Goal: Information Seeking & Learning: Find specific fact

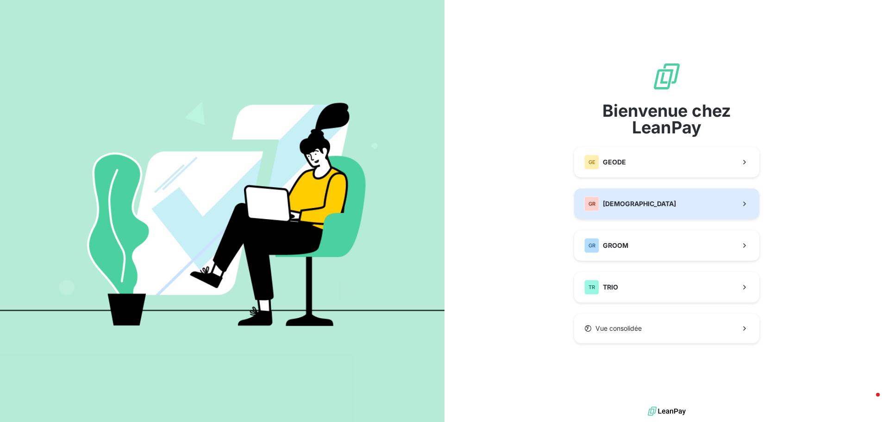
click at [652, 203] on button "GR GREENWISHES" at bounding box center [666, 203] width 185 height 31
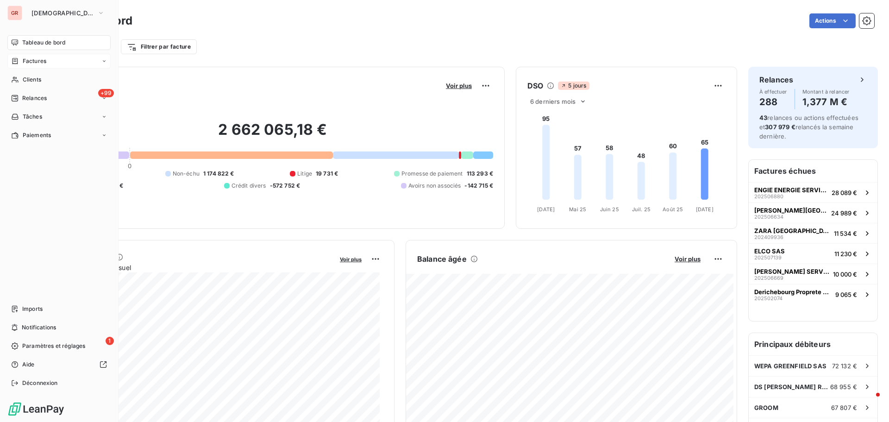
click at [35, 64] on span "Factures" at bounding box center [35, 61] width 24 height 8
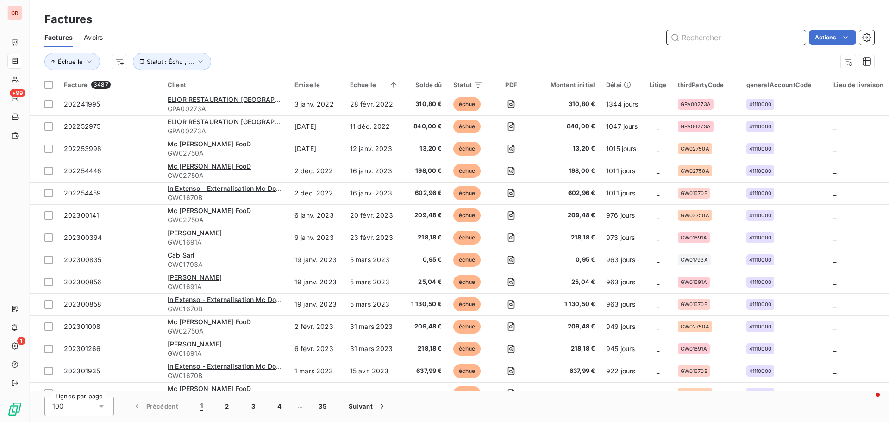
click at [719, 35] on input "text" at bounding box center [736, 37] width 139 height 15
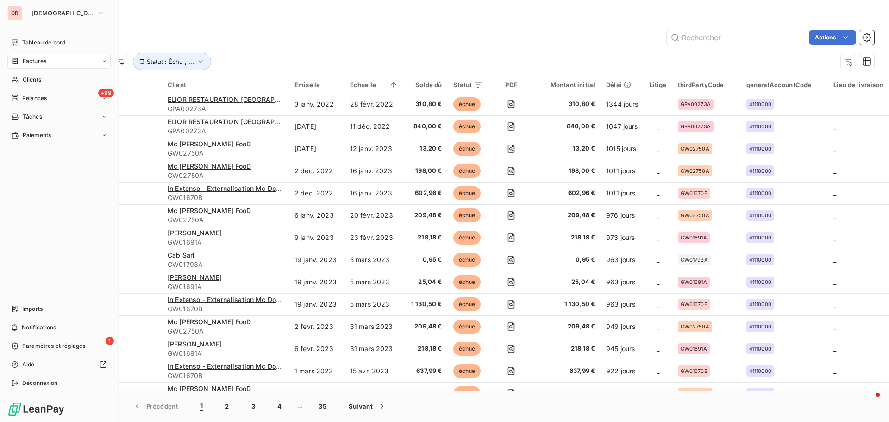
click at [39, 63] on span "Factures" at bounding box center [35, 61] width 24 height 8
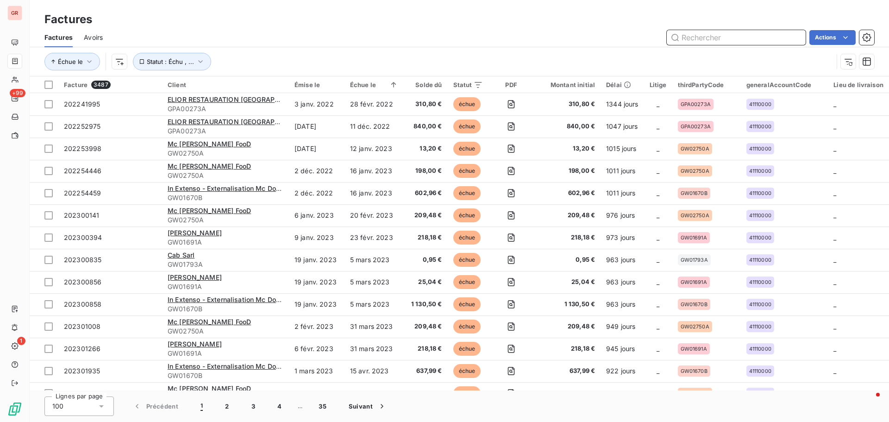
click at [732, 37] on input "text" at bounding box center [736, 37] width 139 height 15
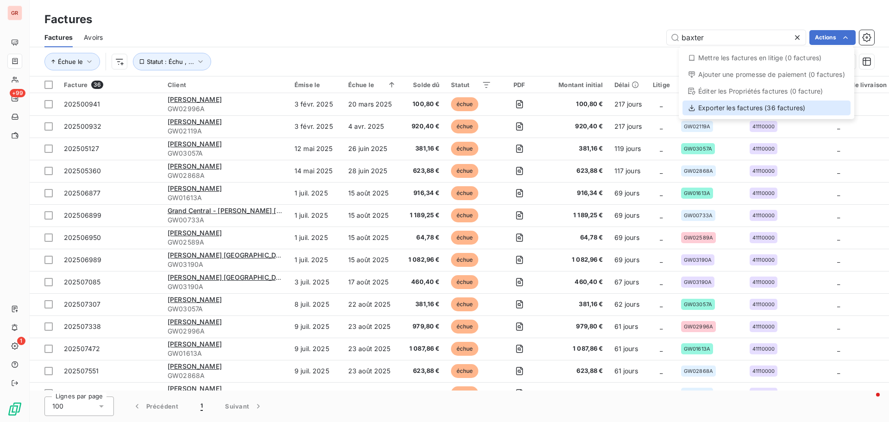
click at [761, 110] on div "Exporter les factures (36 factures)" at bounding box center [767, 107] width 168 height 15
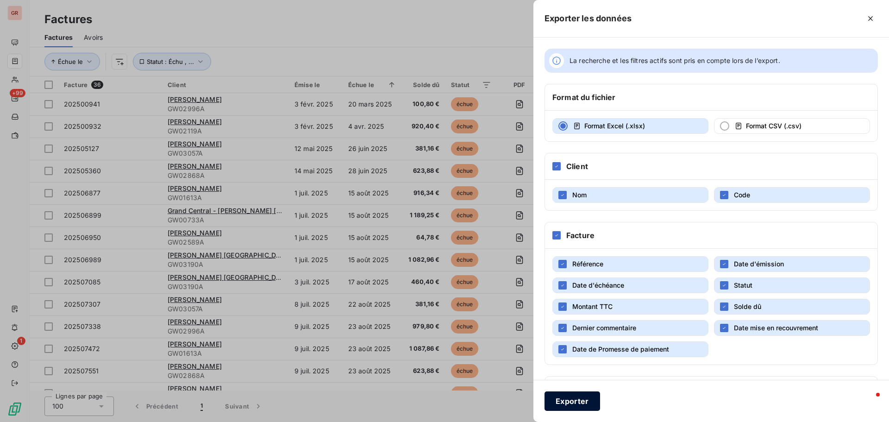
click at [588, 406] on button "Exporter" at bounding box center [573, 400] width 56 height 19
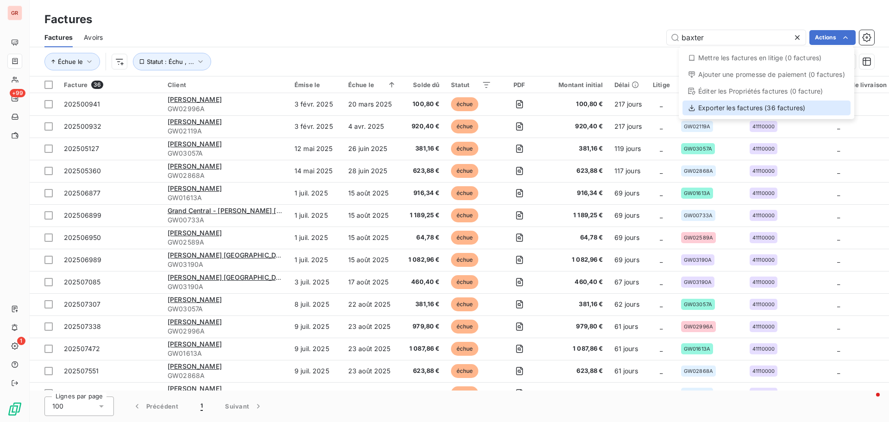
click at [763, 107] on div "Exporter les factures (36 factures)" at bounding box center [767, 107] width 168 height 15
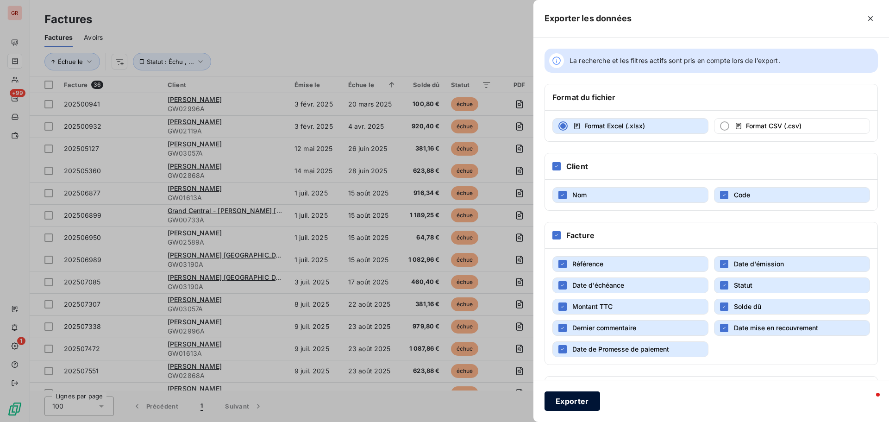
click at [573, 400] on button "Exporter" at bounding box center [573, 400] width 56 height 19
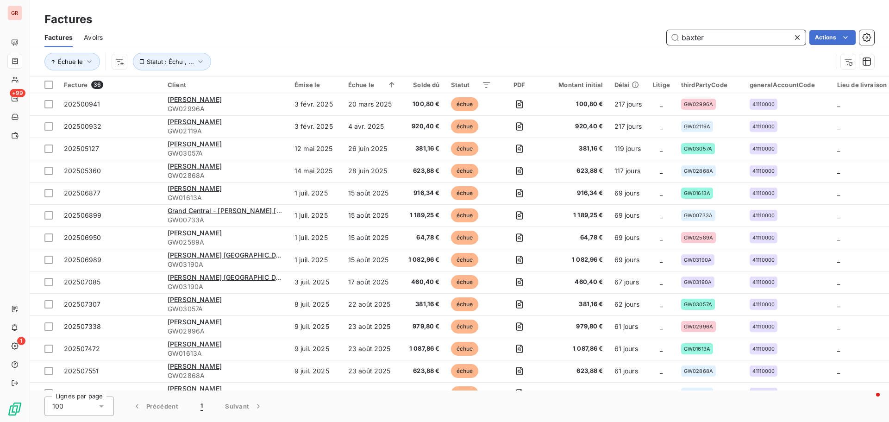
drag, startPoint x: 718, startPoint y: 41, endPoint x: 554, endPoint y: 52, distance: 164.3
click at [576, 50] on div "Factures Avoirs baxter Actions Échue le Statut : Échu , ..." at bounding box center [459, 52] width 859 height 48
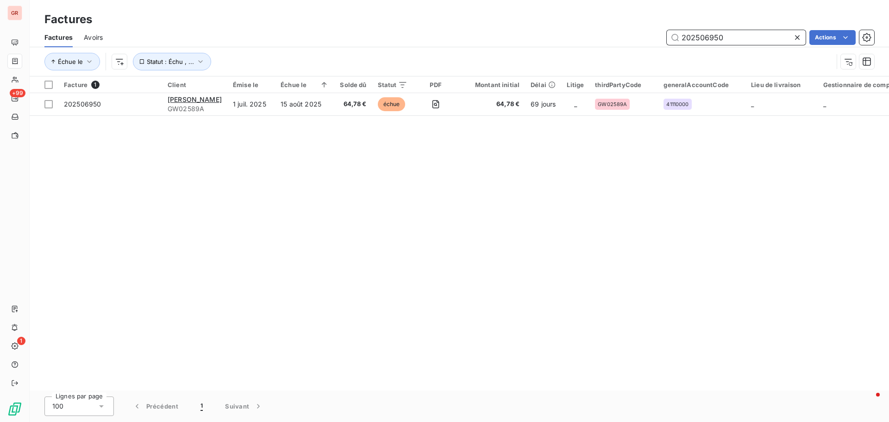
drag, startPoint x: 727, startPoint y: 38, endPoint x: 581, endPoint y: 50, distance: 146.4
click at [599, 44] on div "202506950 Actions" at bounding box center [494, 37] width 760 height 15
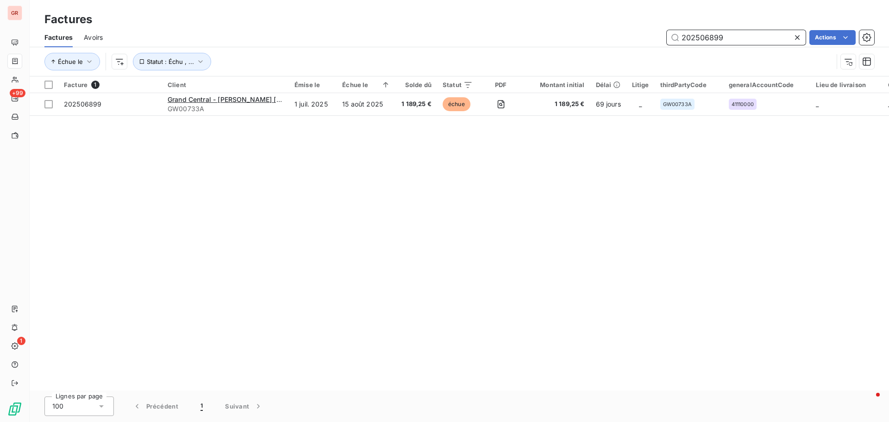
type input "202506899"
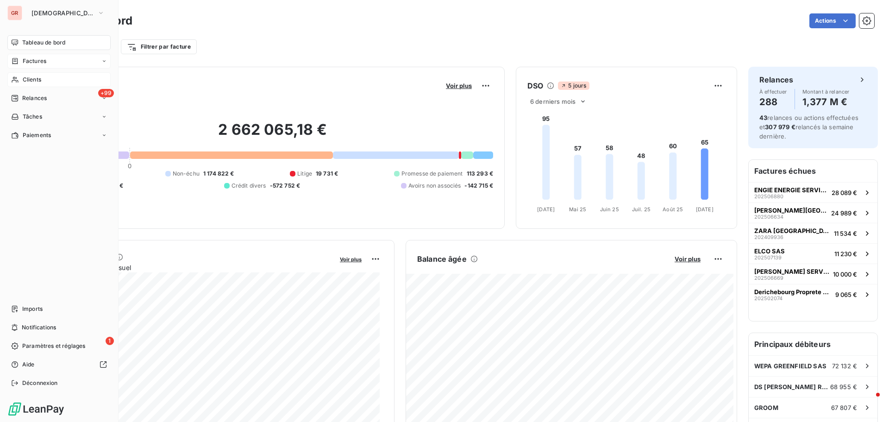
click at [41, 80] on span "Clients" at bounding box center [32, 79] width 19 height 8
click at [38, 61] on span "Factures" at bounding box center [35, 61] width 24 height 8
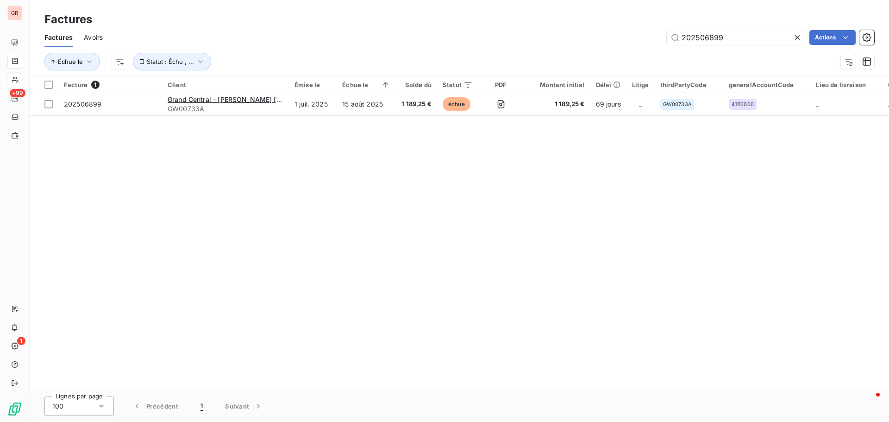
drag, startPoint x: 889, startPoint y: 197, endPoint x: 879, endPoint y: 177, distance: 21.7
click at [889, 196] on div "Facture 1 Client Émise le Échue le Solde dû Statut PDF Montant initial Délai Li…" at bounding box center [459, 233] width 859 height 314
click at [726, 45] on div "Factures Avoirs 202506899 Actions" at bounding box center [459, 37] width 859 height 19
drag, startPoint x: 726, startPoint y: 38, endPoint x: 563, endPoint y: 62, distance: 164.7
click at [563, 62] on div "Factures Avoirs 202506899 Actions Échue le Statut : Échu , ..." at bounding box center [459, 52] width 859 height 48
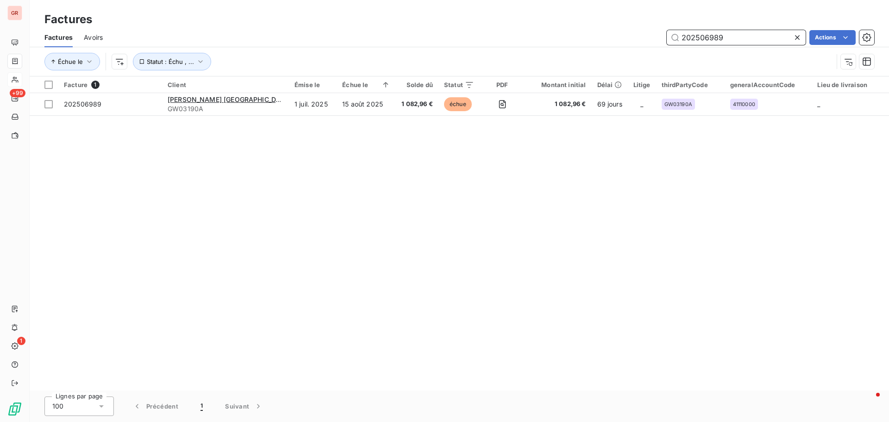
type input "202506989"
drag, startPoint x: 728, startPoint y: 43, endPoint x: 586, endPoint y: 58, distance: 143.0
click at [589, 58] on div "Factures Avoirs 202506989 Actions Échue le Statut : Échu , ..." at bounding box center [459, 52] width 859 height 48
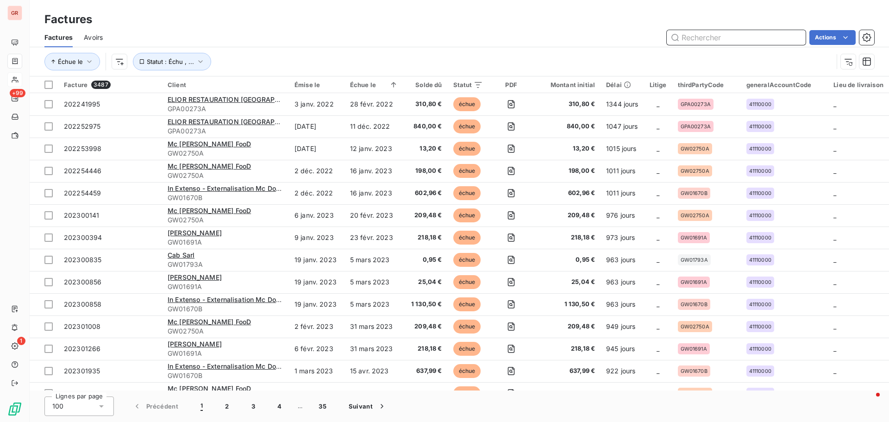
click at [713, 38] on input "text" at bounding box center [736, 37] width 139 height 15
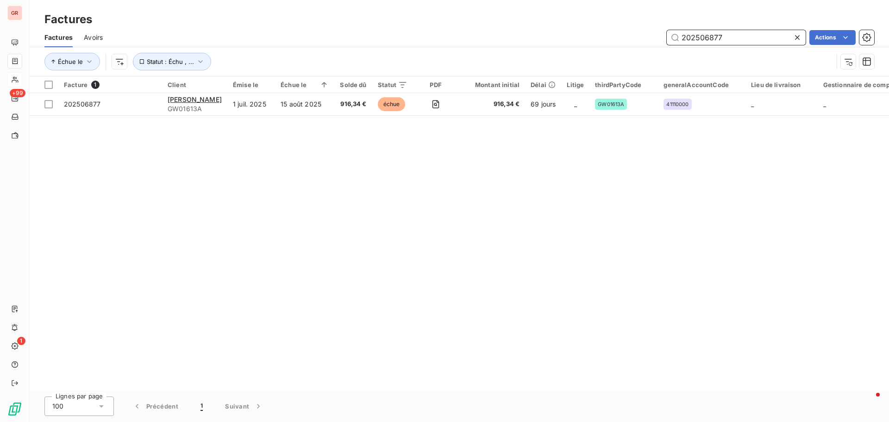
drag, startPoint x: 727, startPoint y: 41, endPoint x: 563, endPoint y: 72, distance: 167.3
click at [570, 72] on div "Factures Avoirs 202506877 Actions Échue le Statut : Échu , ..." at bounding box center [459, 52] width 859 height 48
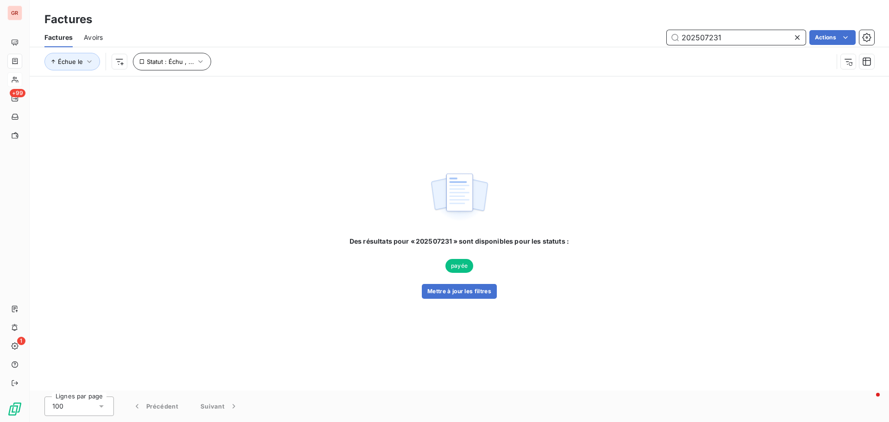
type input "202507231"
click at [201, 64] on icon "button" at bounding box center [200, 61] width 9 height 9
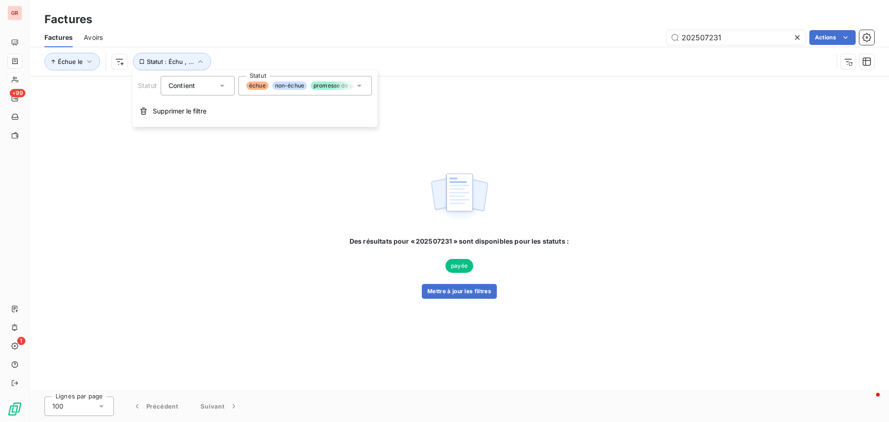
click at [360, 89] on icon at bounding box center [359, 85] width 9 height 9
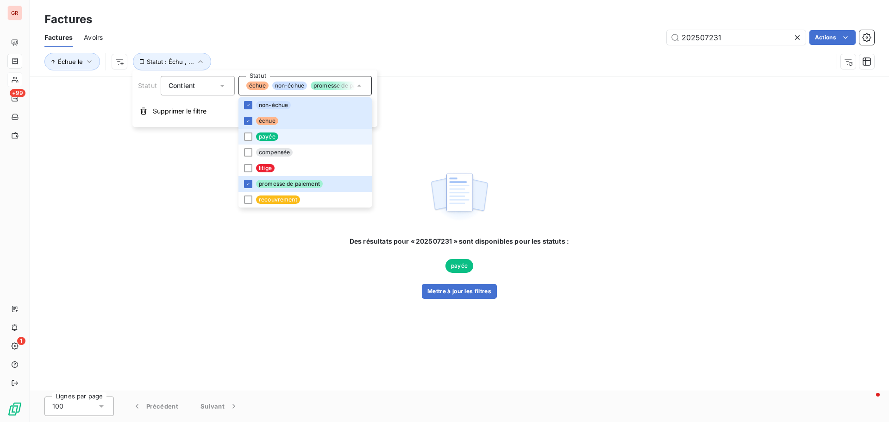
click at [253, 136] on li "payée" at bounding box center [304, 137] width 133 height 16
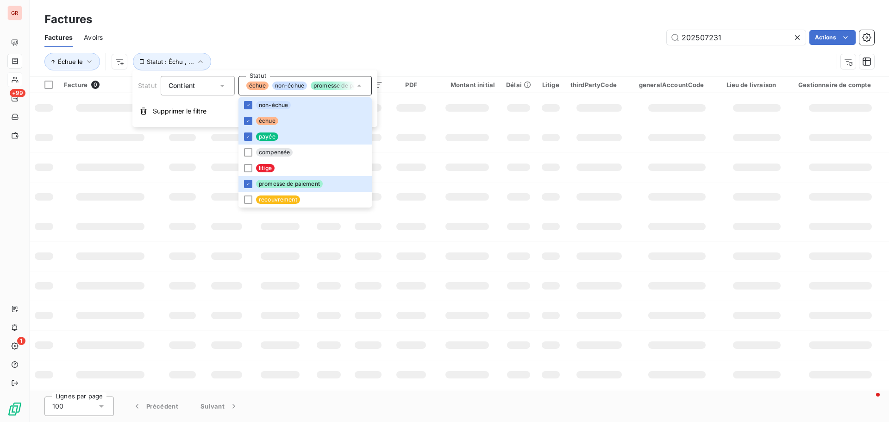
click at [523, 149] on td at bounding box center [519, 138] width 36 height 30
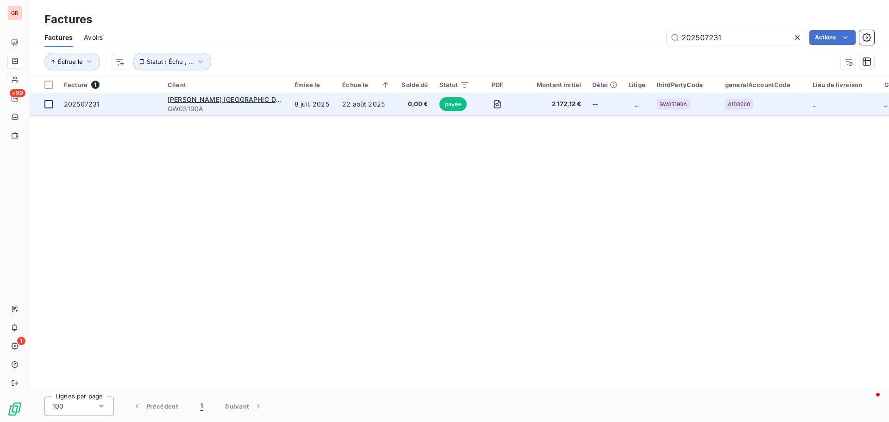
click at [51, 108] on div at bounding box center [48, 104] width 8 height 8
click at [214, 100] on span "[PERSON_NAME] [GEOGRAPHIC_DATA]" at bounding box center [229, 99] width 123 height 8
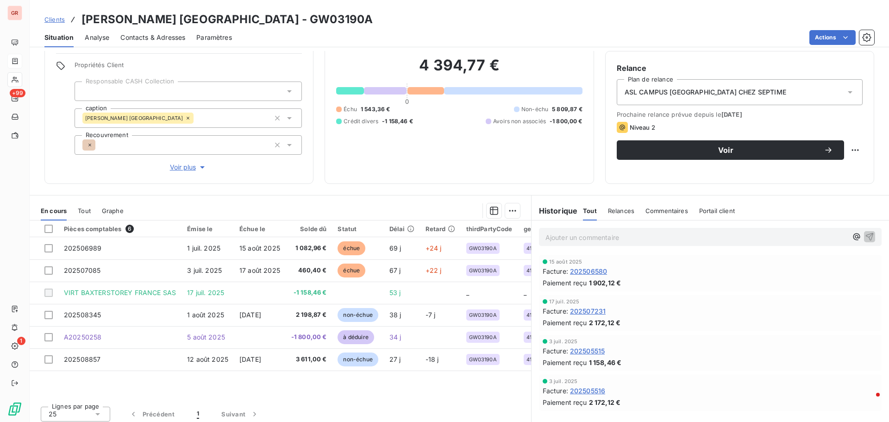
scroll to position [75, 0]
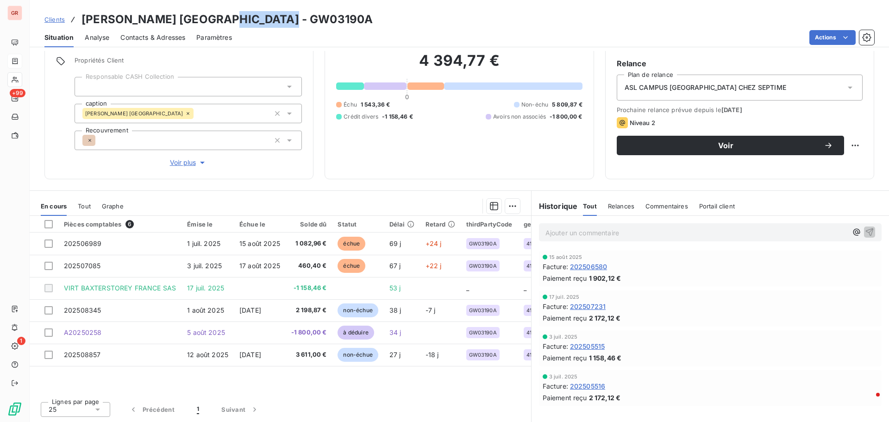
drag, startPoint x: 298, startPoint y: 22, endPoint x: 235, endPoint y: 20, distance: 62.5
click at [232, 20] on div "Clients [PERSON_NAME] [GEOGRAPHIC_DATA] - GW03190A" at bounding box center [459, 19] width 859 height 17
copy h3 "GW03190A"
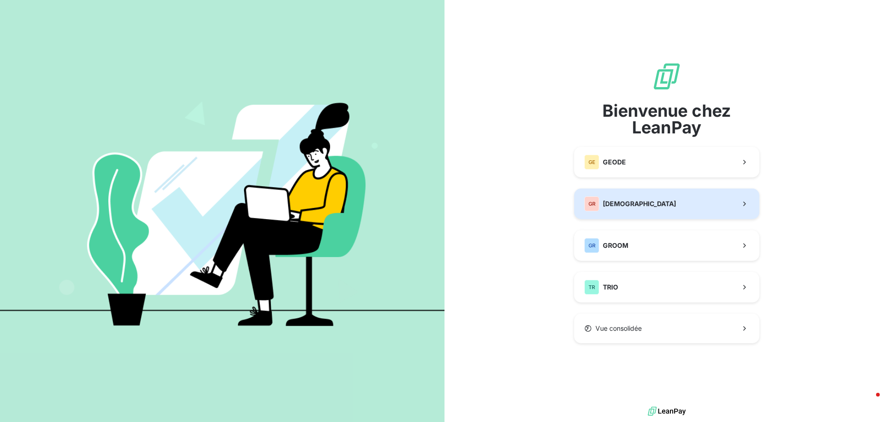
click at [646, 203] on span "[DEMOGRAPHIC_DATA]" at bounding box center [639, 203] width 73 height 9
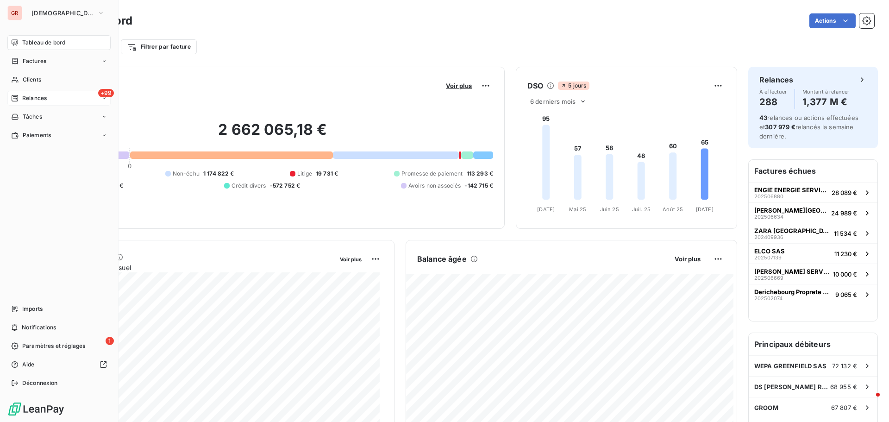
click at [43, 99] on span "Relances" at bounding box center [34, 98] width 25 height 8
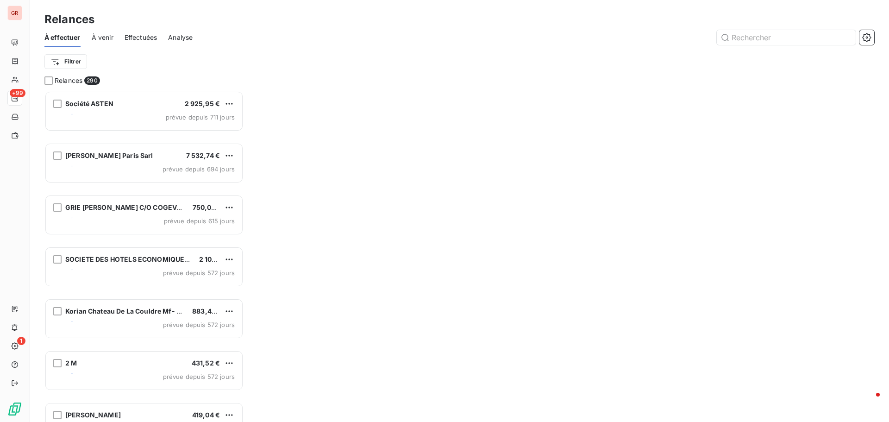
scroll to position [324, 192]
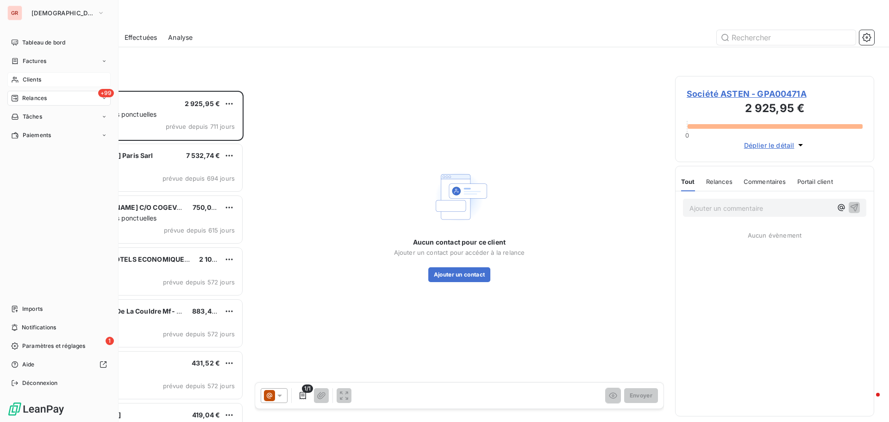
click at [28, 79] on span "Clients" at bounding box center [32, 79] width 19 height 8
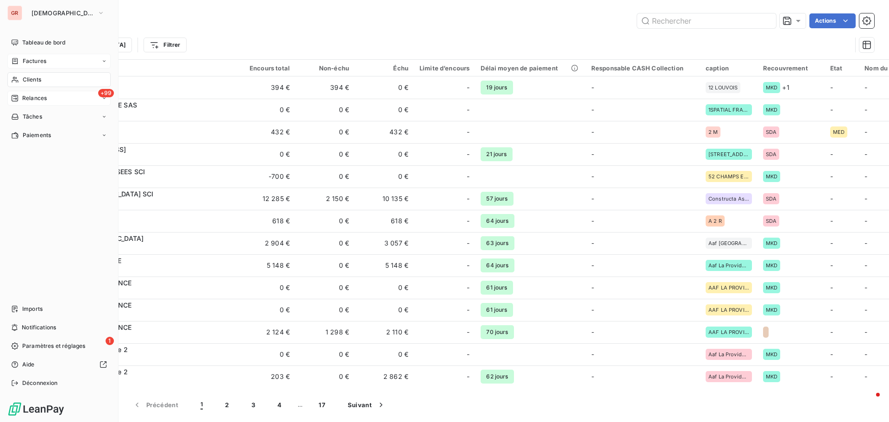
click at [34, 63] on span "Factures" at bounding box center [35, 61] width 24 height 8
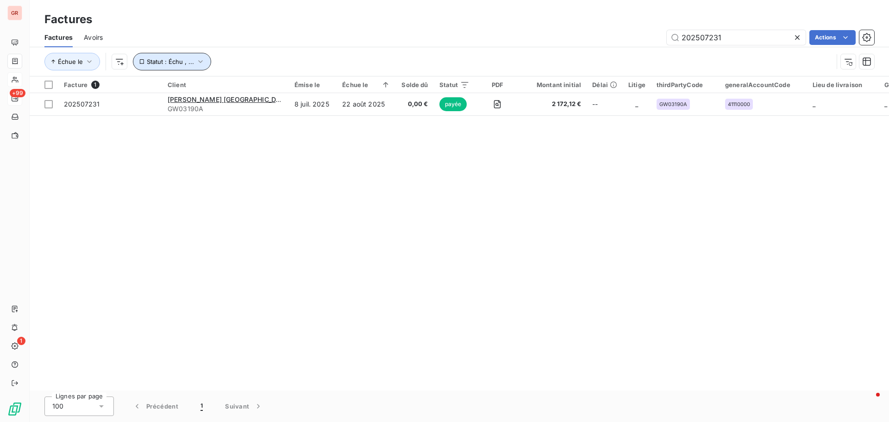
click at [201, 63] on icon "button" at bounding box center [200, 61] width 9 height 9
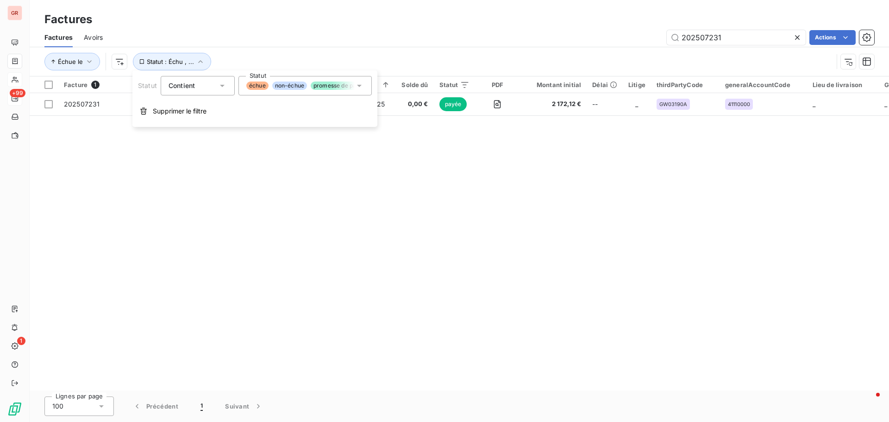
click at [358, 87] on icon at bounding box center [359, 85] width 9 height 9
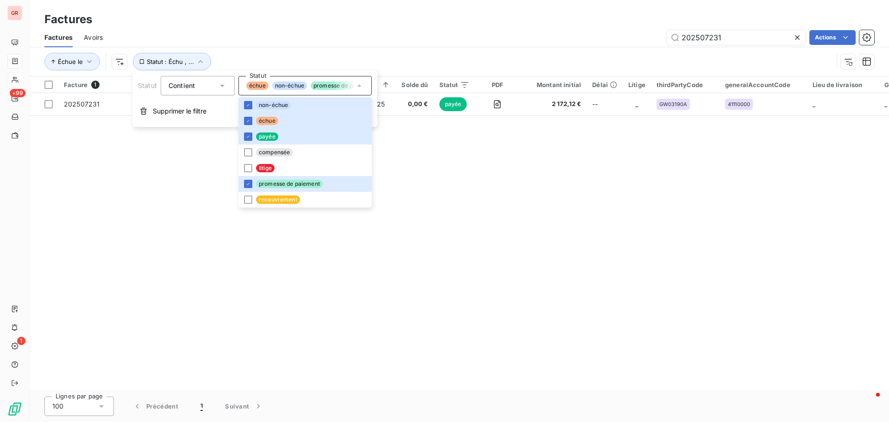
drag, startPoint x: 523, startPoint y: 151, endPoint x: 408, endPoint y: 139, distance: 115.5
click at [523, 152] on div "Facture 1 Client Émise le Échue le Solde dû Statut PDF Montant initial Délai Li…" at bounding box center [459, 233] width 859 height 314
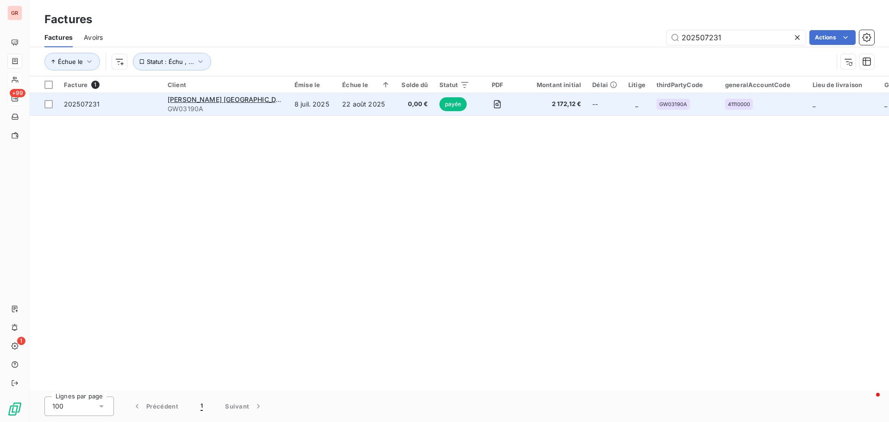
click at [220, 105] on span "GW03190A" at bounding box center [226, 108] width 116 height 9
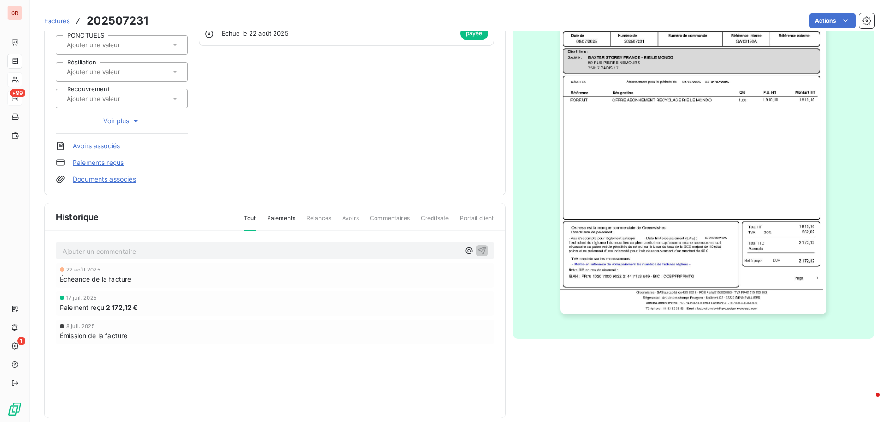
scroll to position [135, 0]
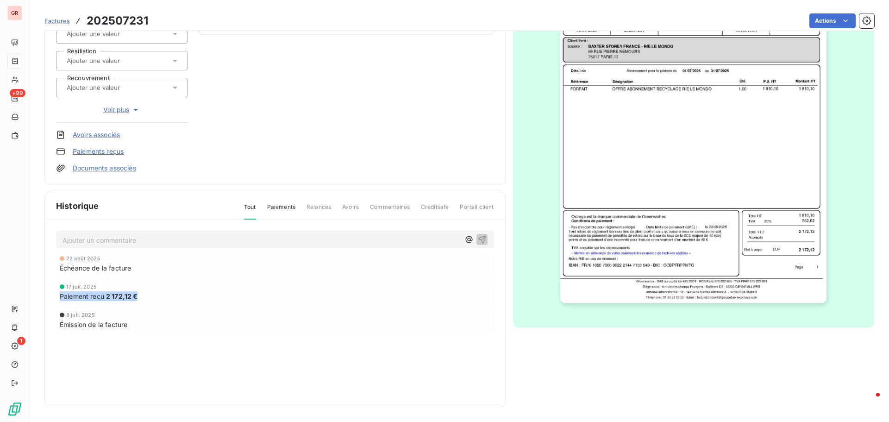
drag, startPoint x: 142, startPoint y: 298, endPoint x: 58, endPoint y: 298, distance: 83.8
click at [58, 298] on div "17 juil. 2025 Paiement reçu 2 172,12 €" at bounding box center [275, 292] width 438 height 25
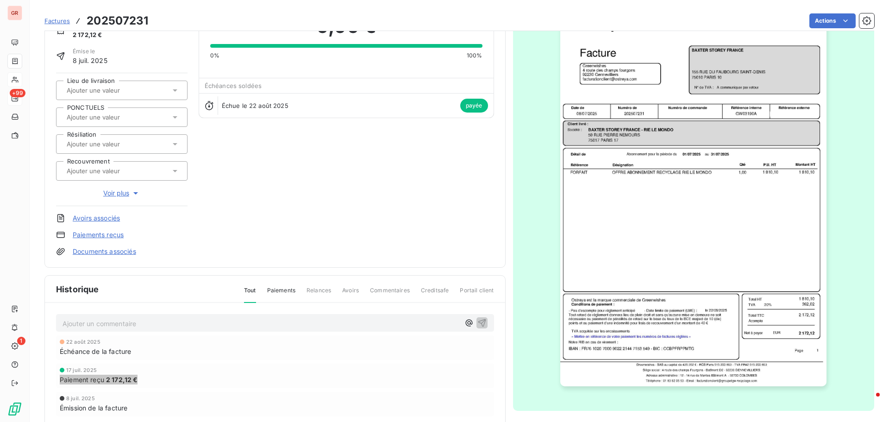
scroll to position [0, 0]
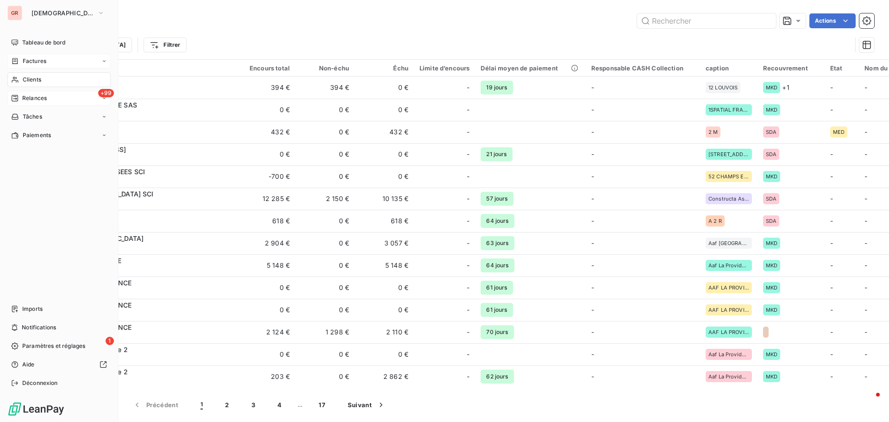
click at [38, 61] on span "Factures" at bounding box center [35, 61] width 24 height 8
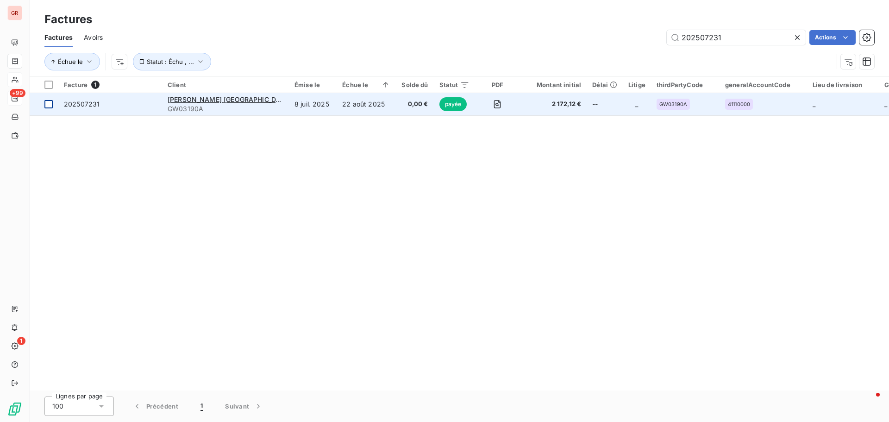
click at [54, 103] on td at bounding box center [44, 104] width 29 height 22
click at [203, 100] on span "[PERSON_NAME] [GEOGRAPHIC_DATA]" at bounding box center [229, 99] width 123 height 8
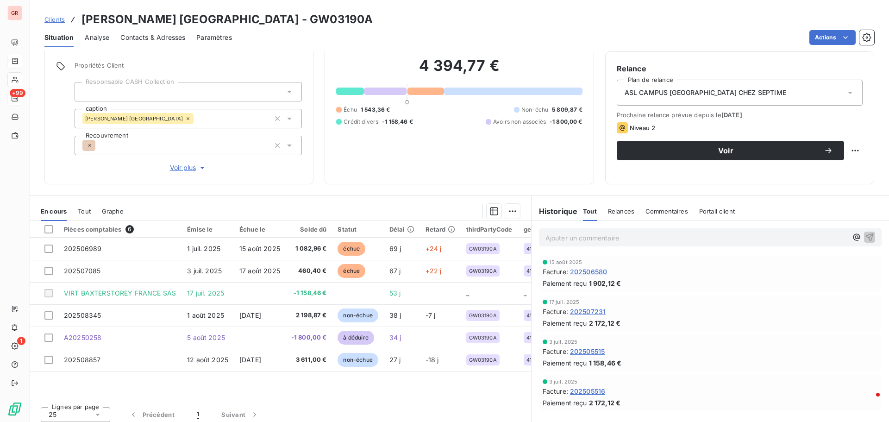
scroll to position [75, 0]
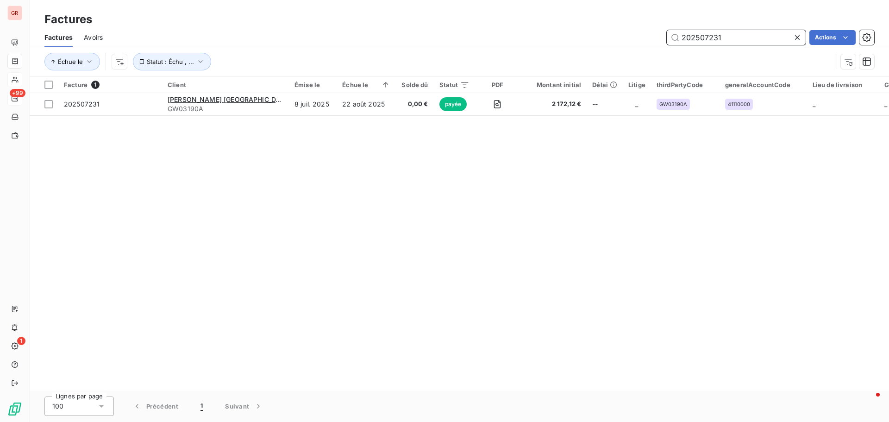
click at [97, 38] on span "Avoirs" at bounding box center [93, 37] width 19 height 9
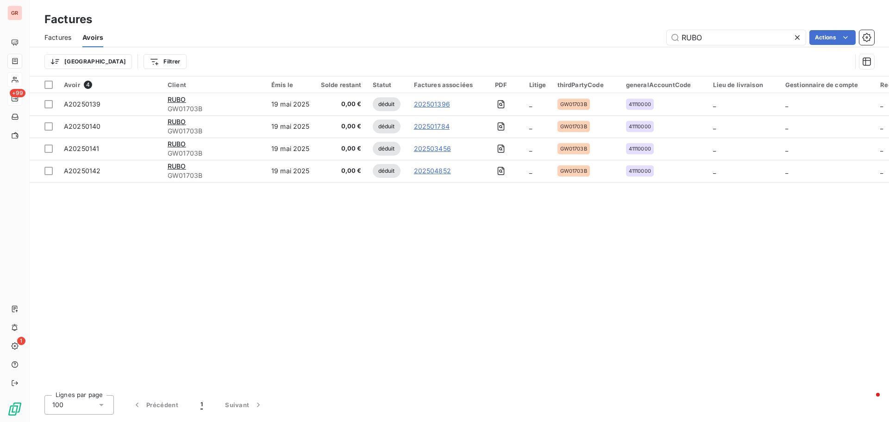
drag, startPoint x: 716, startPoint y: 36, endPoint x: 596, endPoint y: 50, distance: 120.8
click at [600, 50] on div "Factures Avoirs RUBO Actions Trier Filtrer" at bounding box center [459, 52] width 859 height 48
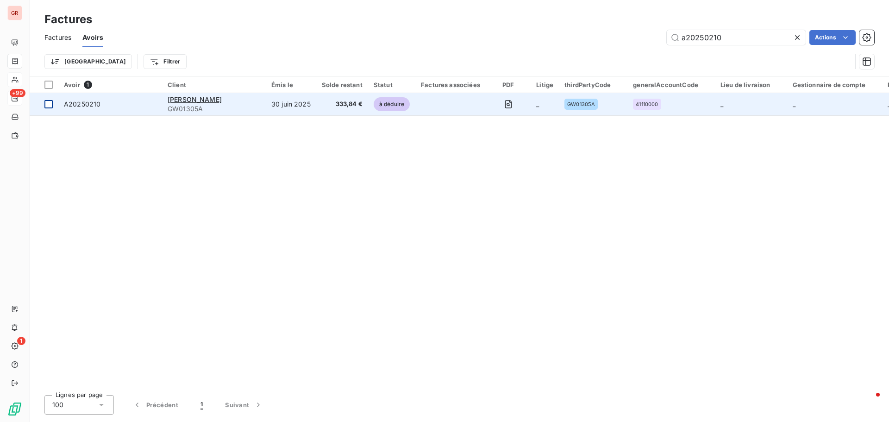
type input "a20250210"
click at [51, 103] on div at bounding box center [48, 104] width 8 height 8
click at [194, 101] on span "[PERSON_NAME]" at bounding box center [195, 99] width 54 height 8
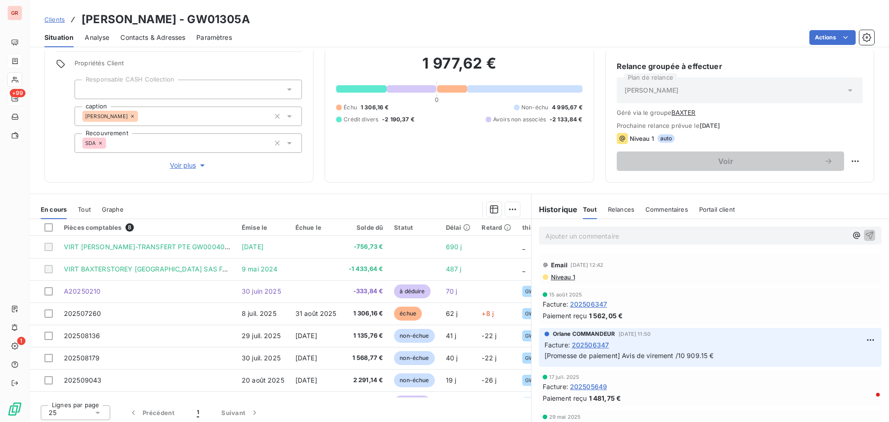
scroll to position [75, 0]
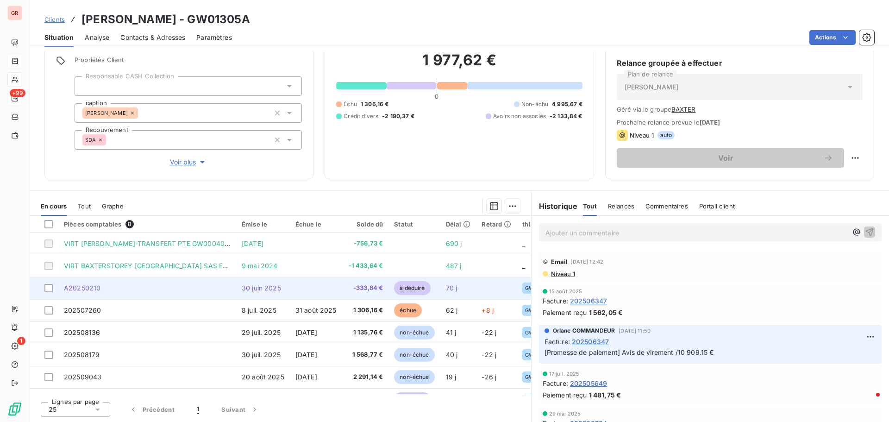
click at [97, 289] on span "A20250210" at bounding box center [82, 288] width 37 height 8
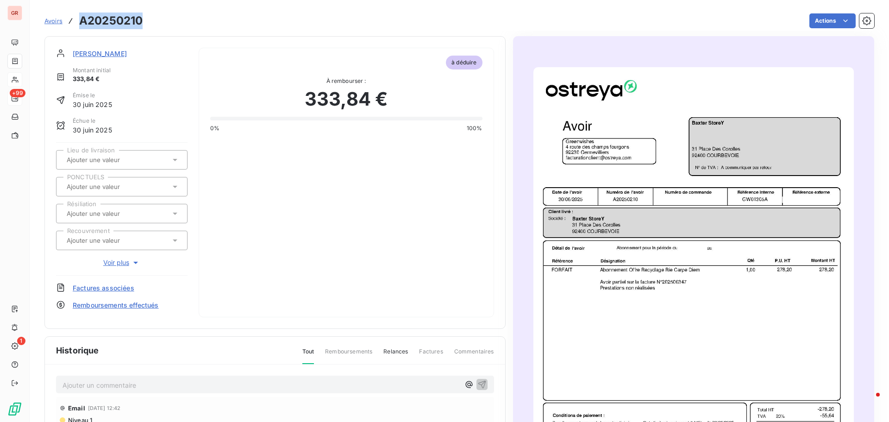
drag, startPoint x: 145, startPoint y: 19, endPoint x: 77, endPoint y: 20, distance: 68.1
click at [77, 20] on div "Avoirs A20250210 Actions" at bounding box center [459, 20] width 830 height 19
copy h3 "A20250210"
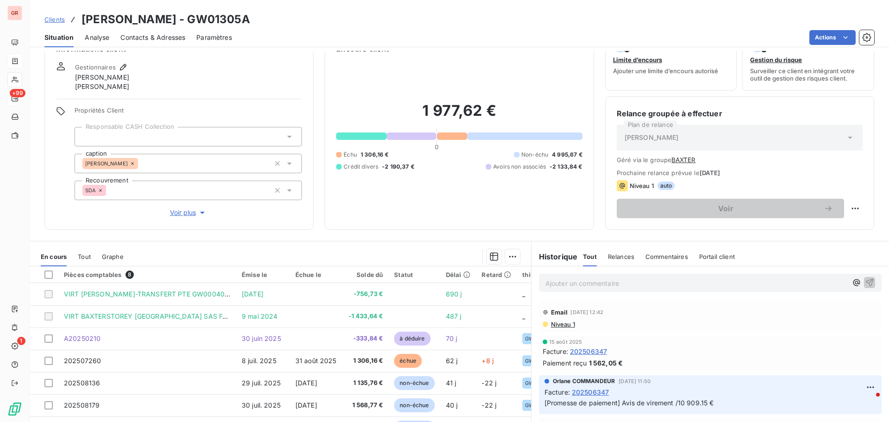
scroll to position [75, 0]
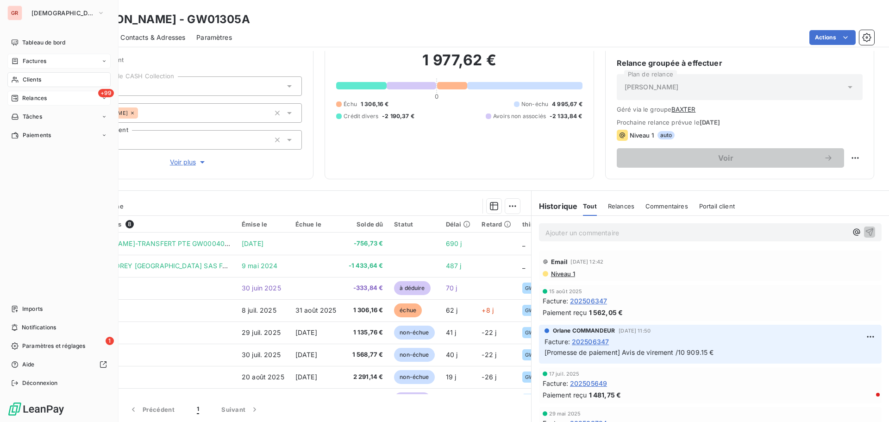
click at [41, 61] on span "Factures" at bounding box center [35, 61] width 24 height 8
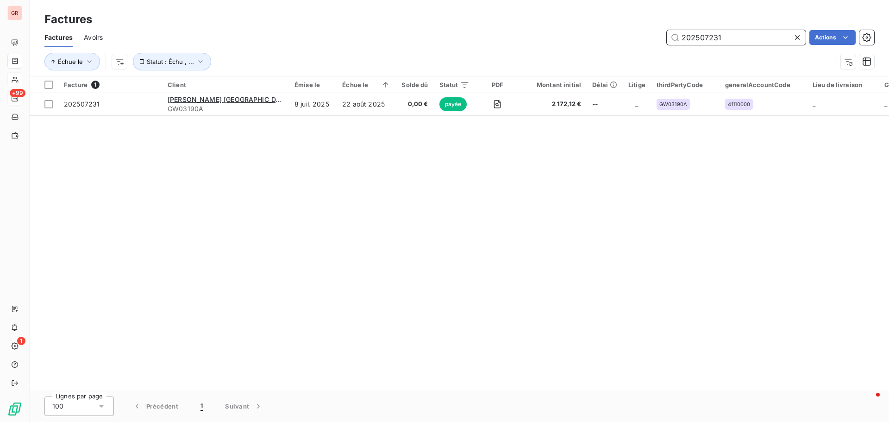
drag, startPoint x: 735, startPoint y: 38, endPoint x: 665, endPoint y: 40, distance: 69.5
click at [667, 40] on input "202507231" at bounding box center [736, 37] width 139 height 15
click at [752, 41] on input "202507231" at bounding box center [736, 37] width 139 height 15
drag, startPoint x: 751, startPoint y: 37, endPoint x: 538, endPoint y: 38, distance: 213.5
click at [542, 38] on div "202507231 Actions" at bounding box center [494, 37] width 760 height 15
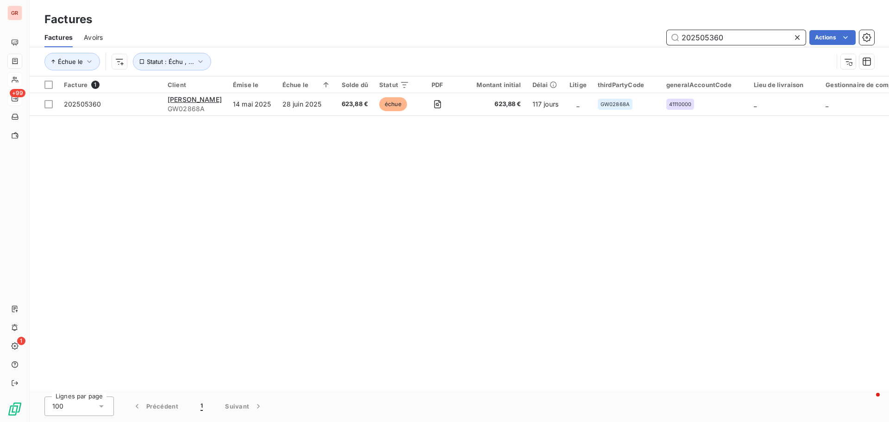
type input "202505360"
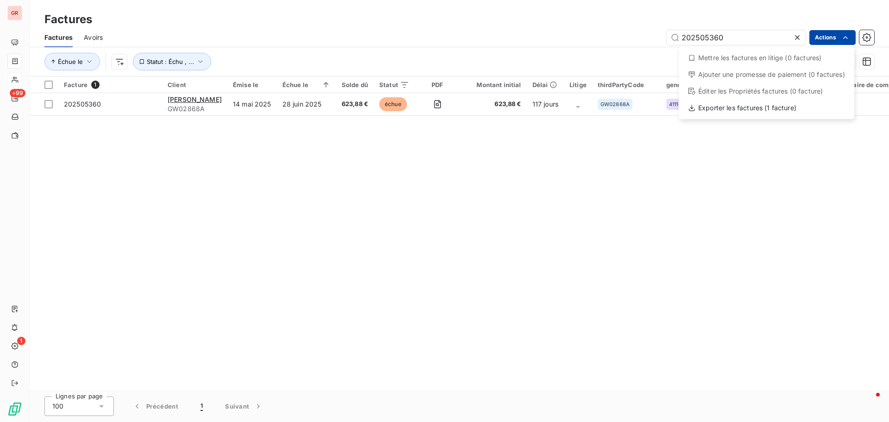
click at [735, 34] on html "GR +99 1 Factures Factures Avoirs 202505360 Actions Mettre les factures en liti…" at bounding box center [444, 211] width 889 height 422
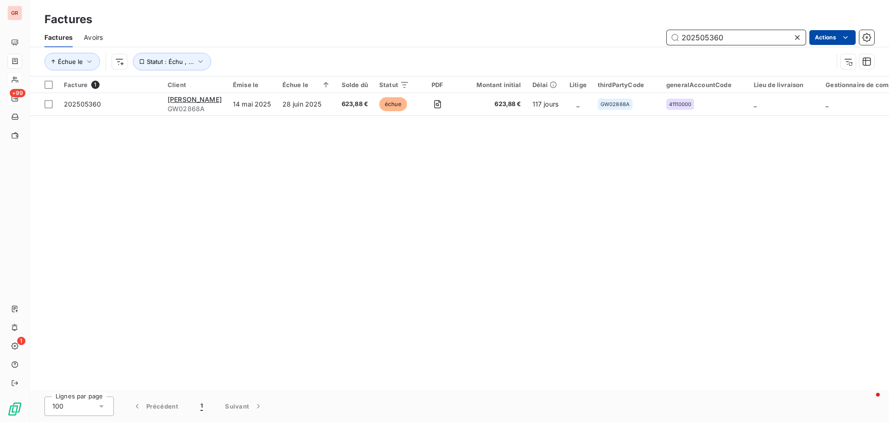
drag, startPoint x: 735, startPoint y: 37, endPoint x: 513, endPoint y: 41, distance: 222.8
click at [513, 41] on div "202505360 Actions" at bounding box center [494, 37] width 760 height 15
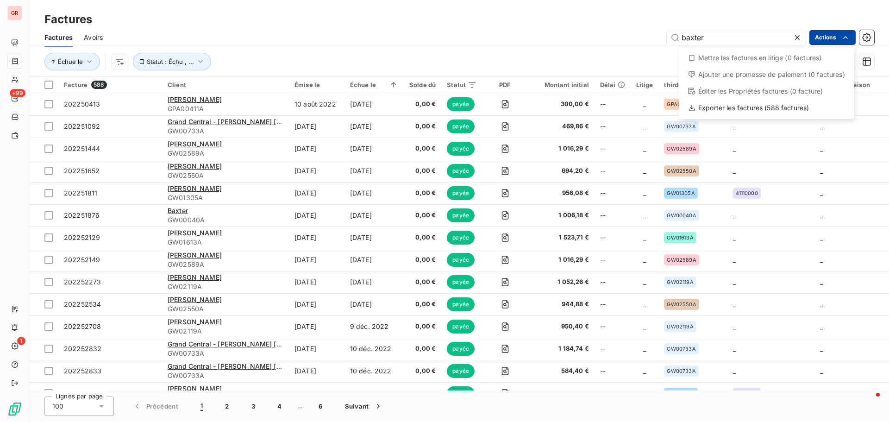
click at [200, 59] on html "GR +99 1 Factures Factures Avoirs baxter Actions Mettre les factures en litige …" at bounding box center [444, 211] width 889 height 422
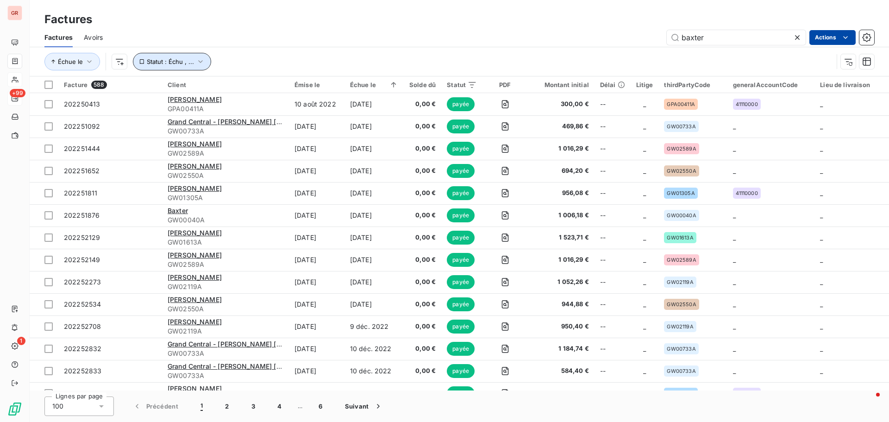
click at [200, 61] on icon "button" at bounding box center [200, 61] width 9 height 9
click at [328, 40] on div "baxter Actions" at bounding box center [494, 37] width 760 height 15
click at [200, 60] on icon "button" at bounding box center [200, 61] width 9 height 9
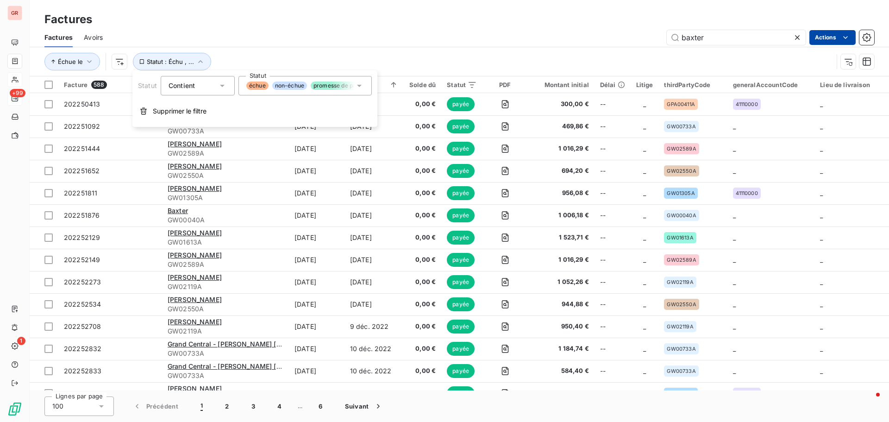
click at [359, 88] on icon at bounding box center [359, 85] width 9 height 9
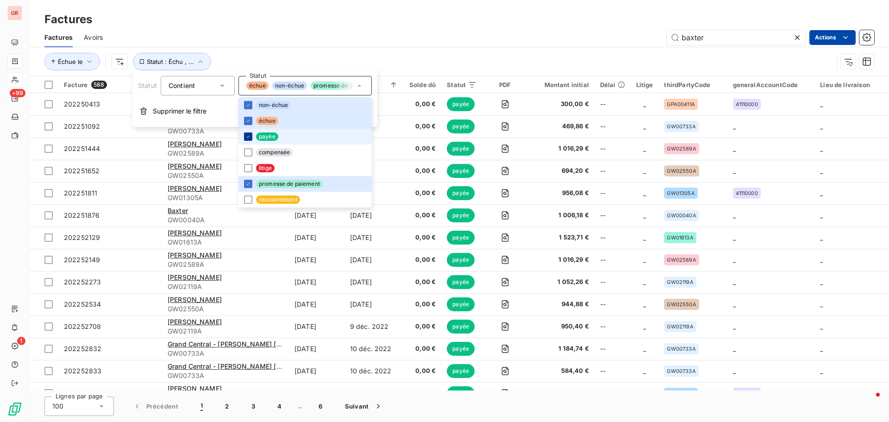
click at [247, 135] on icon at bounding box center [248, 137] width 6 height 6
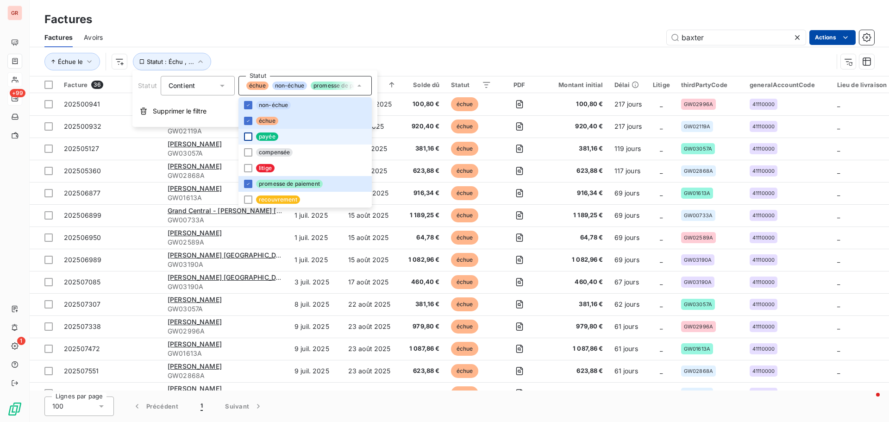
click at [411, 37] on div "baxter Actions" at bounding box center [494, 37] width 760 height 15
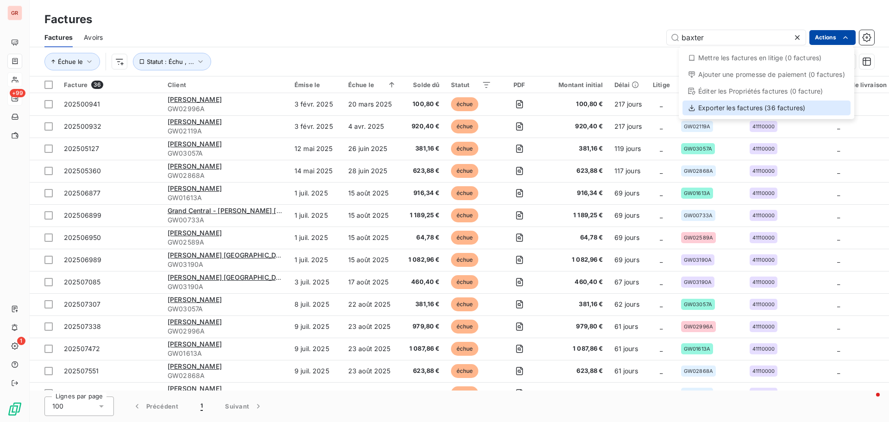
click at [748, 106] on div "Exporter les factures (36 factures)" at bounding box center [767, 107] width 168 height 15
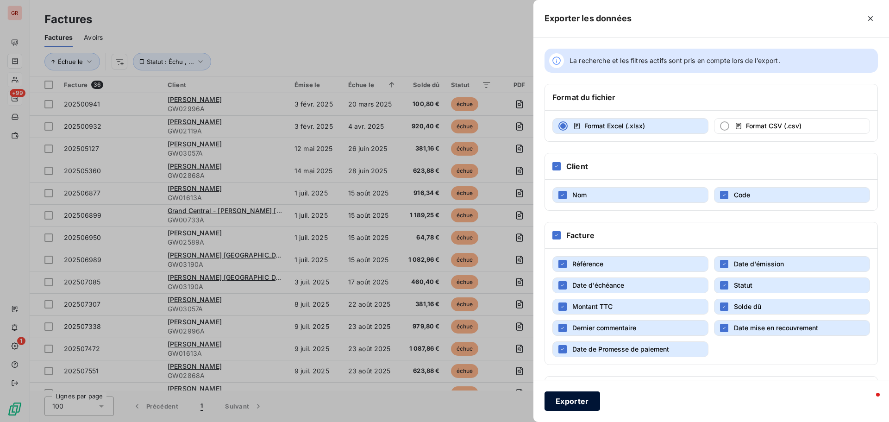
click at [576, 399] on button "Exporter" at bounding box center [573, 400] width 56 height 19
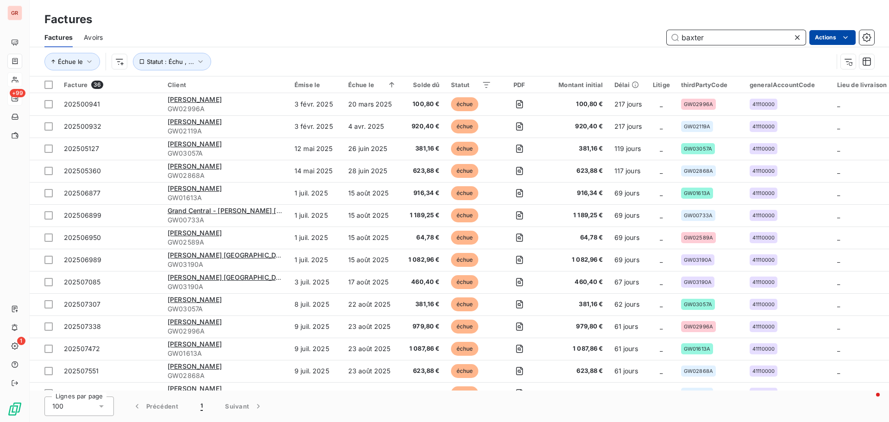
drag, startPoint x: 715, startPoint y: 39, endPoint x: 620, endPoint y: 39, distance: 94.9
click at [620, 39] on div "baxter Actions" at bounding box center [494, 37] width 760 height 15
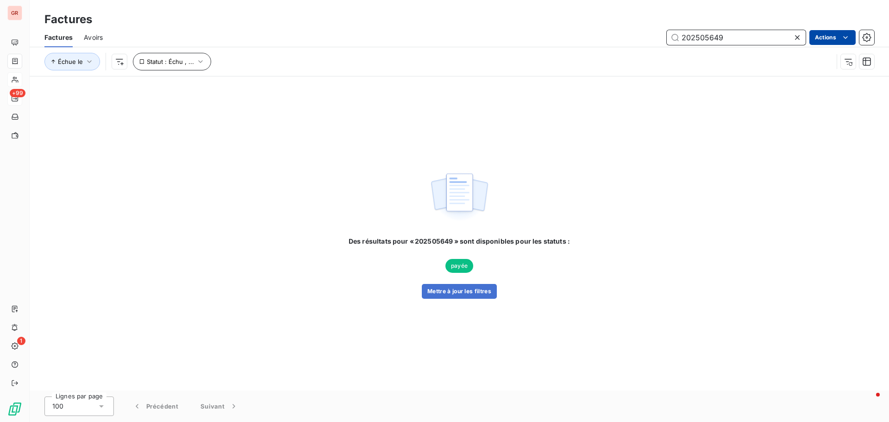
type input "202505649"
click at [197, 63] on icon "button" at bounding box center [200, 61] width 9 height 9
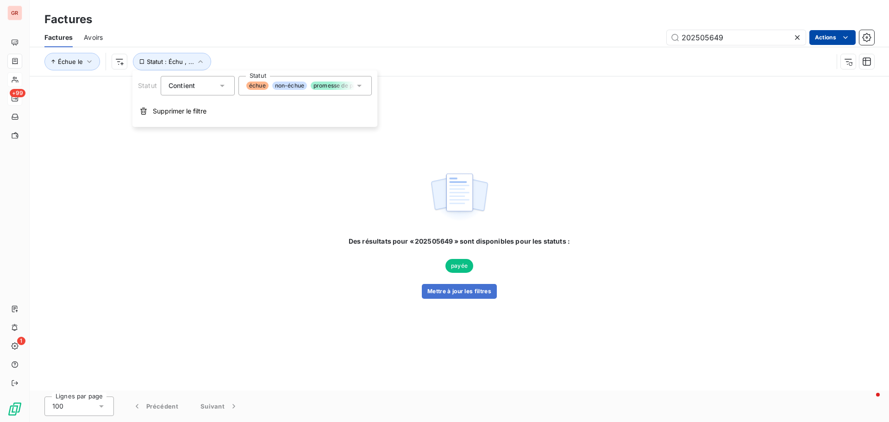
click at [360, 84] on icon at bounding box center [359, 85] width 9 height 9
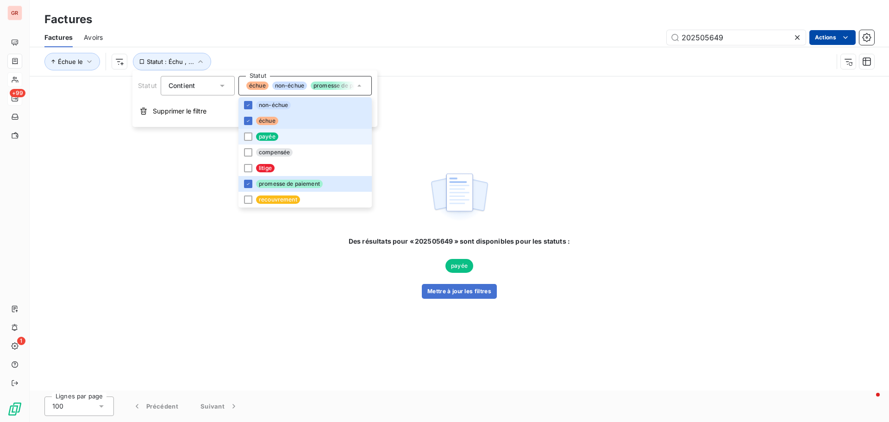
click at [253, 136] on li "payée" at bounding box center [304, 137] width 133 height 16
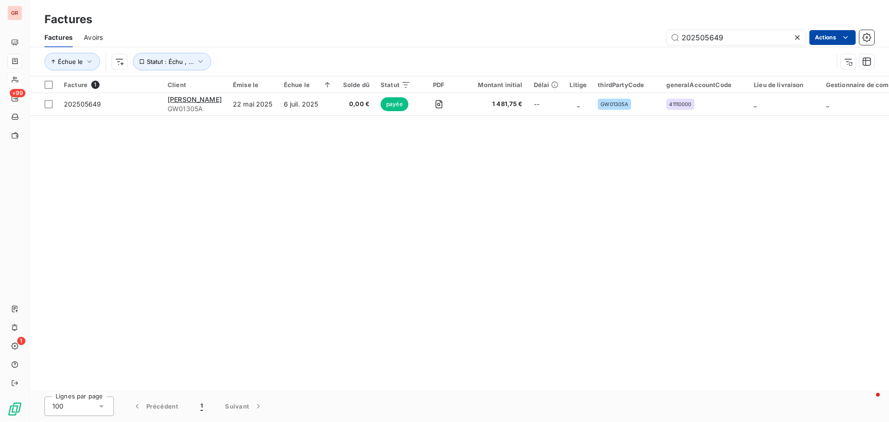
click at [420, 46] on div "Factures Avoirs 202505649 Actions" at bounding box center [459, 37] width 859 height 19
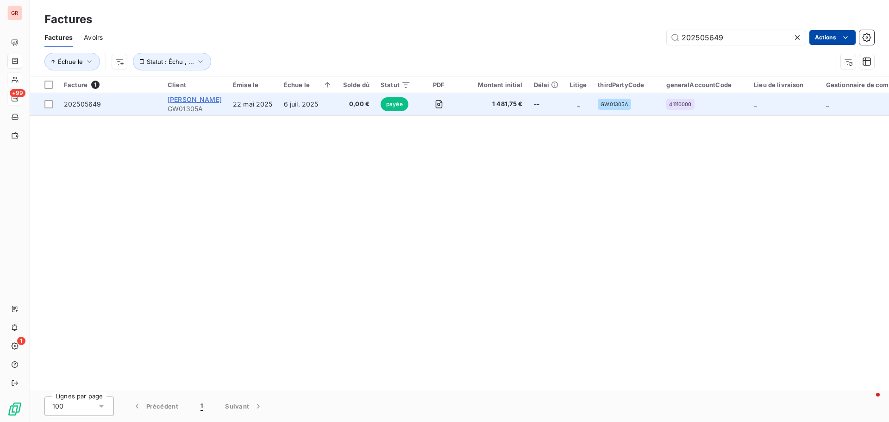
click at [196, 102] on span "[PERSON_NAME]" at bounding box center [195, 99] width 54 height 8
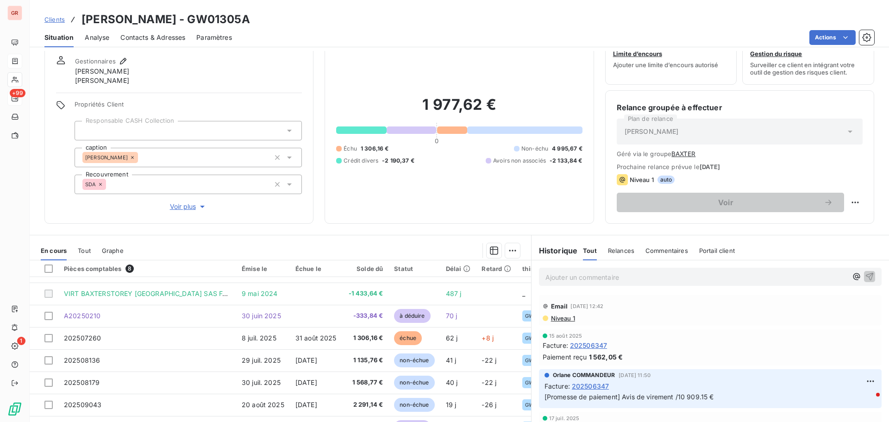
scroll to position [75, 0]
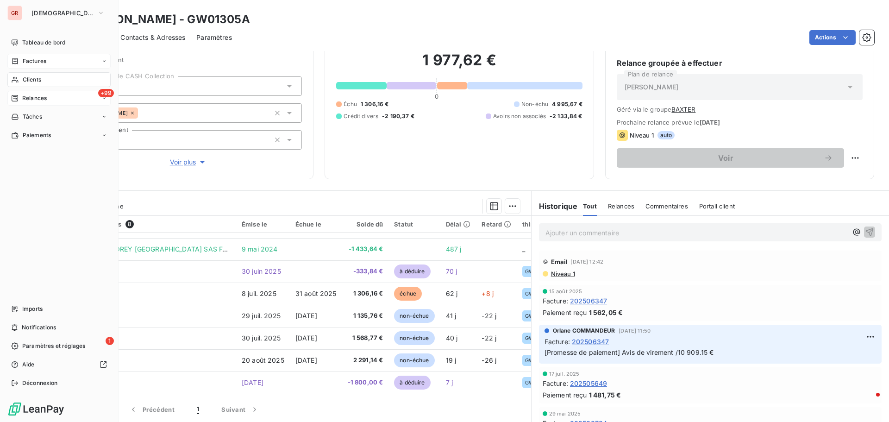
drag, startPoint x: 39, startPoint y: 61, endPoint x: 98, endPoint y: 55, distance: 58.7
click at [39, 61] on span "Factures" at bounding box center [35, 61] width 24 height 8
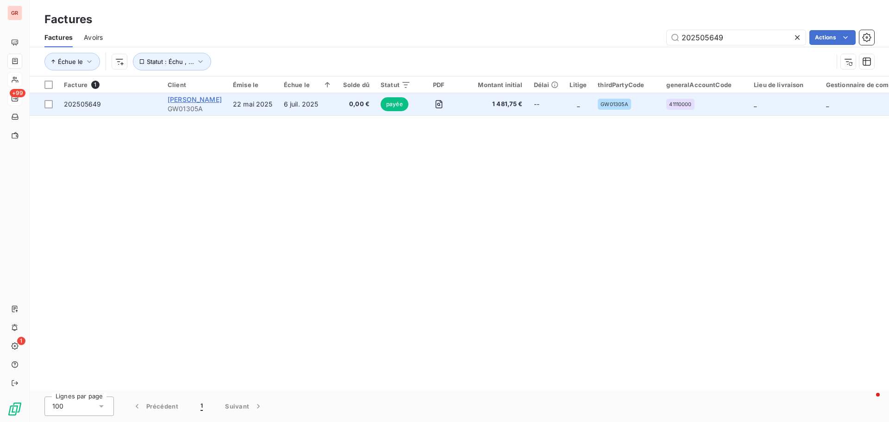
click at [200, 98] on span "[PERSON_NAME]" at bounding box center [195, 99] width 54 height 8
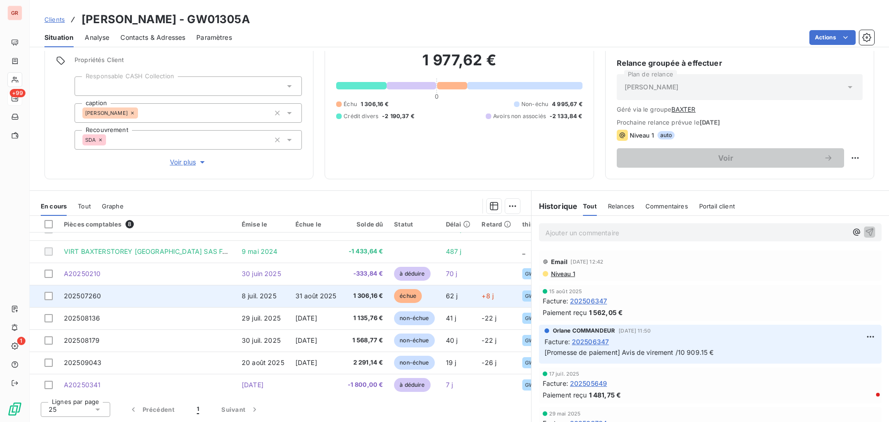
scroll to position [20, 0]
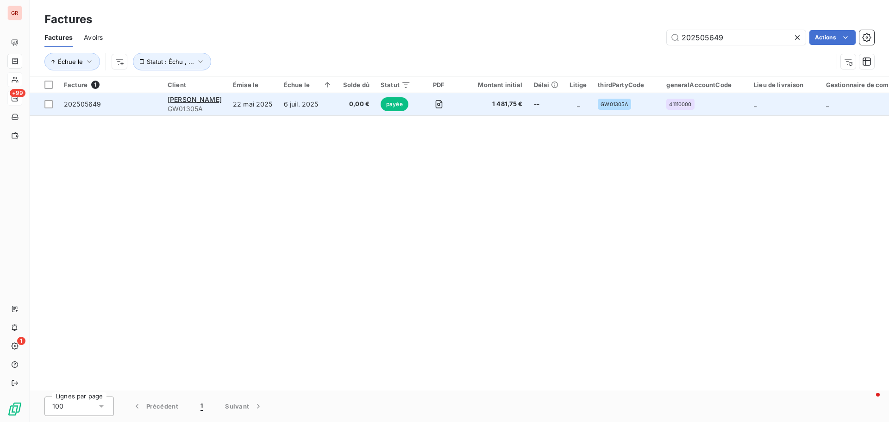
click at [235, 107] on td "22 mai 2025" at bounding box center [252, 104] width 51 height 22
click at [183, 106] on span "GW01305A" at bounding box center [195, 108] width 54 height 9
click at [88, 106] on span "202505649" at bounding box center [82, 104] width 37 height 8
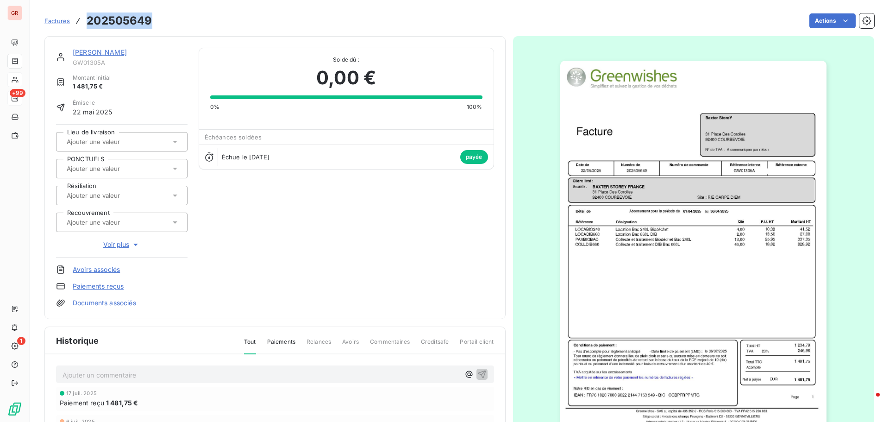
drag, startPoint x: 130, startPoint y: 19, endPoint x: 85, endPoint y: 14, distance: 45.2
click at [85, 14] on div "Factures 202505649" at bounding box center [98, 21] width 108 height 17
copy h3 "202505649"
click at [111, 51] on link "[PERSON_NAME]" at bounding box center [100, 52] width 54 height 8
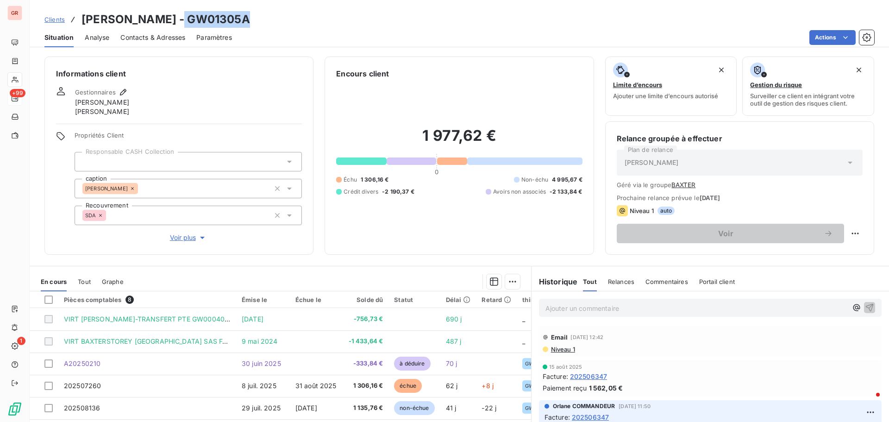
drag, startPoint x: 232, startPoint y: 18, endPoint x: 165, endPoint y: 19, distance: 67.1
click at [163, 19] on div "Clients Baxter StoreY - GW01305A" at bounding box center [459, 19] width 859 height 17
copy h3 "GW01305A"
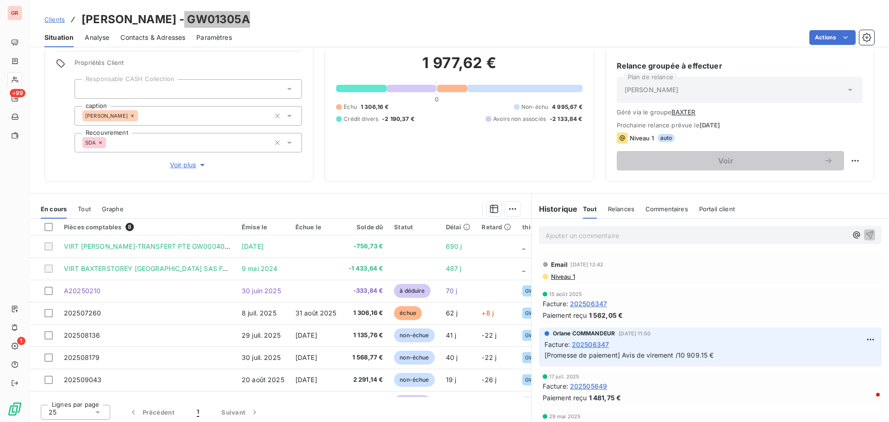
scroll to position [75, 0]
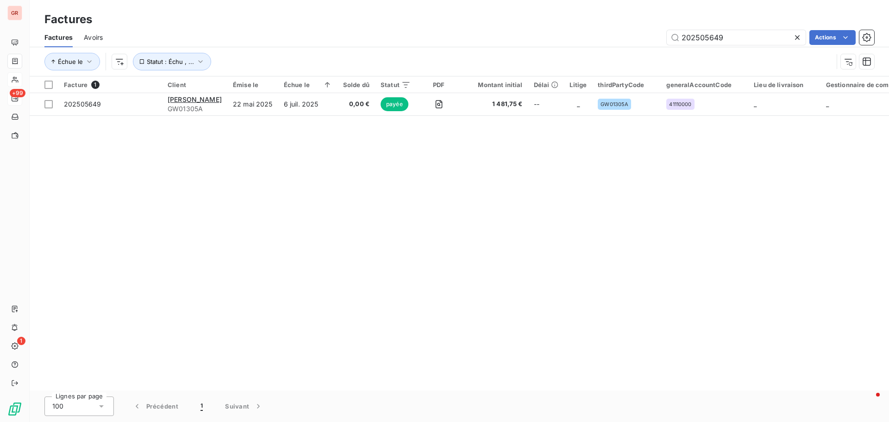
drag, startPoint x: 732, startPoint y: 37, endPoint x: 548, endPoint y: 43, distance: 183.9
click at [576, 41] on div "202505649 Actions" at bounding box center [494, 37] width 760 height 15
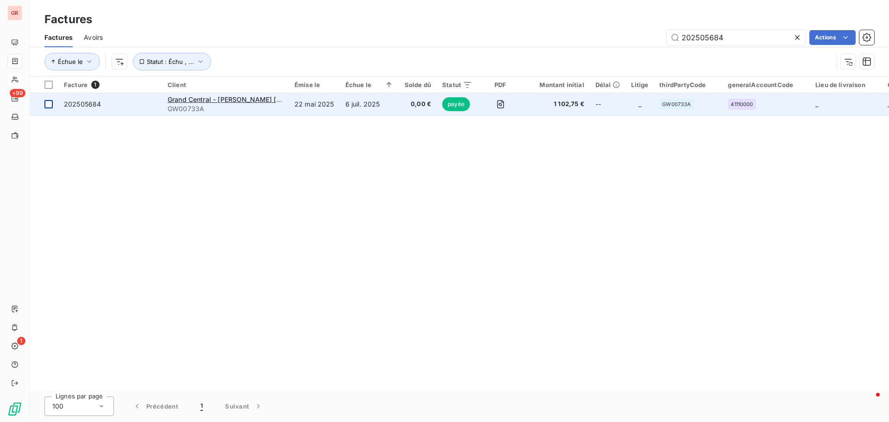
type input "202505684"
click at [54, 107] on td at bounding box center [44, 104] width 29 height 22
click at [205, 100] on span "Grand Central - [PERSON_NAME] [GEOGRAPHIC_DATA]" at bounding box center [254, 99] width 173 height 8
click at [72, 105] on span "202505684" at bounding box center [82, 104] width 37 height 8
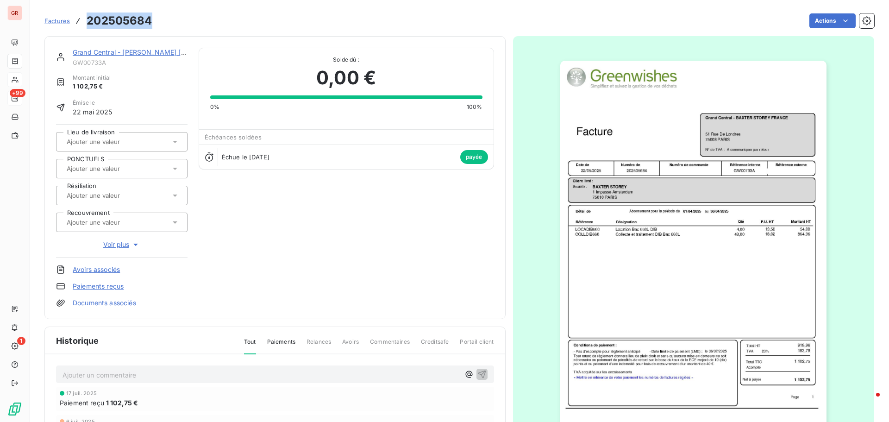
drag, startPoint x: 151, startPoint y: 20, endPoint x: 84, endPoint y: 18, distance: 66.7
click at [84, 18] on div "Factures 202505684" at bounding box center [98, 21] width 108 height 17
copy h3 "202505684"
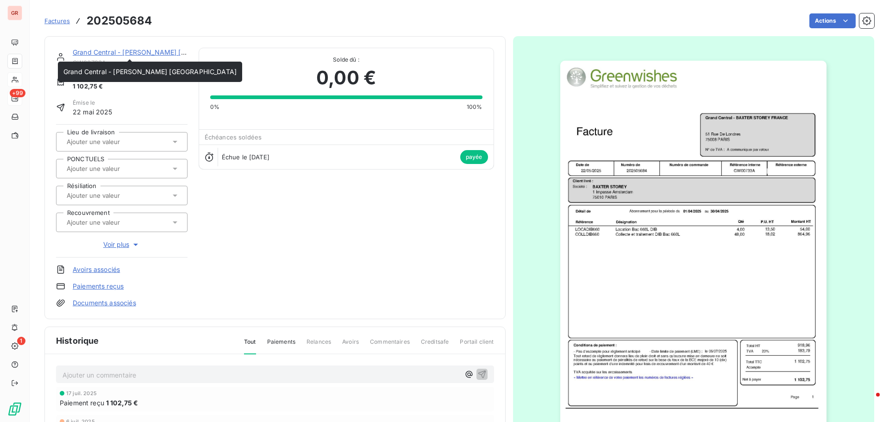
click at [146, 53] on link "Grand Central - [PERSON_NAME] [GEOGRAPHIC_DATA]" at bounding box center [159, 52] width 173 height 8
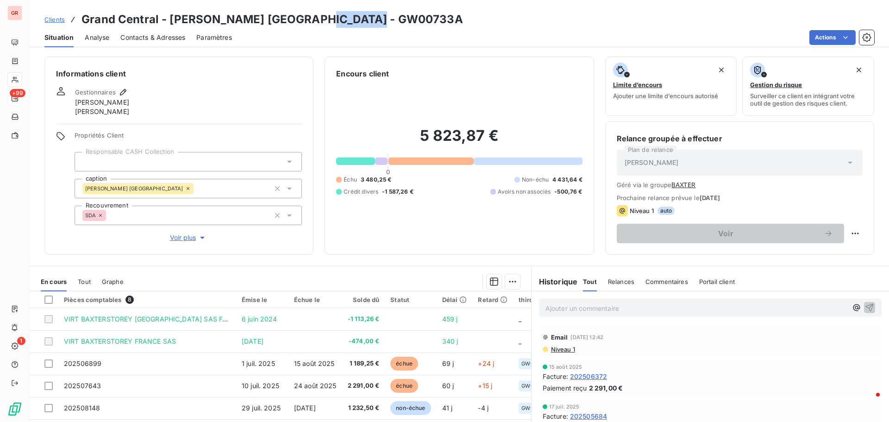
drag, startPoint x: 385, startPoint y: 19, endPoint x: 323, endPoint y: 19, distance: 61.6
click at [323, 19] on h3 "Grand Central - [PERSON_NAME] [GEOGRAPHIC_DATA] - GW00733A" at bounding box center [272, 19] width 382 height 17
copy h3 "GW00733A"
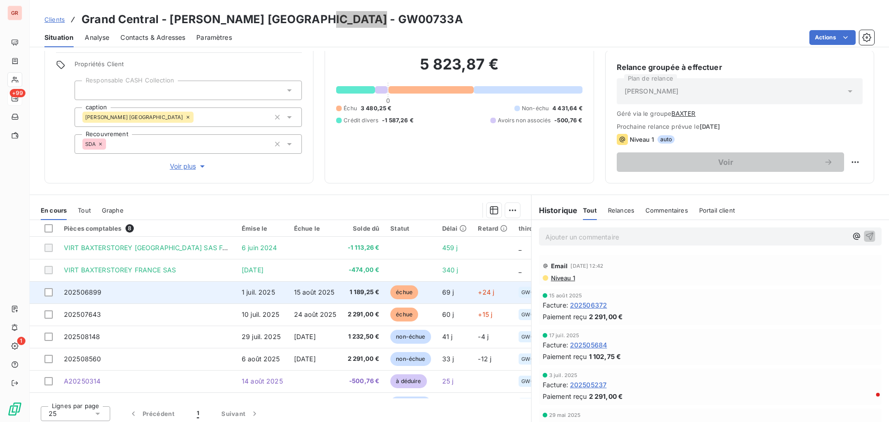
scroll to position [75, 0]
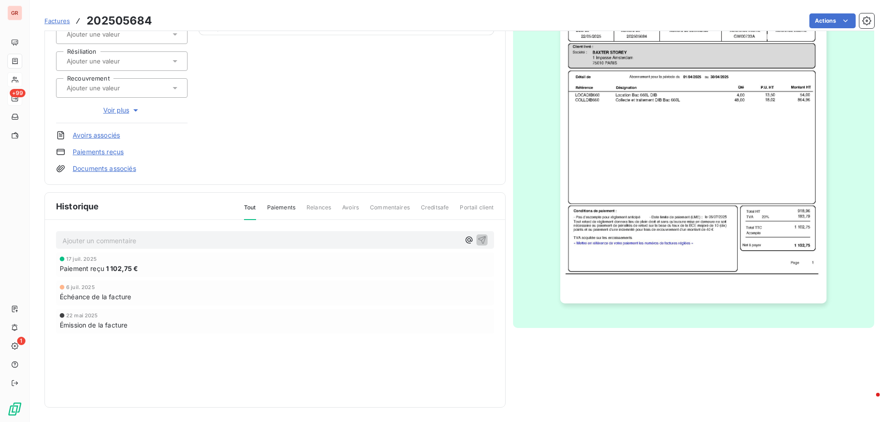
scroll to position [135, 0]
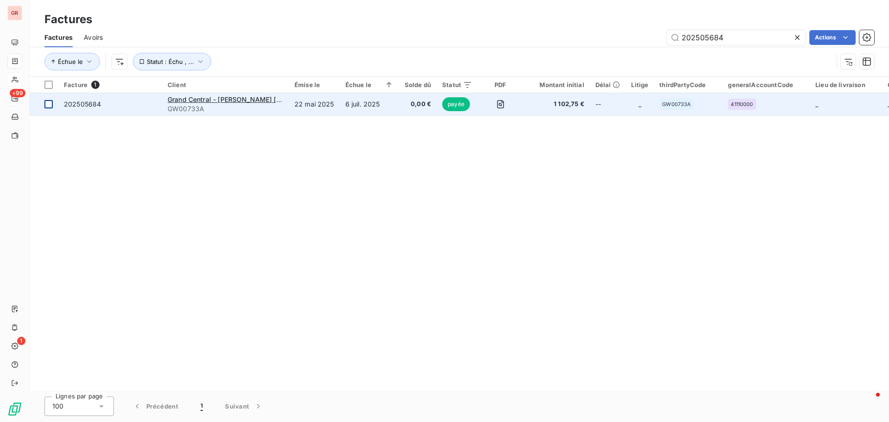
click at [46, 106] on div at bounding box center [48, 104] width 8 height 8
click at [189, 105] on span "GW00733A" at bounding box center [226, 108] width 116 height 9
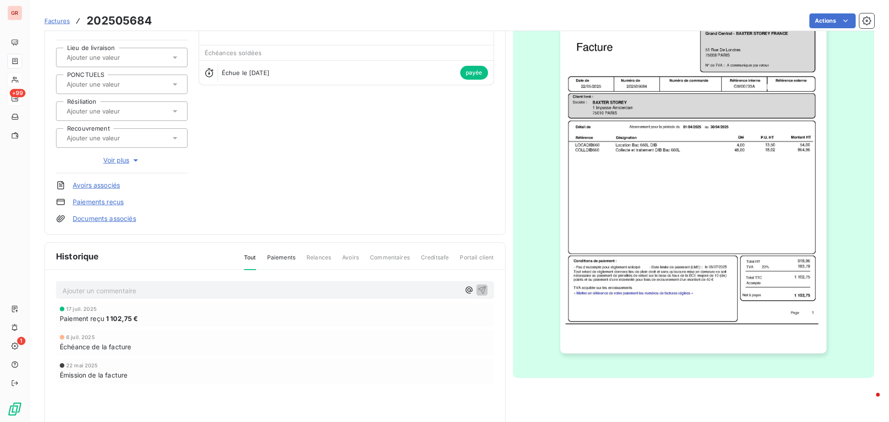
scroll to position [93, 0]
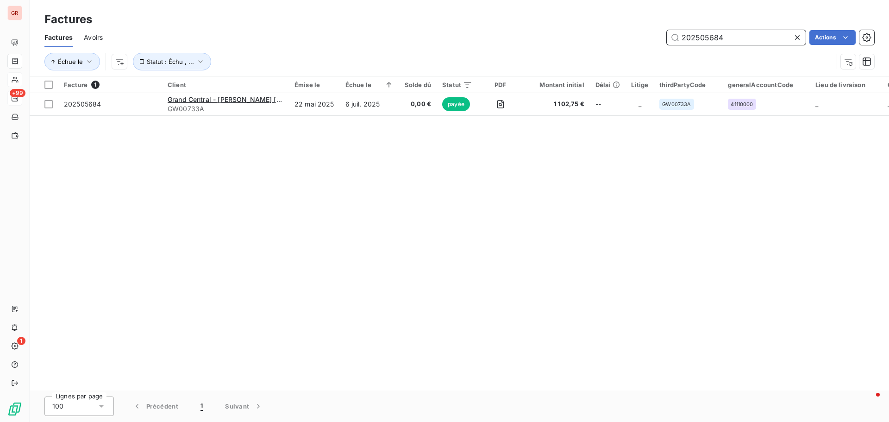
drag, startPoint x: 737, startPoint y: 34, endPoint x: 576, endPoint y: 38, distance: 161.7
click at [588, 38] on div "202505684 Actions" at bounding box center [494, 37] width 760 height 15
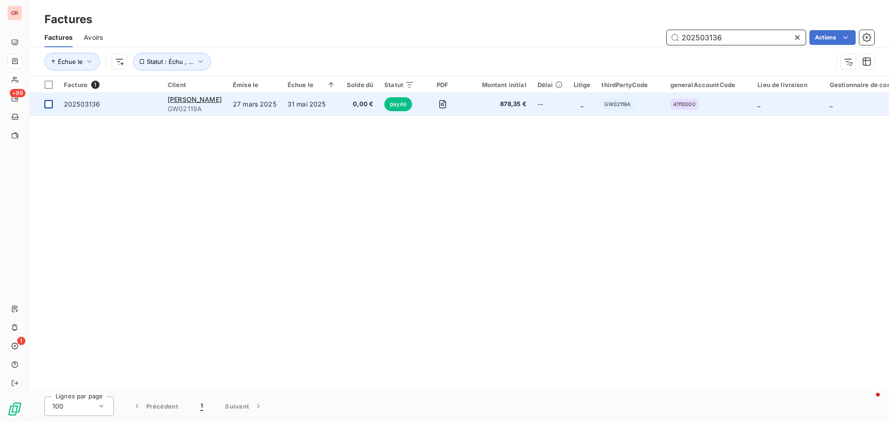
type input "202503136"
click at [55, 102] on td at bounding box center [44, 104] width 29 height 22
click at [77, 107] on span "202503136" at bounding box center [82, 104] width 36 height 8
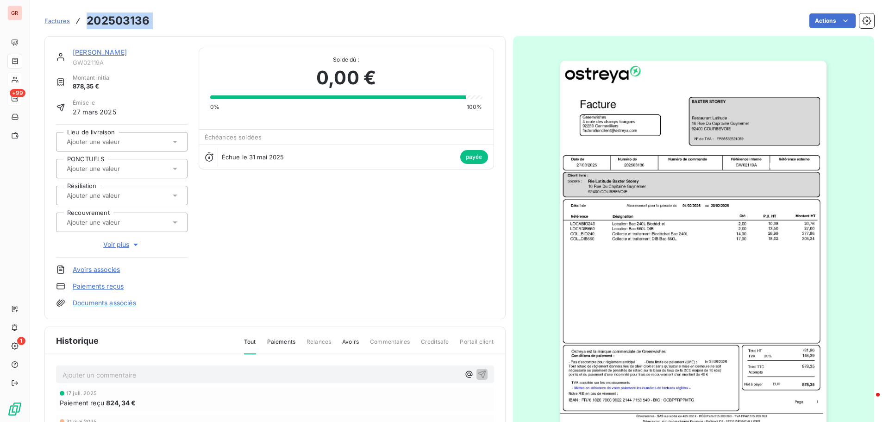
drag, startPoint x: 159, startPoint y: 17, endPoint x: 79, endPoint y: 20, distance: 80.2
click at [79, 20] on div "Factures 202503136 Actions" at bounding box center [459, 20] width 830 height 19
copy section "202503136 Actions"
click at [112, 51] on link "[PERSON_NAME]" at bounding box center [100, 52] width 54 height 8
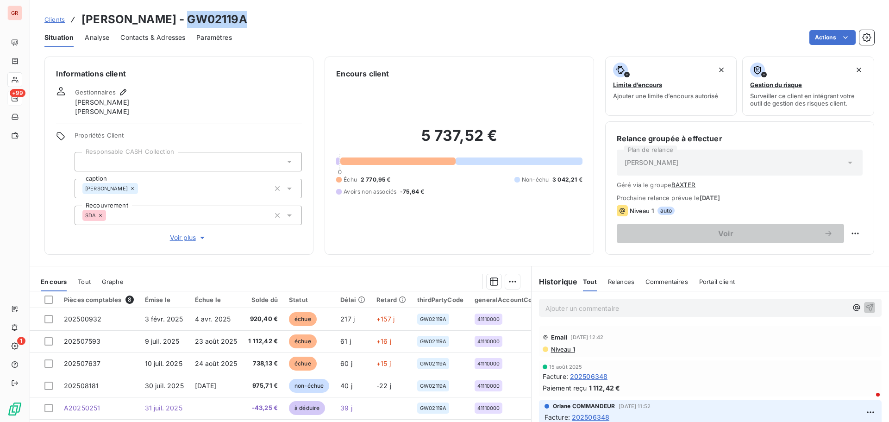
drag, startPoint x: 245, startPoint y: 22, endPoint x: 185, endPoint y: 21, distance: 60.2
click at [185, 21] on div "Clients [PERSON_NAME] - GW02119A" at bounding box center [459, 19] width 859 height 17
copy h3 "GW02119A"
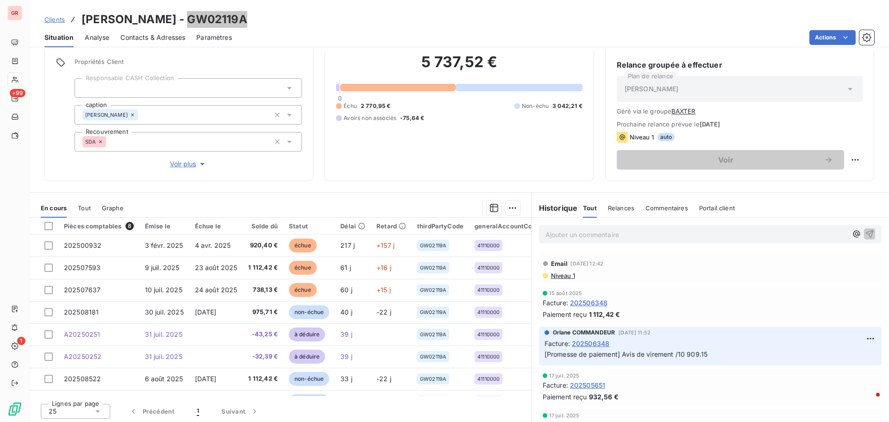
scroll to position [75, 0]
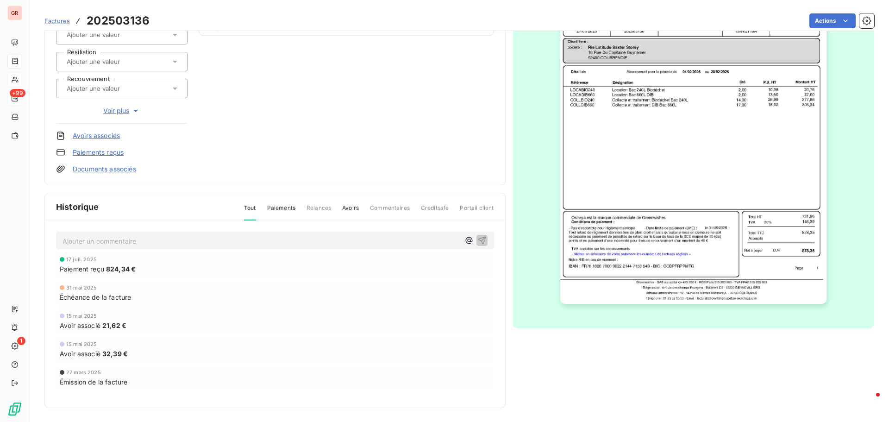
scroll to position [135, 0]
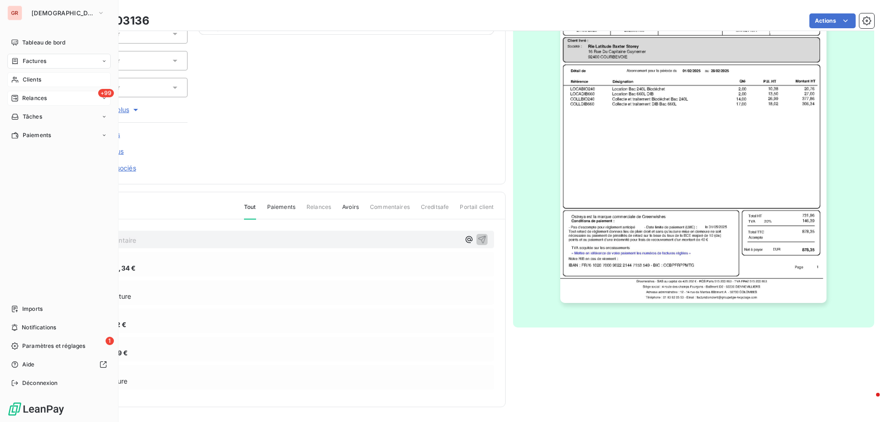
click at [47, 60] on div "Factures" at bounding box center [58, 61] width 103 height 15
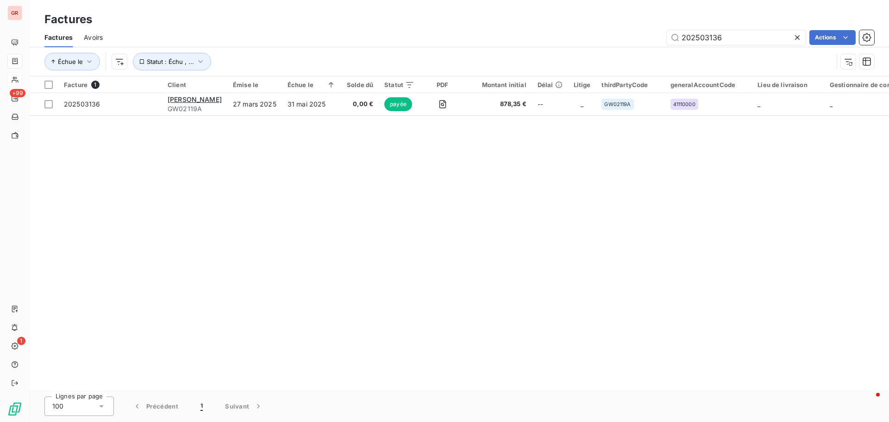
click at [98, 37] on span "Avoirs" at bounding box center [93, 37] width 19 height 9
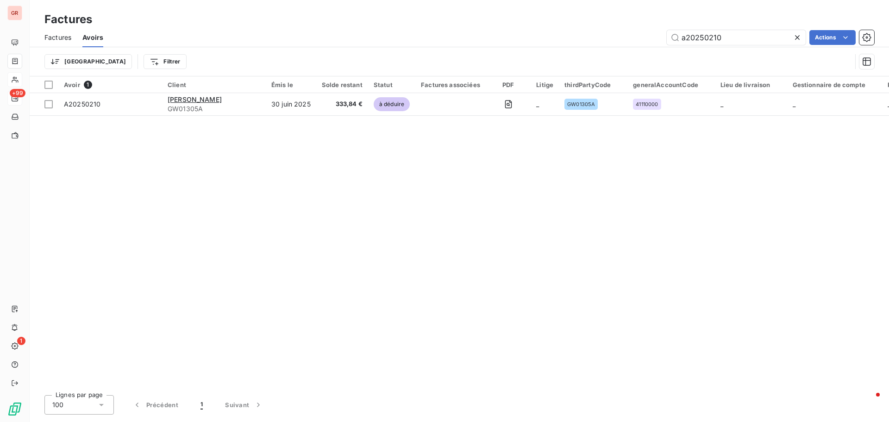
drag, startPoint x: 729, startPoint y: 42, endPoint x: 572, endPoint y: 50, distance: 157.6
click at [583, 48] on div "Factures Avoirs a20250210 Actions Trier Filtrer" at bounding box center [459, 52] width 859 height 48
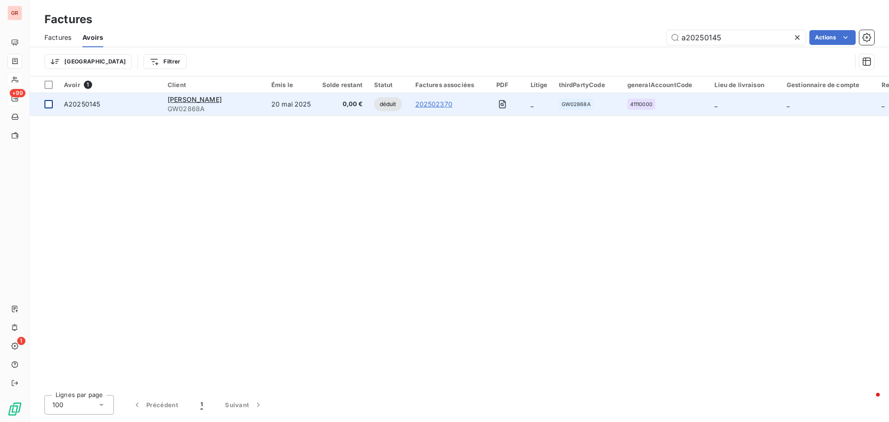
type input "a20250145"
click at [52, 106] on div at bounding box center [48, 104] width 8 height 8
click at [92, 105] on span "A20250145" at bounding box center [82, 104] width 36 height 8
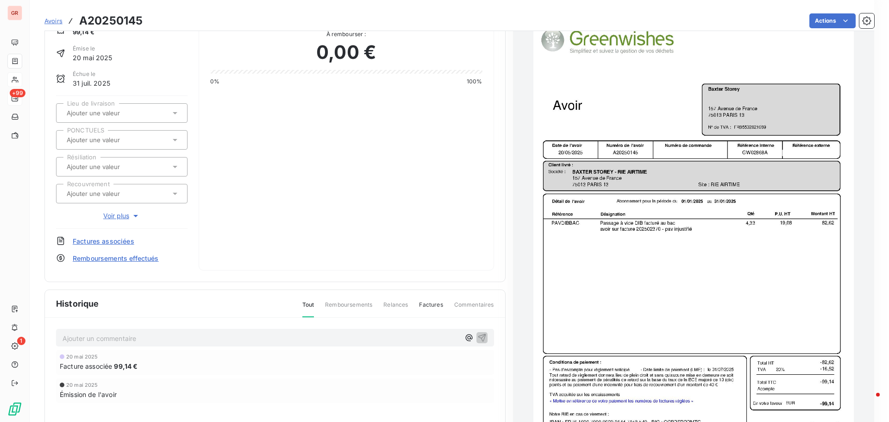
scroll to position [48, 0]
drag, startPoint x: 144, startPoint y: 24, endPoint x: 86, endPoint y: 23, distance: 57.9
click at [73, 24] on div "Avoirs A20250145 Actions" at bounding box center [459, 20] width 830 height 19
copy h3 "A20250145"
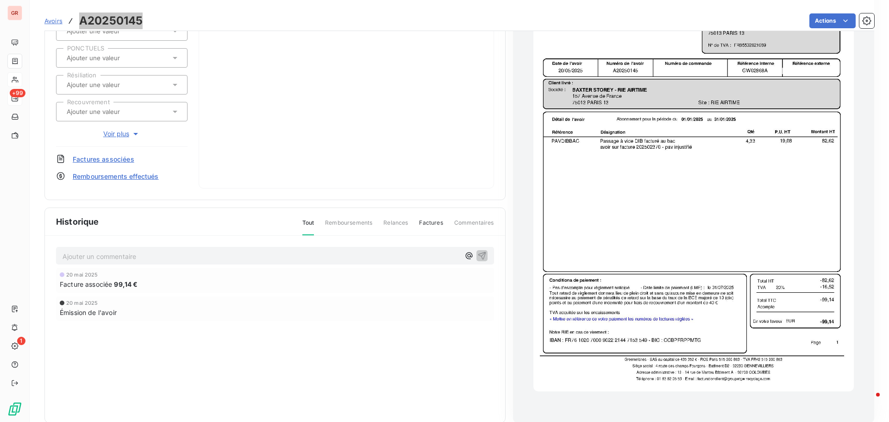
scroll to position [140, 0]
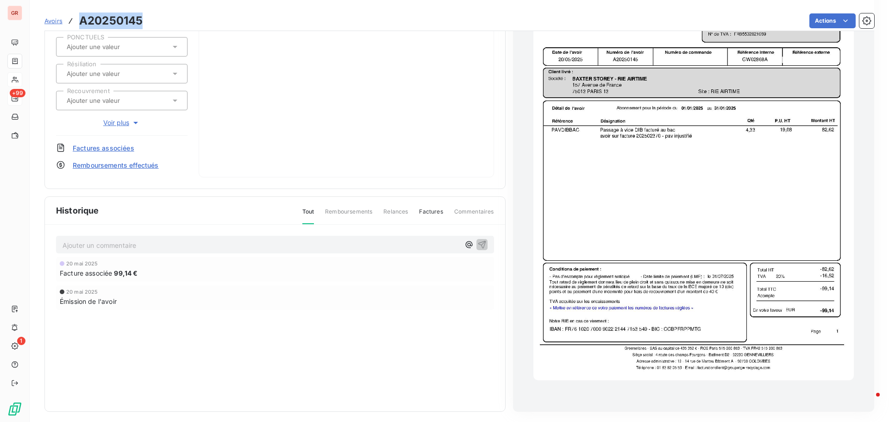
click at [822, 311] on img "button" at bounding box center [693, 153] width 320 height 453
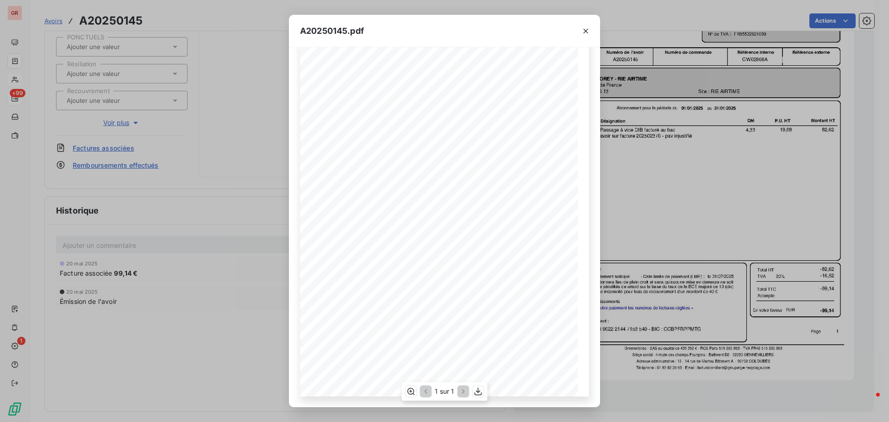
scroll to position [55, 0]
click at [584, 29] on icon "button" at bounding box center [585, 31] width 5 height 5
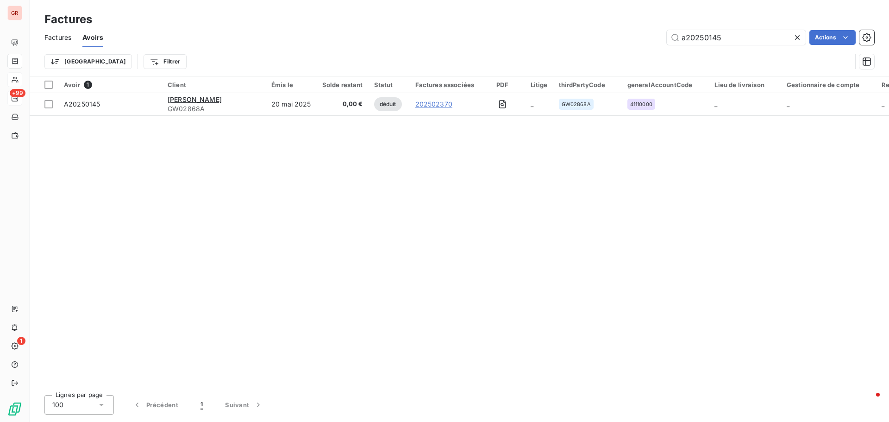
drag, startPoint x: 732, startPoint y: 38, endPoint x: 640, endPoint y: 43, distance: 91.4
click at [640, 43] on div "a20250145 Actions" at bounding box center [494, 37] width 760 height 15
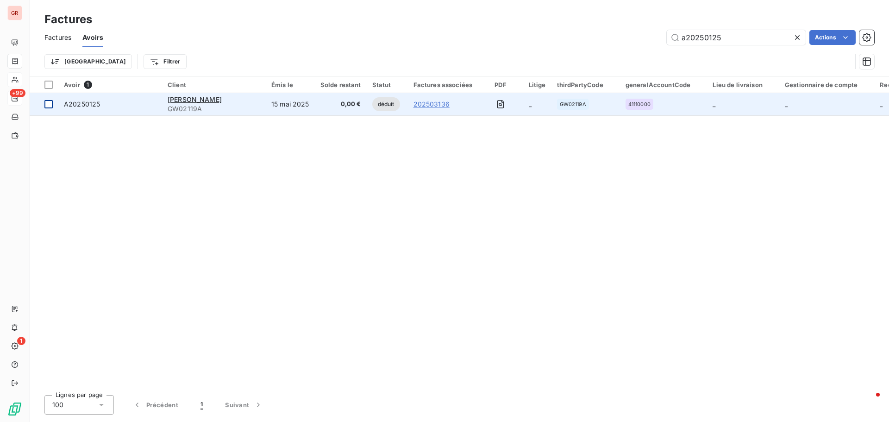
type input "a20250125"
click at [48, 103] on div at bounding box center [48, 104] width 8 height 8
click at [197, 100] on span "[PERSON_NAME]" at bounding box center [195, 99] width 54 height 8
click at [50, 105] on div at bounding box center [48, 104] width 8 height 8
click at [202, 101] on span "[PERSON_NAME]" at bounding box center [195, 99] width 54 height 8
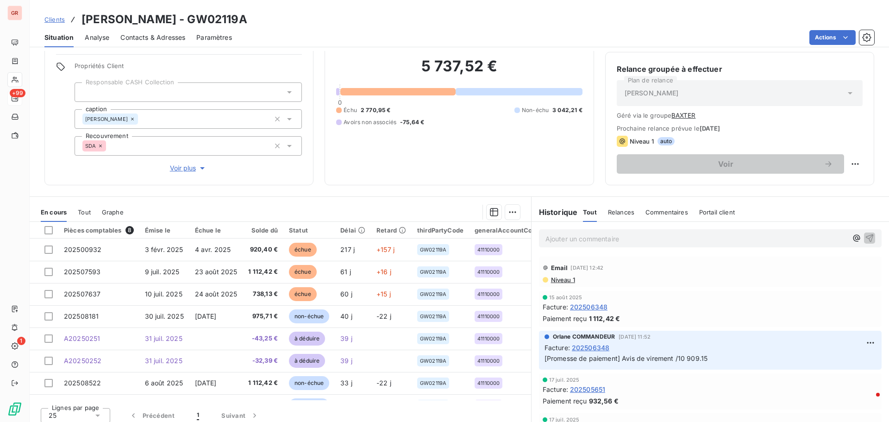
scroll to position [75, 0]
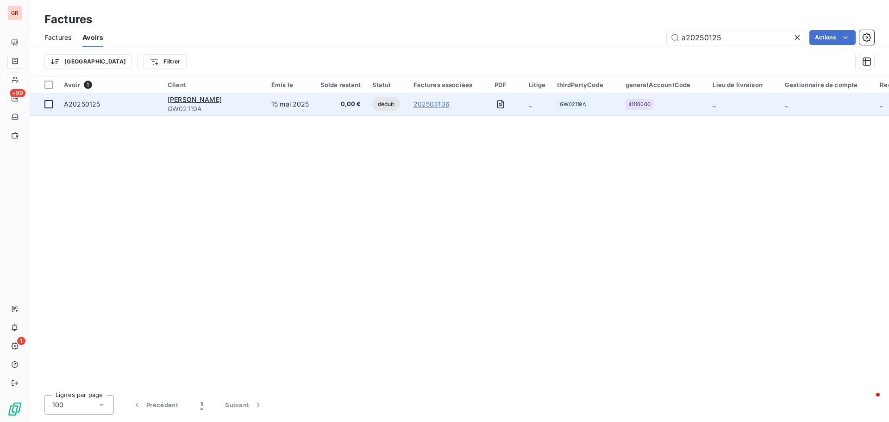
click at [54, 106] on td at bounding box center [44, 104] width 29 height 22
click at [188, 105] on span "GW02119A" at bounding box center [214, 108] width 93 height 9
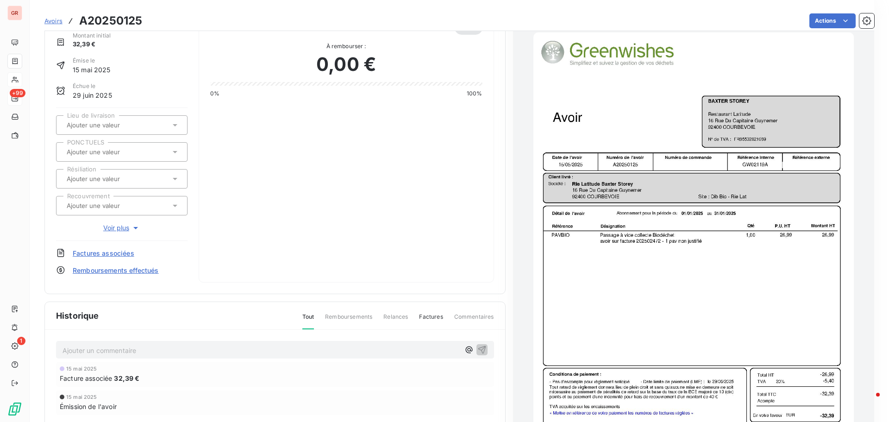
scroll to position [99, 0]
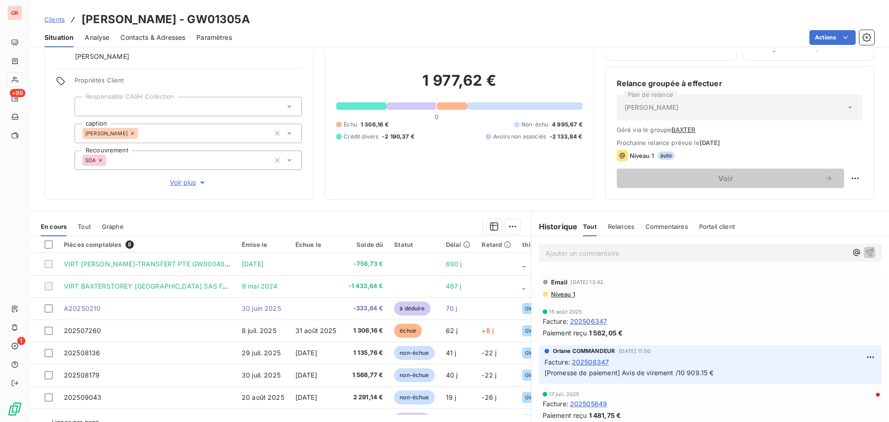
scroll to position [75, 0]
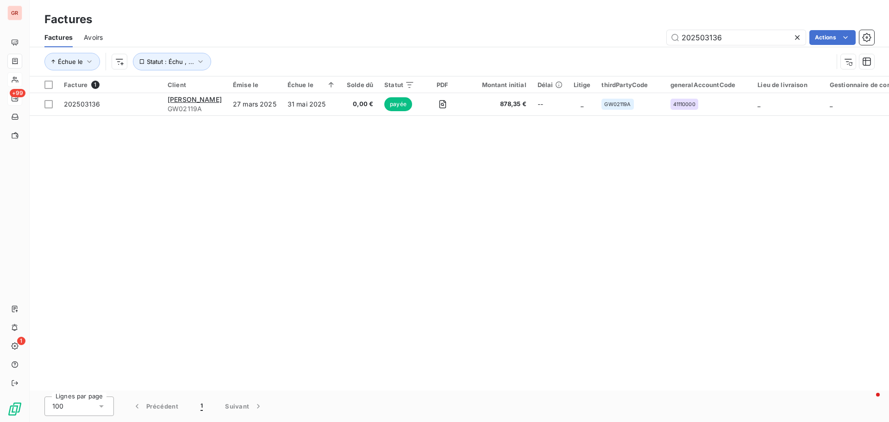
drag, startPoint x: 729, startPoint y: 35, endPoint x: 659, endPoint y: 36, distance: 70.4
click at [673, 35] on input "202503136" at bounding box center [736, 37] width 139 height 15
click at [96, 38] on span "Avoirs" at bounding box center [93, 37] width 19 height 9
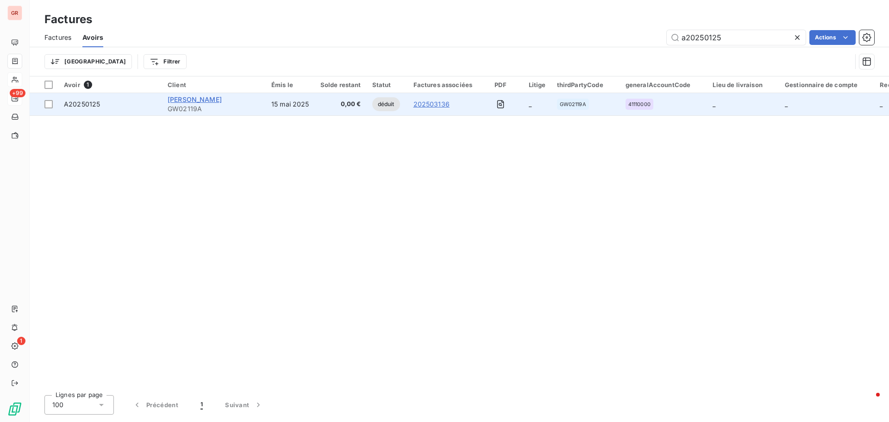
click at [200, 99] on span "[PERSON_NAME]" at bounding box center [195, 99] width 54 height 8
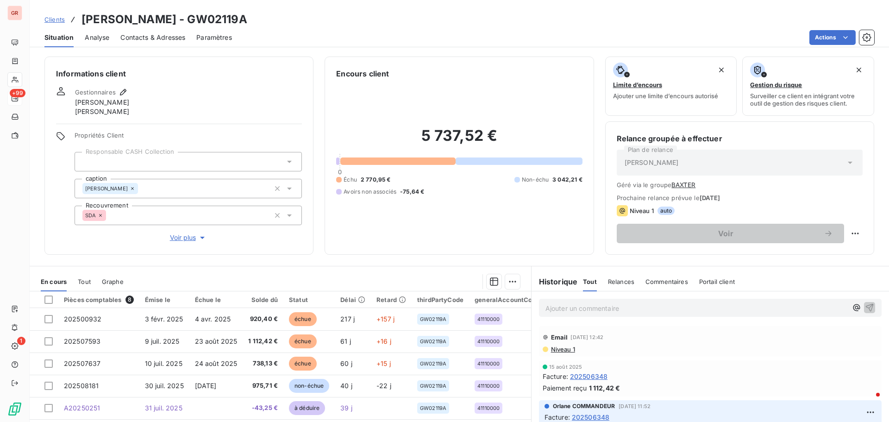
scroll to position [75, 0]
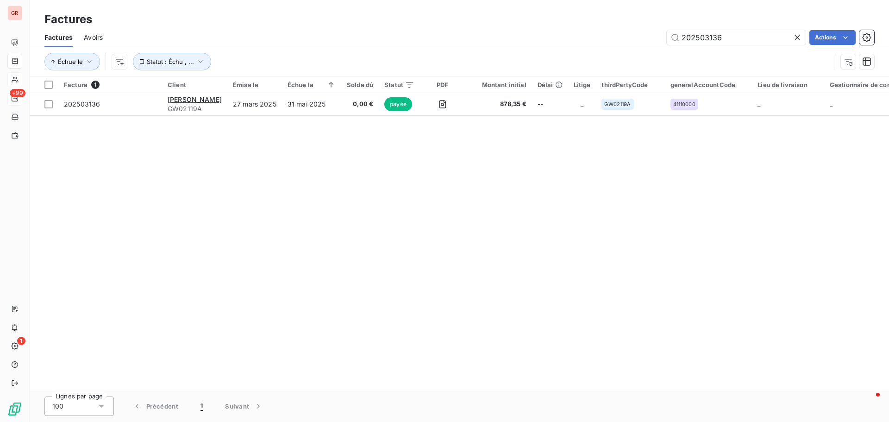
click at [94, 39] on span "Avoirs" at bounding box center [93, 37] width 19 height 9
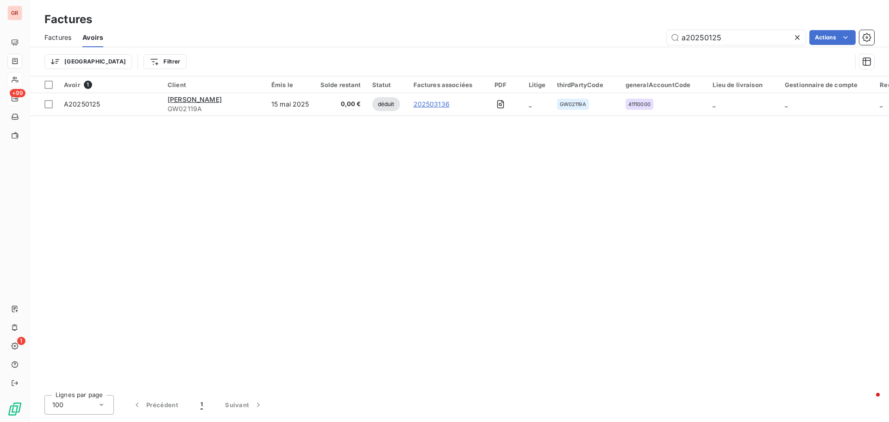
drag, startPoint x: 732, startPoint y: 36, endPoint x: 567, endPoint y: 49, distance: 164.9
click at [570, 49] on div "Factures Avoirs a20250125 Actions Trier Filtrer" at bounding box center [459, 52] width 859 height 48
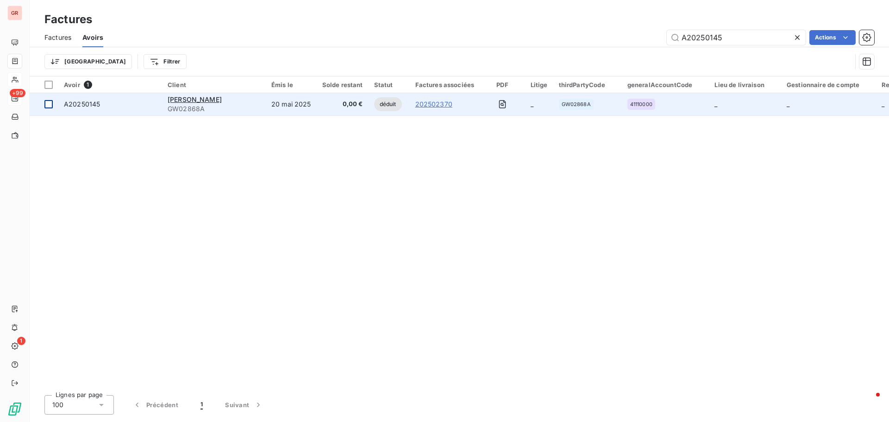
type input "A20250145"
click at [50, 104] on div at bounding box center [48, 104] width 8 height 8
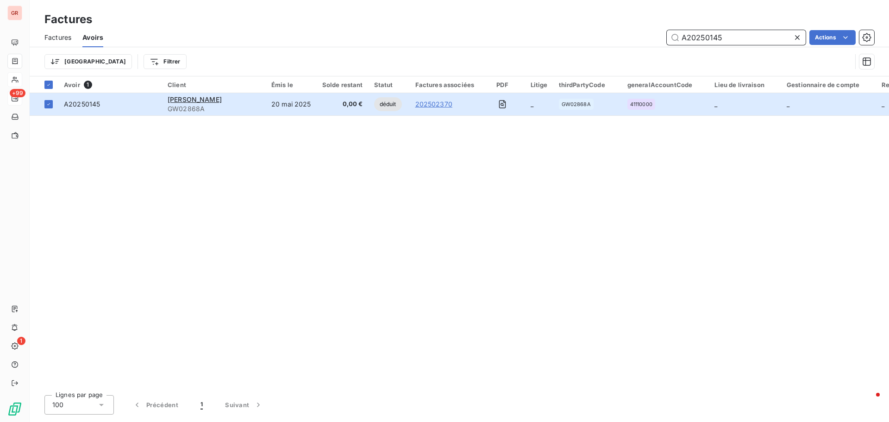
drag, startPoint x: 734, startPoint y: 36, endPoint x: 464, endPoint y: 61, distance: 270.6
click at [498, 54] on div "Factures Avoirs A20250145 Actions Trier Filtrer" at bounding box center [459, 52] width 859 height 48
click at [56, 37] on span "Factures" at bounding box center [57, 37] width 27 height 9
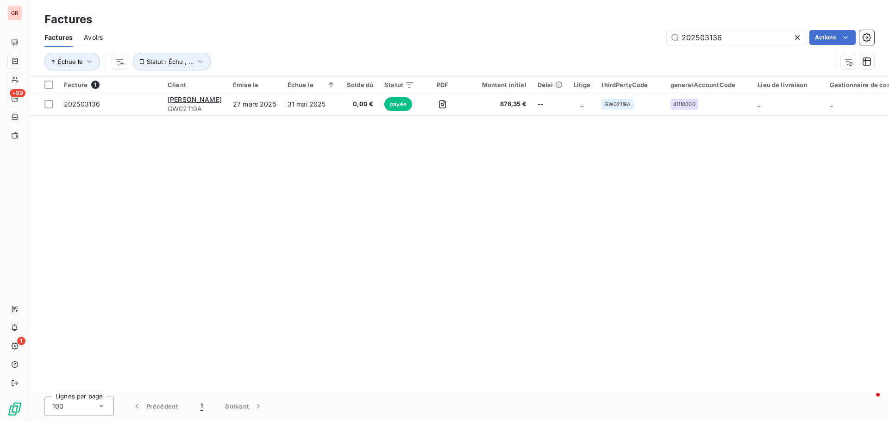
drag, startPoint x: 690, startPoint y: 40, endPoint x: 579, endPoint y: 63, distance: 113.5
click at [620, 54] on div "Factures Avoirs 202503136 Actions Échue le Statut : Échu , ..." at bounding box center [459, 52] width 859 height 48
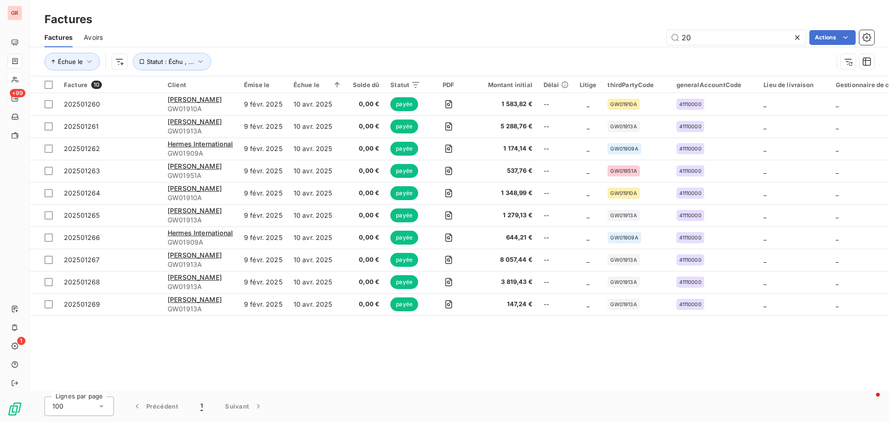
type input "2"
type input "20250126"
drag, startPoint x: 723, startPoint y: 36, endPoint x: 543, endPoint y: 39, distance: 180.2
click at [543, 39] on div "20250126 Actions" at bounding box center [494, 37] width 760 height 15
click at [95, 33] on span "Avoirs" at bounding box center [93, 37] width 19 height 9
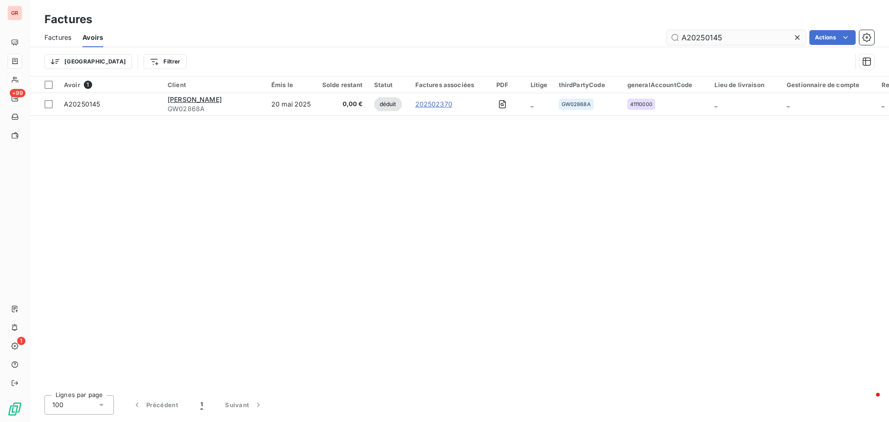
click at [729, 40] on input "A20250145" at bounding box center [736, 37] width 139 height 15
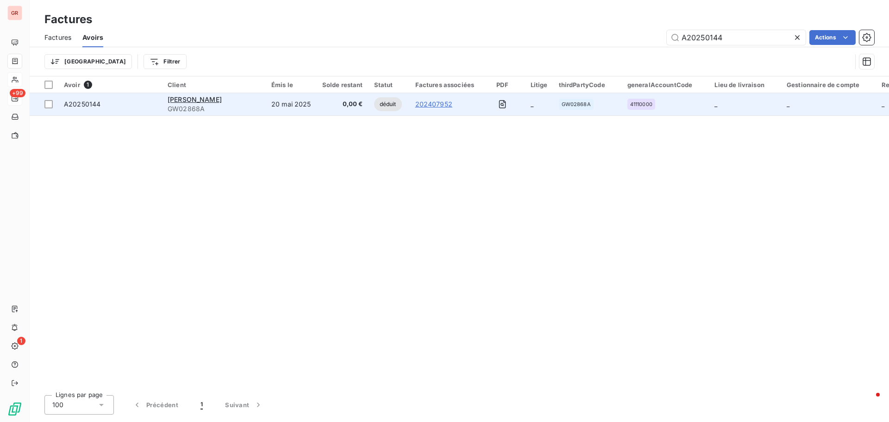
type input "A20250144"
click at [69, 104] on span "A20250144" at bounding box center [82, 104] width 37 height 8
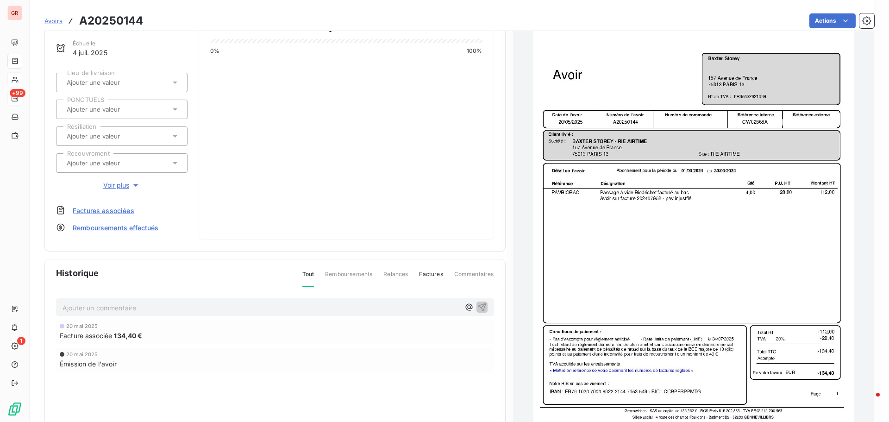
scroll to position [94, 0]
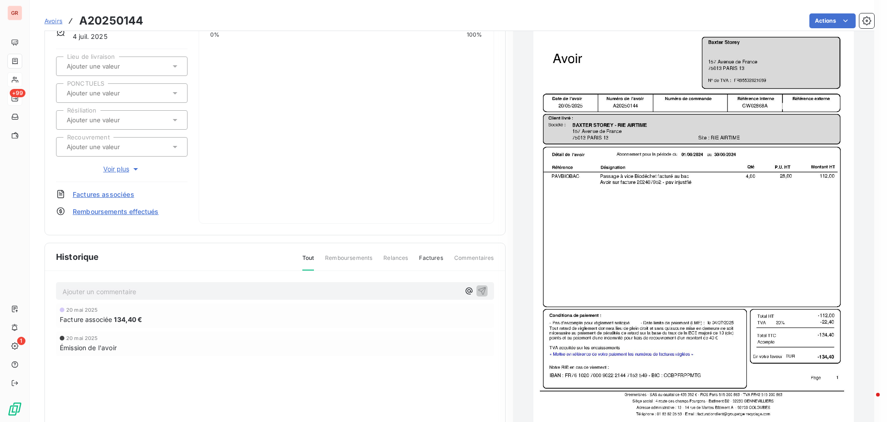
click at [678, 189] on img "button" at bounding box center [693, 200] width 320 height 453
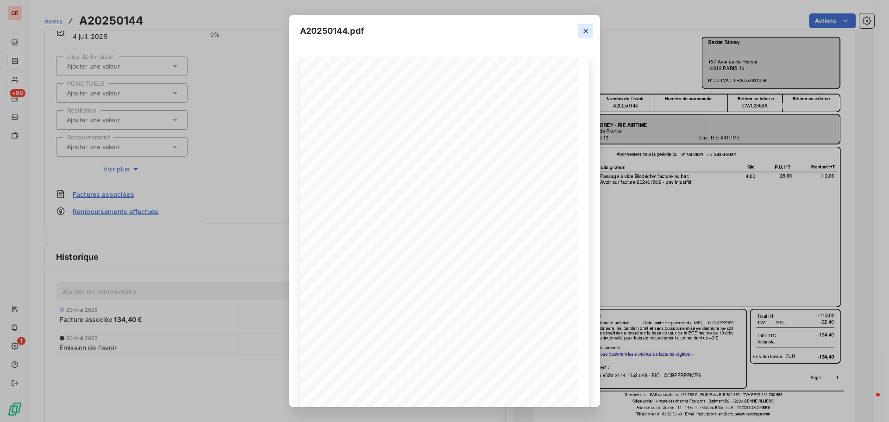
click at [586, 31] on icon "button" at bounding box center [585, 31] width 5 height 5
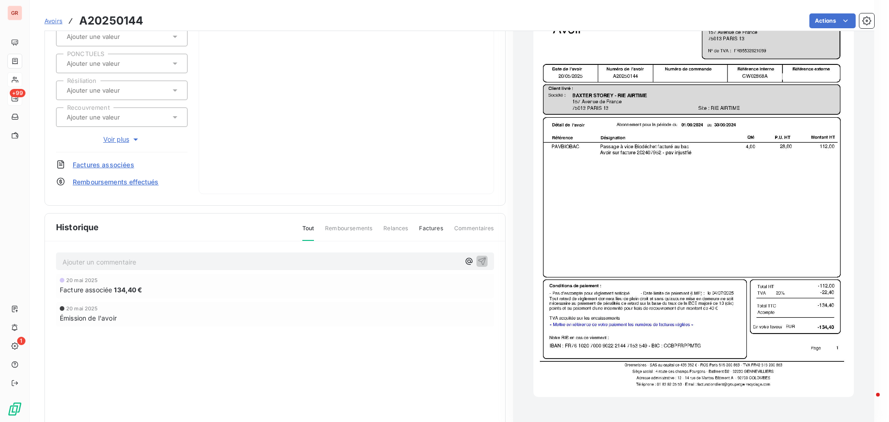
scroll to position [140, 0]
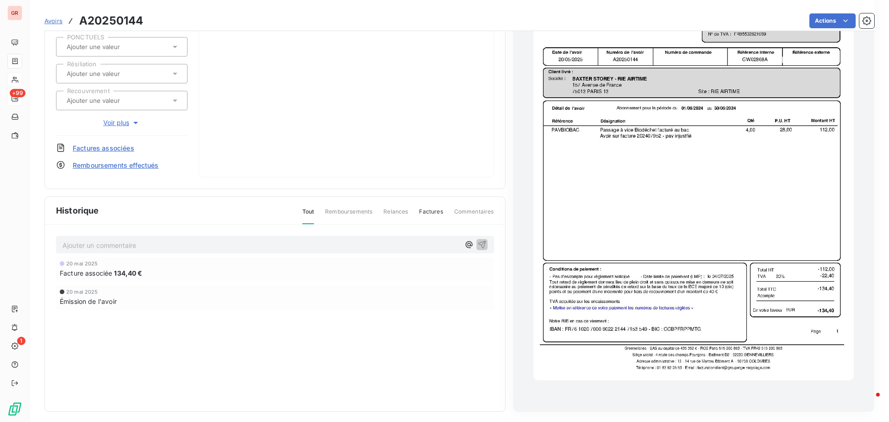
click at [656, 142] on img "button" at bounding box center [693, 153] width 320 height 453
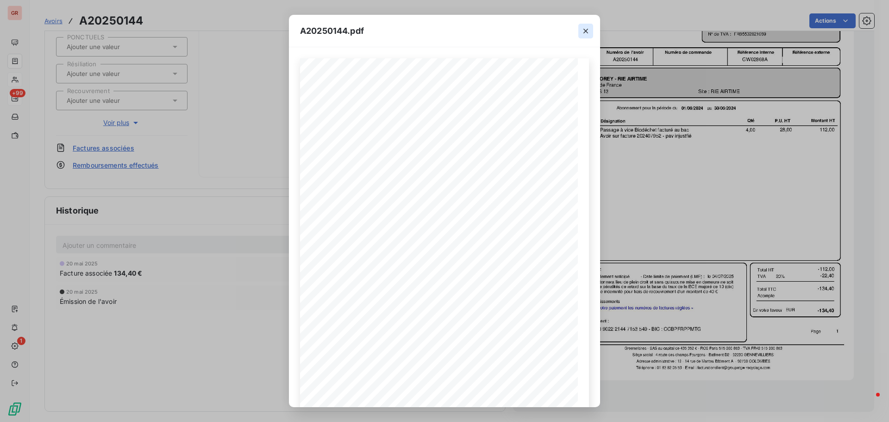
click at [586, 33] on icon "button" at bounding box center [585, 30] width 9 height 9
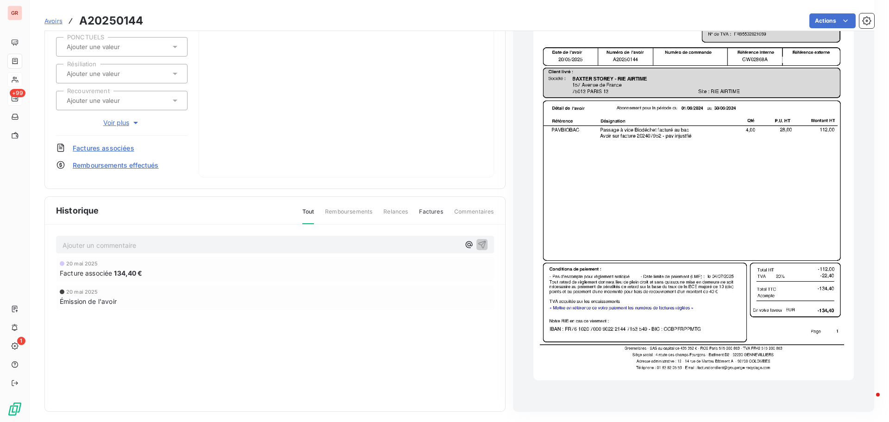
click at [664, 139] on img "button" at bounding box center [693, 153] width 320 height 453
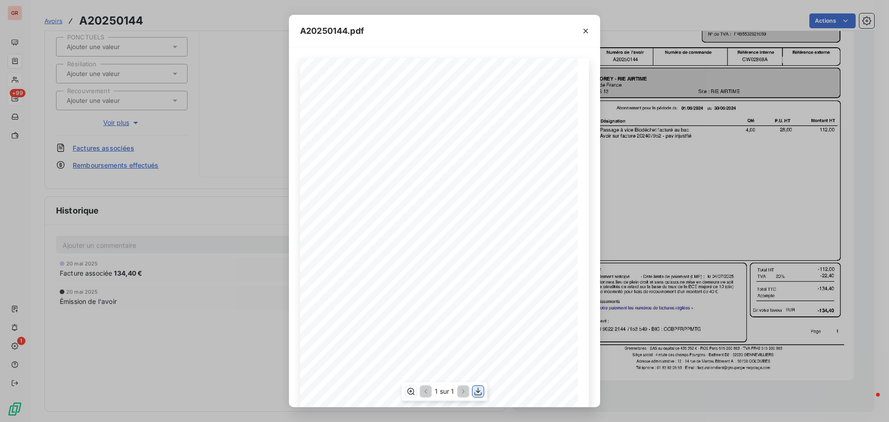
click at [478, 391] on icon "button" at bounding box center [478, 392] width 7 height 8
click at [586, 31] on icon "button" at bounding box center [585, 31] width 5 height 5
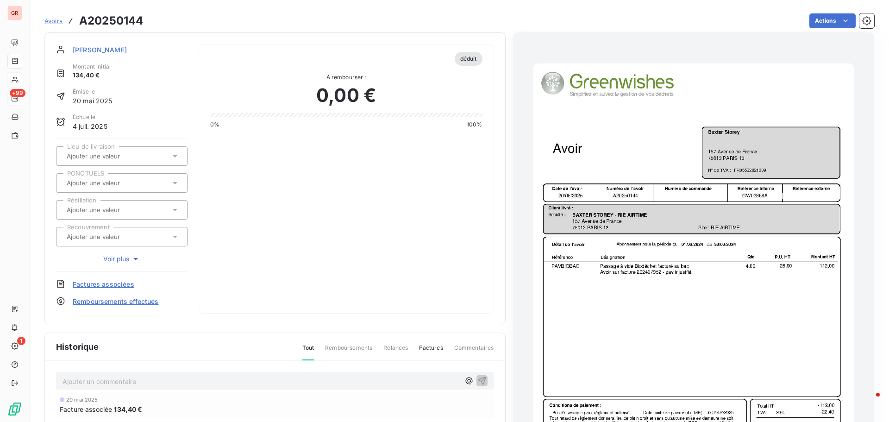
scroll to position [0, 0]
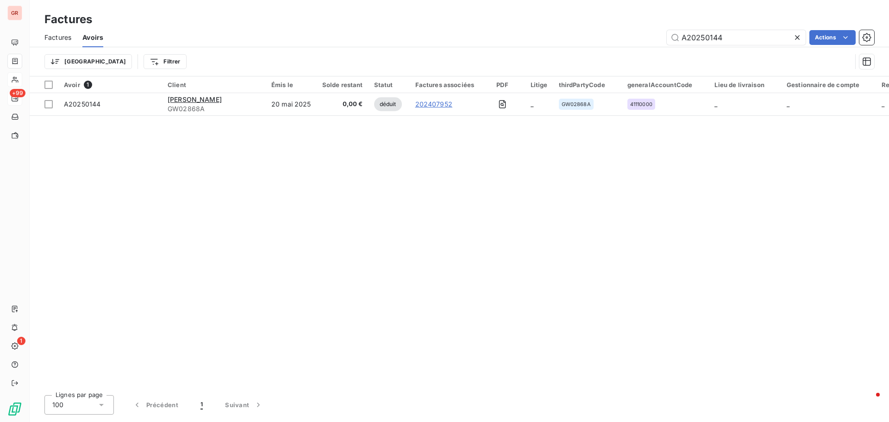
drag, startPoint x: 733, startPoint y: 37, endPoint x: 582, endPoint y: 50, distance: 152.0
click at [590, 45] on div "Factures Avoirs A20250144 Actions" at bounding box center [459, 37] width 859 height 19
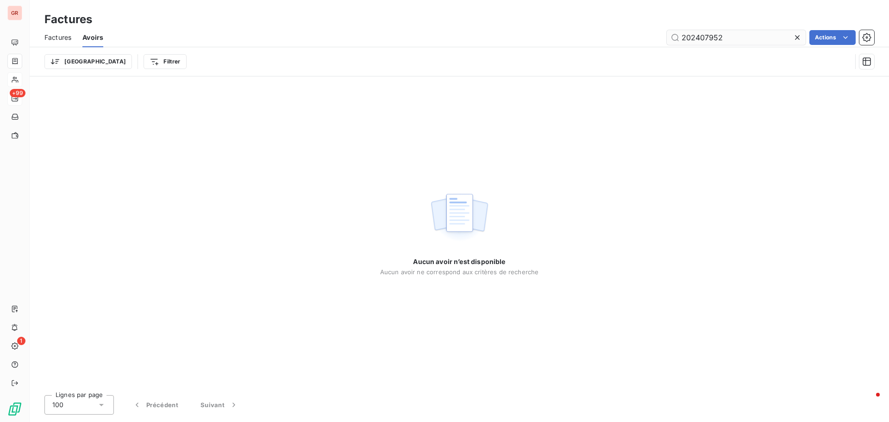
click at [682, 36] on input "202407952" at bounding box center [736, 37] width 139 height 15
drag, startPoint x: 645, startPoint y: 40, endPoint x: 380, endPoint y: 56, distance: 265.4
click at [393, 54] on div "Factures Avoirs A202407952 Actions Trier Filtrer" at bounding box center [459, 52] width 859 height 48
paste input "50146"
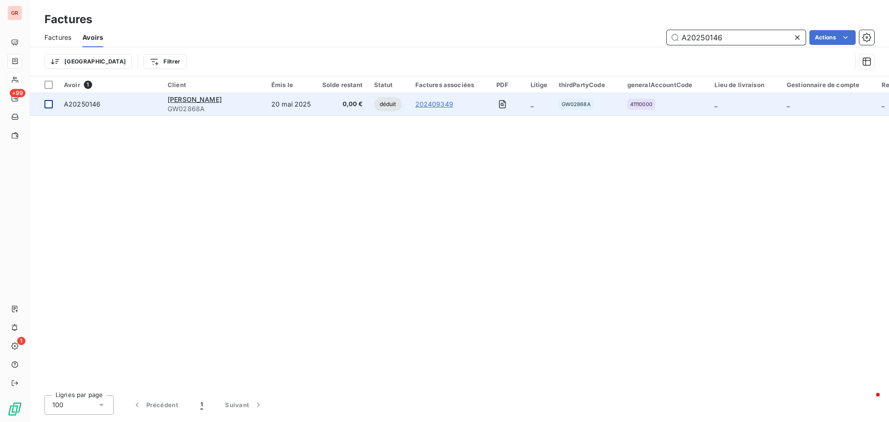
type input "A20250146"
click at [49, 102] on div at bounding box center [48, 104] width 8 height 8
click at [188, 100] on span "[PERSON_NAME]" at bounding box center [195, 99] width 54 height 8
click at [55, 100] on td at bounding box center [44, 104] width 29 height 22
click at [89, 105] on span "A20250146" at bounding box center [82, 104] width 37 height 8
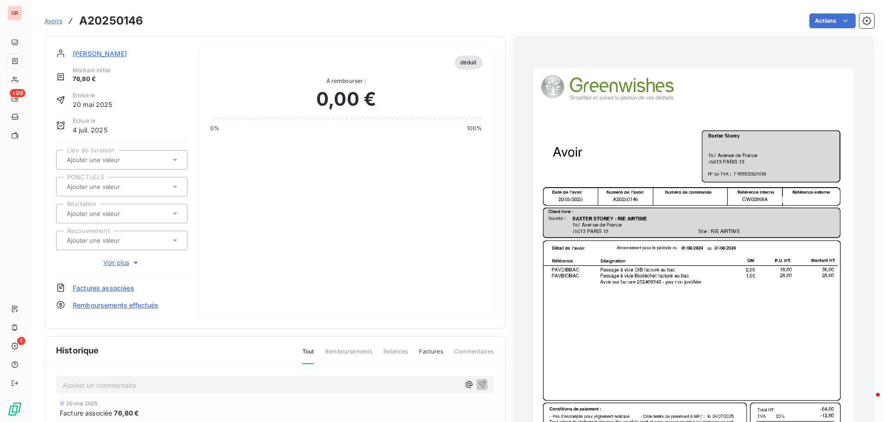
click at [608, 303] on img "button" at bounding box center [693, 293] width 320 height 453
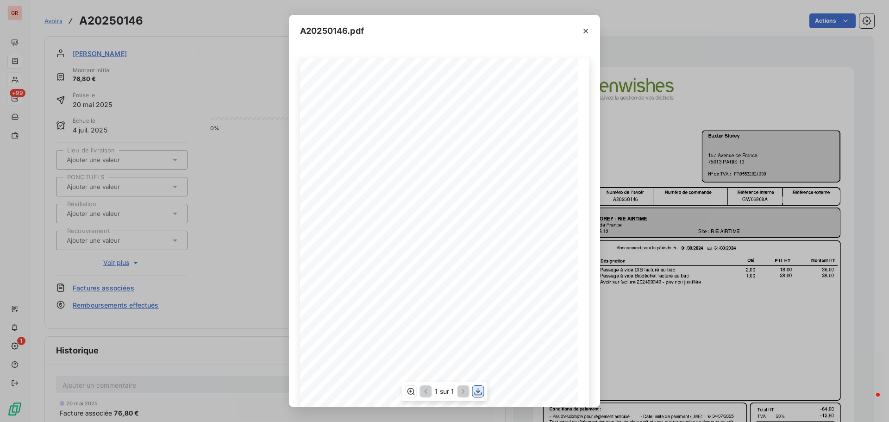
click at [479, 392] on icon "button" at bounding box center [478, 391] width 9 height 9
click at [583, 34] on icon "button" at bounding box center [585, 30] width 9 height 9
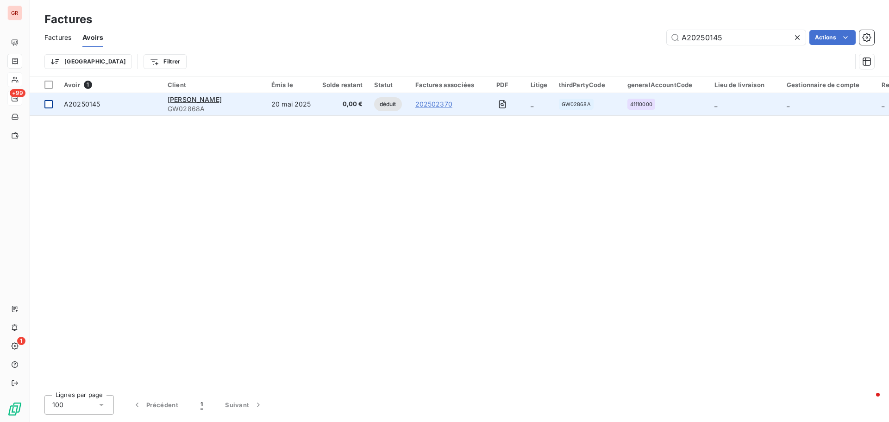
type input "A20250145"
click at [49, 107] on div at bounding box center [48, 104] width 8 height 8
click at [188, 102] on span "[PERSON_NAME]" at bounding box center [195, 99] width 54 height 8
click at [50, 105] on div at bounding box center [48, 104] width 8 height 8
click at [91, 105] on span "A20250145" at bounding box center [82, 104] width 36 height 8
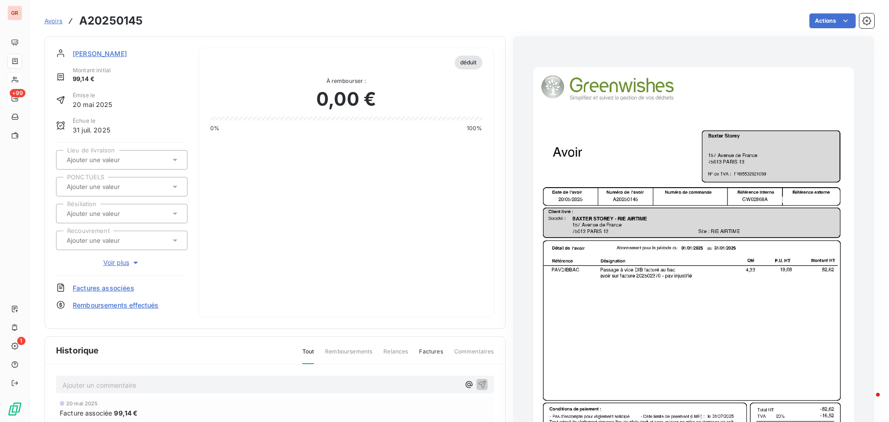
click at [691, 273] on img "button" at bounding box center [693, 293] width 320 height 453
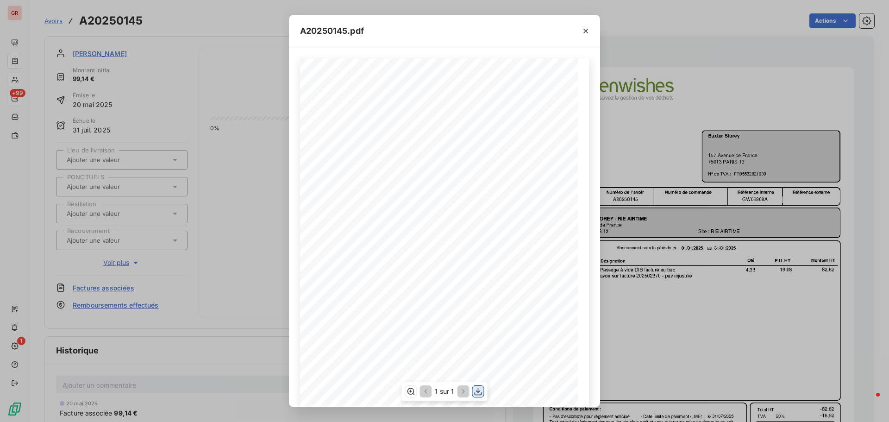
click at [477, 389] on icon "button" at bounding box center [478, 391] width 9 height 9
click at [589, 32] on icon "button" at bounding box center [585, 30] width 9 height 9
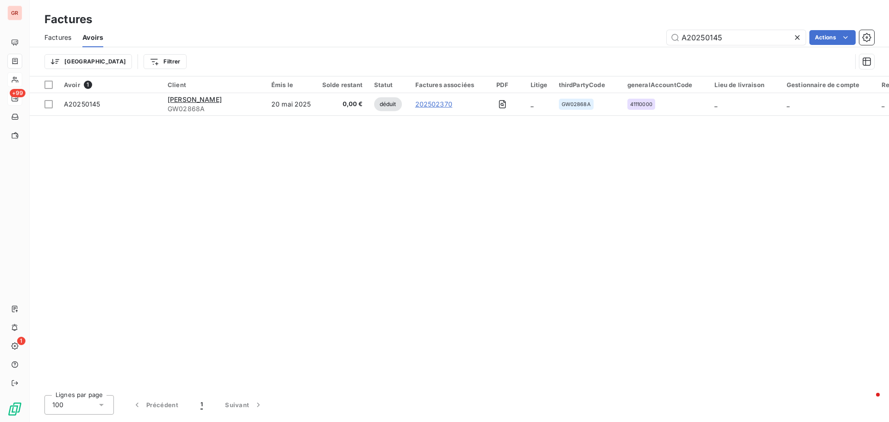
drag, startPoint x: 692, startPoint y: 38, endPoint x: 639, endPoint y: 43, distance: 53.0
click at [663, 41] on div "A20250145 Actions" at bounding box center [494, 37] width 760 height 15
type input "A"
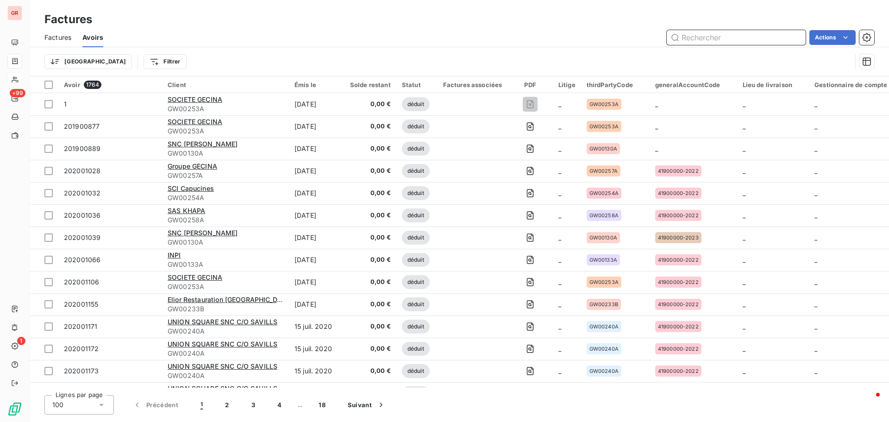
click at [699, 37] on input "text" at bounding box center [736, 37] width 139 height 15
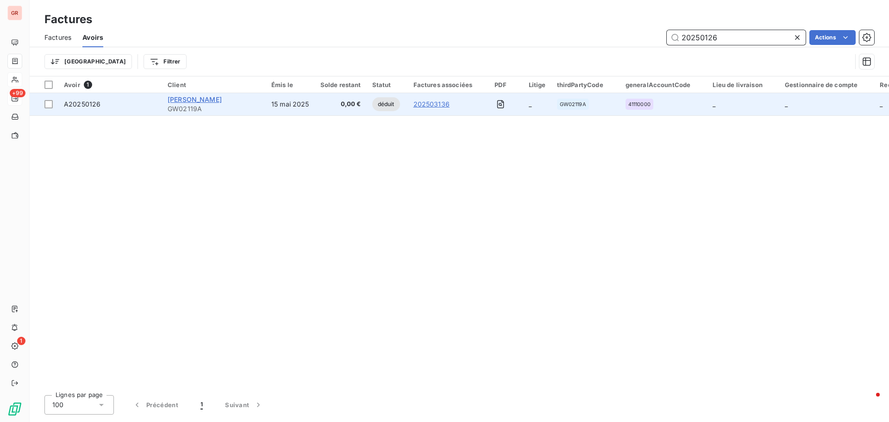
type input "20250126"
click at [195, 101] on span "[PERSON_NAME]" at bounding box center [195, 99] width 54 height 8
click at [47, 106] on div at bounding box center [48, 104] width 8 height 8
click at [203, 102] on span "[PERSON_NAME]" at bounding box center [195, 99] width 54 height 8
click at [45, 108] on td at bounding box center [44, 104] width 29 height 22
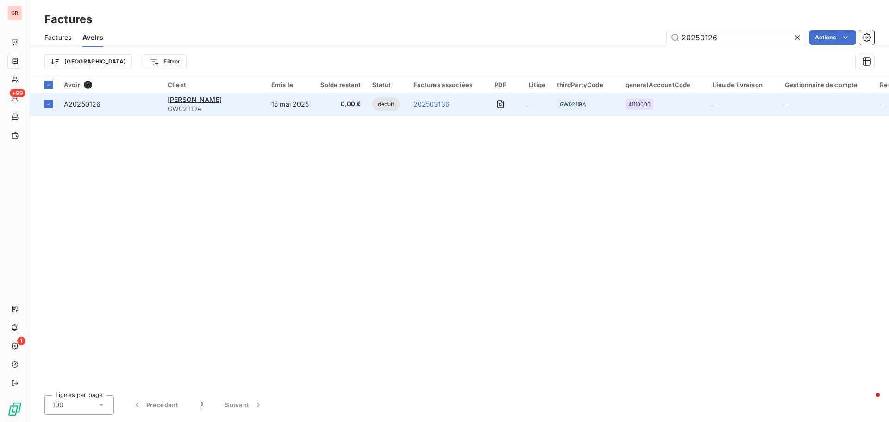
click at [85, 108] on div "A20250126" at bounding box center [82, 104] width 37 height 9
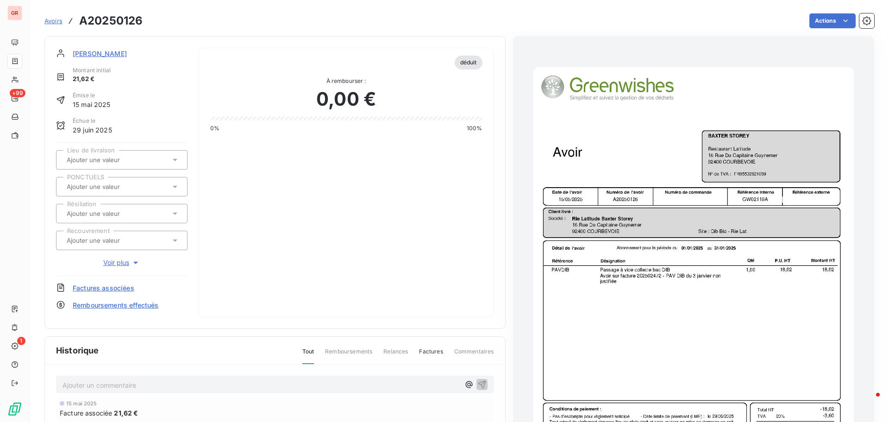
click at [655, 282] on img "button" at bounding box center [693, 293] width 320 height 453
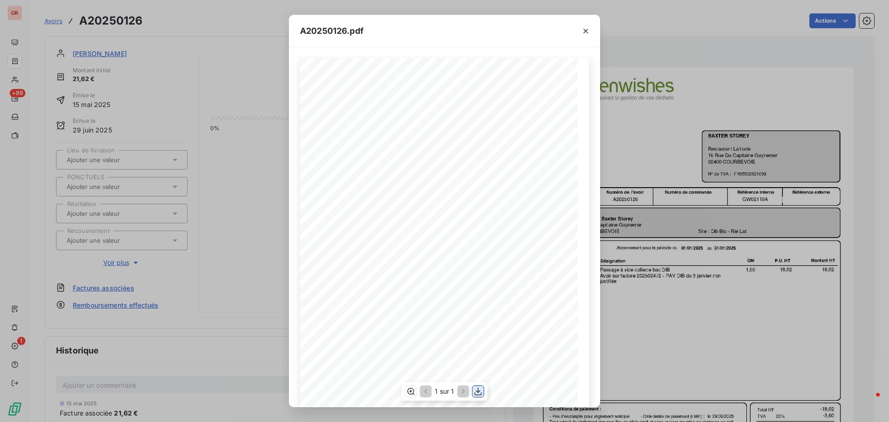
click at [479, 391] on icon "button" at bounding box center [478, 391] width 9 height 9
click at [585, 32] on icon "button" at bounding box center [585, 30] width 9 height 9
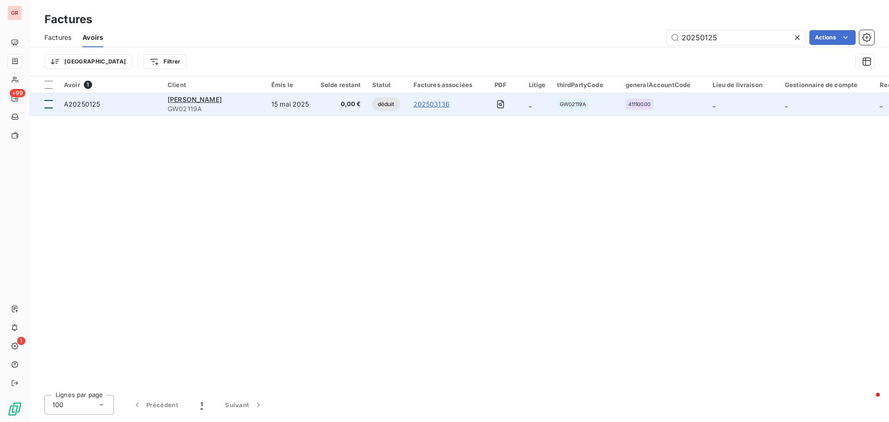
type input "20250125"
click at [50, 106] on div at bounding box center [48, 104] width 8 height 8
click at [88, 106] on span "A20250125" at bounding box center [82, 104] width 36 height 8
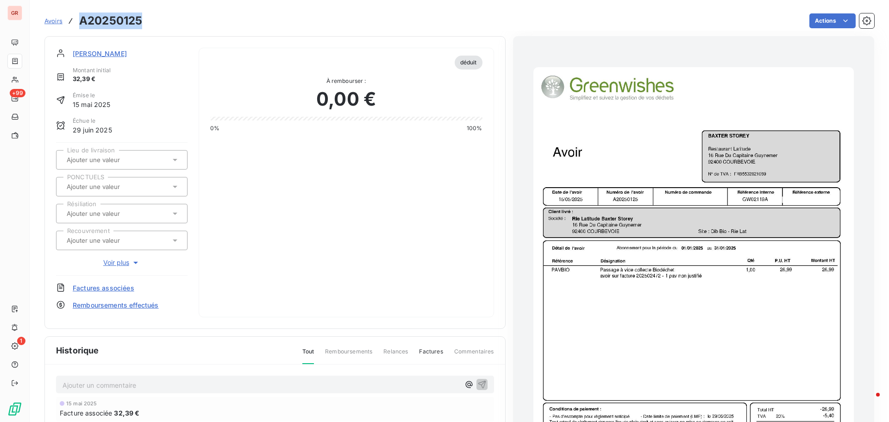
drag, startPoint x: 147, startPoint y: 22, endPoint x: 81, endPoint y: 22, distance: 66.2
click at [81, 22] on div "Avoirs A20250125 Actions" at bounding box center [459, 20] width 830 height 19
copy h3 "A20250125"
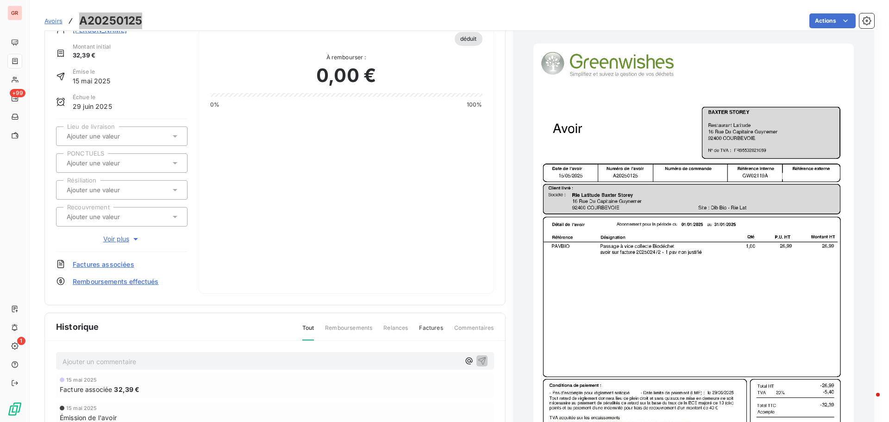
scroll to position [93, 0]
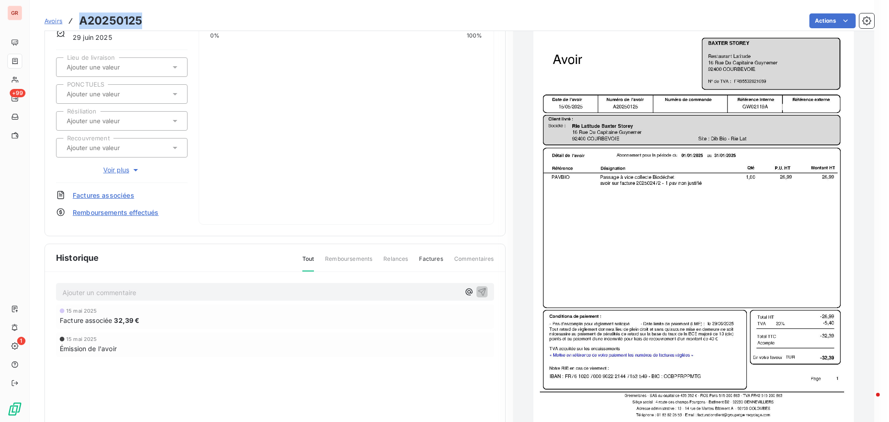
click at [707, 290] on img "button" at bounding box center [693, 201] width 320 height 453
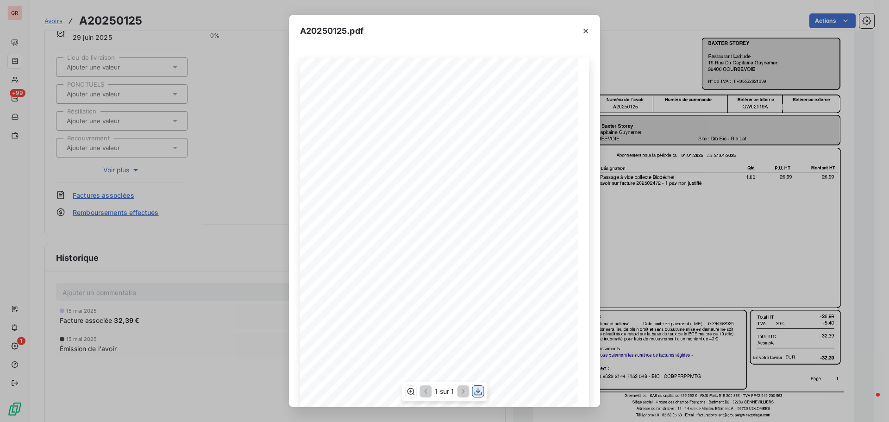
click at [482, 392] on icon "button" at bounding box center [478, 391] width 9 height 9
click at [588, 29] on icon "button" at bounding box center [585, 31] width 5 height 5
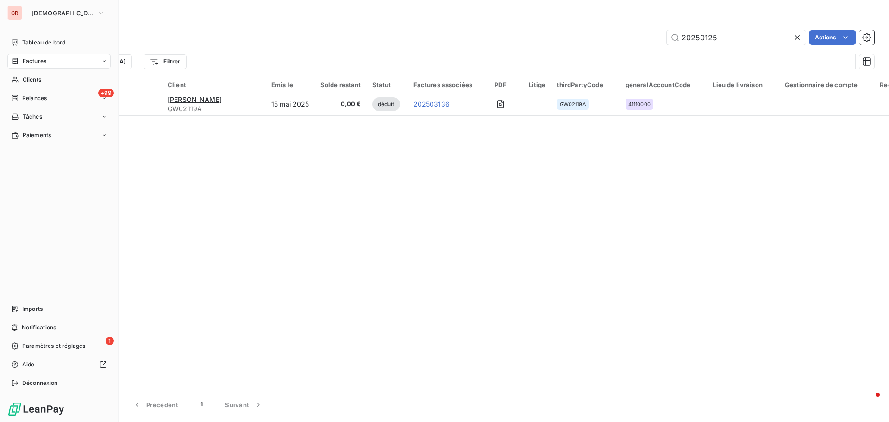
click at [39, 63] on span "Factures" at bounding box center [35, 61] width 24 height 8
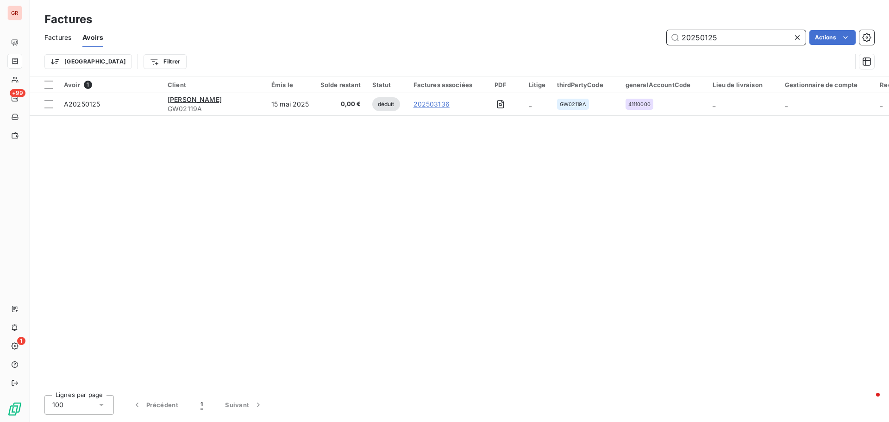
drag, startPoint x: 724, startPoint y: 38, endPoint x: 527, endPoint y: 57, distance: 197.8
click at [568, 53] on div "Factures Avoirs 20250125 Actions Trier Filtrer" at bounding box center [459, 52] width 859 height 48
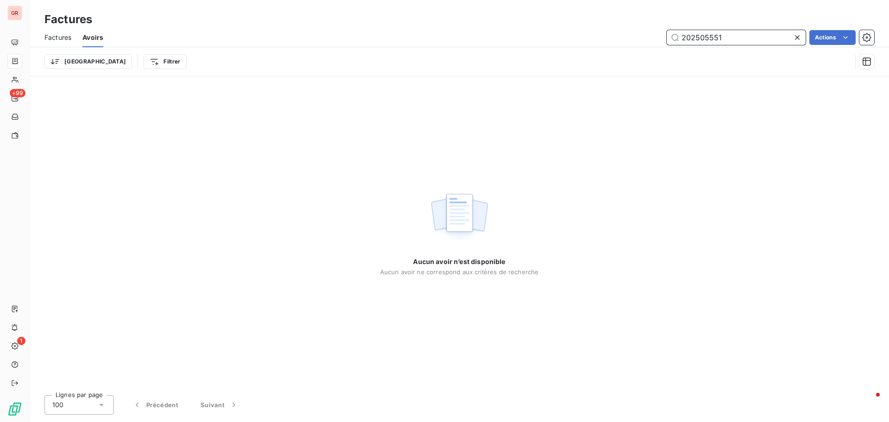
drag, startPoint x: 682, startPoint y: 41, endPoint x: 548, endPoint y: 76, distance: 138.9
click at [571, 69] on div "Factures Avoirs 202505551 Actions Trier Filtrer" at bounding box center [459, 52] width 859 height 48
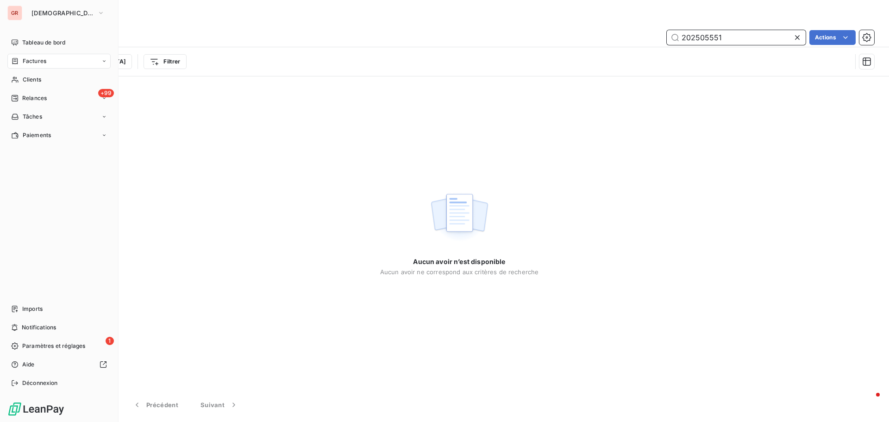
type input "202505551"
click at [40, 63] on span "Factures" at bounding box center [35, 61] width 24 height 8
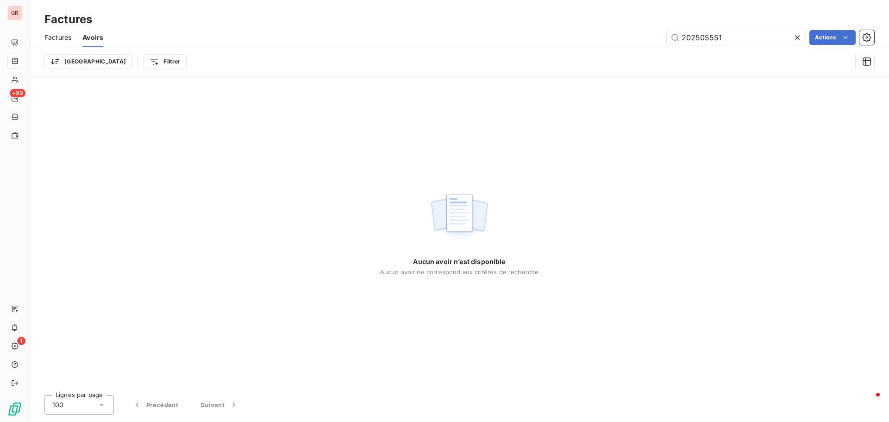
click at [70, 32] on div "Factures" at bounding box center [57, 37] width 27 height 19
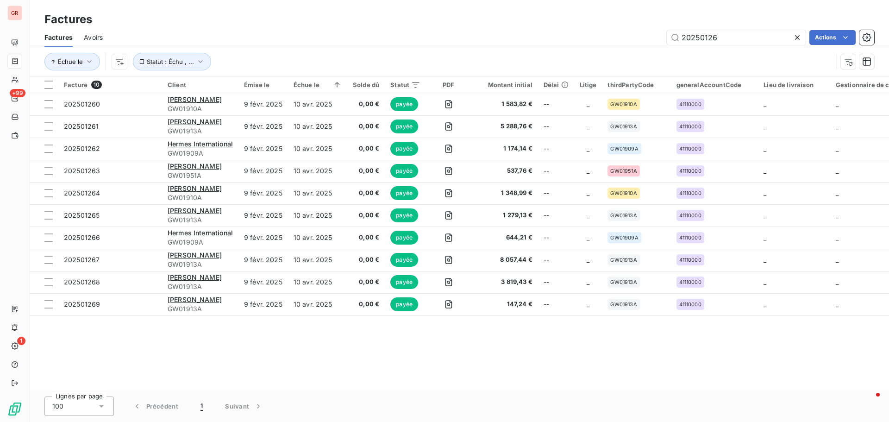
drag, startPoint x: 724, startPoint y: 38, endPoint x: 585, endPoint y: 51, distance: 139.5
click at [585, 51] on div "Factures Avoirs 20250126 Actions Échue le Statut : Échu , ..." at bounding box center [459, 52] width 859 height 48
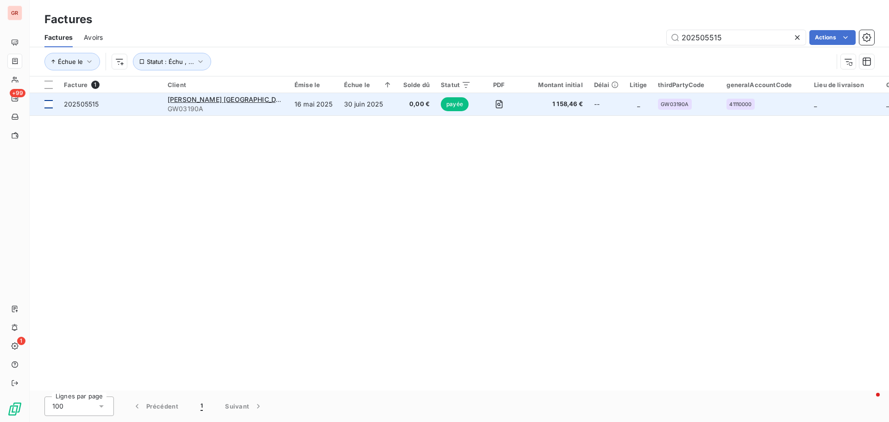
type input "202505515"
click at [49, 104] on div at bounding box center [48, 104] width 8 height 8
click at [226, 100] on span "[PERSON_NAME] [GEOGRAPHIC_DATA]" at bounding box center [229, 99] width 123 height 8
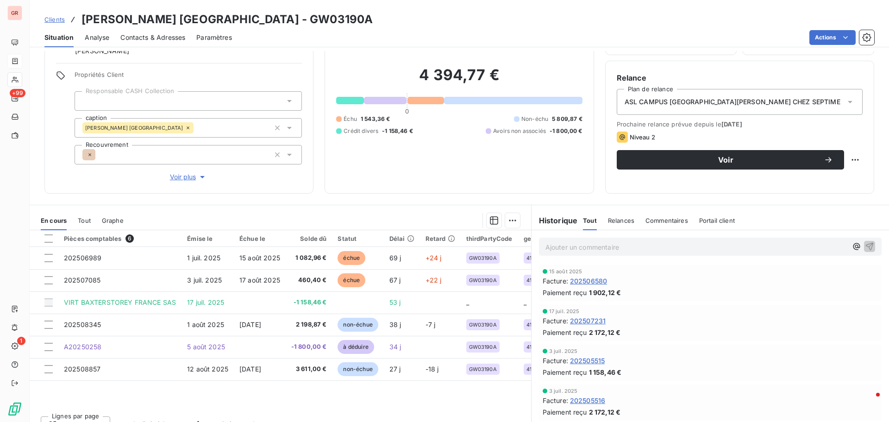
scroll to position [75, 0]
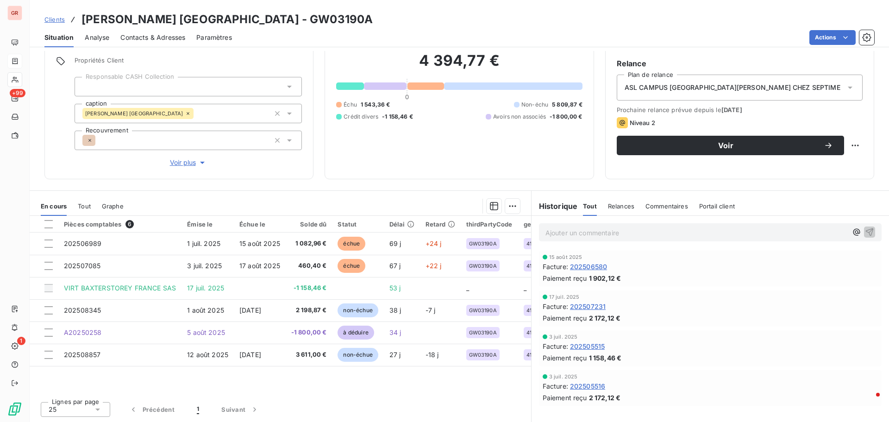
click at [585, 346] on span "202505515" at bounding box center [587, 346] width 35 height 10
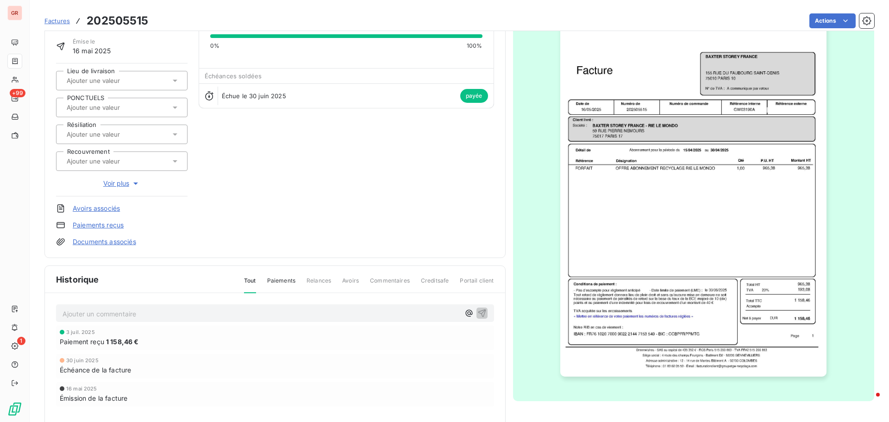
scroll to position [135, 0]
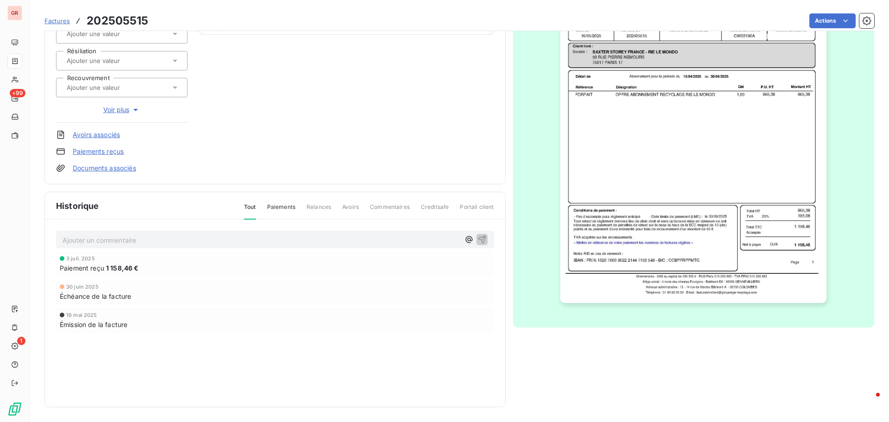
click at [62, 20] on span "Factures" at bounding box center [56, 20] width 25 height 7
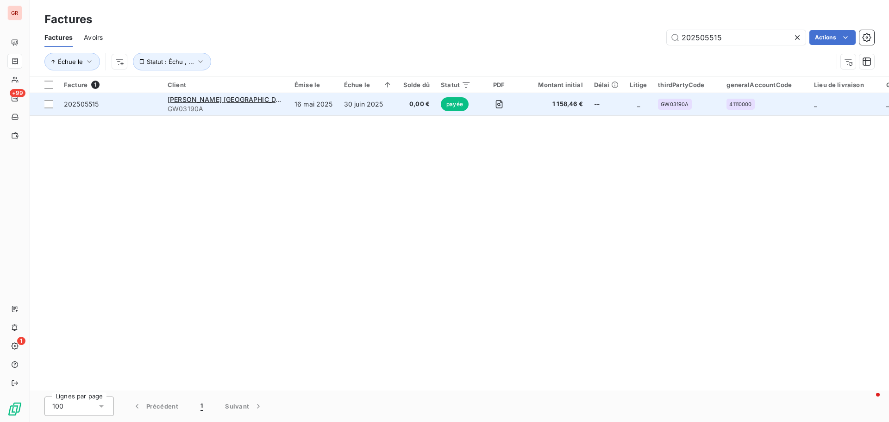
click at [91, 106] on span "202505515" at bounding box center [81, 104] width 35 height 8
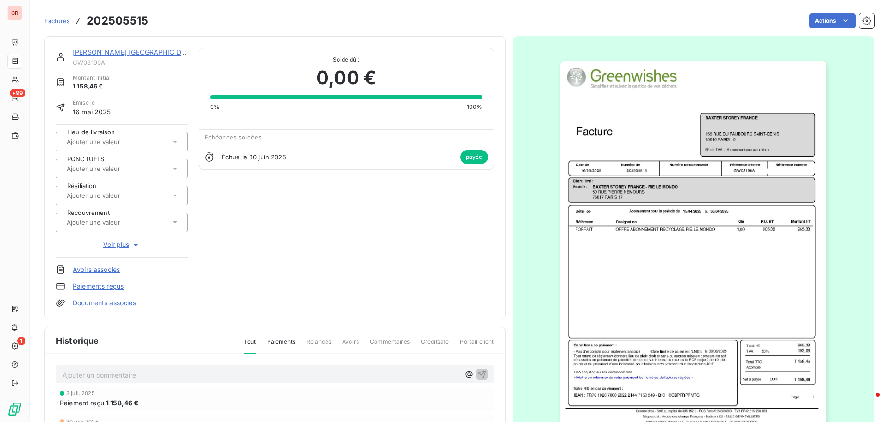
click at [105, 50] on link "[PERSON_NAME] [GEOGRAPHIC_DATA]" at bounding box center [135, 52] width 124 height 8
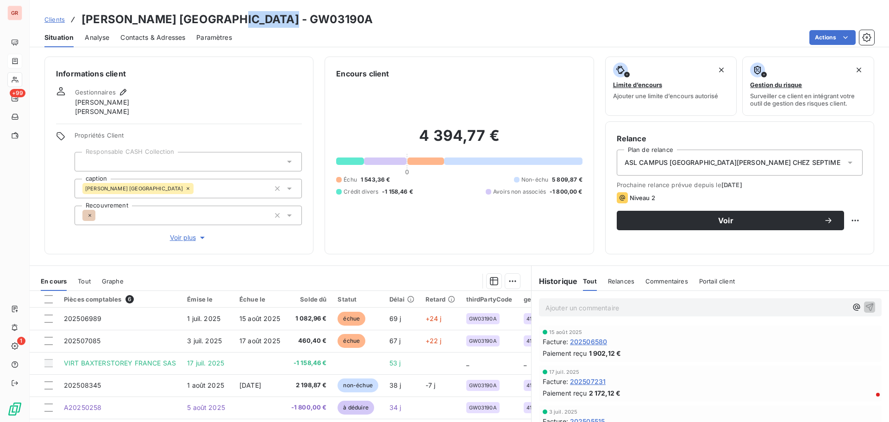
drag, startPoint x: 296, startPoint y: 22, endPoint x: 234, endPoint y: 23, distance: 62.0
click at [234, 23] on h3 "[PERSON_NAME] [GEOGRAPHIC_DATA] - GW03190A" at bounding box center [226, 19] width 291 height 17
copy h3 "GW03190A"
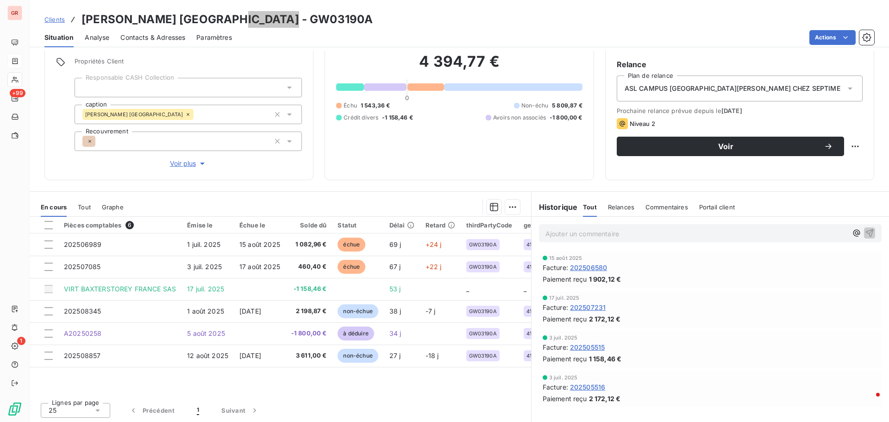
scroll to position [75, 0]
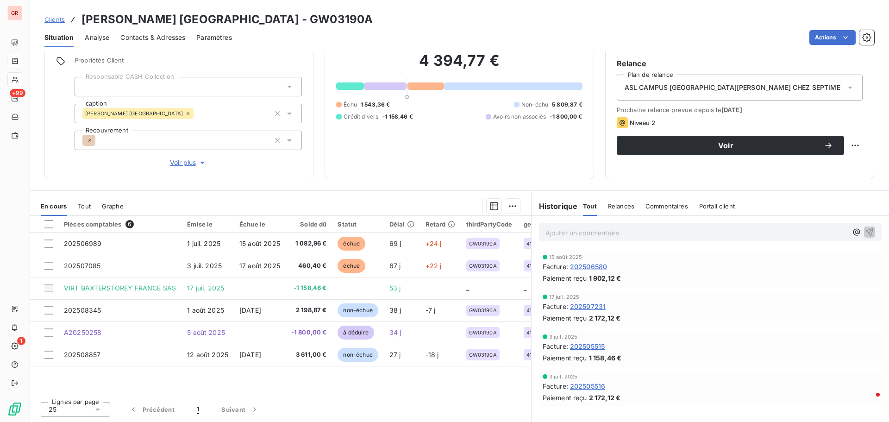
click at [588, 347] on span "202505515" at bounding box center [587, 346] width 35 height 10
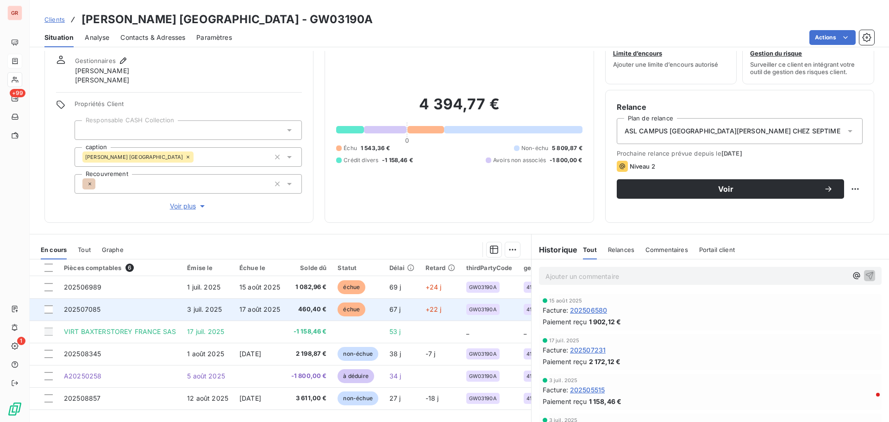
scroll to position [75, 0]
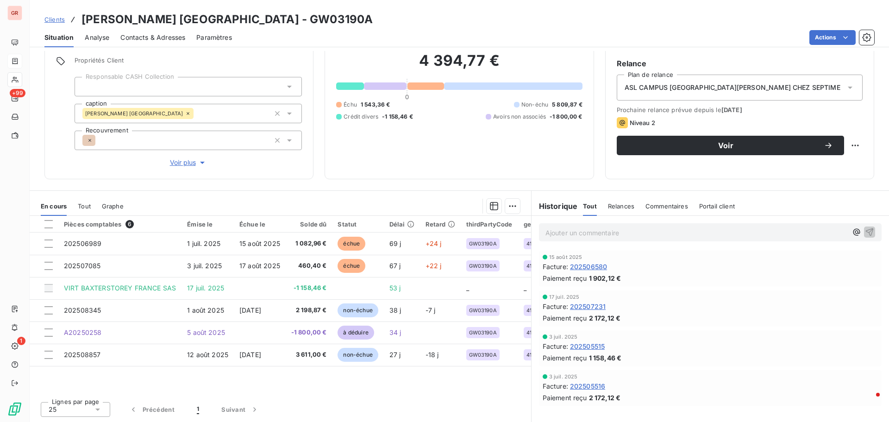
click at [592, 346] on span "202505515" at bounding box center [587, 346] width 35 height 10
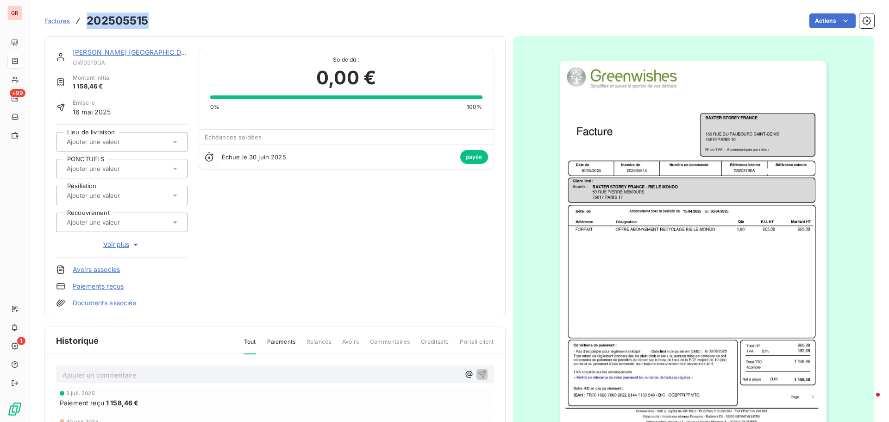
drag, startPoint x: 152, startPoint y: 21, endPoint x: 87, endPoint y: 19, distance: 65.3
click at [87, 19] on div "Factures 202505515 Actions" at bounding box center [459, 20] width 830 height 19
copy h3 "202505515"
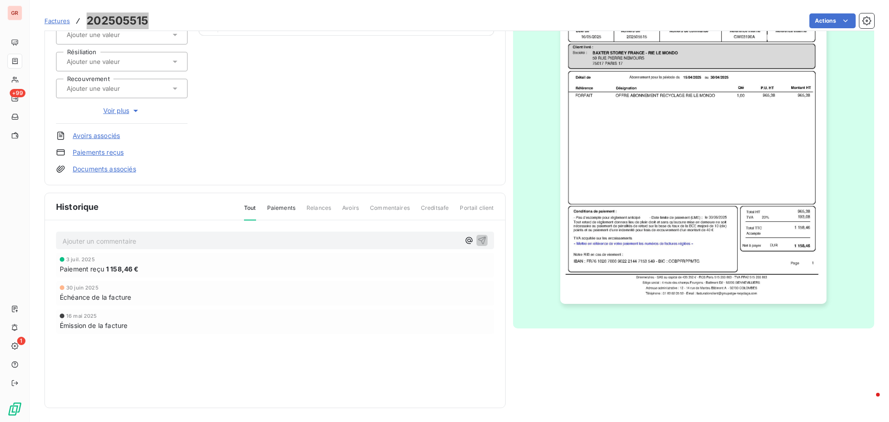
scroll to position [135, 0]
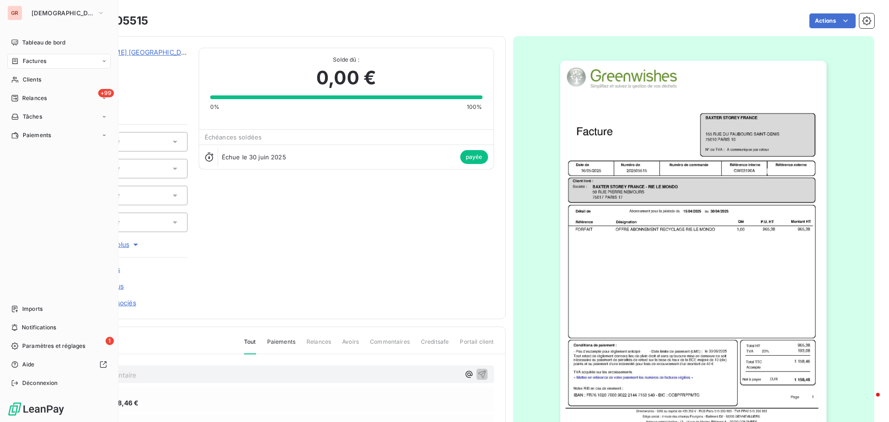
click at [41, 60] on span "Factures" at bounding box center [35, 61] width 24 height 8
click at [41, 58] on span "Factures" at bounding box center [35, 61] width 24 height 8
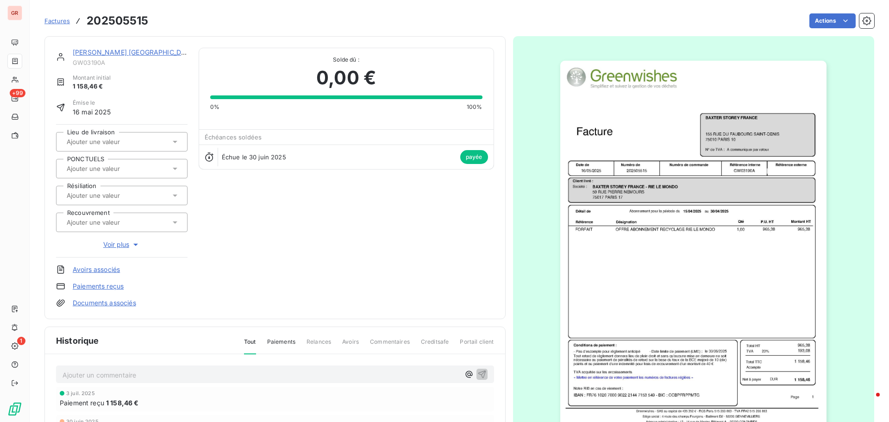
click at [120, 51] on link "[PERSON_NAME] [GEOGRAPHIC_DATA]" at bounding box center [135, 52] width 124 height 8
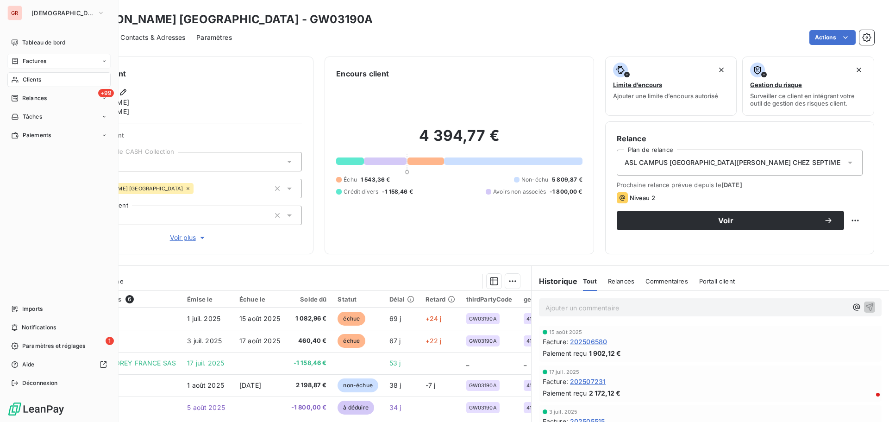
click at [44, 61] on span "Factures" at bounding box center [35, 61] width 24 height 8
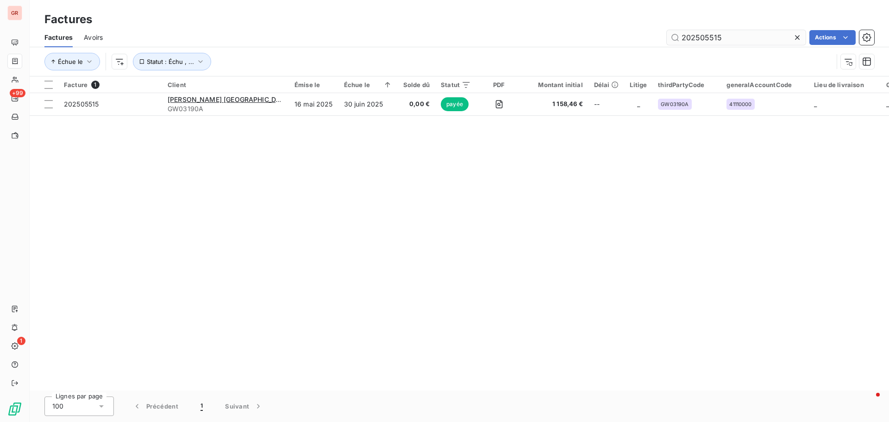
click at [732, 38] on input "202505515" at bounding box center [736, 37] width 139 height 15
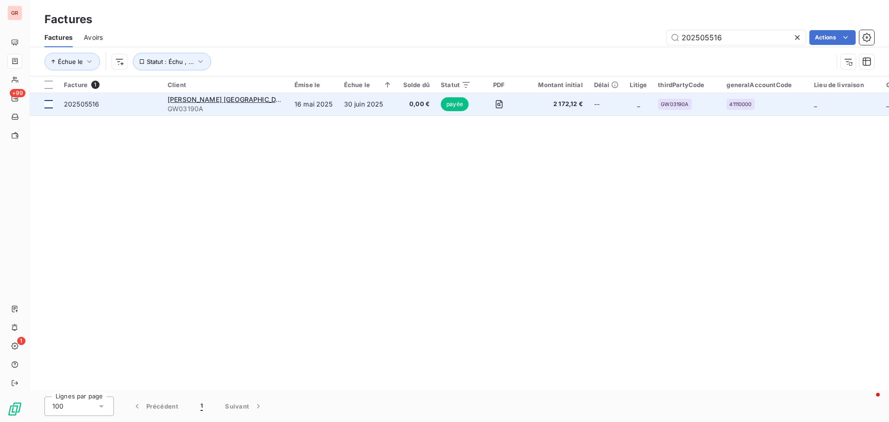
type input "202505516"
click at [48, 103] on div at bounding box center [48, 104] width 8 height 8
click at [88, 105] on span "202505516" at bounding box center [81, 104] width 35 height 8
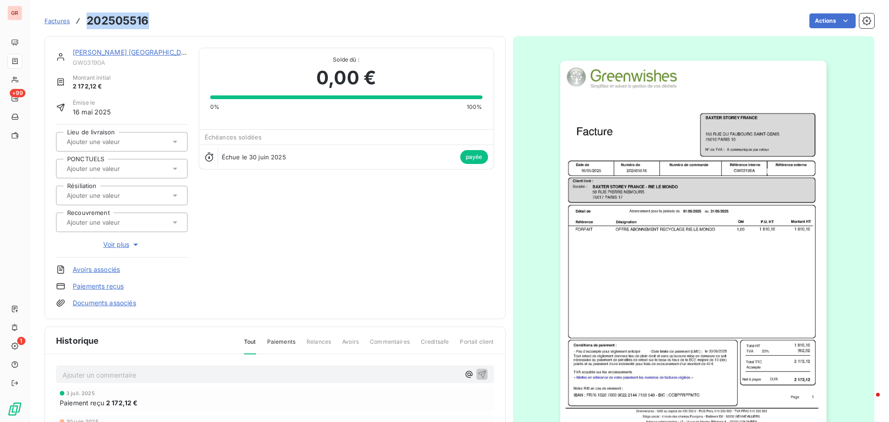
drag, startPoint x: 150, startPoint y: 23, endPoint x: 84, endPoint y: 27, distance: 65.9
click at [84, 27] on div "Factures 202505516 Actions" at bounding box center [459, 20] width 830 height 19
copy h3 "202505516"
click at [115, 52] on link "[PERSON_NAME] [GEOGRAPHIC_DATA]" at bounding box center [135, 52] width 124 height 8
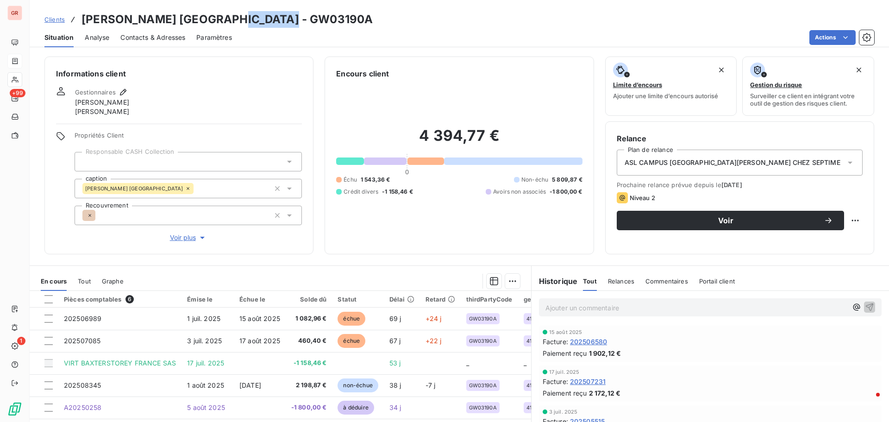
drag, startPoint x: 286, startPoint y: 20, endPoint x: 235, endPoint y: 18, distance: 50.5
click at [235, 18] on div "Clients [PERSON_NAME] [GEOGRAPHIC_DATA] - GW03190A" at bounding box center [459, 19] width 859 height 17
copy h3 "GW03190A"
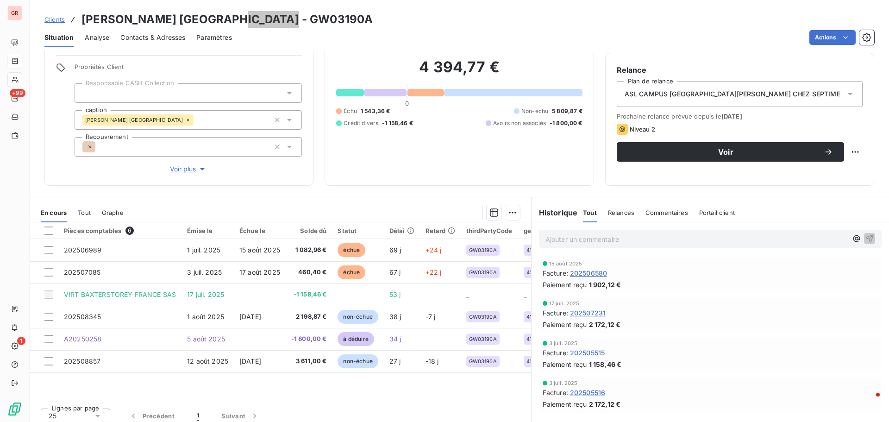
scroll to position [75, 0]
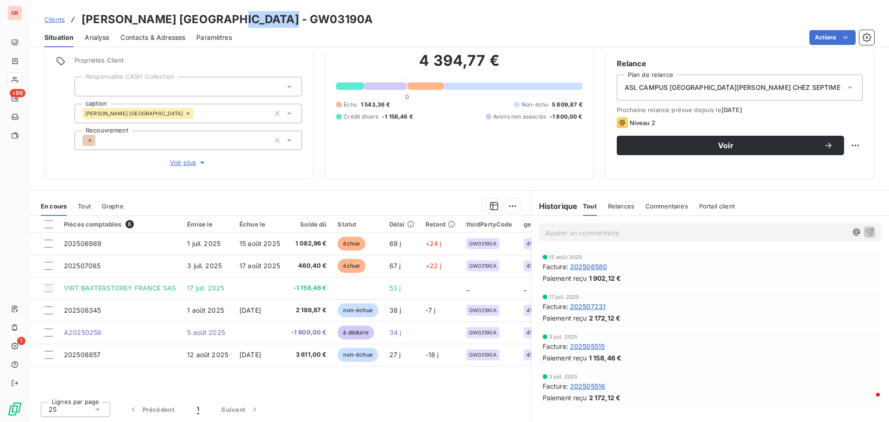
click at [595, 388] on span "202505516" at bounding box center [587, 386] width 35 height 10
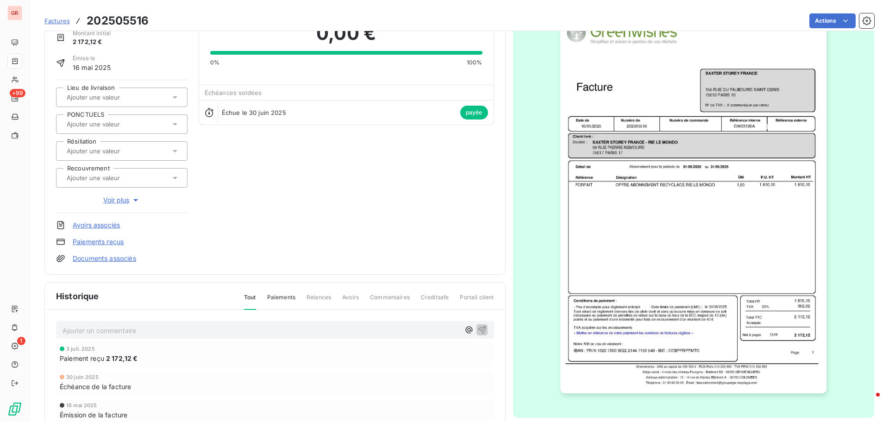
scroll to position [47, 0]
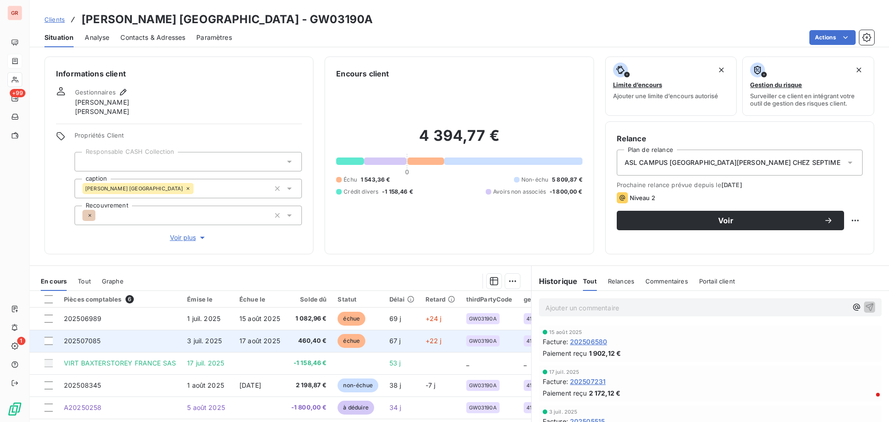
scroll to position [46, 0]
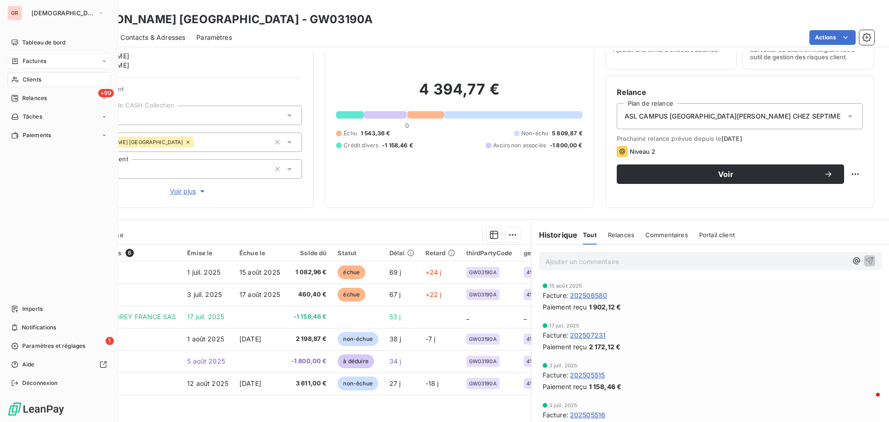
click at [38, 60] on span "Factures" at bounding box center [35, 61] width 24 height 8
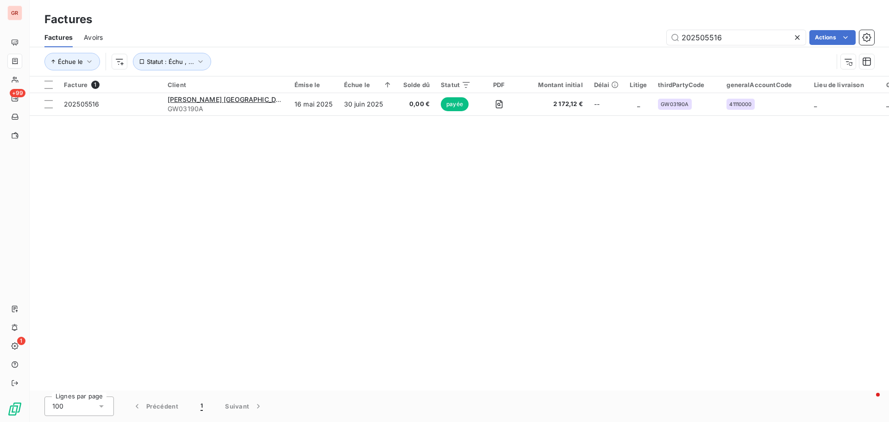
drag, startPoint x: 727, startPoint y: 38, endPoint x: 621, endPoint y: 39, distance: 106.0
click at [621, 39] on div "202505516 Actions" at bounding box center [494, 37] width 760 height 15
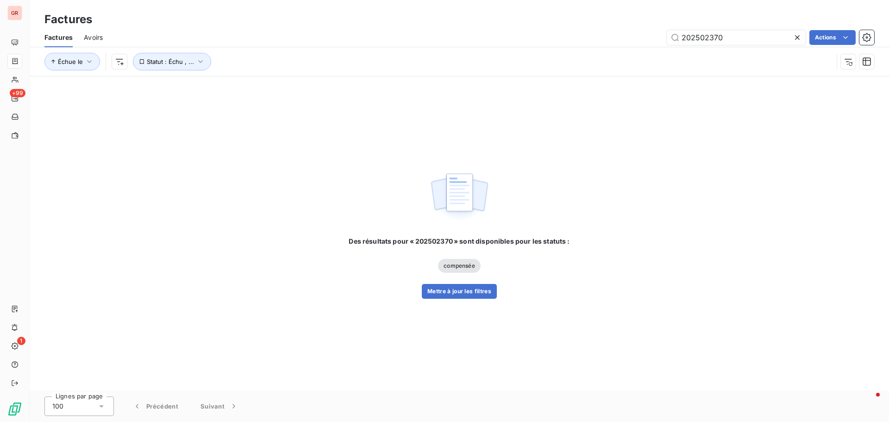
type input "202502370"
drag, startPoint x: 202, startPoint y: 59, endPoint x: 204, endPoint y: 64, distance: 5.0
click at [202, 59] on icon "button" at bounding box center [200, 61] width 9 height 9
click at [361, 88] on icon at bounding box center [359, 85] width 9 height 9
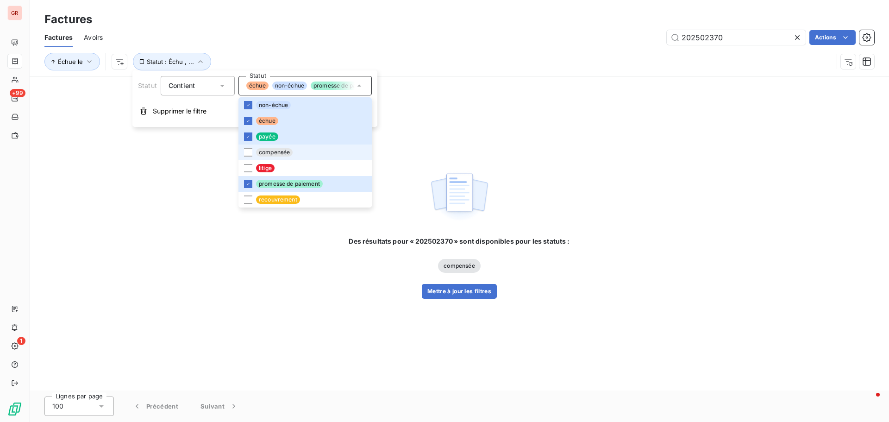
click at [257, 149] on span "compensée" at bounding box center [274, 152] width 37 height 8
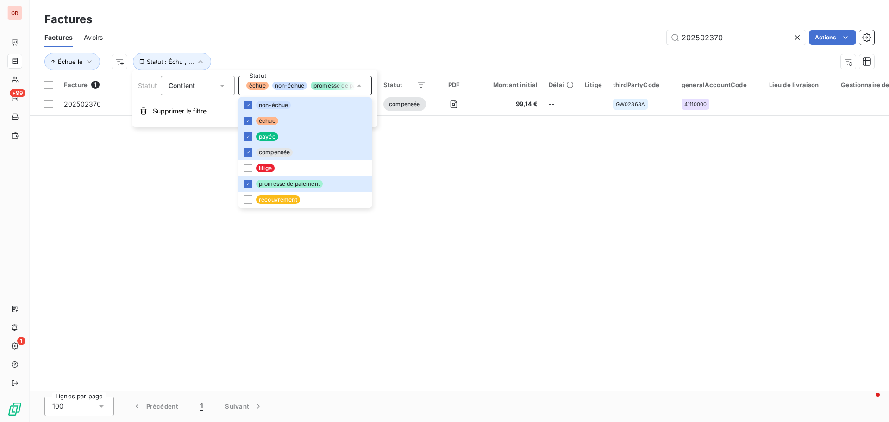
click at [456, 177] on div "Facture 1 Client Émise le Échue le Solde dû Statut PDF Montant initial Délai Li…" at bounding box center [459, 233] width 859 height 314
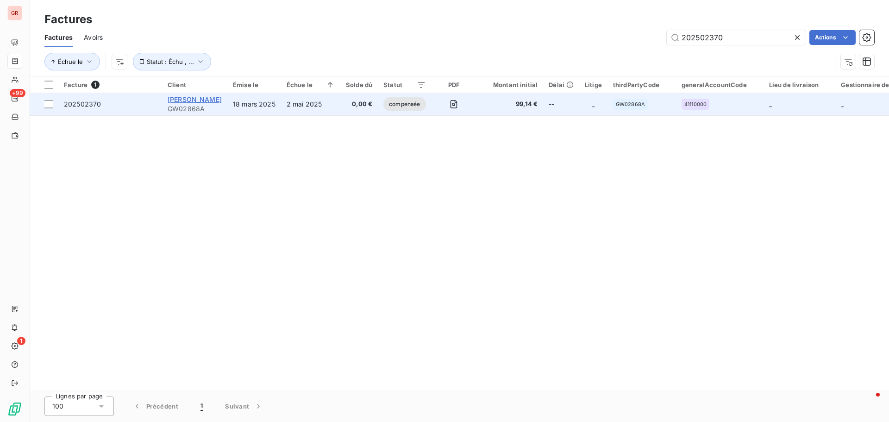
click at [193, 100] on span "[PERSON_NAME]" at bounding box center [195, 99] width 54 height 8
click at [49, 101] on div at bounding box center [48, 104] width 8 height 8
click at [185, 103] on div "[PERSON_NAME]" at bounding box center [195, 99] width 54 height 9
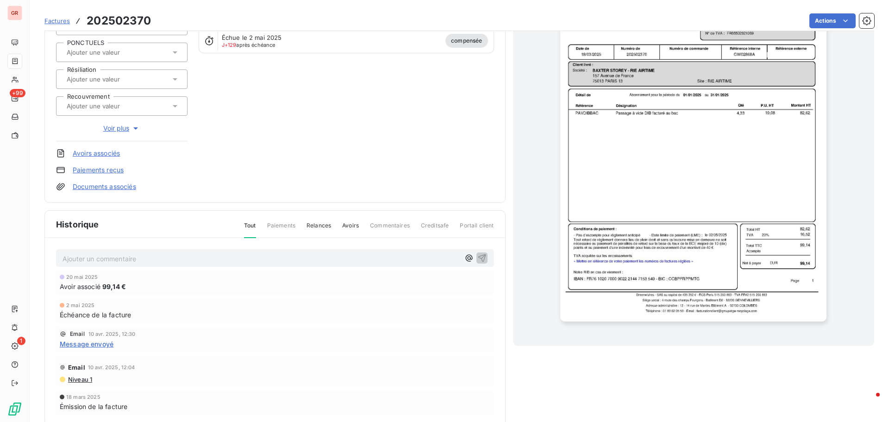
scroll to position [135, 0]
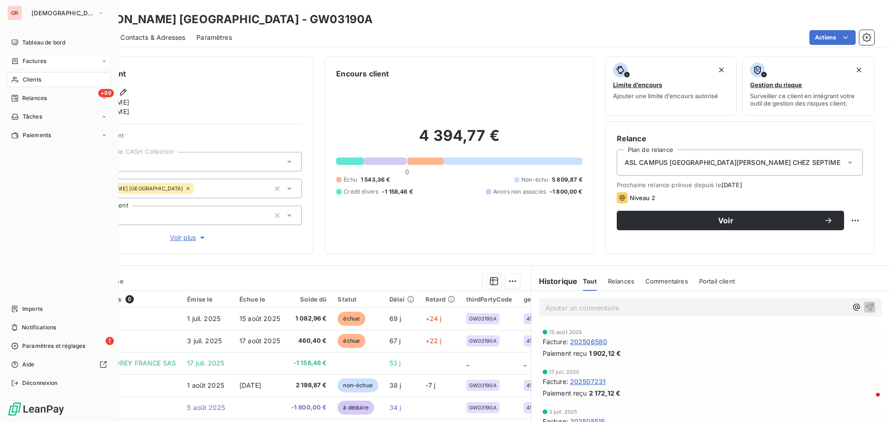
drag, startPoint x: 46, startPoint y: 59, endPoint x: 55, endPoint y: 59, distance: 8.3
click at [46, 59] on div "Factures" at bounding box center [58, 61] width 103 height 15
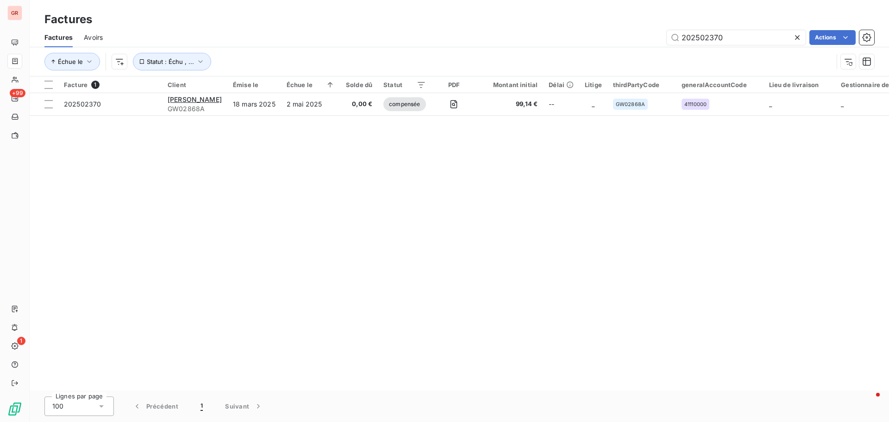
drag, startPoint x: 734, startPoint y: 39, endPoint x: 567, endPoint y: 39, distance: 167.2
click at [570, 39] on div "202502370 Actions" at bounding box center [494, 37] width 760 height 15
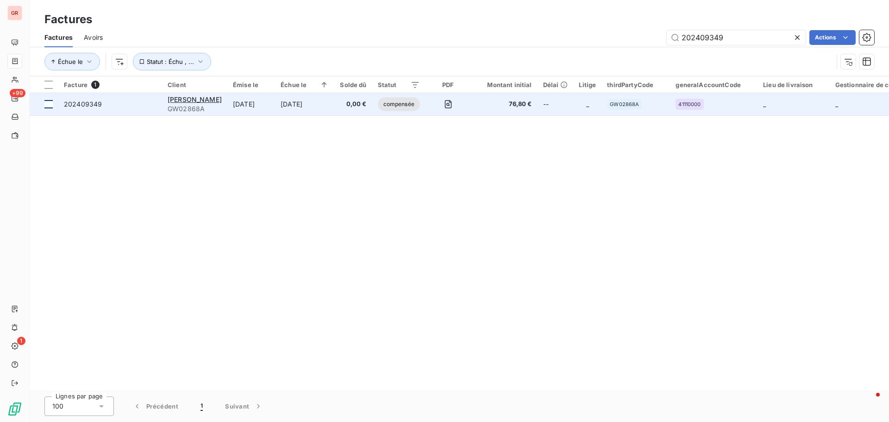
type input "202409349"
click at [53, 107] on td at bounding box center [44, 104] width 29 height 22
click at [200, 100] on span "[PERSON_NAME]" at bounding box center [195, 99] width 54 height 8
click at [48, 104] on div at bounding box center [48, 104] width 8 height 8
click at [86, 102] on span "202409349" at bounding box center [83, 104] width 38 height 8
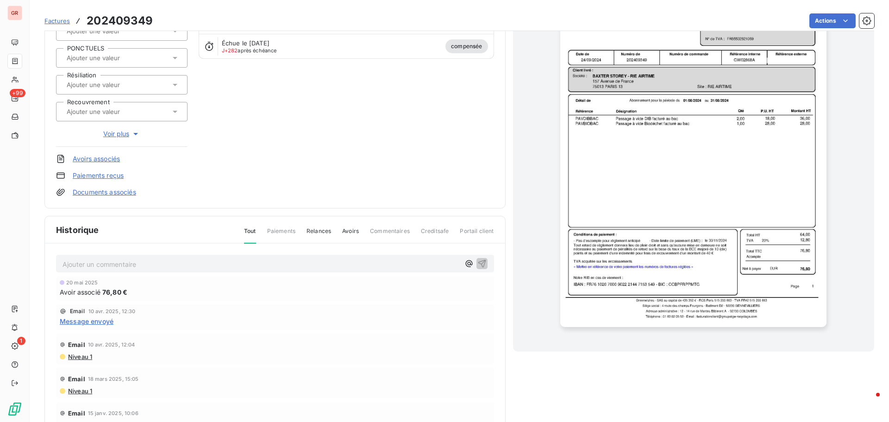
scroll to position [89, 0]
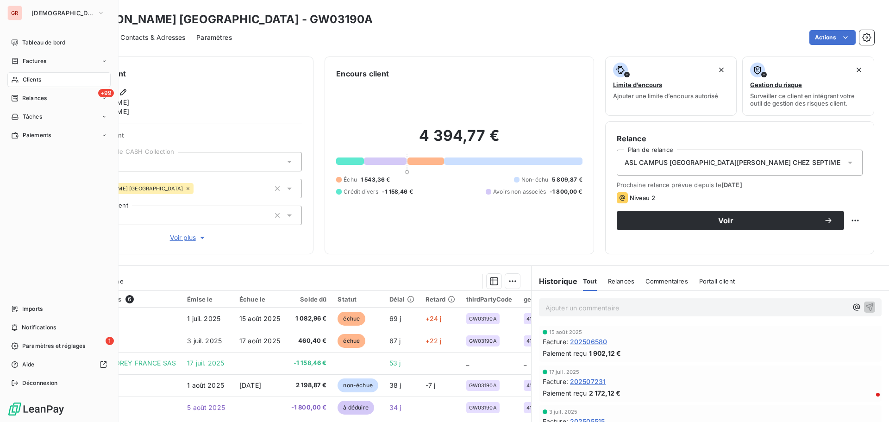
click at [40, 63] on span "Factures" at bounding box center [35, 61] width 24 height 8
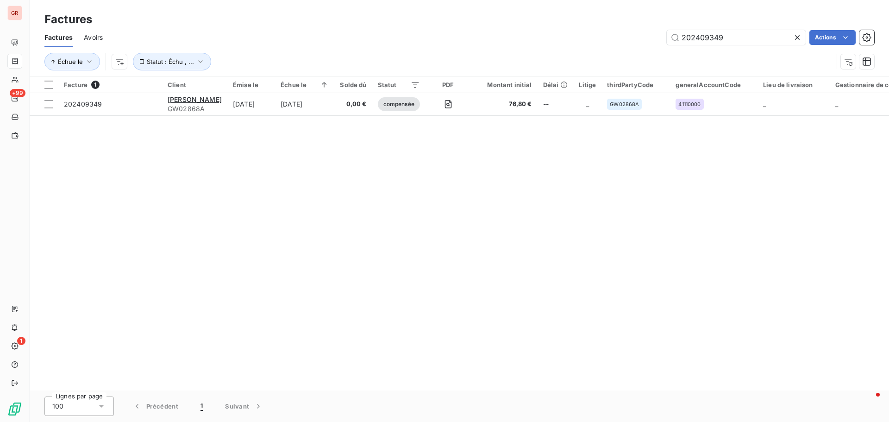
click at [104, 33] on div "Factures Avoirs 202409349 Actions" at bounding box center [459, 37] width 859 height 19
click at [101, 36] on span "Avoirs" at bounding box center [93, 37] width 19 height 9
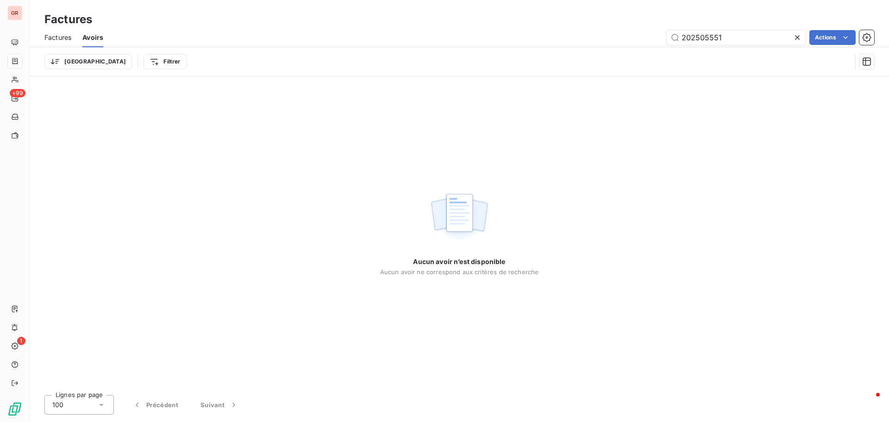
drag, startPoint x: 739, startPoint y: 34, endPoint x: 403, endPoint y: 54, distance: 337.2
click at [428, 47] on div "Factures Avoirs 202505551 Actions Trier Filtrer" at bounding box center [459, 52] width 859 height 48
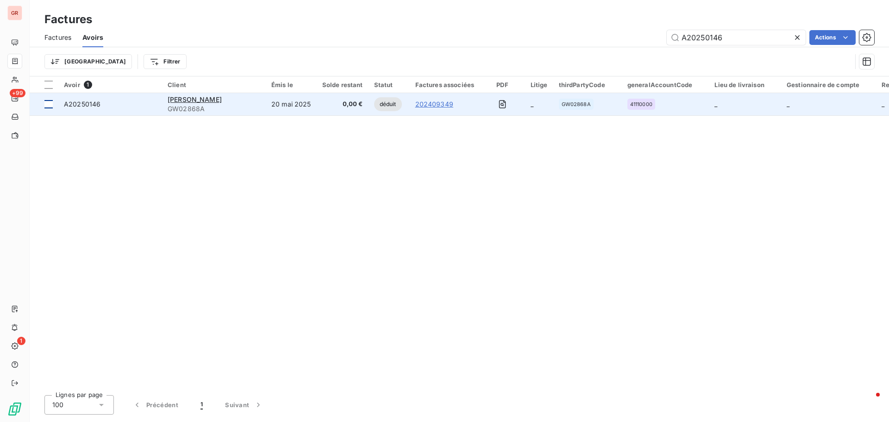
type input "A20250146"
click at [44, 105] on div at bounding box center [48, 104] width 8 height 8
click at [93, 107] on span "A20250146" at bounding box center [82, 104] width 37 height 8
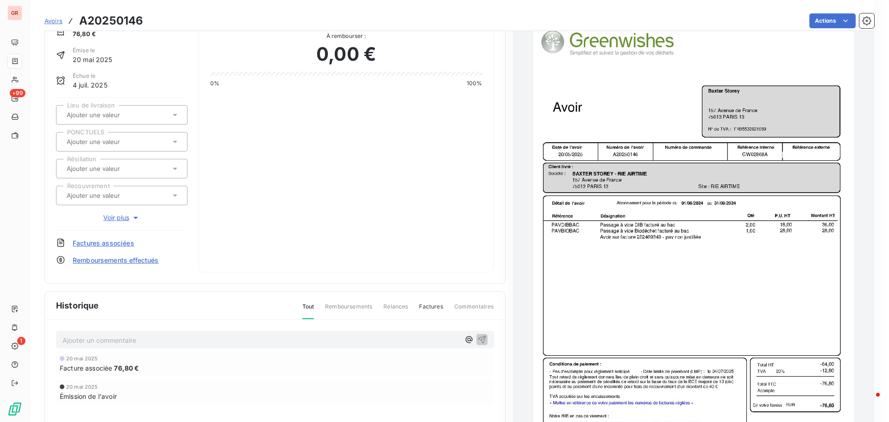
scroll to position [93, 0]
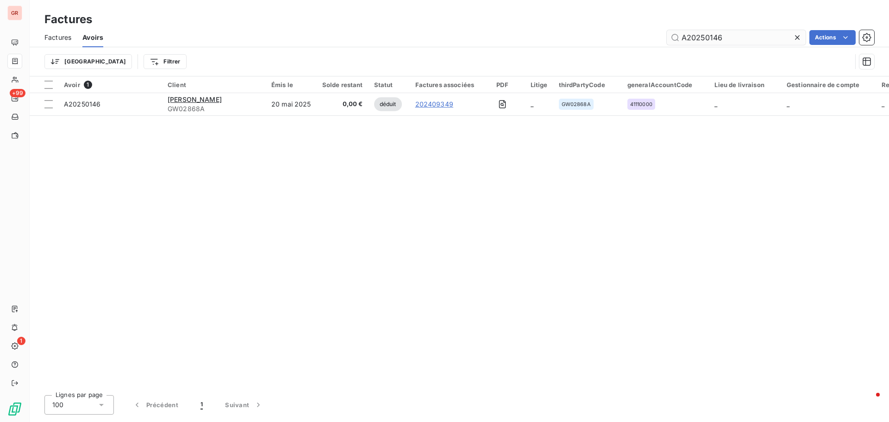
click at [729, 38] on input "A20250146" at bounding box center [736, 37] width 139 height 15
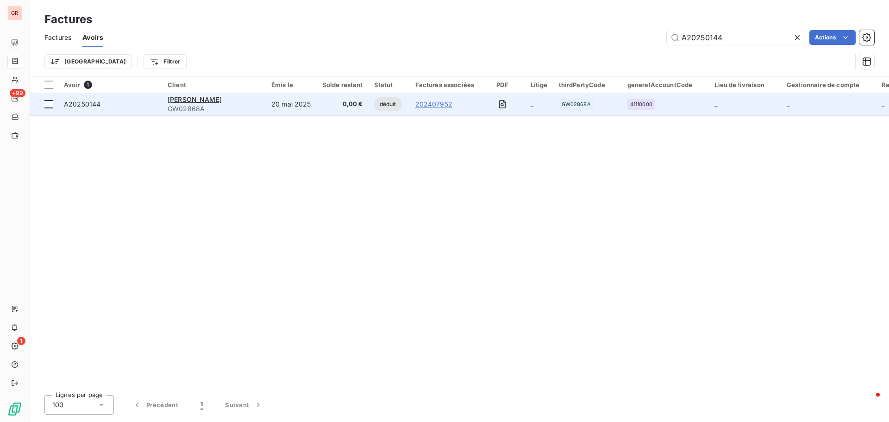
type input "A20250144"
click at [48, 107] on div at bounding box center [48, 104] width 8 height 8
click at [80, 104] on span "A20250144" at bounding box center [82, 104] width 37 height 8
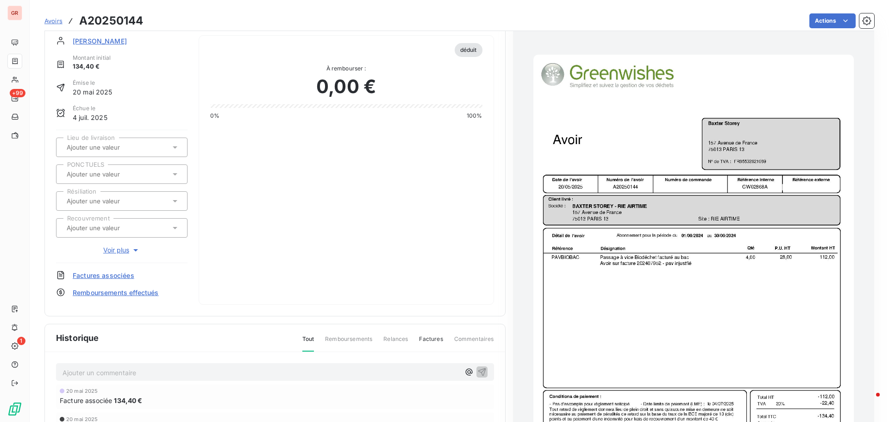
scroll to position [94, 0]
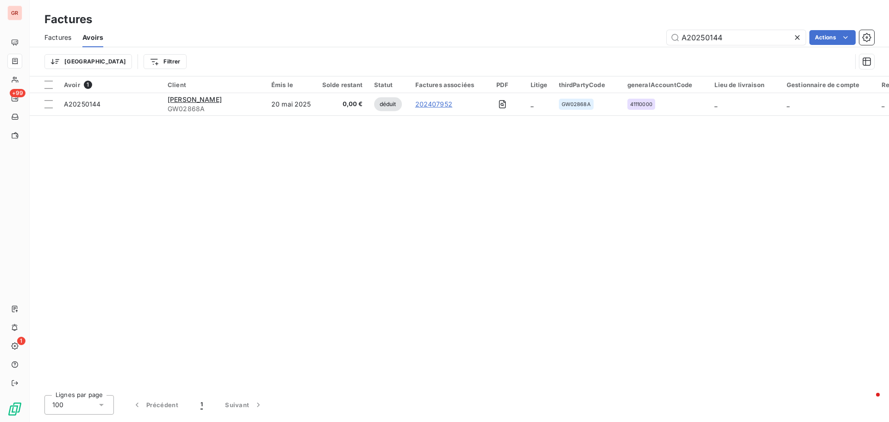
drag, startPoint x: 736, startPoint y: 34, endPoint x: 569, endPoint y: 44, distance: 167.5
click at [572, 44] on div "A20250144 Actions" at bounding box center [494, 37] width 760 height 15
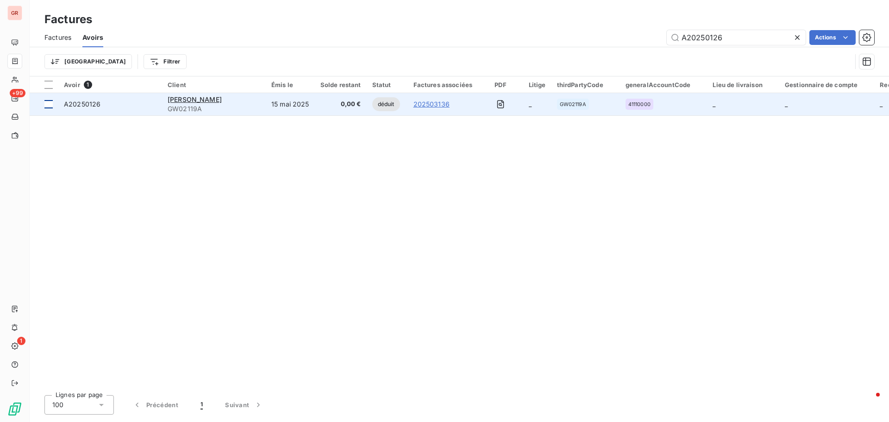
type input "A20250126"
click at [53, 102] on td at bounding box center [44, 104] width 29 height 22
click at [77, 105] on span "A20250126" at bounding box center [82, 104] width 37 height 8
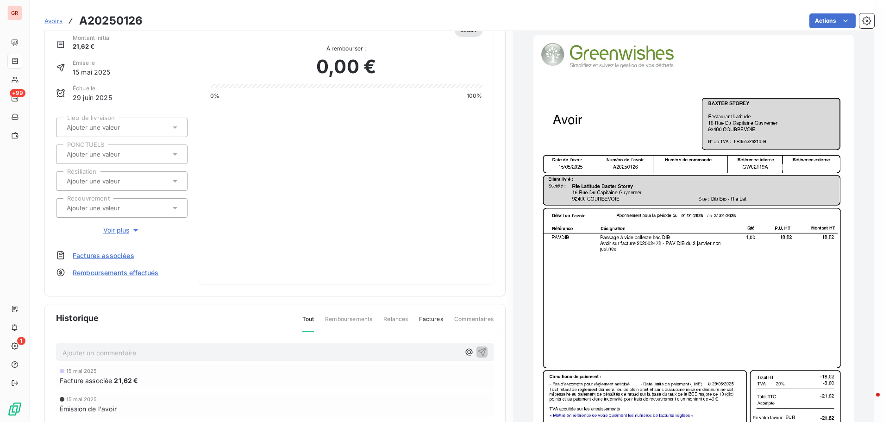
scroll to position [47, 0]
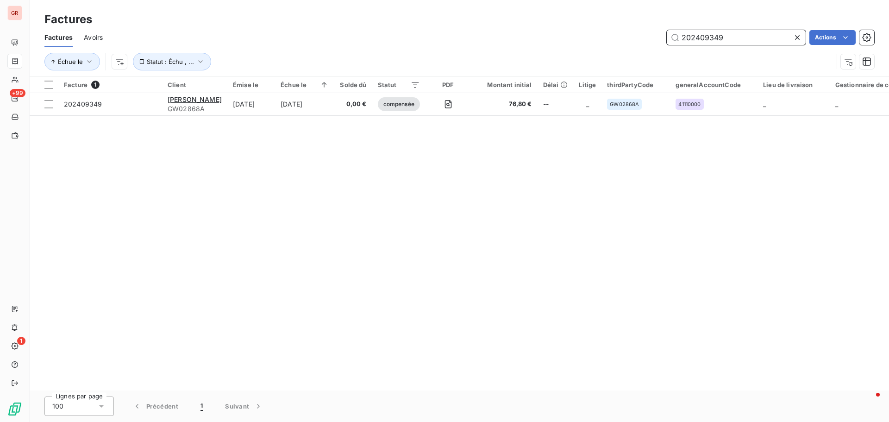
drag, startPoint x: 727, startPoint y: 38, endPoint x: 531, endPoint y: 43, distance: 196.4
click at [542, 43] on div "202409349 Actions" at bounding box center [494, 37] width 760 height 15
paste input "7952"
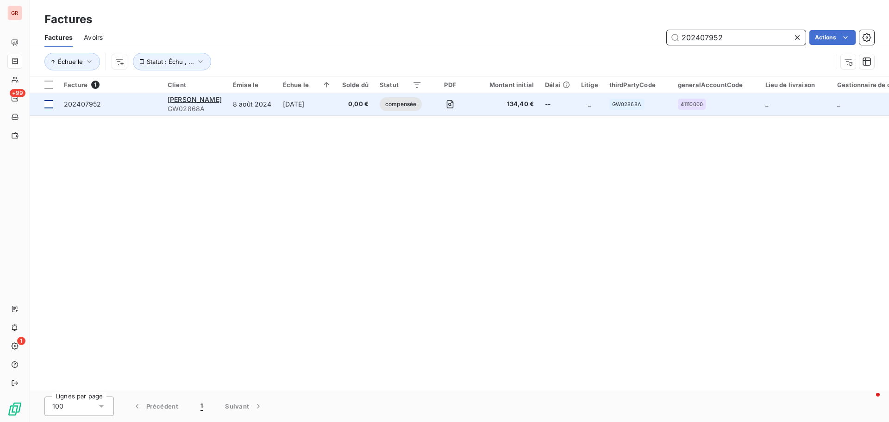
type input "202407952"
click at [52, 106] on div at bounding box center [48, 104] width 8 height 8
click at [87, 104] on span "202407952" at bounding box center [82, 104] width 37 height 8
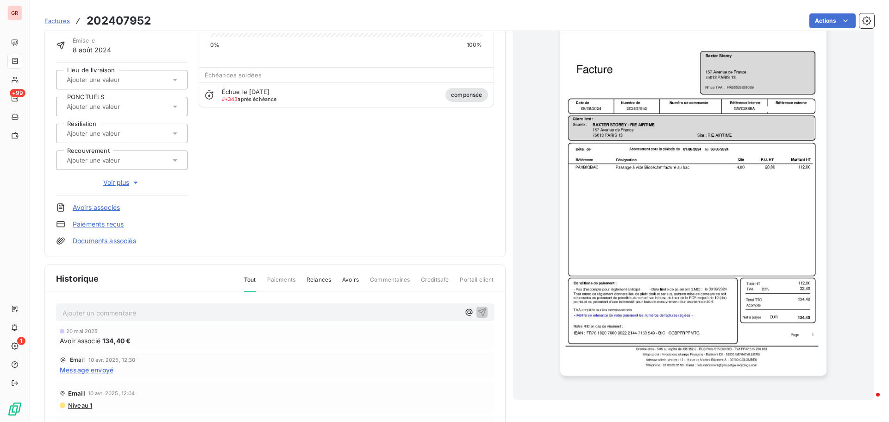
scroll to position [94, 0]
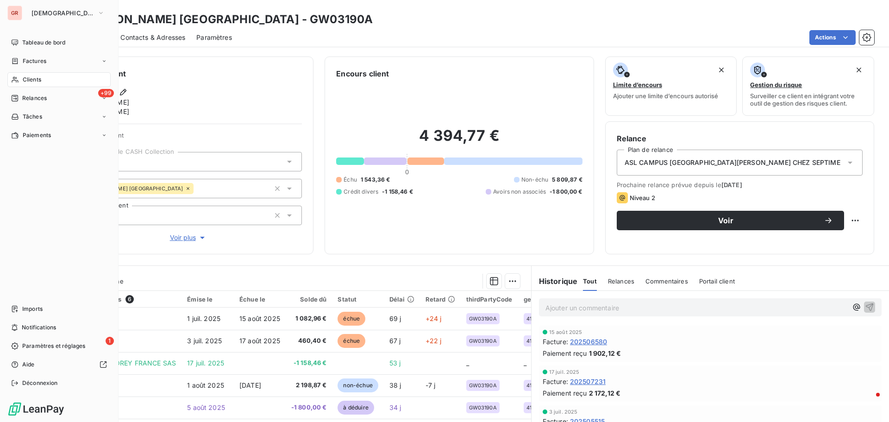
click at [44, 60] on span "Factures" at bounding box center [35, 61] width 24 height 8
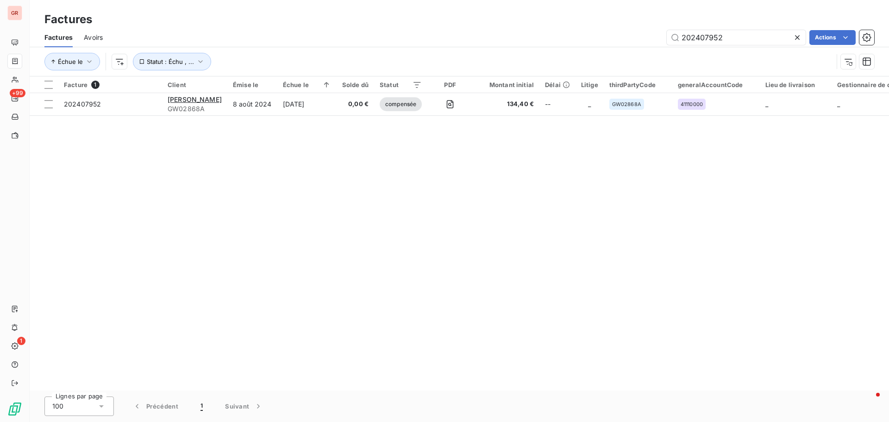
drag, startPoint x: 728, startPoint y: 38, endPoint x: 543, endPoint y: 44, distance: 185.8
click at [543, 44] on div "202407952 Actions" at bounding box center [494, 37] width 760 height 15
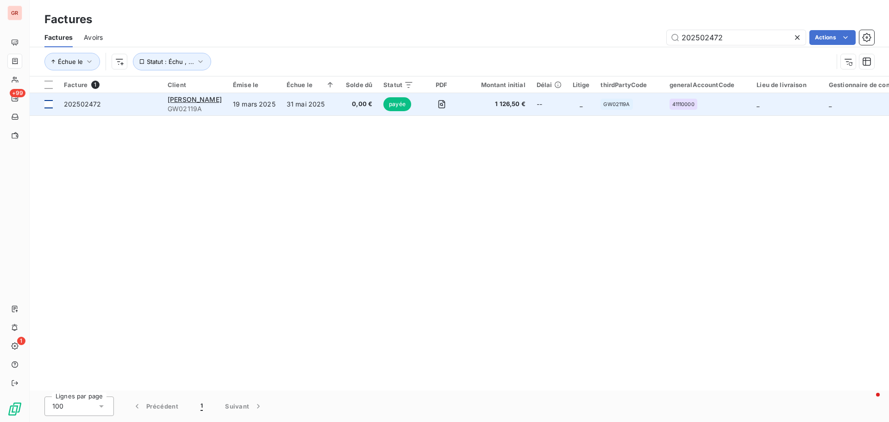
type input "202502472"
click at [54, 103] on td at bounding box center [44, 104] width 29 height 22
click at [83, 103] on span "202502472" at bounding box center [82, 104] width 37 height 8
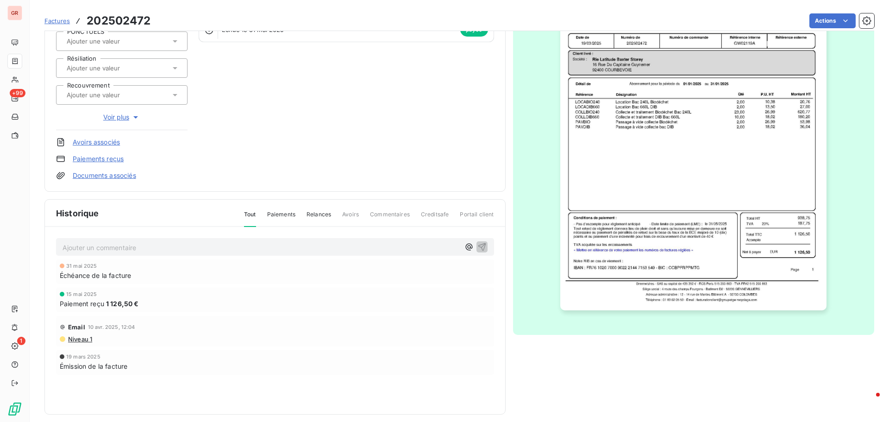
scroll to position [135, 0]
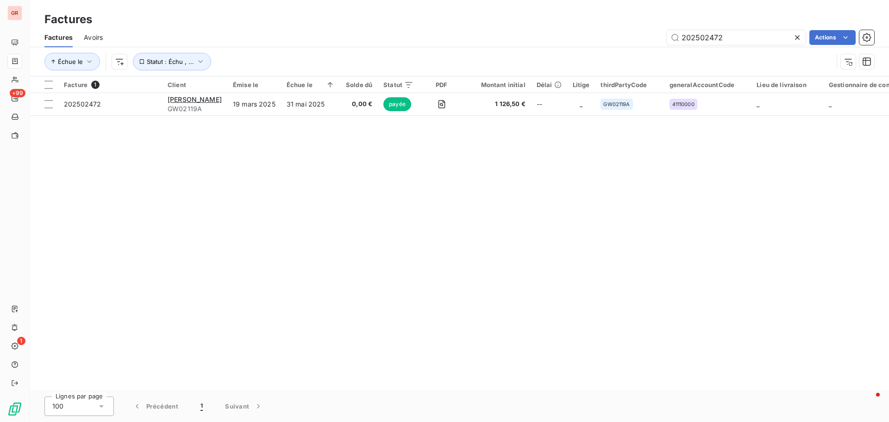
click at [94, 37] on span "Avoirs" at bounding box center [93, 37] width 19 height 9
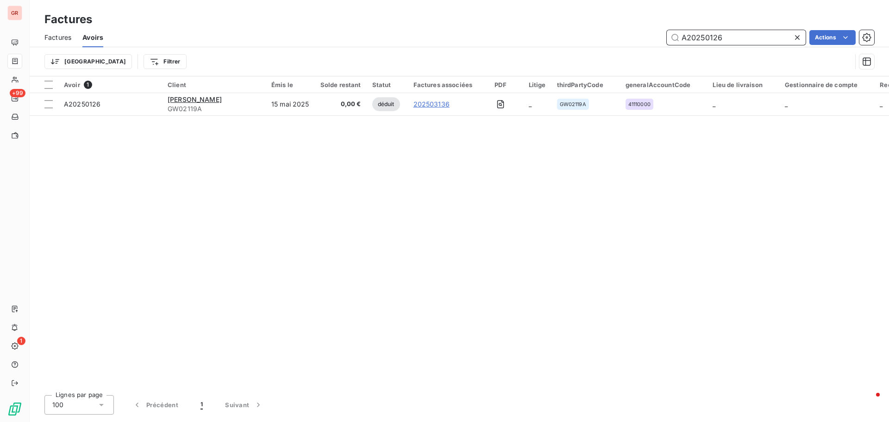
click at [741, 41] on input "A20250126" at bounding box center [736, 37] width 139 height 15
drag, startPoint x: 695, startPoint y: 38, endPoint x: 556, endPoint y: 44, distance: 139.5
click at [599, 42] on div "A20250126 Actions" at bounding box center [494, 37] width 760 height 15
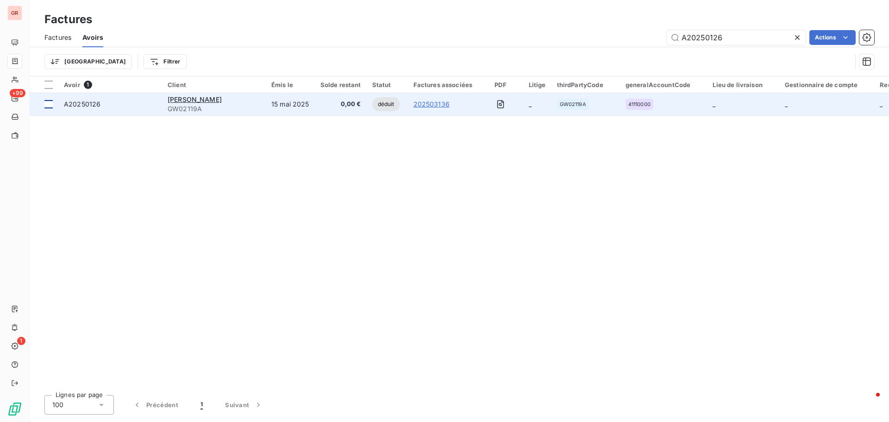
click at [52, 105] on div at bounding box center [48, 104] width 8 height 8
click at [83, 107] on span "A20250126" at bounding box center [82, 104] width 37 height 8
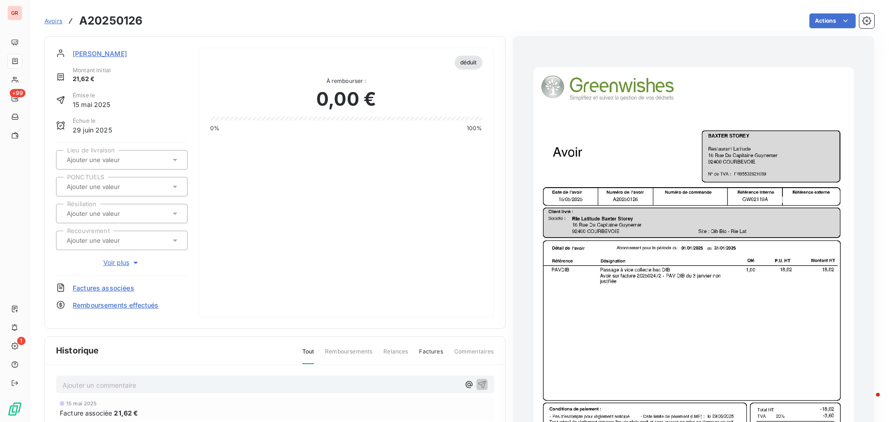
click at [655, 279] on img "button" at bounding box center [693, 293] width 320 height 453
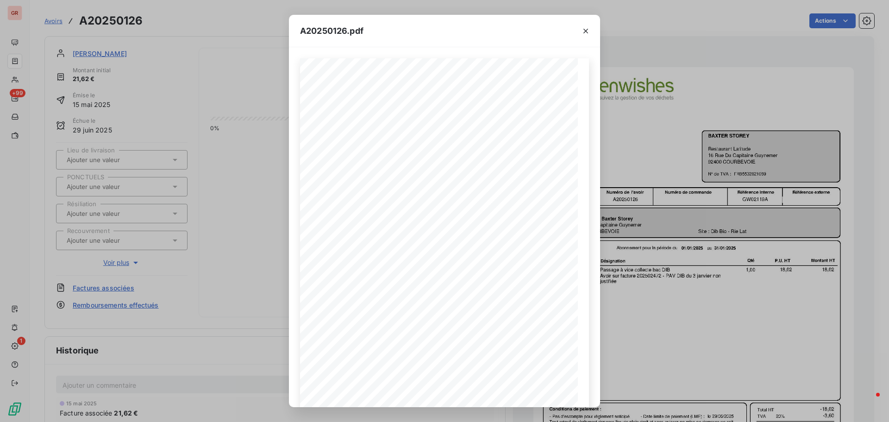
drag, startPoint x: 633, startPoint y: 130, endPoint x: 607, endPoint y: 101, distance: 39.3
click at [631, 128] on div "A20250126.pdf Référence interne Numéro de Date de Numéro de commande Référence …" at bounding box center [444, 211] width 889 height 422
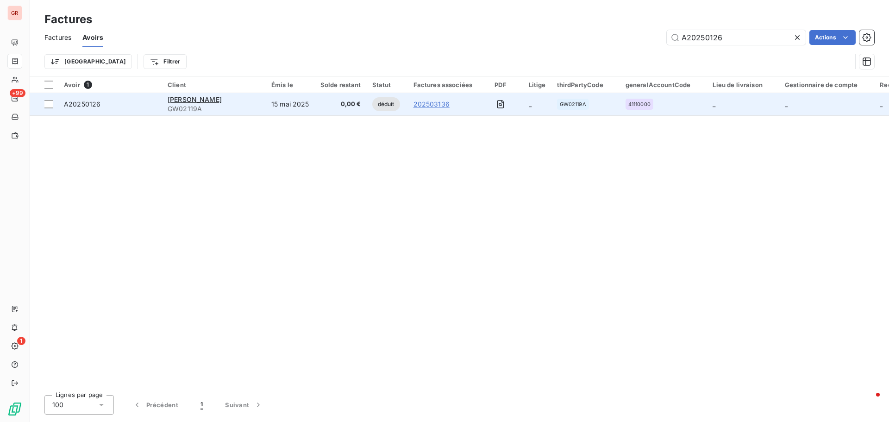
click at [442, 105] on link "202503136" at bounding box center [431, 104] width 36 height 9
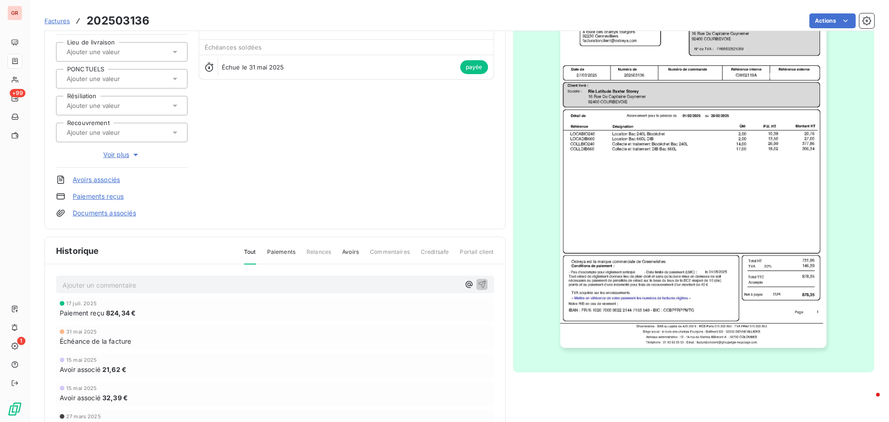
scroll to position [94, 0]
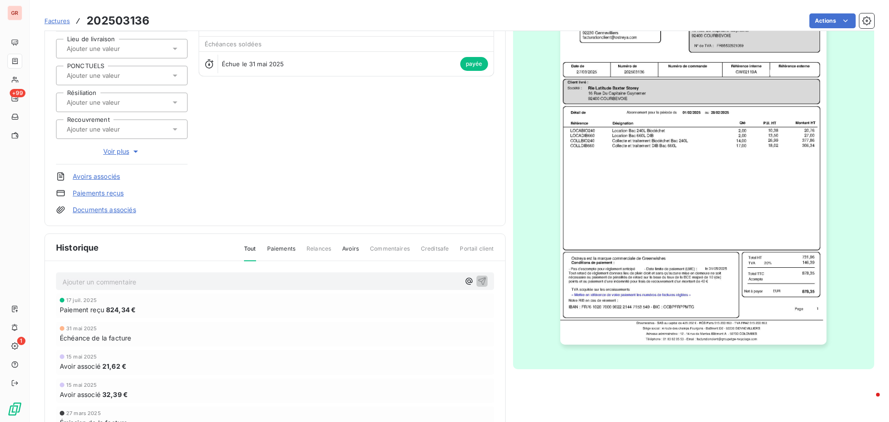
click at [771, 256] on img "button" at bounding box center [693, 156] width 266 height 377
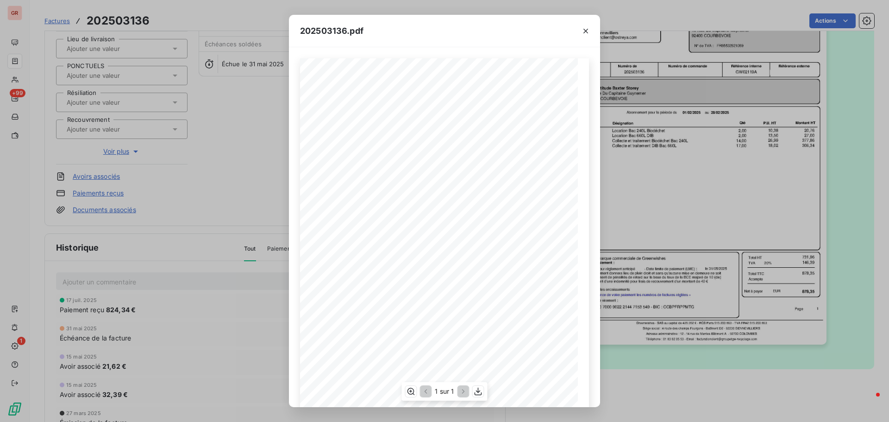
scroll to position [46, 0]
click at [587, 33] on icon "button" at bounding box center [585, 30] width 9 height 9
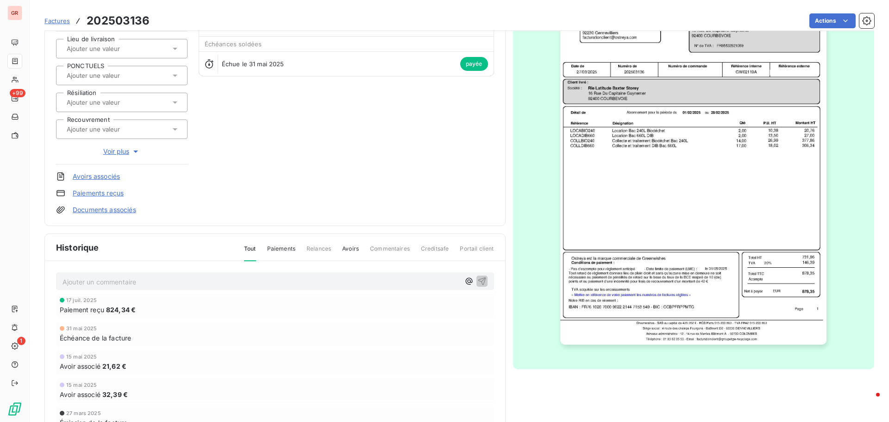
scroll to position [135, 0]
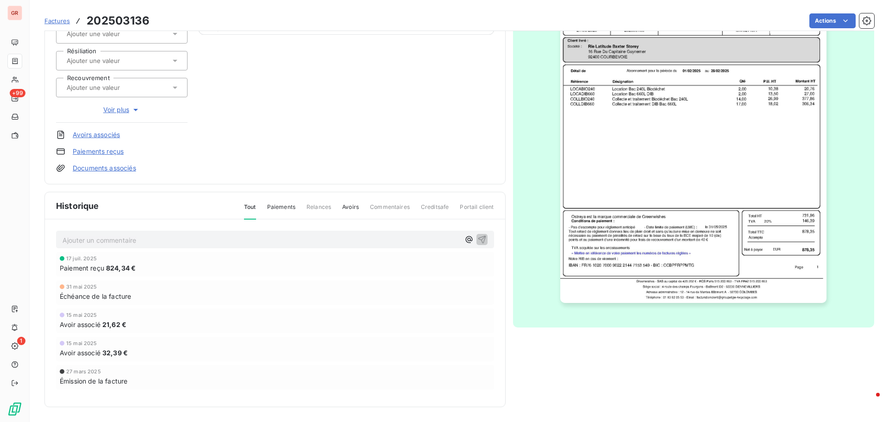
click at [787, 250] on img "button" at bounding box center [693, 114] width 266 height 377
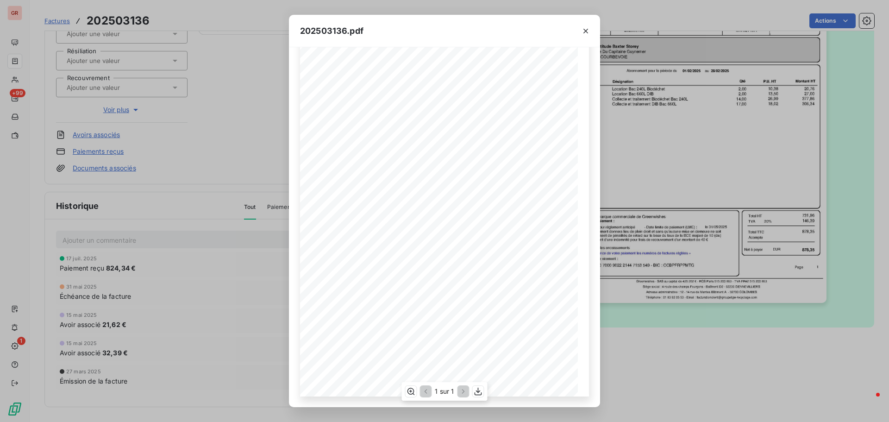
scroll to position [55, 0]
click at [589, 33] on icon "button" at bounding box center [585, 30] width 9 height 9
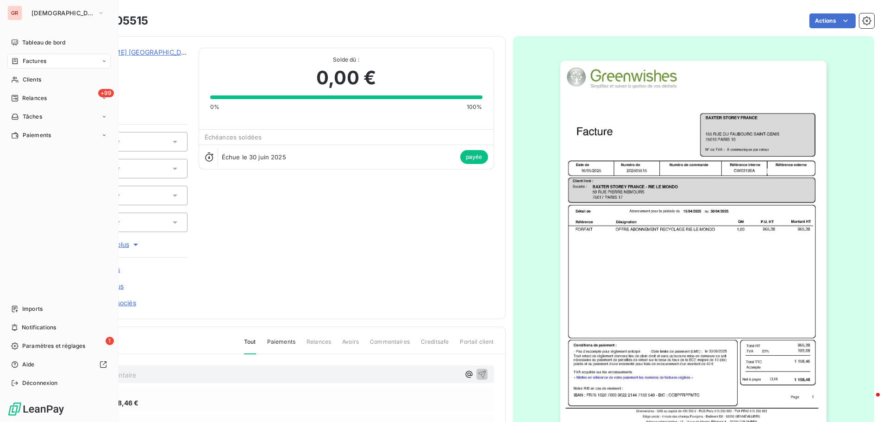
click at [46, 58] on div "Factures" at bounding box center [58, 61] width 103 height 15
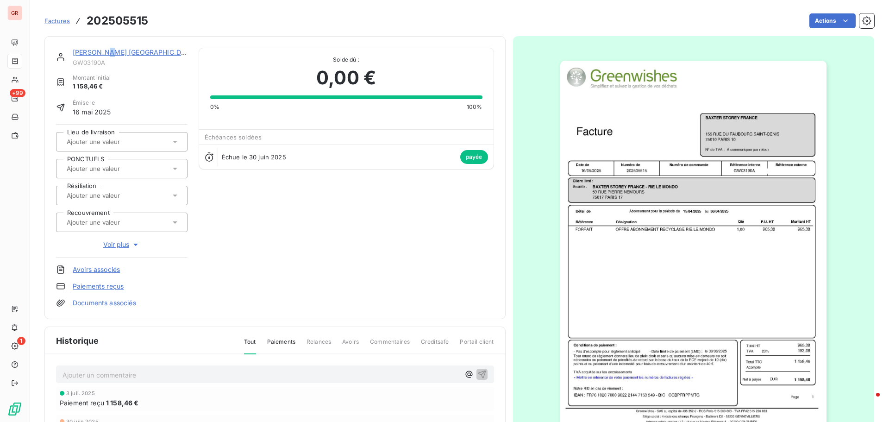
click at [111, 54] on link "[PERSON_NAME] [GEOGRAPHIC_DATA]" at bounding box center [135, 52] width 124 height 8
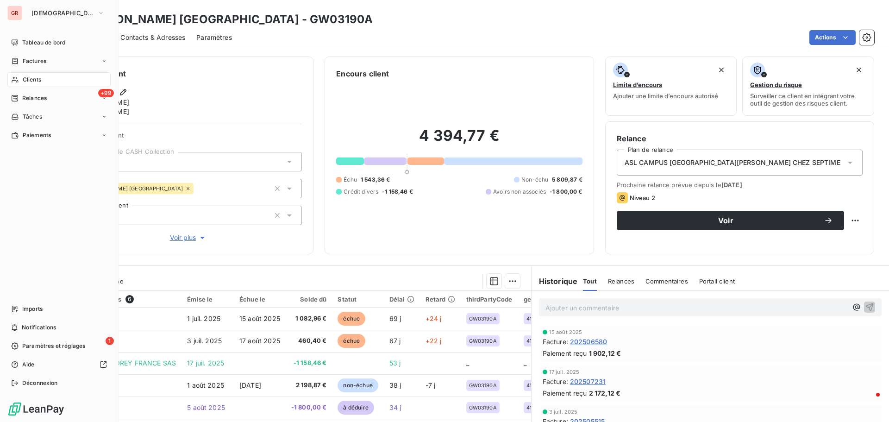
click at [38, 59] on span "Factures" at bounding box center [35, 61] width 24 height 8
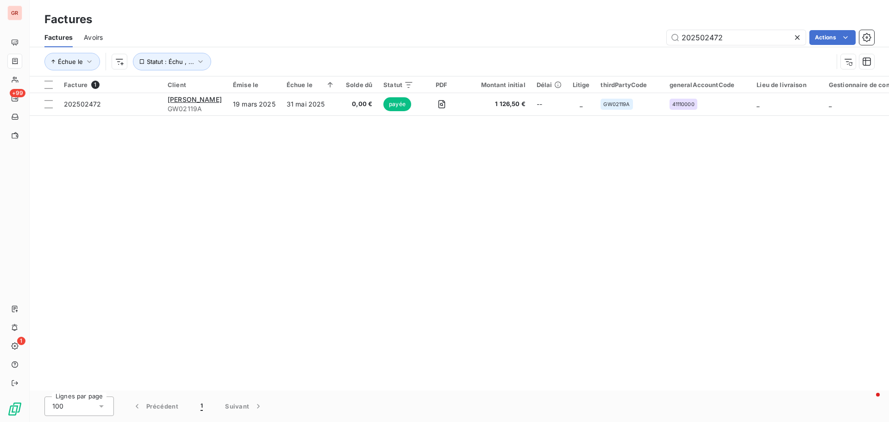
click at [97, 37] on span "Avoirs" at bounding box center [93, 37] width 19 height 9
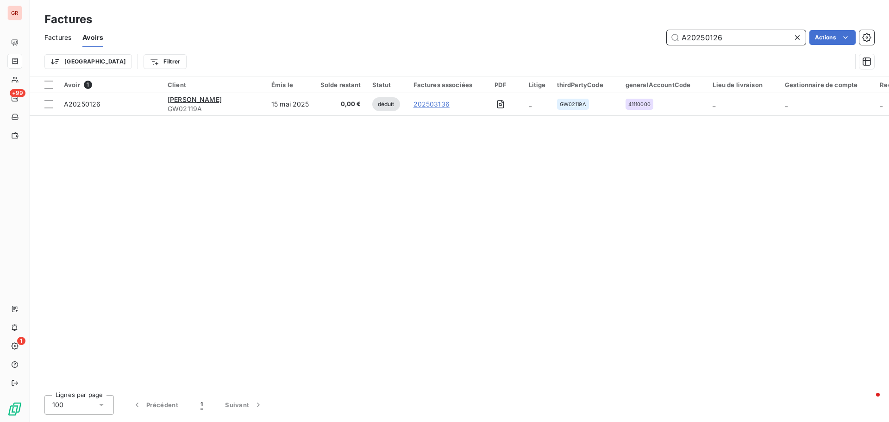
drag, startPoint x: 738, startPoint y: 38, endPoint x: 557, endPoint y: 40, distance: 181.1
click at [561, 40] on div "A20250126 Actions" at bounding box center [494, 37] width 760 height 15
paste input "5"
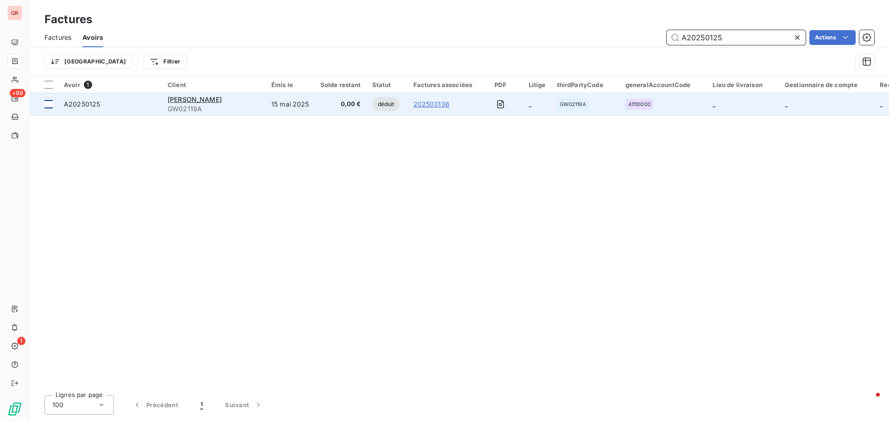
type input "A20250125"
click at [51, 108] on td at bounding box center [44, 104] width 29 height 22
click at [86, 106] on span "A20250125" at bounding box center [82, 104] width 36 height 8
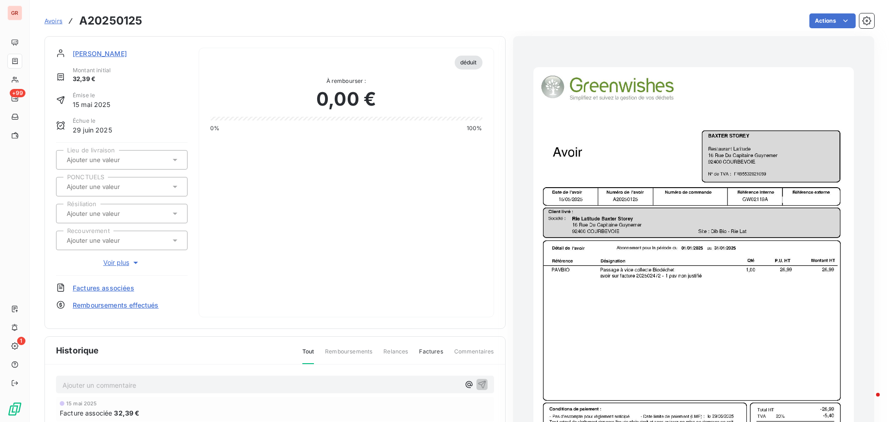
click at [692, 276] on img "button" at bounding box center [693, 293] width 320 height 453
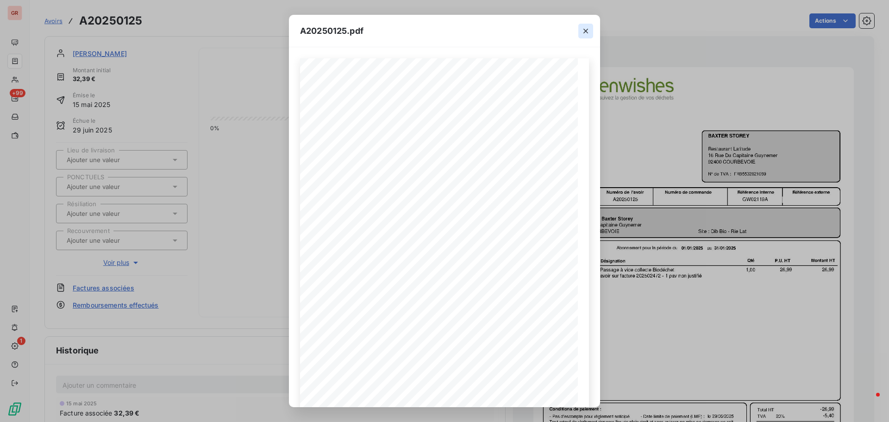
click at [585, 30] on icon "button" at bounding box center [585, 31] width 5 height 5
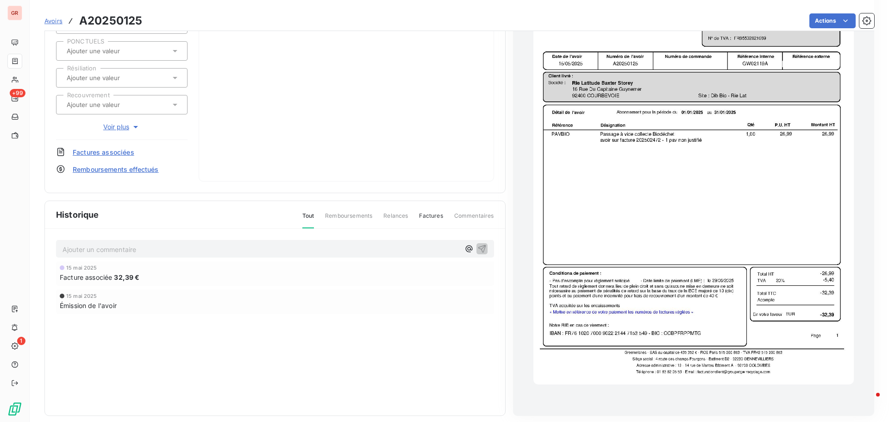
scroll to position [140, 0]
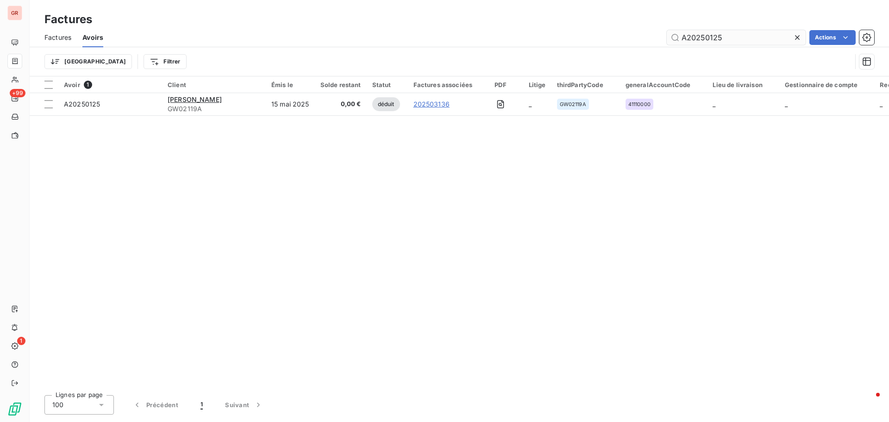
click at [733, 33] on input "A20250125" at bounding box center [736, 37] width 139 height 15
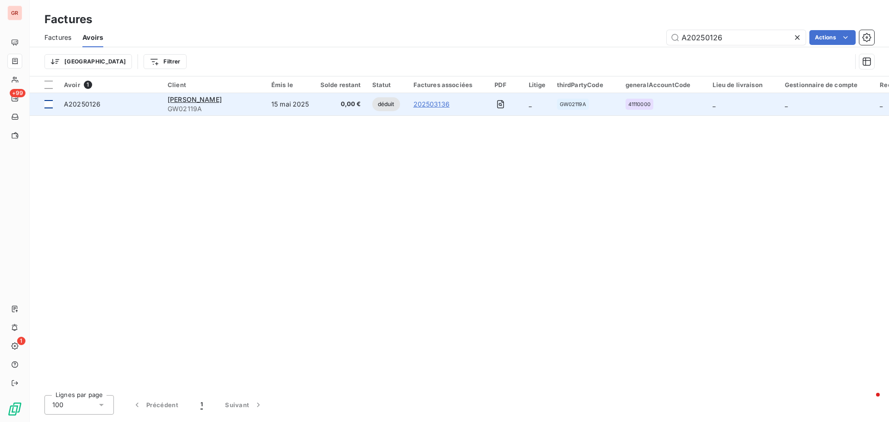
type input "A20250126"
click at [52, 106] on div at bounding box center [48, 104] width 8 height 8
click at [88, 106] on span "A20250126" at bounding box center [82, 104] width 37 height 8
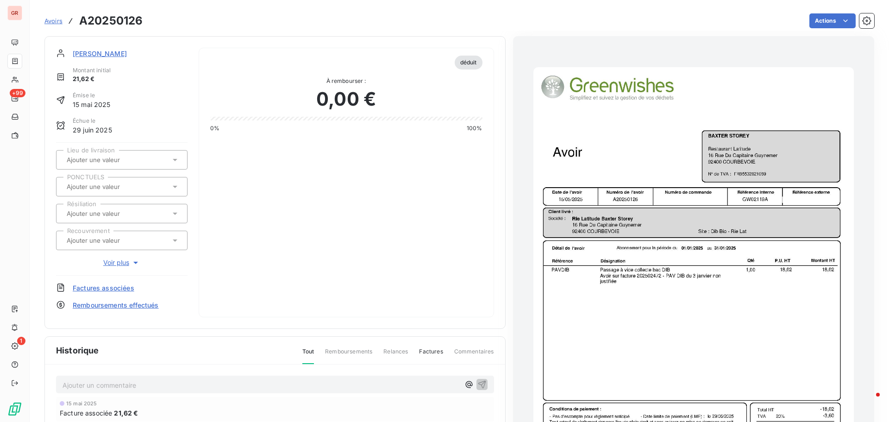
click at [686, 282] on img "button" at bounding box center [693, 293] width 320 height 453
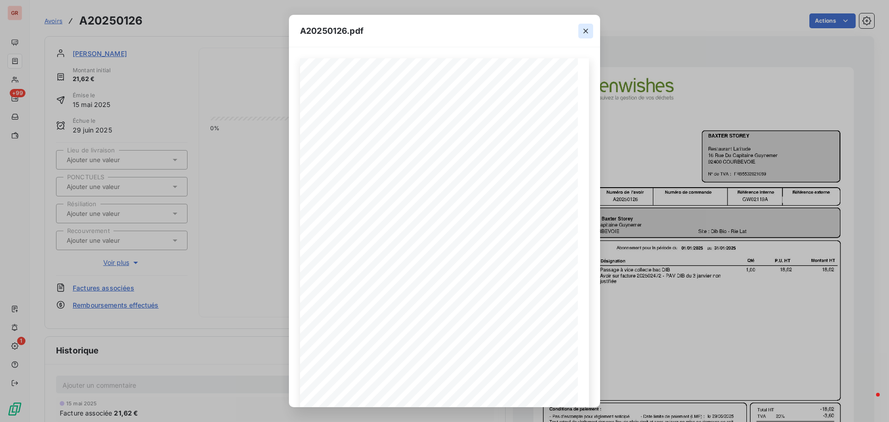
click at [586, 35] on icon "button" at bounding box center [585, 30] width 9 height 9
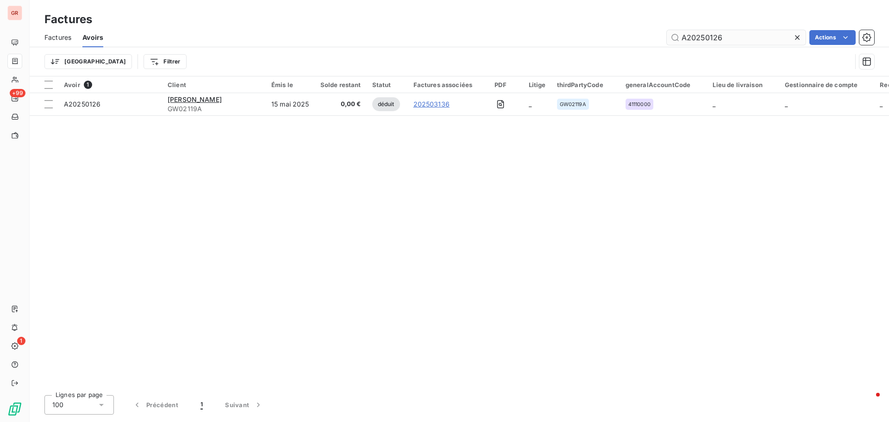
click at [730, 36] on input "A20250126" at bounding box center [736, 37] width 139 height 15
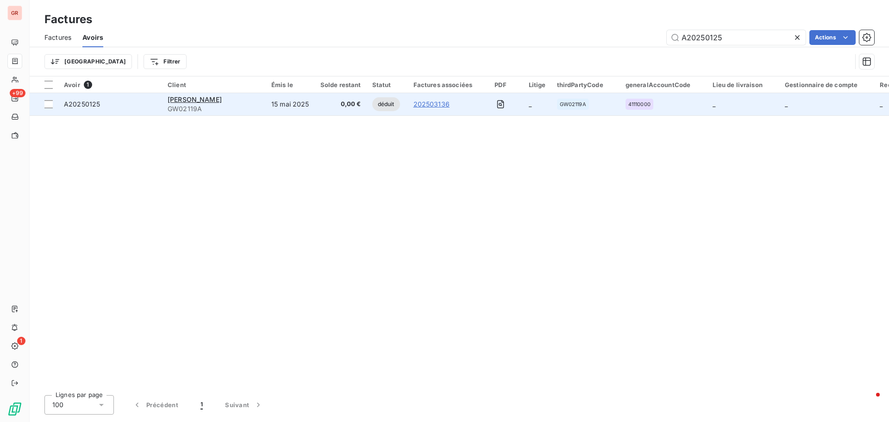
type input "A20250125"
click at [200, 105] on span "GW02119A" at bounding box center [214, 108] width 93 height 9
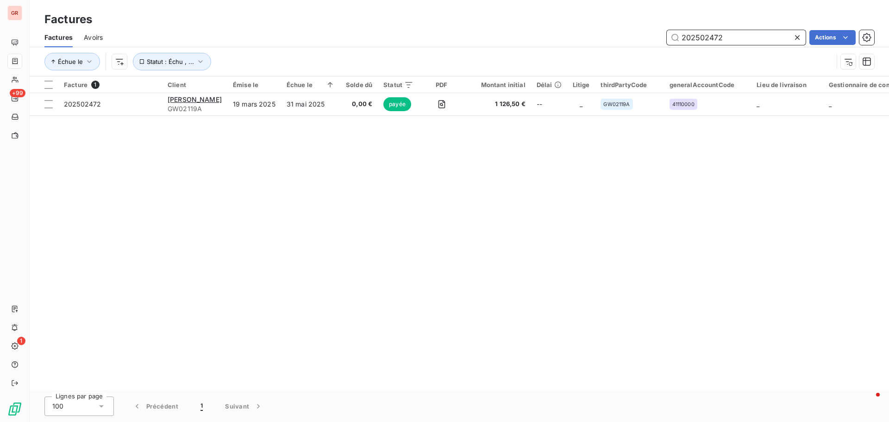
click at [99, 35] on span "Avoirs" at bounding box center [93, 37] width 19 height 9
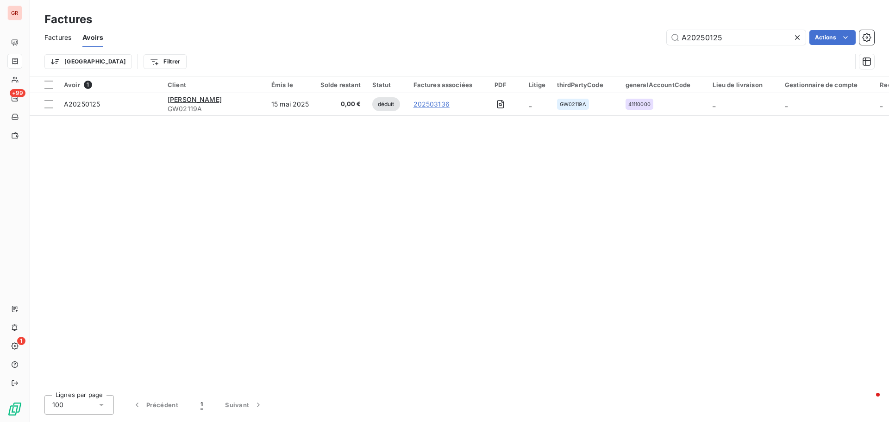
drag, startPoint x: 737, startPoint y: 40, endPoint x: 507, endPoint y: 40, distance: 230.6
click at [508, 40] on div "A20250125 Actions" at bounding box center [494, 37] width 760 height 15
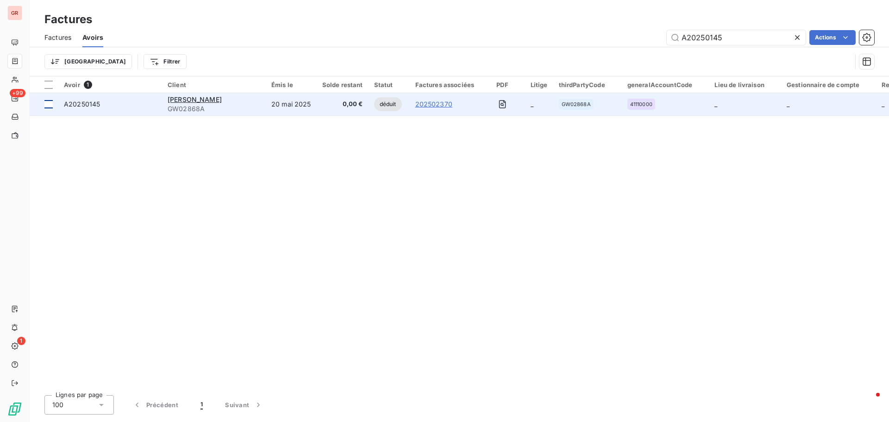
type input "A20250145"
click at [48, 103] on div at bounding box center [48, 104] width 8 height 8
click at [75, 105] on span "A20250145" at bounding box center [82, 104] width 36 height 8
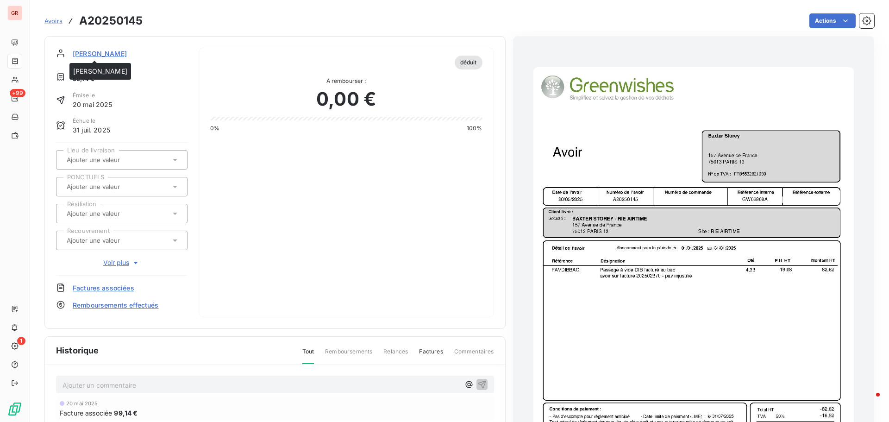
click at [107, 55] on span "[PERSON_NAME]" at bounding box center [100, 54] width 54 height 10
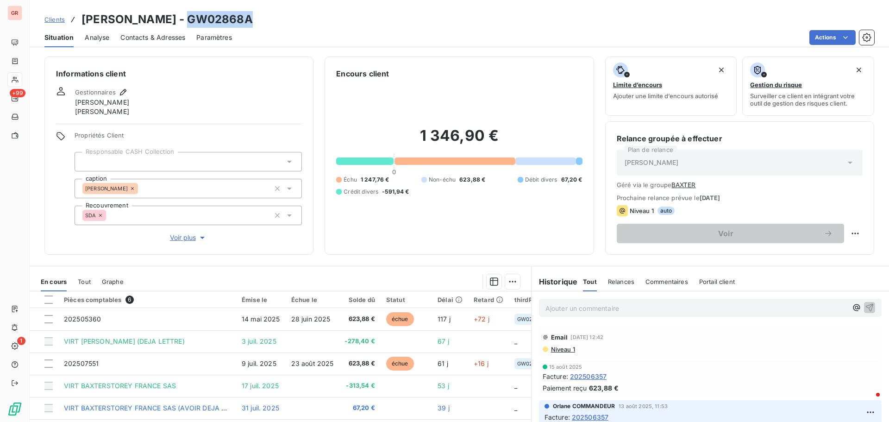
drag, startPoint x: 233, startPoint y: 23, endPoint x: 167, endPoint y: 21, distance: 66.7
click at [167, 21] on div "Clients [PERSON_NAME] - GW02868A" at bounding box center [459, 19] width 859 height 17
copy h3 "GW02868A"
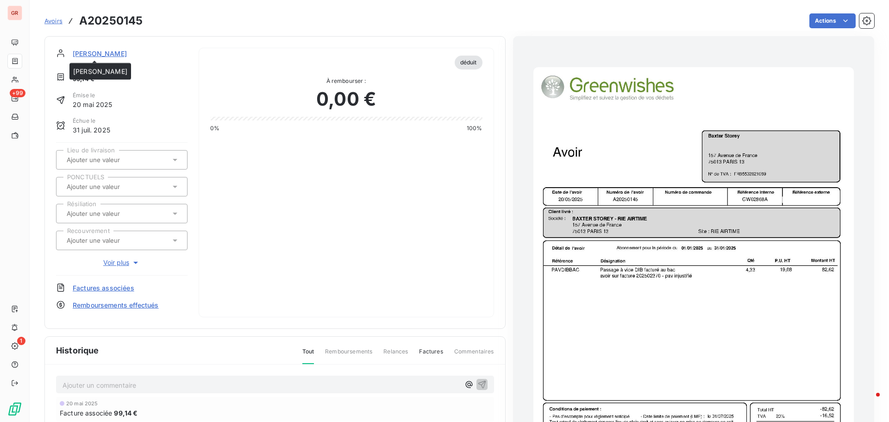
click at [99, 50] on span "[PERSON_NAME]" at bounding box center [100, 54] width 54 height 10
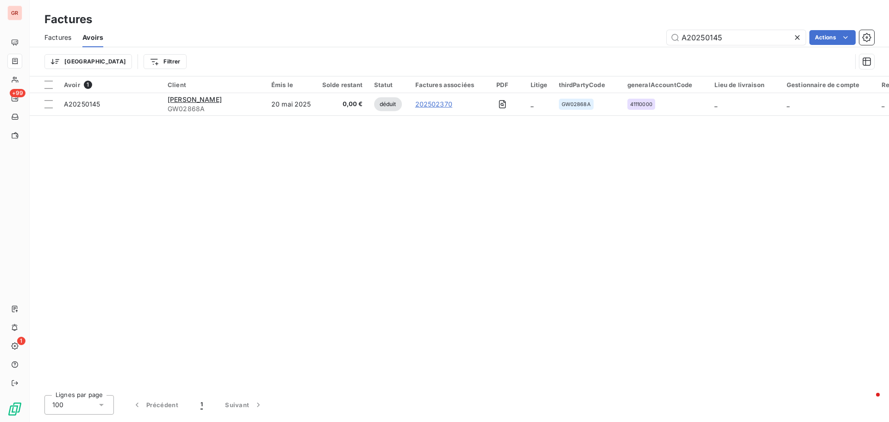
drag, startPoint x: 724, startPoint y: 39, endPoint x: 548, endPoint y: 41, distance: 176.4
click at [561, 41] on div "A20250145 Actions" at bounding box center [494, 37] width 760 height 15
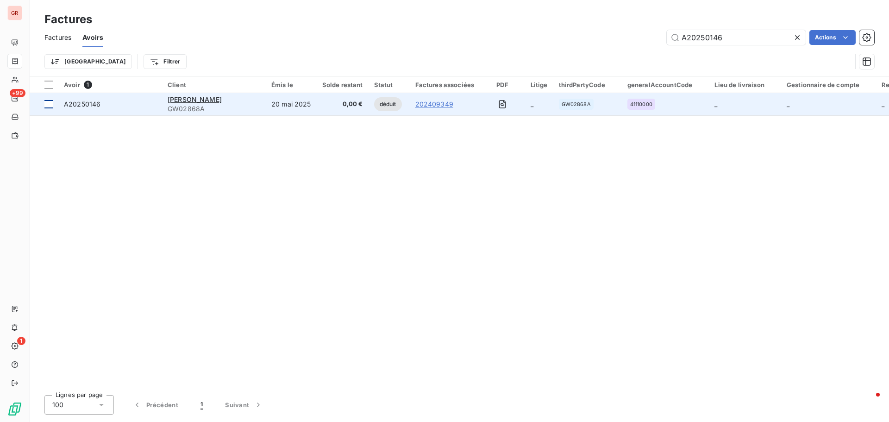
type input "A20250146"
click at [48, 104] on div at bounding box center [48, 104] width 8 height 8
click at [85, 104] on span "A20250146" at bounding box center [82, 104] width 37 height 8
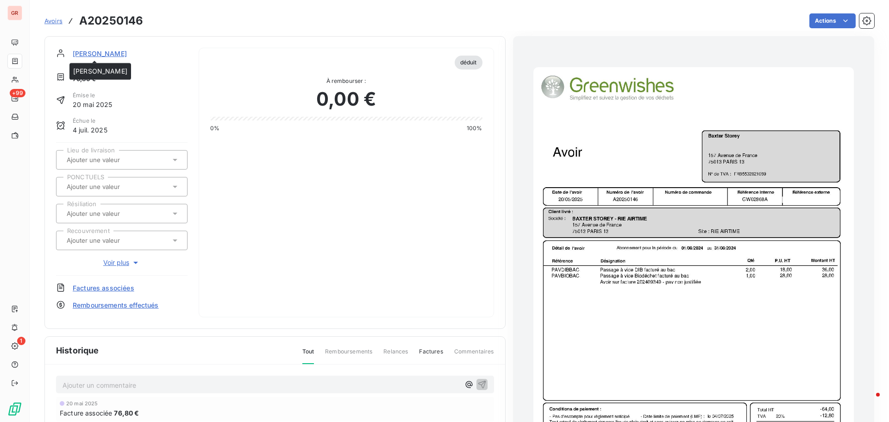
click at [108, 53] on span "[PERSON_NAME]" at bounding box center [100, 54] width 54 height 10
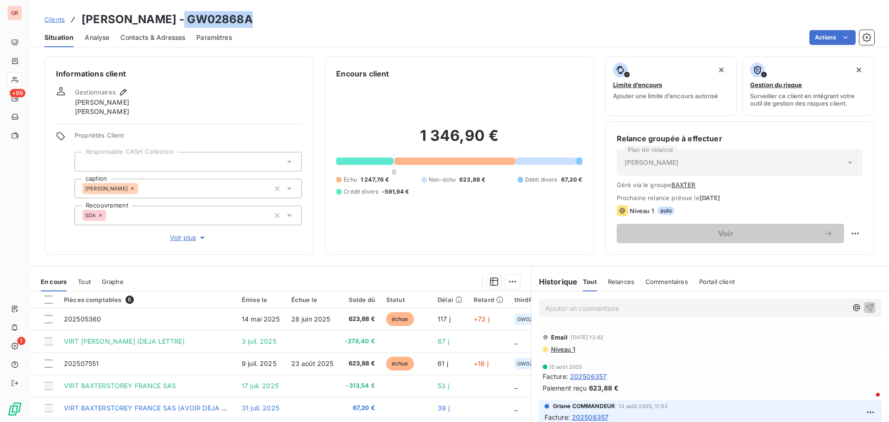
drag, startPoint x: 237, startPoint y: 21, endPoint x: 162, endPoint y: 24, distance: 75.0
click at [162, 24] on div "Clients [PERSON_NAME] - GW02868A" at bounding box center [459, 19] width 859 height 17
copy h3 "GW02868A"
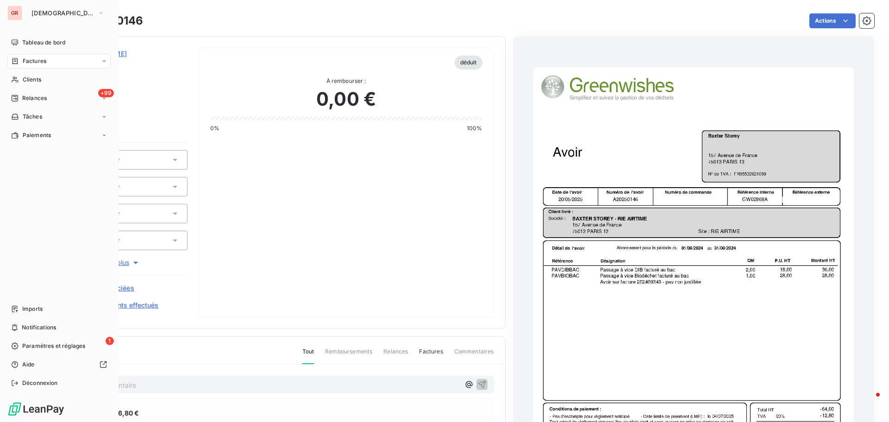
click at [41, 60] on span "Factures" at bounding box center [35, 61] width 24 height 8
click at [42, 79] on div "Clients" at bounding box center [58, 79] width 103 height 15
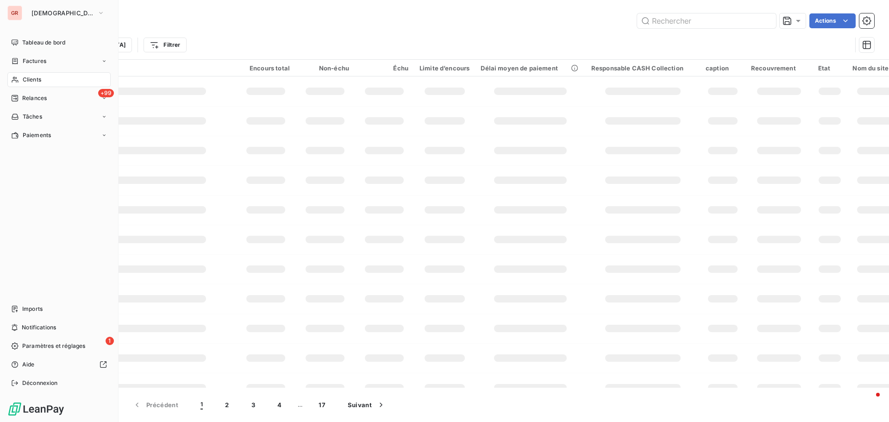
click at [44, 61] on span "Factures" at bounding box center [35, 61] width 24 height 8
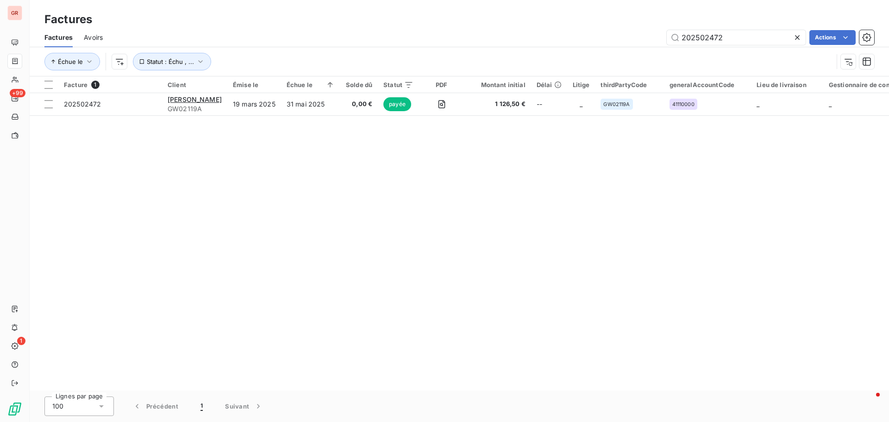
drag, startPoint x: 743, startPoint y: 36, endPoint x: 532, endPoint y: 58, distance: 212.8
click at [532, 58] on div "Factures Avoirs 202502472 Actions Échue le Statut : Échu , ..." at bounding box center [459, 52] width 859 height 48
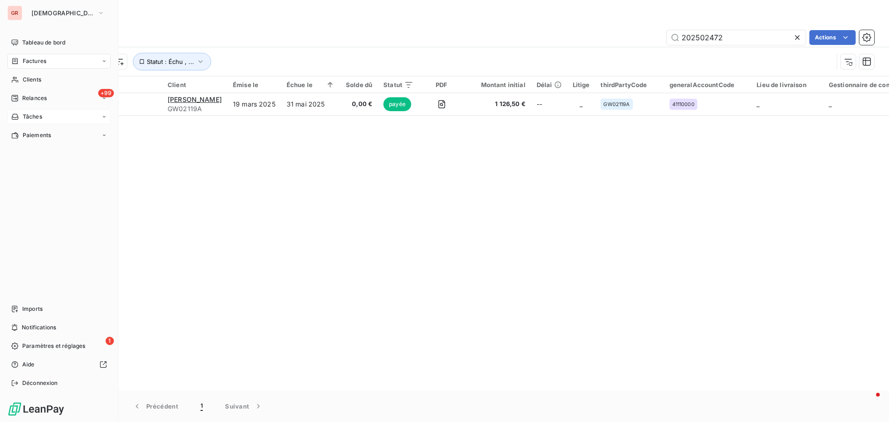
type input "A20250144"
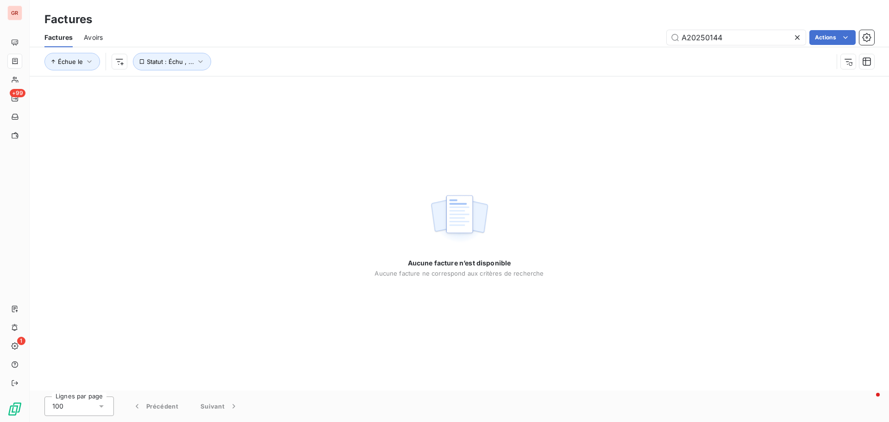
click at [97, 37] on span "Avoirs" at bounding box center [93, 37] width 19 height 9
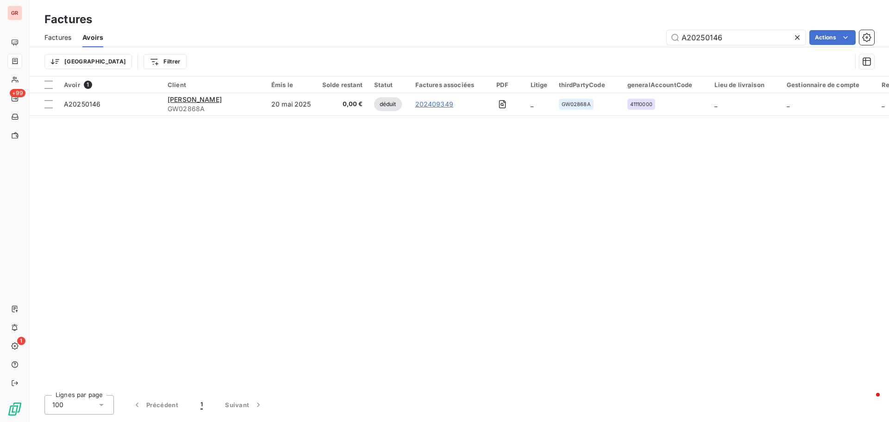
drag, startPoint x: 747, startPoint y: 39, endPoint x: 414, endPoint y: 81, distance: 335.0
click at [580, 47] on div "Factures Avoirs A20250146 Actions Trier Filtrer" at bounding box center [459, 52] width 859 height 48
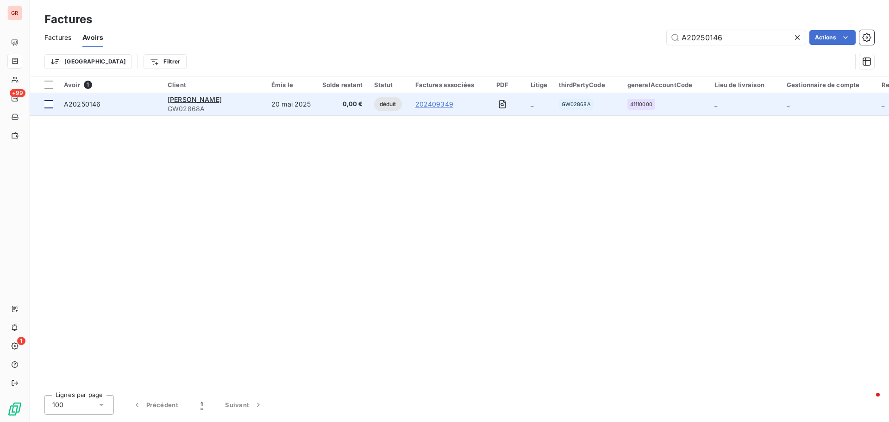
click at [50, 101] on div at bounding box center [48, 104] width 8 height 8
click at [81, 107] on span "A20250146" at bounding box center [82, 104] width 37 height 8
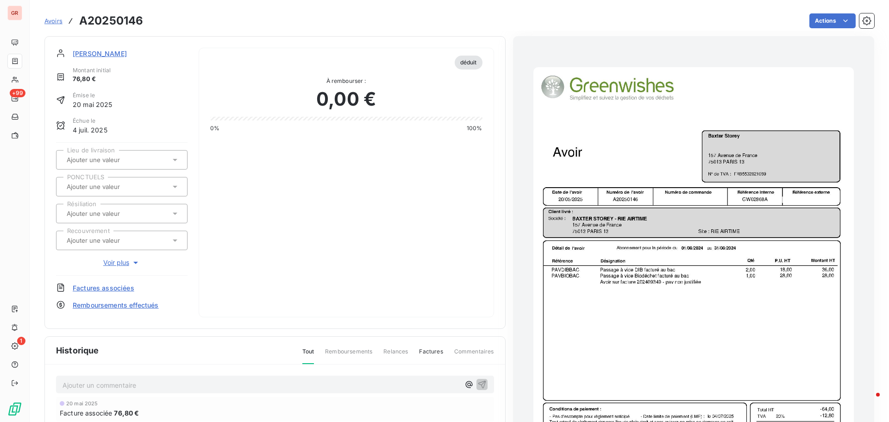
click at [107, 52] on span "[PERSON_NAME]" at bounding box center [100, 54] width 54 height 10
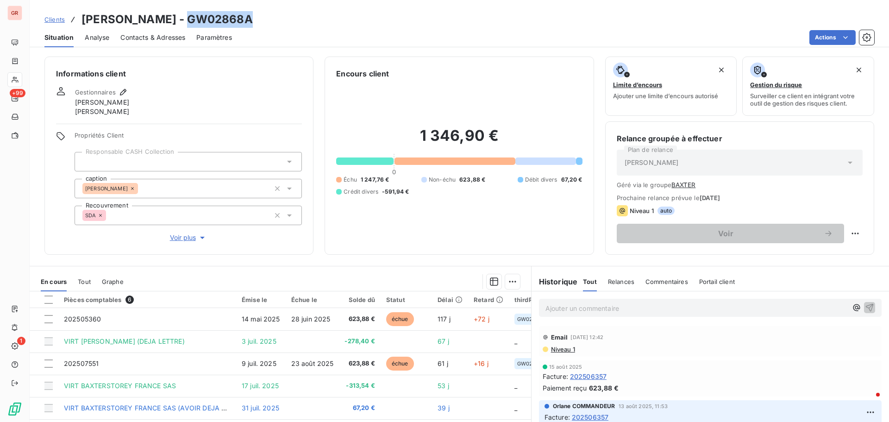
drag, startPoint x: 230, startPoint y: 22, endPoint x: 169, endPoint y: 20, distance: 60.2
click at [169, 20] on h3 "[PERSON_NAME] - GW02868A" at bounding box center [166, 19] width 171 height 17
copy h3 "GW02868A"
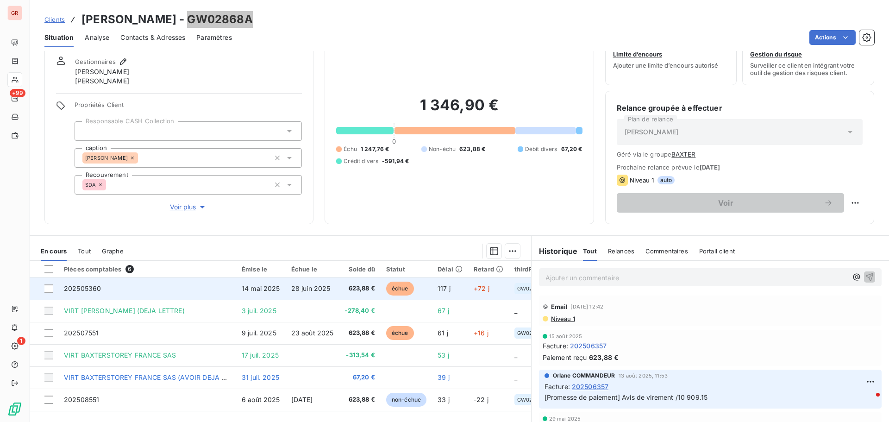
scroll to position [46, 0]
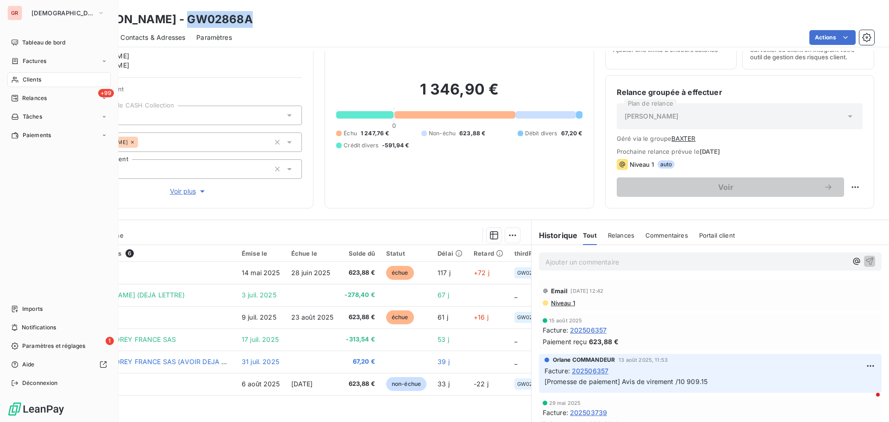
click at [43, 57] on span "Factures" at bounding box center [35, 61] width 24 height 8
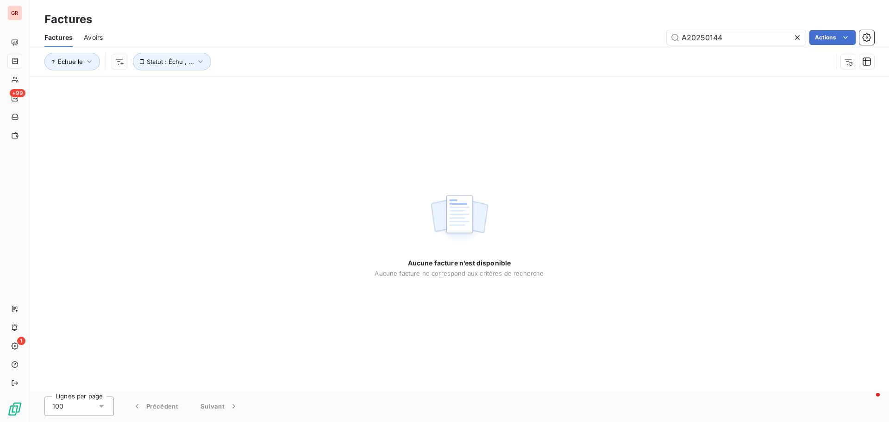
drag, startPoint x: 720, startPoint y: 37, endPoint x: 521, endPoint y: 58, distance: 199.3
click at [535, 57] on div "Factures Avoirs A20250144 Actions Échue le Statut : Échu , ..." at bounding box center [459, 52] width 859 height 48
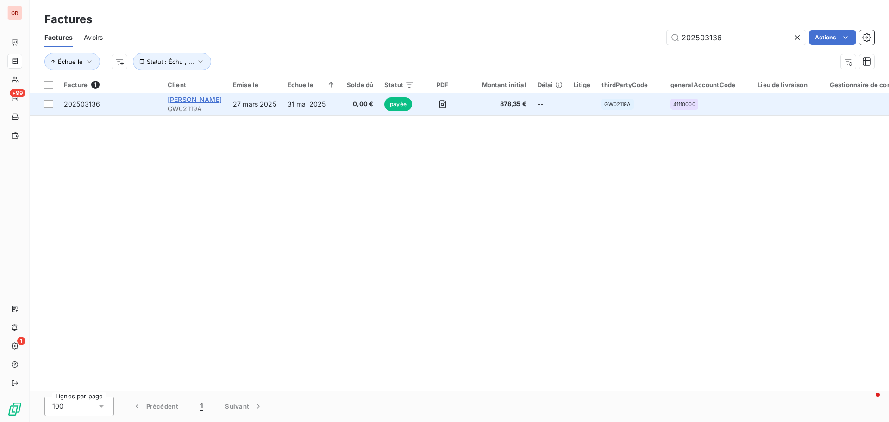
type input "202503136"
click at [202, 102] on span "[PERSON_NAME]" at bounding box center [195, 99] width 54 height 8
click at [50, 102] on div at bounding box center [48, 104] width 8 height 8
click at [93, 105] on span "202503136" at bounding box center [82, 104] width 36 height 8
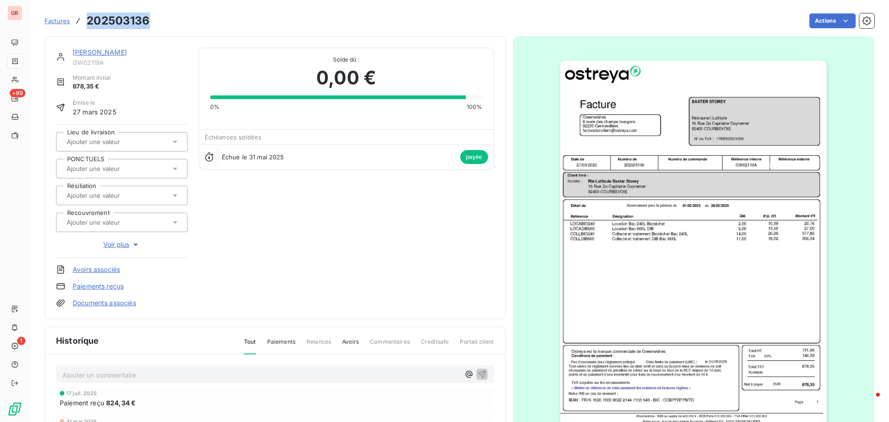
drag, startPoint x: 150, startPoint y: 18, endPoint x: 89, endPoint y: 22, distance: 61.7
click at [88, 22] on div "Factures 202503136 Actions" at bounding box center [459, 20] width 830 height 19
copy h3 "202503136"
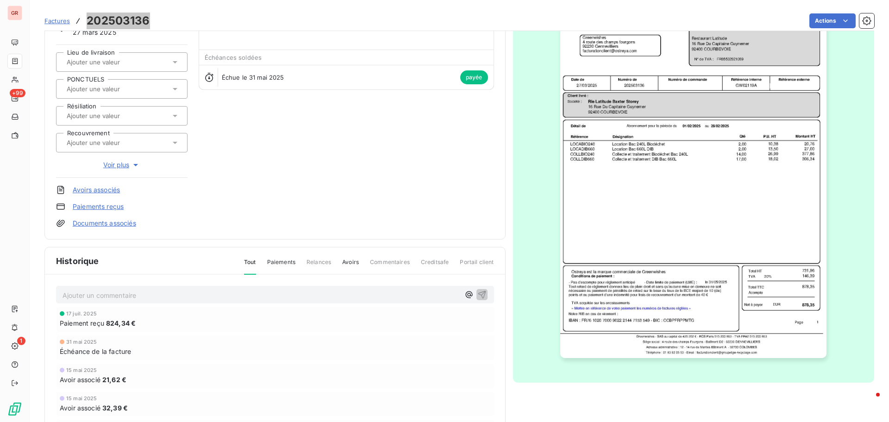
scroll to position [93, 0]
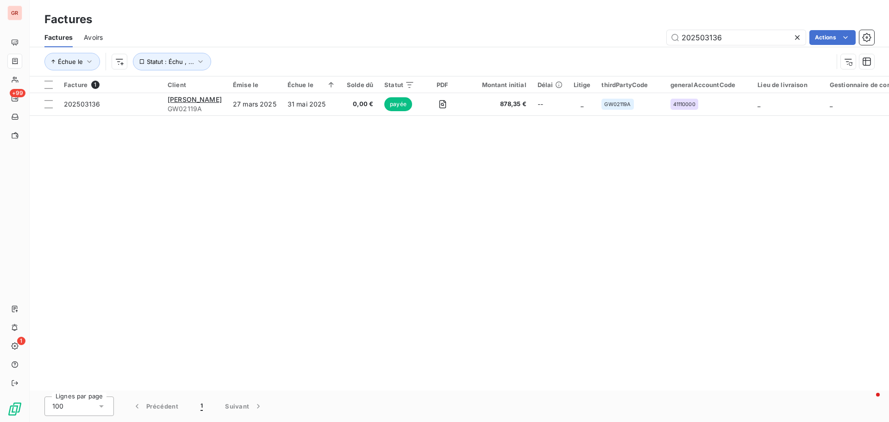
drag, startPoint x: 729, startPoint y: 37, endPoint x: 560, endPoint y: 50, distance: 170.0
click at [570, 48] on div "Factures Avoirs 202503136 Actions Échue le Statut : Échu , ..." at bounding box center [459, 52] width 859 height 48
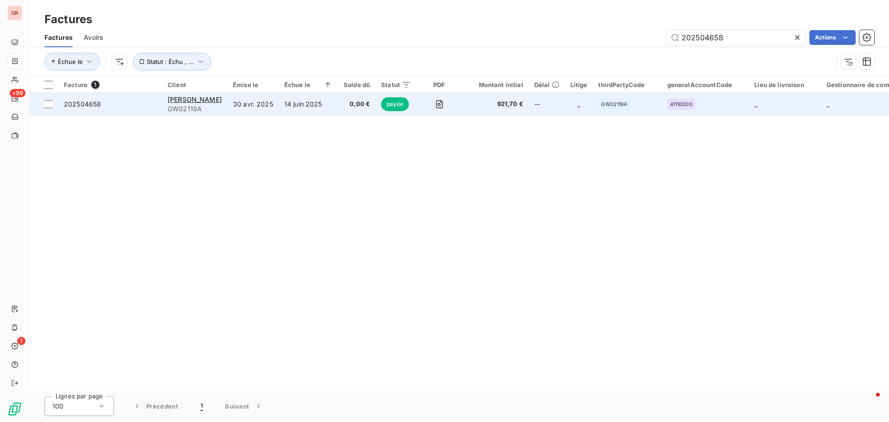
type input "202504658"
click at [81, 102] on span "202504658" at bounding box center [82, 104] width 37 height 8
drag, startPoint x: 46, startPoint y: 105, endPoint x: 55, endPoint y: 107, distance: 8.5
click at [47, 105] on div at bounding box center [48, 104] width 8 height 8
click at [88, 107] on span "202504658" at bounding box center [82, 104] width 37 height 8
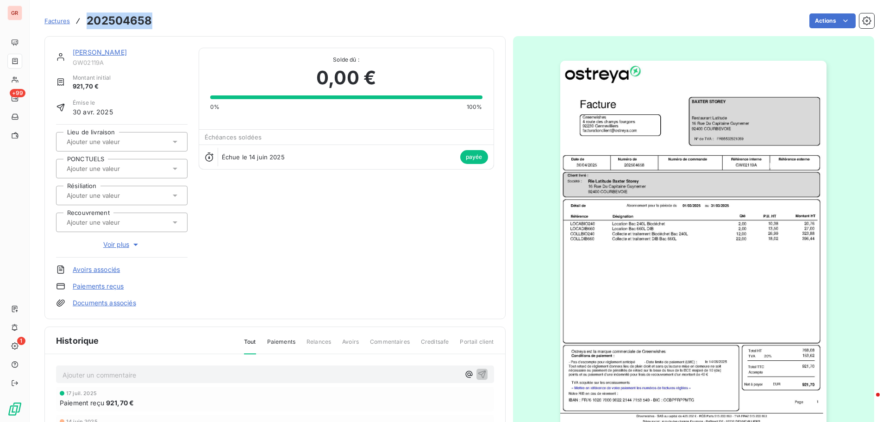
drag, startPoint x: 156, startPoint y: 19, endPoint x: 83, endPoint y: 18, distance: 73.2
click at [83, 18] on div "Factures 202504658 Actions" at bounding box center [459, 20] width 830 height 19
copy h3 "202504658"
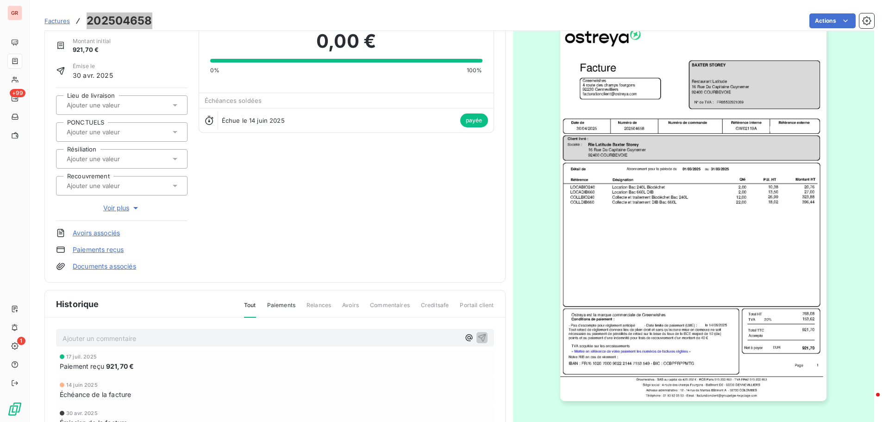
scroll to position [47, 0]
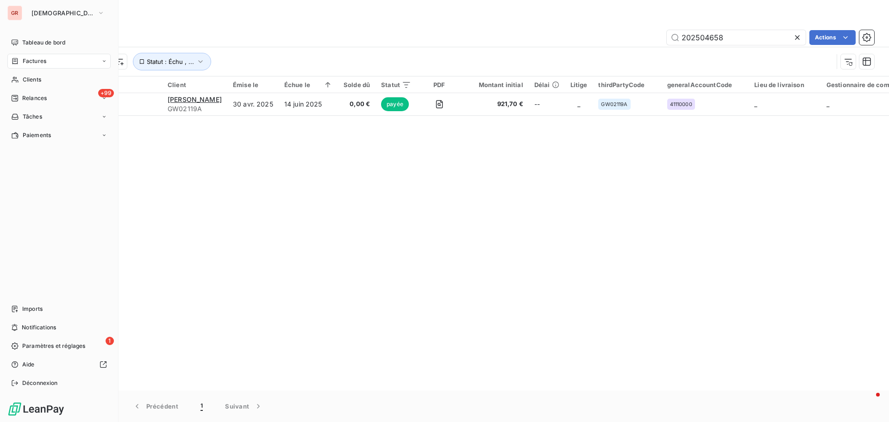
click at [43, 57] on span "Factures" at bounding box center [35, 61] width 24 height 8
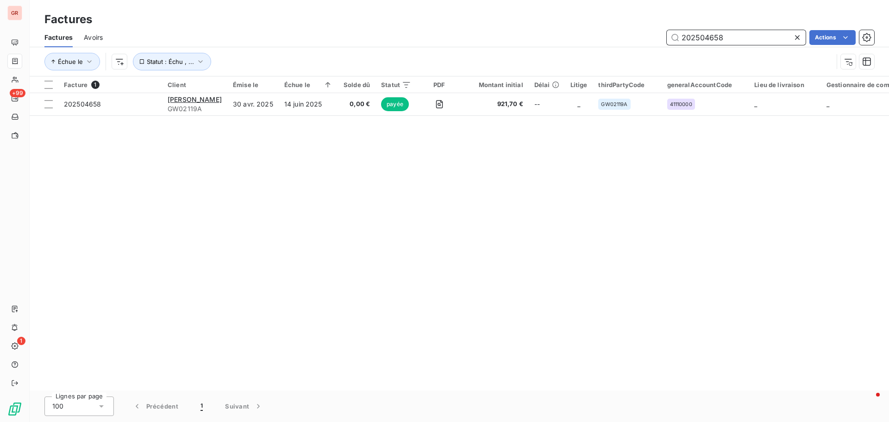
drag, startPoint x: 732, startPoint y: 43, endPoint x: 605, endPoint y: 50, distance: 127.0
click at [612, 48] on div "Factures Avoirs 202504658 Actions Échue le Statut : Échu , ..." at bounding box center [459, 52] width 859 height 48
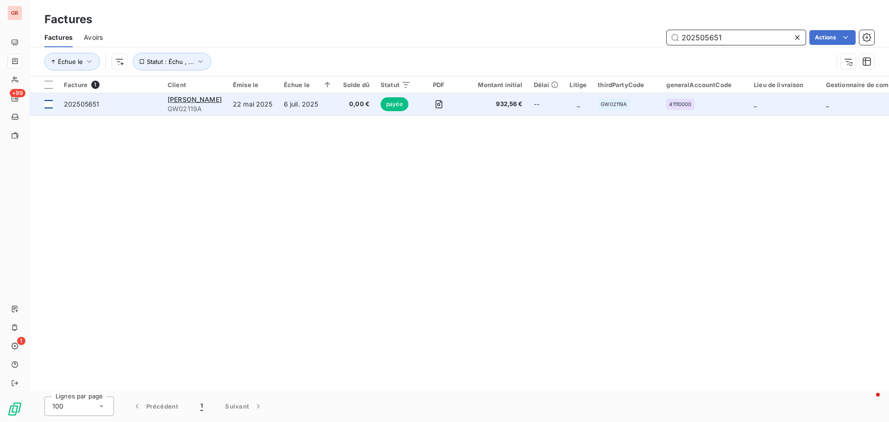
type input "202505651"
click at [52, 101] on div at bounding box center [48, 104] width 8 height 8
click at [87, 104] on span "202505651" at bounding box center [81, 104] width 35 height 8
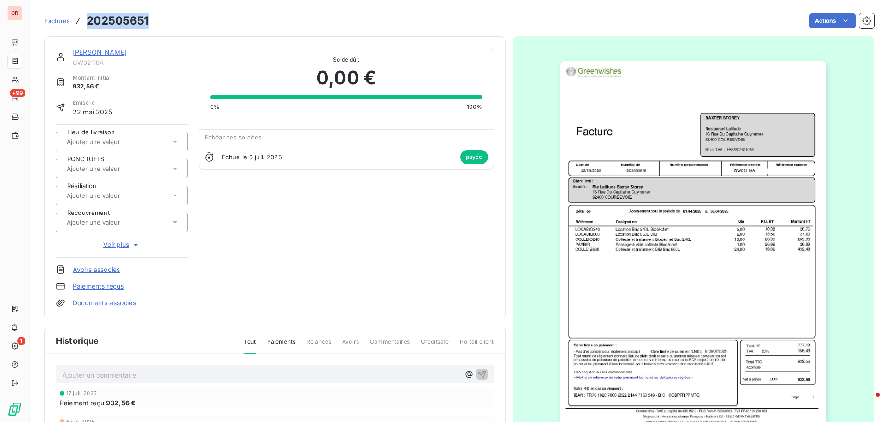
drag, startPoint x: 151, startPoint y: 20, endPoint x: 85, endPoint y: 21, distance: 66.2
click at [85, 21] on div "Factures 202505651 Actions" at bounding box center [459, 20] width 830 height 19
click at [157, 28] on div "Factures 202505651 Actions" at bounding box center [459, 20] width 830 height 19
drag, startPoint x: 152, startPoint y: 18, endPoint x: 84, endPoint y: 15, distance: 67.7
click at [88, 15] on div "Factures 202505651 Actions" at bounding box center [459, 20] width 830 height 19
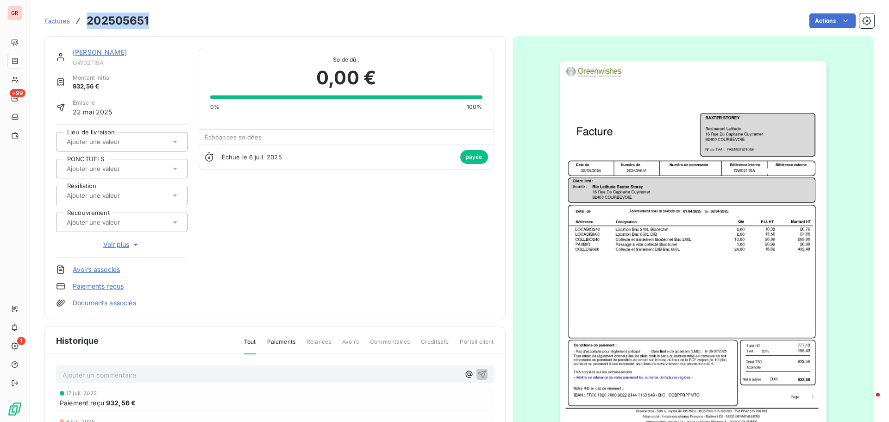
click at [84, 15] on div "Factures 202505651" at bounding box center [96, 21] width 105 height 17
drag, startPoint x: 94, startPoint y: 19, endPoint x: 152, endPoint y: 15, distance: 58.0
click at [152, 15] on div "Factures 202505651 Actions" at bounding box center [459, 20] width 830 height 19
drag, startPoint x: 153, startPoint y: 19, endPoint x: 87, endPoint y: 19, distance: 66.7
click at [87, 19] on div "Factures 202505651 Actions" at bounding box center [459, 20] width 830 height 19
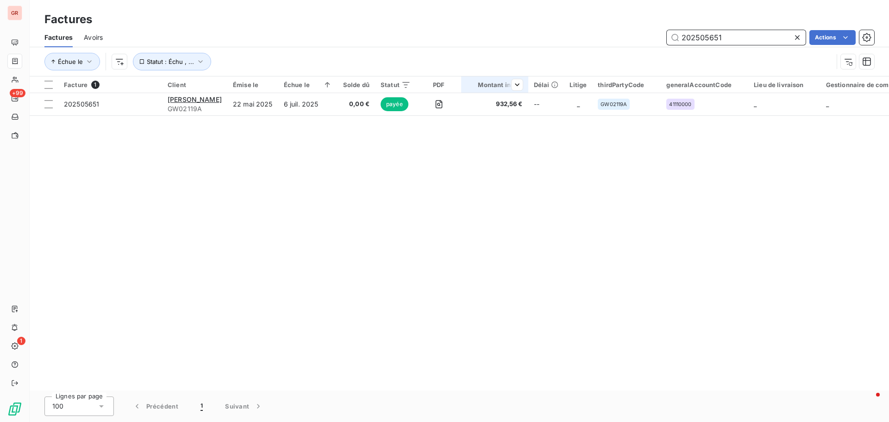
drag, startPoint x: 734, startPoint y: 37, endPoint x: 480, endPoint y: 80, distance: 258.2
click at [480, 80] on div "Factures Factures Avoirs 202505651 Actions Échue le Statut : Échu , ... Facture…" at bounding box center [459, 211] width 859 height 422
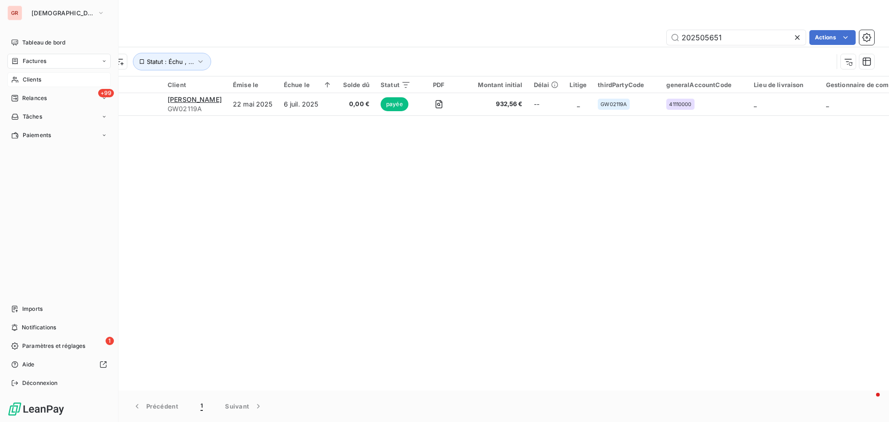
click at [36, 78] on span "Clients" at bounding box center [32, 79] width 19 height 8
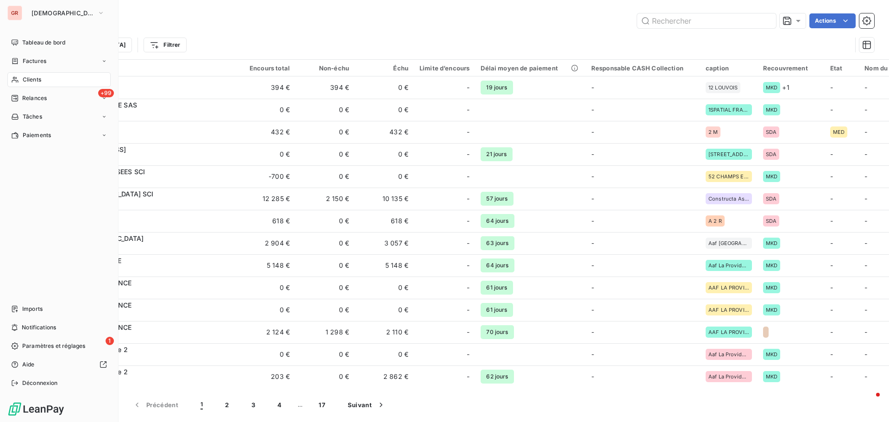
click at [41, 62] on span "Factures" at bounding box center [35, 61] width 24 height 8
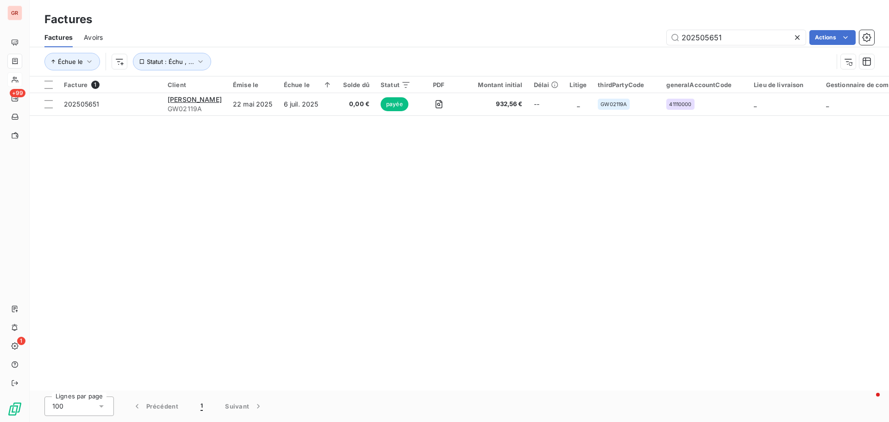
drag, startPoint x: 712, startPoint y: 39, endPoint x: 406, endPoint y: 59, distance: 307.2
click at [452, 48] on div "Factures Avoirs 202505651 Actions Échue le Statut : Échu , ..." at bounding box center [459, 52] width 859 height 48
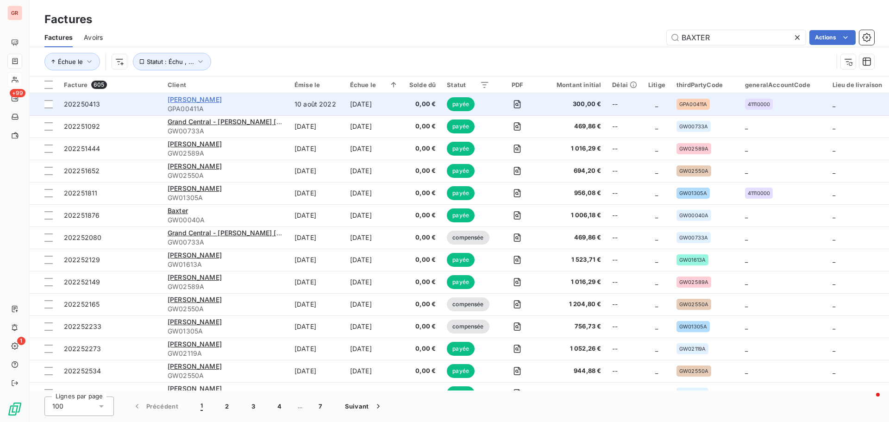
type input "BAXTER"
click at [212, 100] on span "[PERSON_NAME]" at bounding box center [195, 99] width 54 height 8
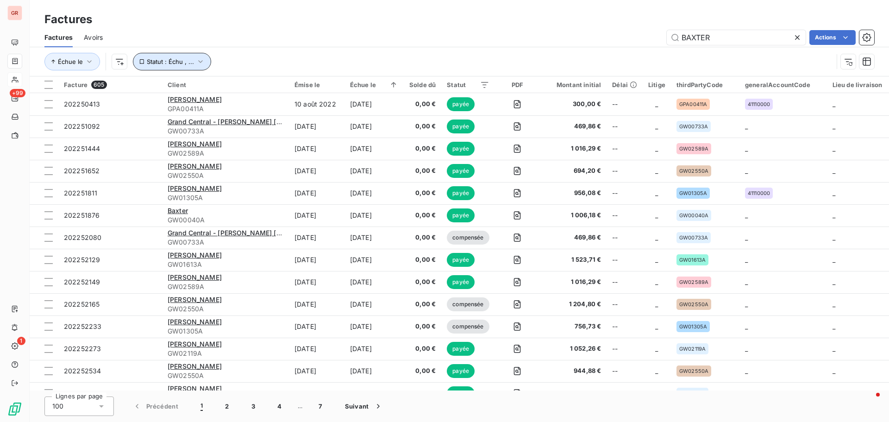
drag, startPoint x: 201, startPoint y: 62, endPoint x: 202, endPoint y: 67, distance: 4.7
click at [201, 62] on icon "button" at bounding box center [200, 61] width 9 height 9
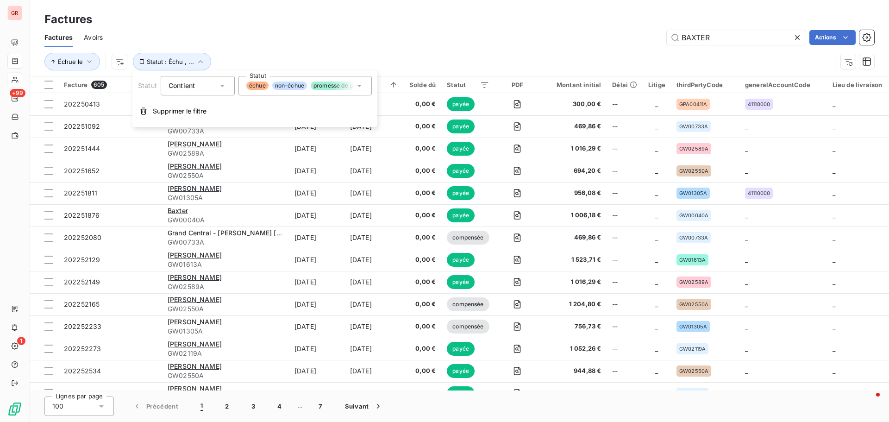
click at [360, 84] on icon at bounding box center [359, 85] width 9 height 9
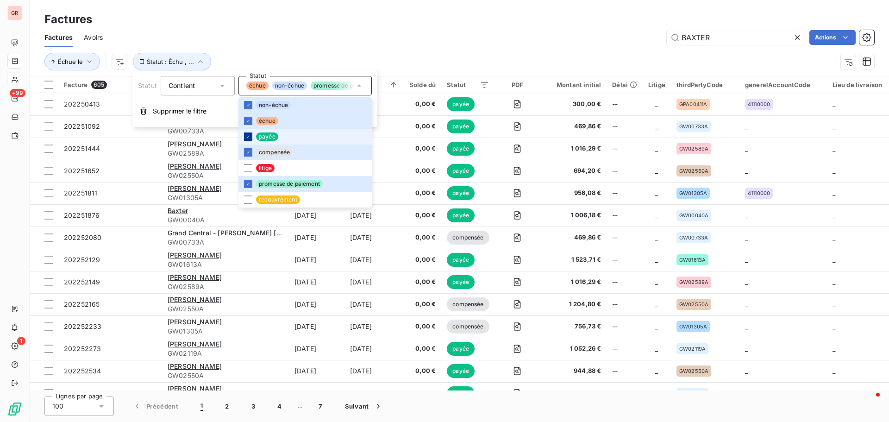
click at [247, 134] on icon at bounding box center [248, 137] width 6 height 6
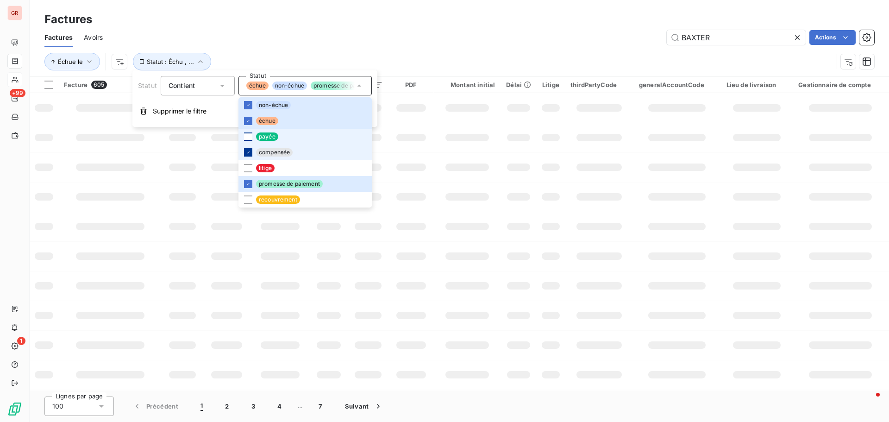
click at [248, 151] on icon at bounding box center [248, 153] width 6 height 6
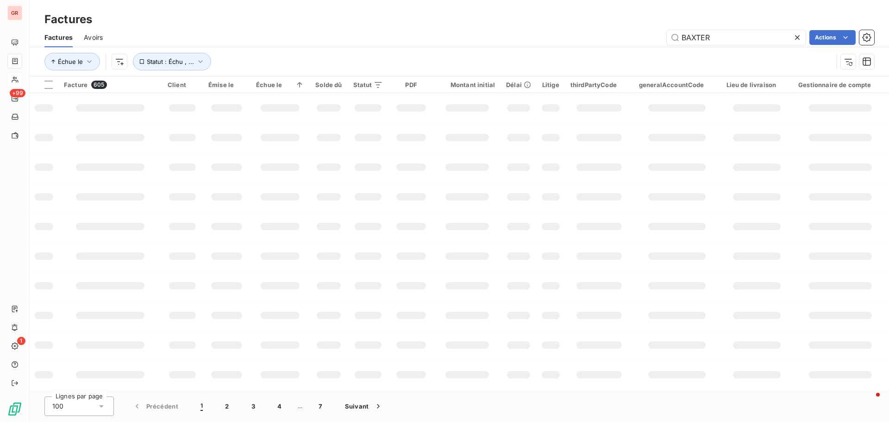
click at [426, 168] on td at bounding box center [410, 167] width 45 height 30
click at [186, 117] on td at bounding box center [182, 108] width 41 height 30
click at [197, 62] on icon "button" at bounding box center [200, 61] width 9 height 9
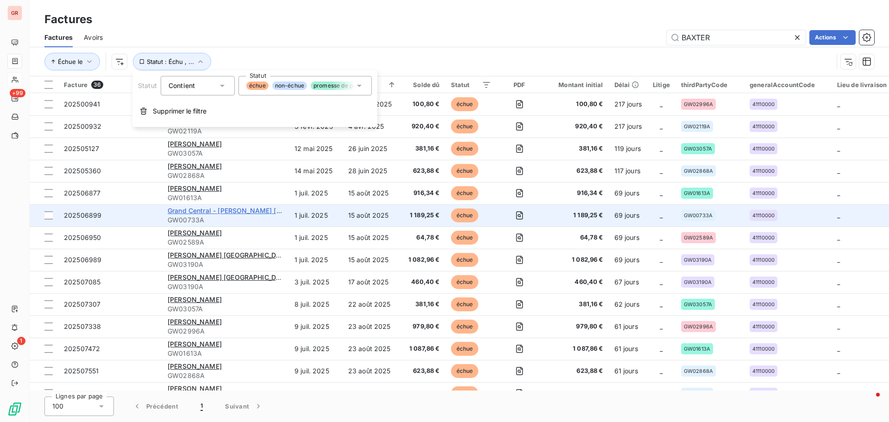
click at [216, 211] on span "Grand Central - [PERSON_NAME] [GEOGRAPHIC_DATA]" at bounding box center [254, 211] width 173 height 8
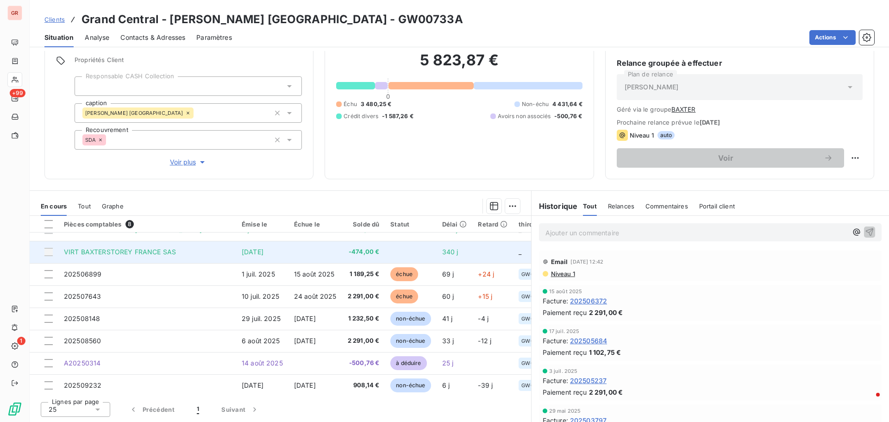
scroll to position [20, 0]
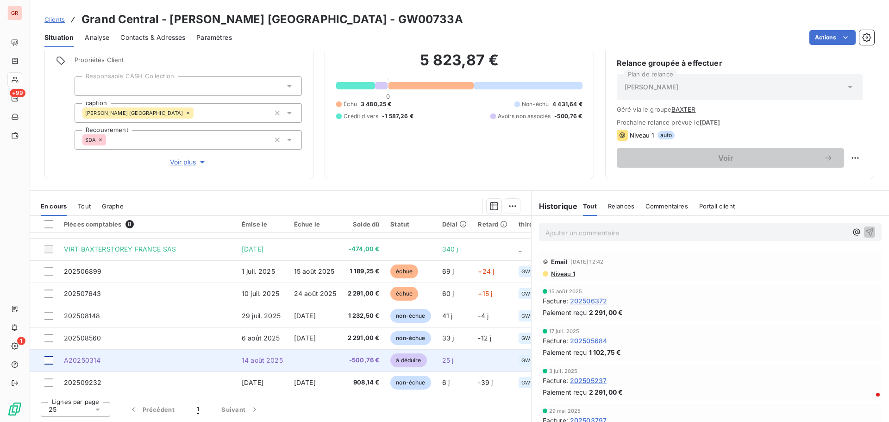
click at [48, 359] on div at bounding box center [48, 360] width 8 height 8
click at [88, 360] on span "A20250314" at bounding box center [82, 360] width 37 height 8
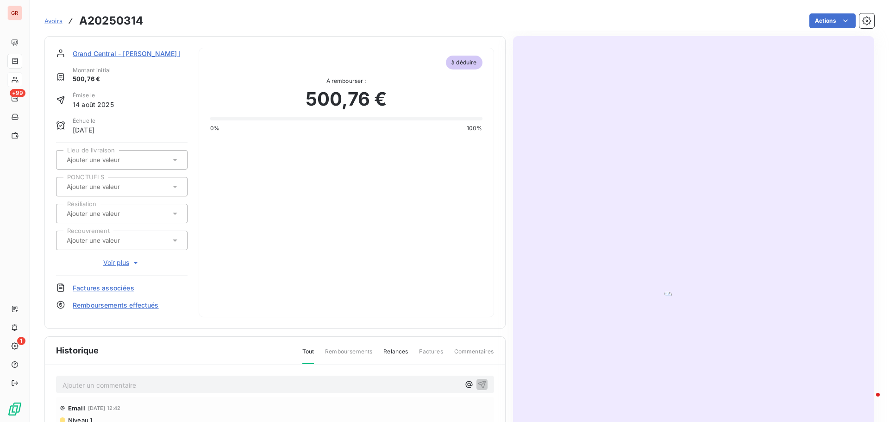
click at [664, 292] on img "button" at bounding box center [693, 294] width 58 height 4
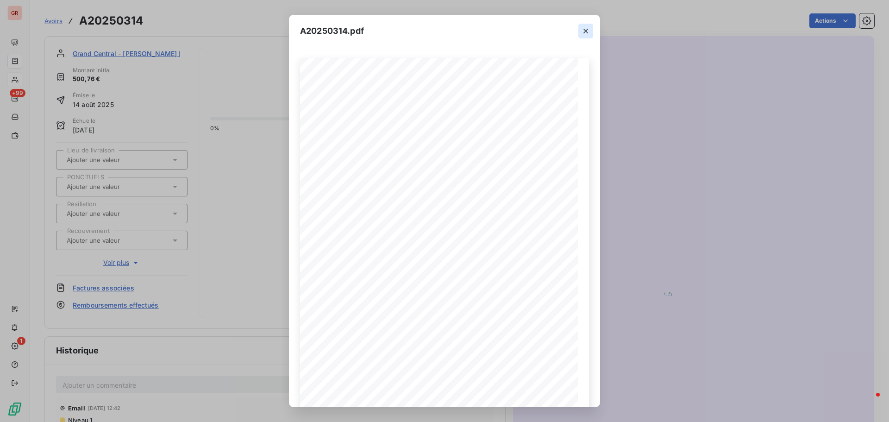
click at [586, 31] on icon "button" at bounding box center [585, 31] width 5 height 5
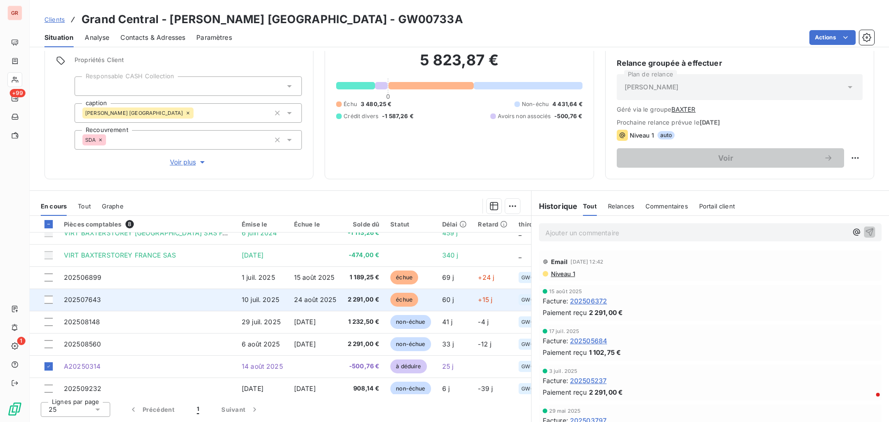
scroll to position [20, 0]
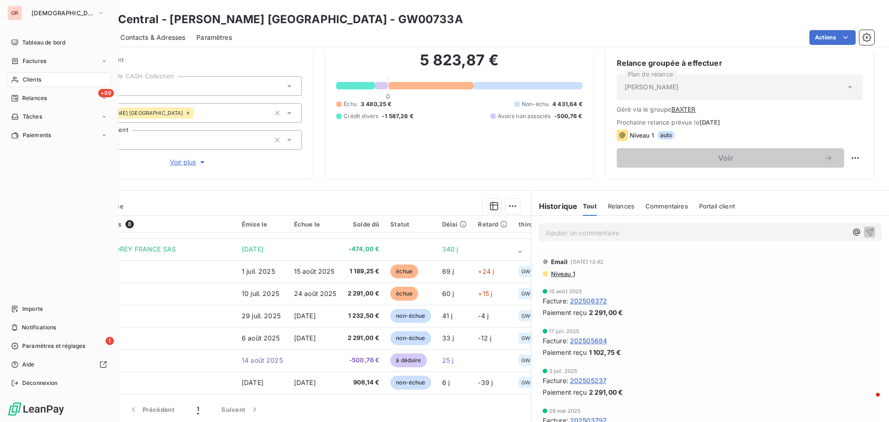
drag, startPoint x: 39, startPoint y: 61, endPoint x: 44, endPoint y: 61, distance: 4.7
click at [39, 61] on span "Factures" at bounding box center [35, 61] width 24 height 8
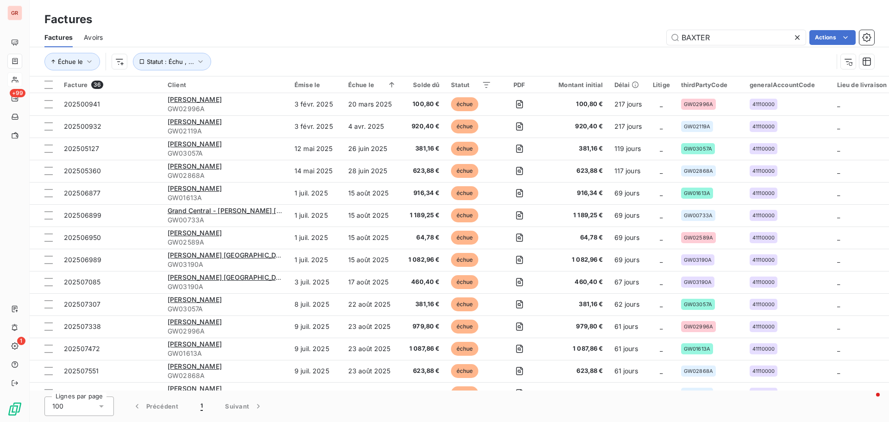
drag, startPoint x: 716, startPoint y: 39, endPoint x: 606, endPoint y: 39, distance: 110.2
click at [614, 39] on div "[PERSON_NAME] Actions" at bounding box center [494, 37] width 760 height 15
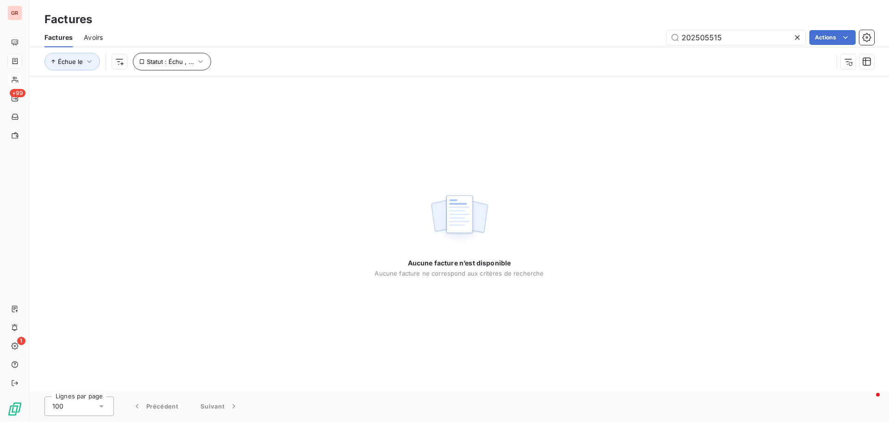
type input "202505515"
click at [200, 61] on icon "button" at bounding box center [200, 61] width 9 height 9
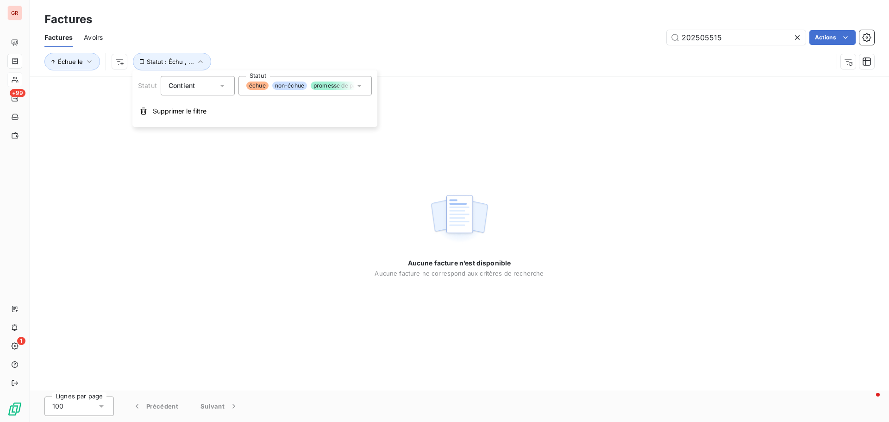
click at [363, 85] on icon at bounding box center [359, 85] width 9 height 9
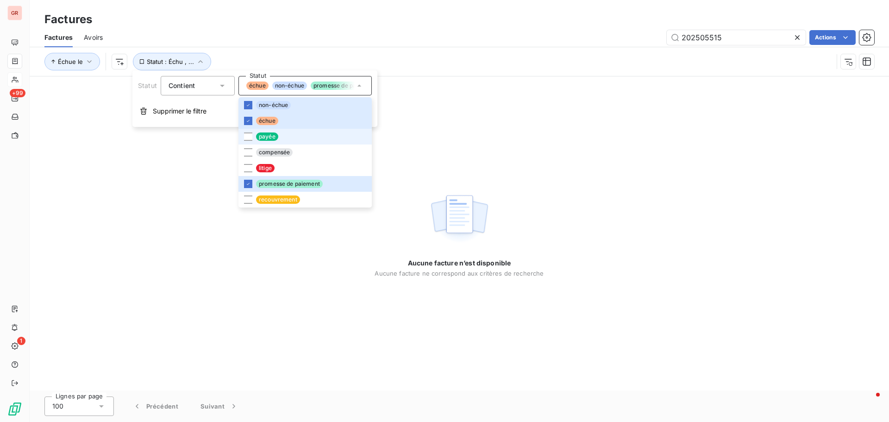
click at [256, 134] on span "payée" at bounding box center [267, 136] width 22 height 8
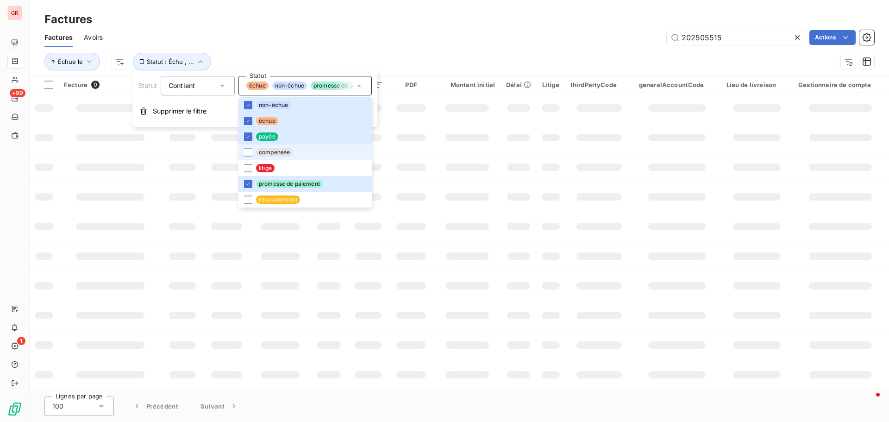
click at [262, 149] on span "compensée" at bounding box center [274, 152] width 37 height 8
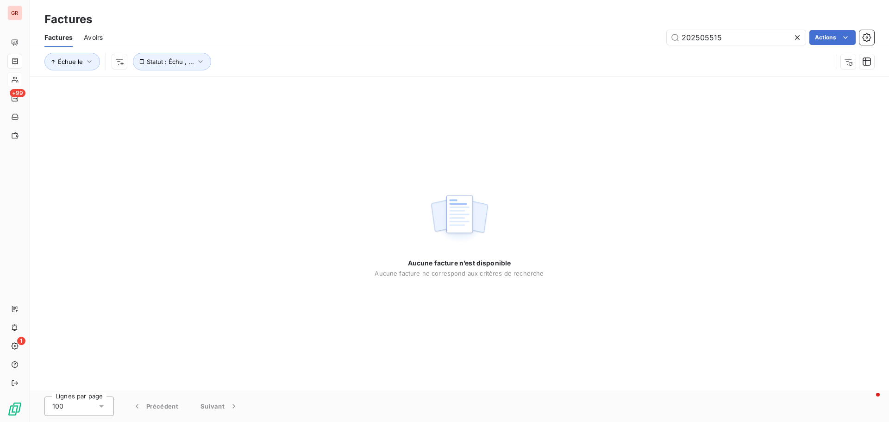
click at [440, 132] on div "Aucune facture n’est disponible Aucune facture ne correspond aux critères de re…" at bounding box center [459, 233] width 859 height 314
click at [200, 61] on icon "button" at bounding box center [200, 61] width 5 height 3
click at [359, 86] on icon at bounding box center [359, 86] width 5 height 2
click at [473, 118] on div "Aucune facture n’est disponible Aucune facture ne correspond aux critères de re…" at bounding box center [459, 233] width 859 height 314
click at [683, 38] on input "202505515" at bounding box center [736, 37] width 139 height 15
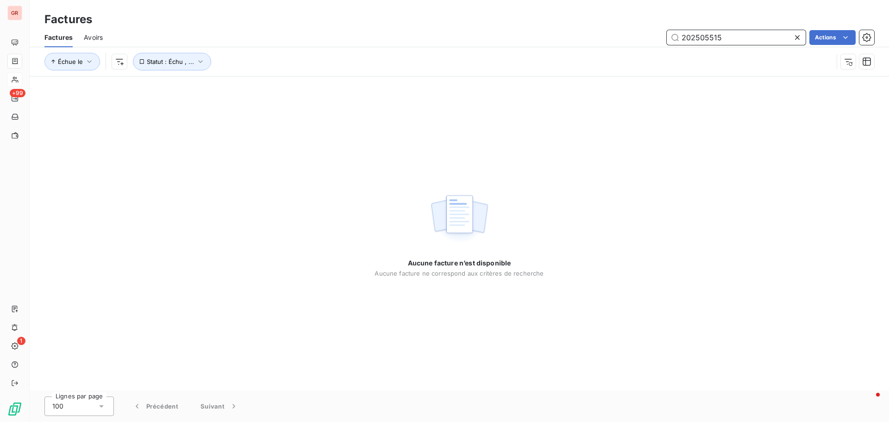
click at [735, 38] on input "202505515" at bounding box center [736, 37] width 139 height 15
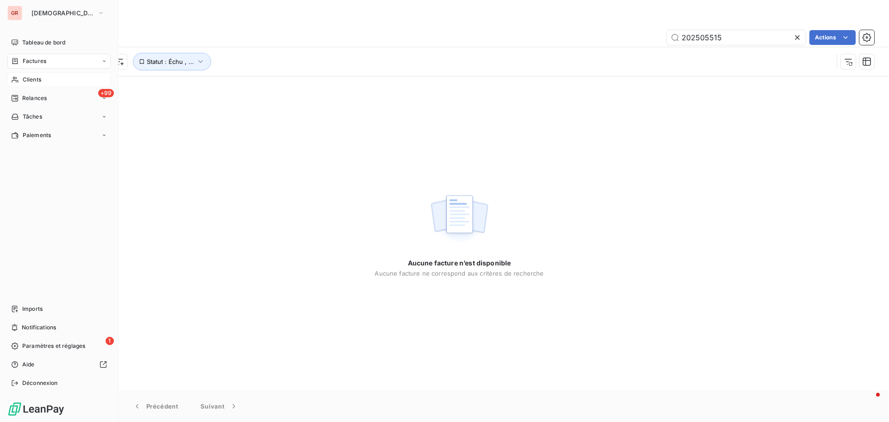
click at [43, 61] on span "Factures" at bounding box center [35, 61] width 24 height 8
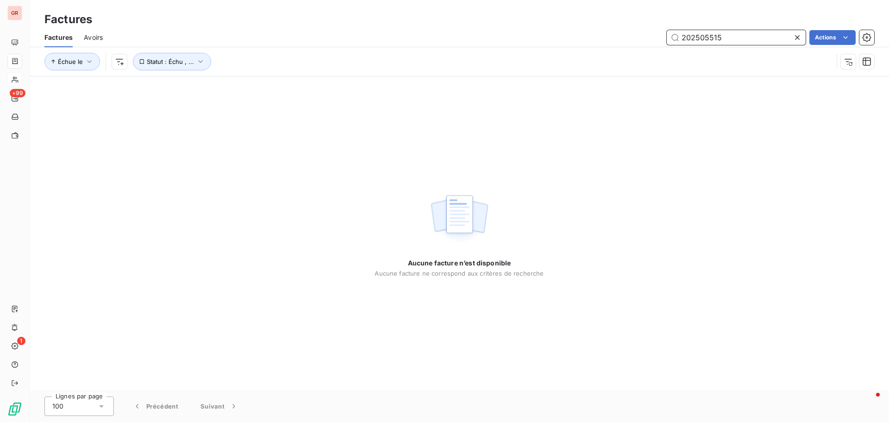
drag, startPoint x: 724, startPoint y: 31, endPoint x: 609, endPoint y: 43, distance: 115.0
click at [630, 42] on div "202505515 Actions" at bounding box center [494, 37] width 760 height 15
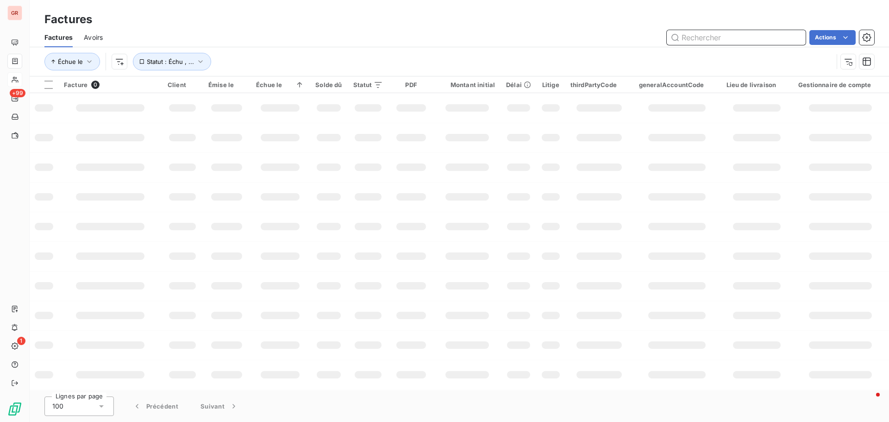
click at [700, 37] on input "text" at bounding box center [736, 37] width 139 height 15
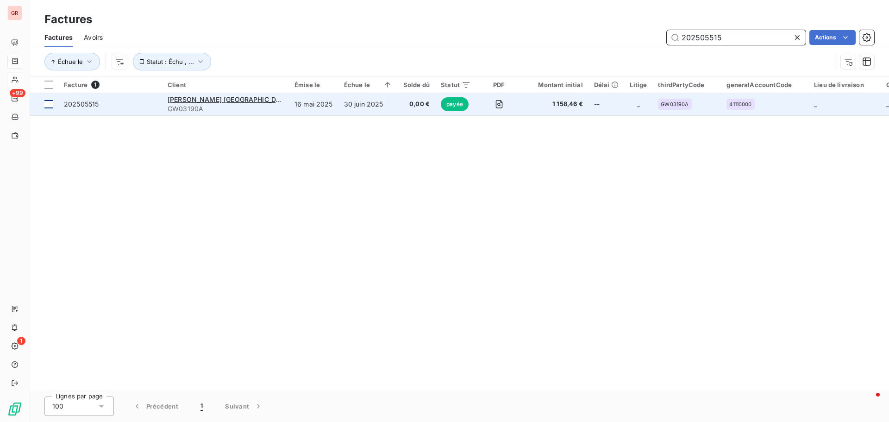
type input "202505515"
click at [50, 107] on div at bounding box center [48, 104] width 8 height 8
click at [83, 106] on span "202505515" at bounding box center [81, 104] width 35 height 8
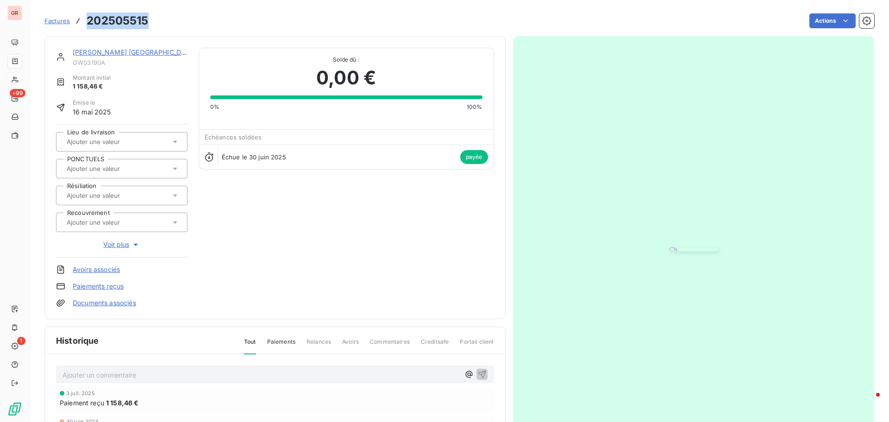
drag, startPoint x: 147, startPoint y: 22, endPoint x: 79, endPoint y: 20, distance: 68.1
click at [79, 20] on div "Factures 202505515 Actions" at bounding box center [459, 20] width 830 height 19
click at [147, 19] on h3 "202505515" at bounding box center [118, 21] width 62 height 17
drag, startPoint x: 145, startPoint y: 20, endPoint x: 86, endPoint y: 15, distance: 59.5
click at [86, 15] on div "Factures 202505515 Actions" at bounding box center [459, 20] width 830 height 19
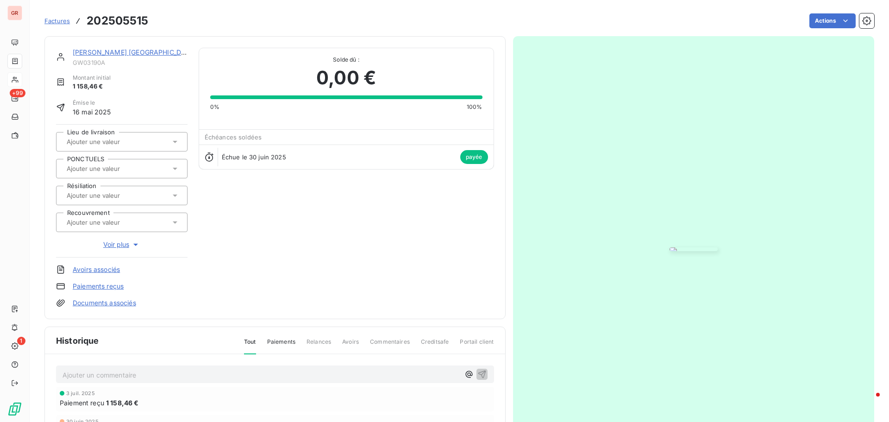
click at [114, 50] on link "[PERSON_NAME] [GEOGRAPHIC_DATA]" at bounding box center [135, 52] width 124 height 8
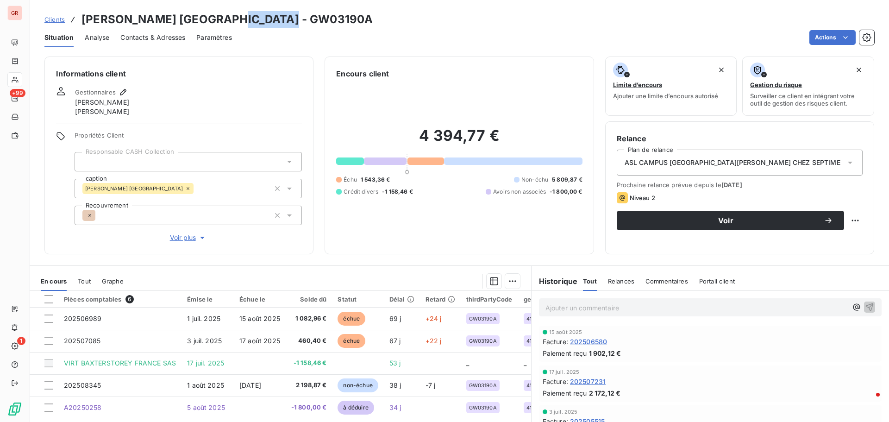
drag, startPoint x: 288, startPoint y: 17, endPoint x: 237, endPoint y: 13, distance: 51.1
click at [237, 13] on div "Clients [PERSON_NAME] [GEOGRAPHIC_DATA] - GW03190A" at bounding box center [459, 19] width 859 height 17
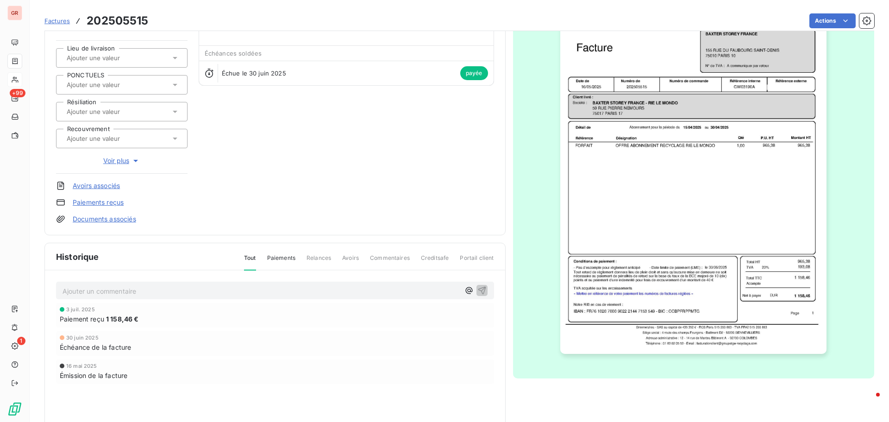
scroll to position [94, 0]
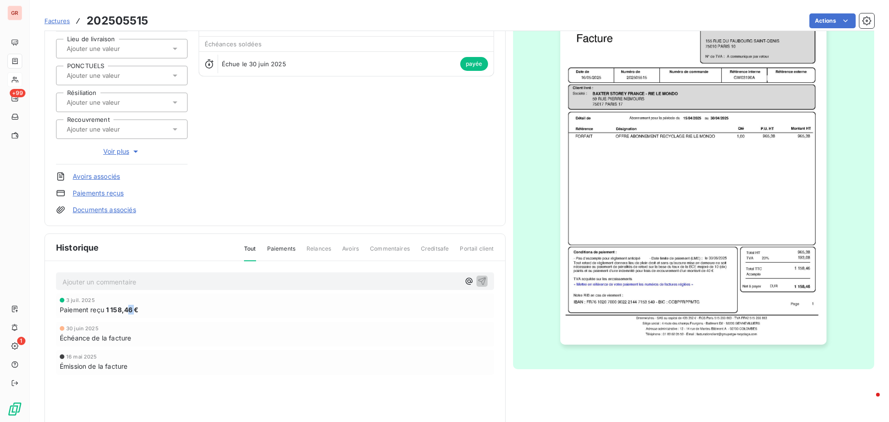
drag, startPoint x: 135, startPoint y: 310, endPoint x: 129, endPoint y: 310, distance: 6.0
click at [129, 310] on span "1 158,46 €" at bounding box center [122, 310] width 33 height 10
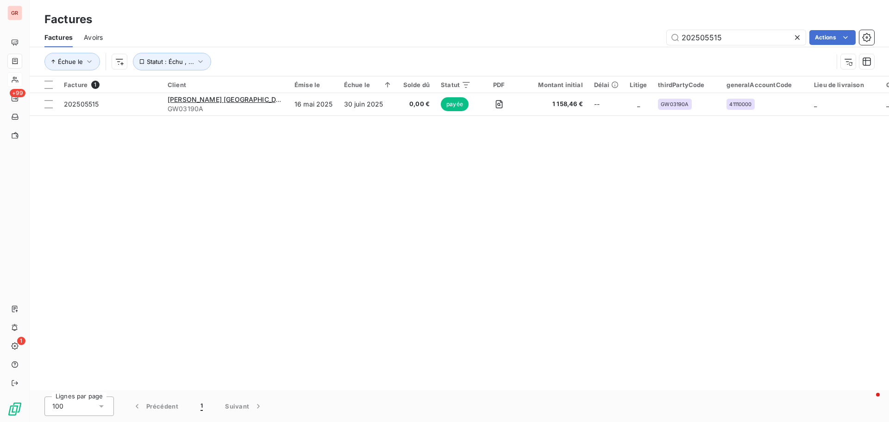
drag, startPoint x: 727, startPoint y: 38, endPoint x: 614, endPoint y: 44, distance: 113.1
click at [636, 42] on div "202505515 Actions" at bounding box center [494, 37] width 760 height 15
click at [731, 34] on input "202505515" at bounding box center [736, 37] width 139 height 15
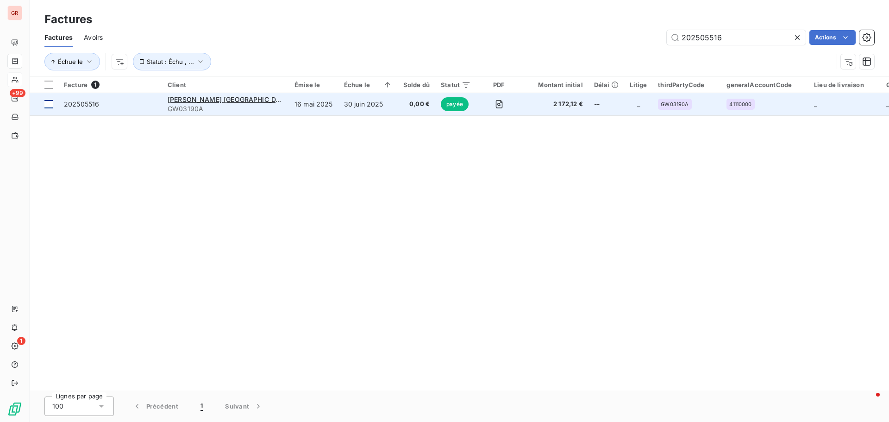
type input "202505516"
click at [52, 105] on div at bounding box center [48, 104] width 8 height 8
click at [77, 105] on span "202505516" at bounding box center [81, 104] width 35 height 8
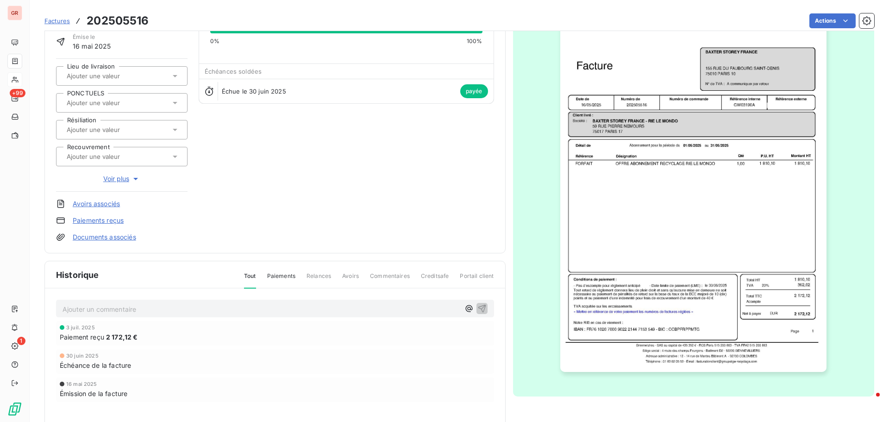
scroll to position [94, 0]
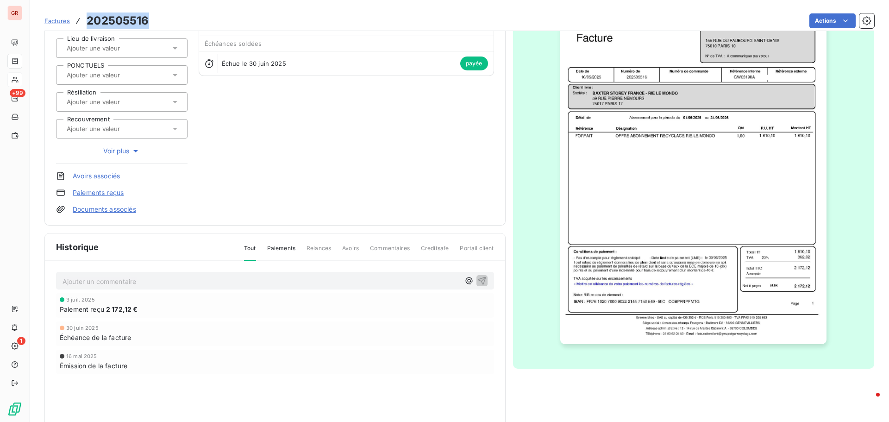
drag, startPoint x: 149, startPoint y: 21, endPoint x: 80, endPoint y: 18, distance: 69.1
click at [80, 18] on div "Factures 202505516 Actions" at bounding box center [459, 20] width 830 height 19
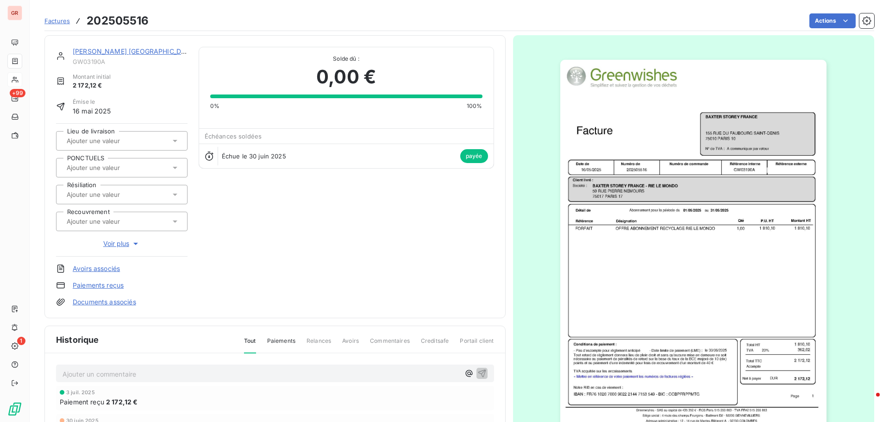
click at [107, 49] on link "[PERSON_NAME] [GEOGRAPHIC_DATA]" at bounding box center [135, 51] width 124 height 8
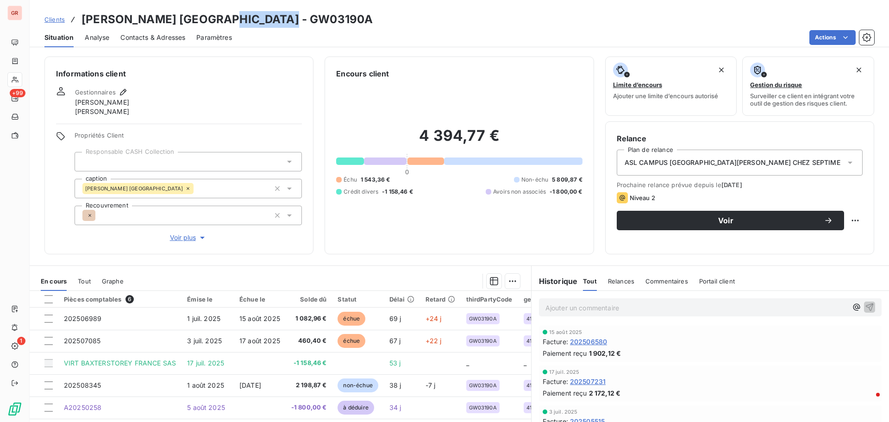
drag, startPoint x: 280, startPoint y: 21, endPoint x: 232, endPoint y: 21, distance: 48.2
click at [231, 21] on h3 "[PERSON_NAME] [GEOGRAPHIC_DATA] - GW03190A" at bounding box center [226, 19] width 291 height 17
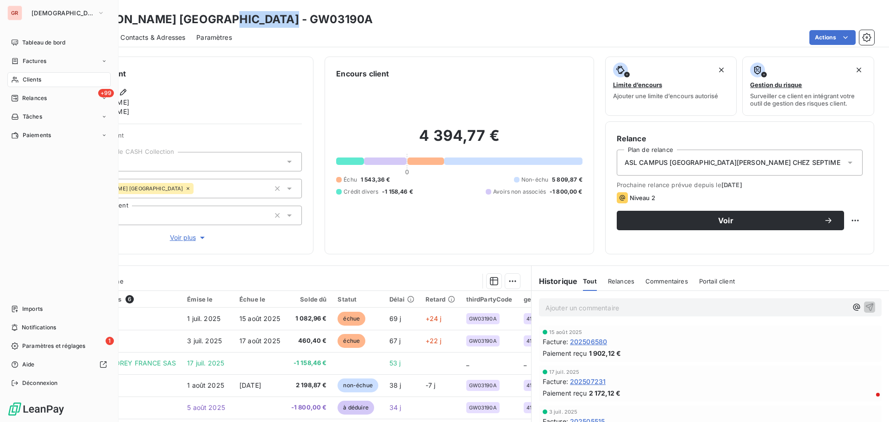
click at [45, 60] on span "Factures" at bounding box center [35, 61] width 24 height 8
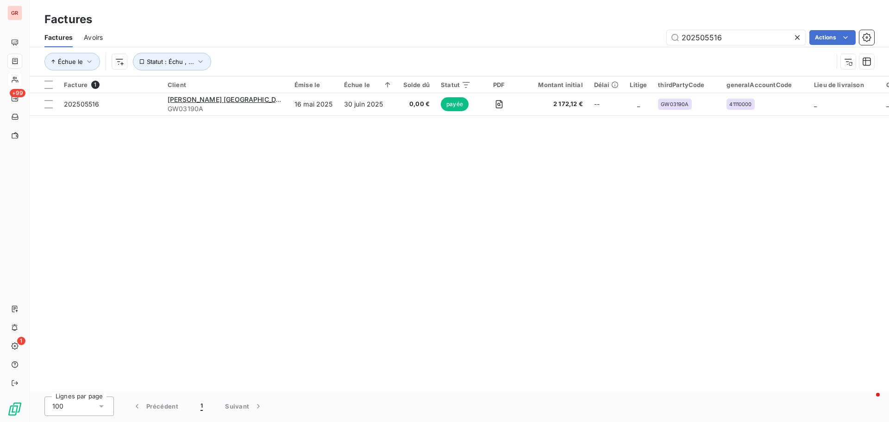
drag, startPoint x: 727, startPoint y: 40, endPoint x: 536, endPoint y: 53, distance: 191.7
click at [550, 51] on div "Factures Avoirs 202505516 Actions Échue le Statut : Échu , ..." at bounding box center [459, 52] width 859 height 48
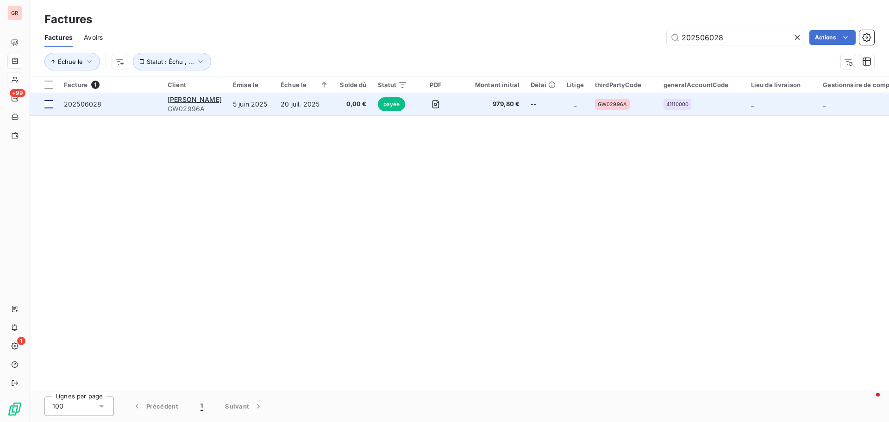
type input "202506028"
click at [53, 102] on td at bounding box center [44, 104] width 29 height 22
click at [80, 105] on span "202506028" at bounding box center [83, 104] width 38 height 8
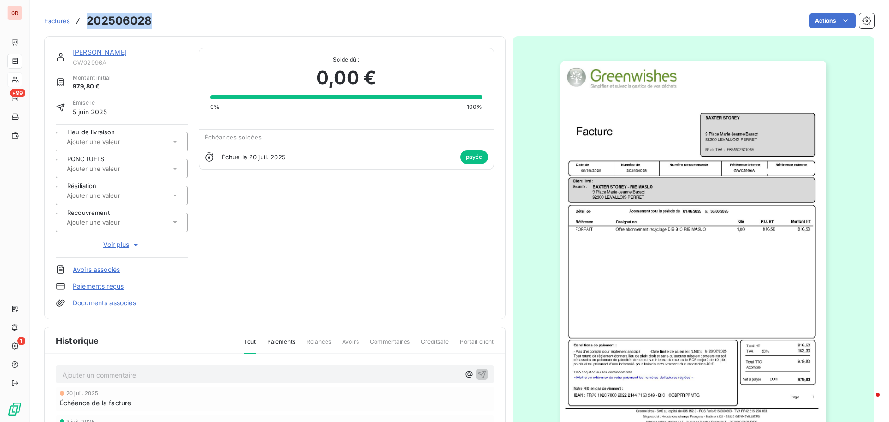
drag, startPoint x: 154, startPoint y: 17, endPoint x: 85, endPoint y: 23, distance: 69.3
click at [85, 23] on div "Factures 202506028 Actions" at bounding box center [459, 20] width 830 height 19
click at [163, 20] on div "Actions" at bounding box center [518, 20] width 711 height 15
drag, startPoint x: 154, startPoint y: 23, endPoint x: 85, endPoint y: 22, distance: 69.5
click at [85, 22] on div "Factures 202506028 Actions" at bounding box center [459, 20] width 830 height 19
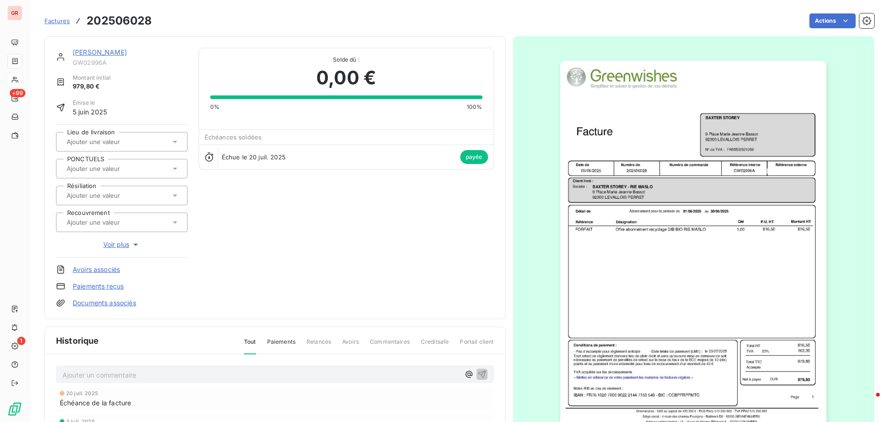
click at [108, 50] on link "[PERSON_NAME]" at bounding box center [100, 52] width 54 height 8
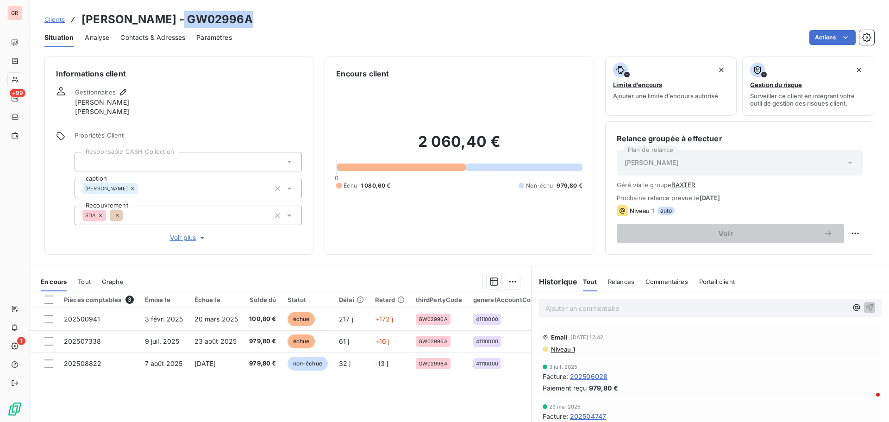
drag, startPoint x: 250, startPoint y: 21, endPoint x: 182, endPoint y: 23, distance: 67.6
click at [182, 23] on div "Clients [PERSON_NAME] - GW02996A" at bounding box center [459, 19] width 859 height 17
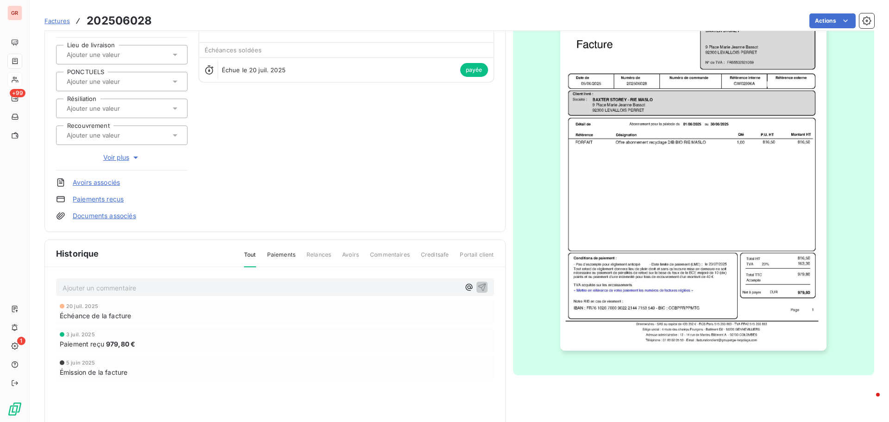
scroll to position [93, 0]
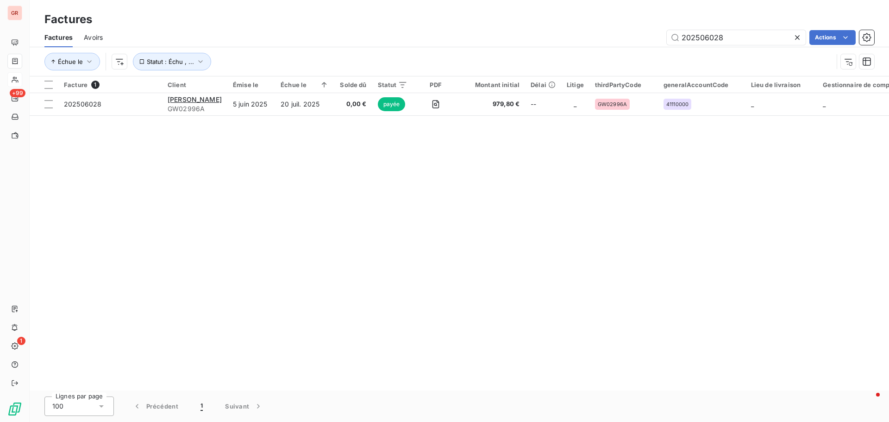
drag, startPoint x: 730, startPoint y: 44, endPoint x: 582, endPoint y: 48, distance: 147.8
click at [585, 48] on div "Factures Avoirs 202506028 Actions Échue le Statut : Échu , ..." at bounding box center [459, 52] width 859 height 48
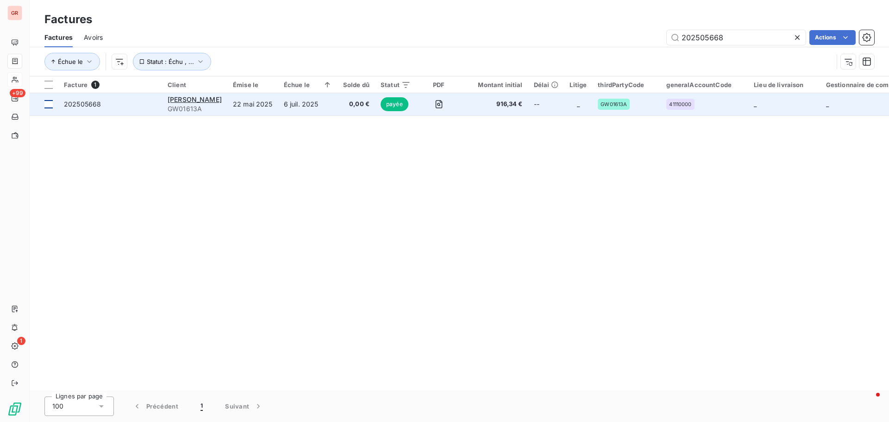
type input "202505668"
click at [50, 103] on div at bounding box center [48, 104] width 8 height 8
click at [73, 104] on span "202505668" at bounding box center [82, 104] width 37 height 8
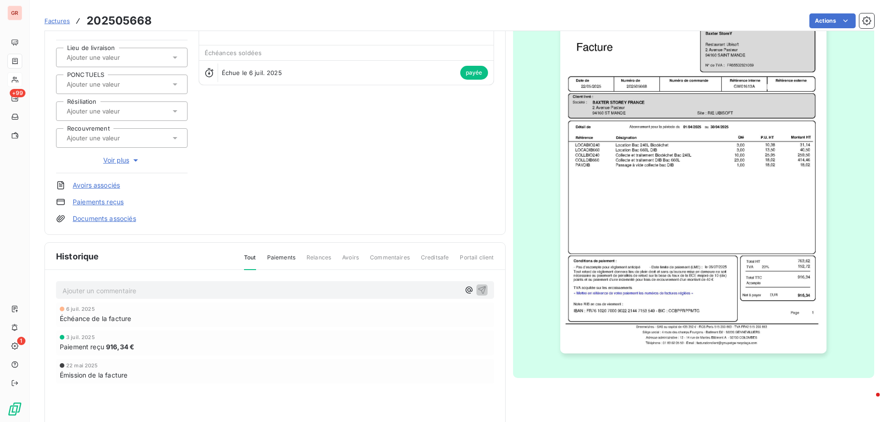
scroll to position [94, 0]
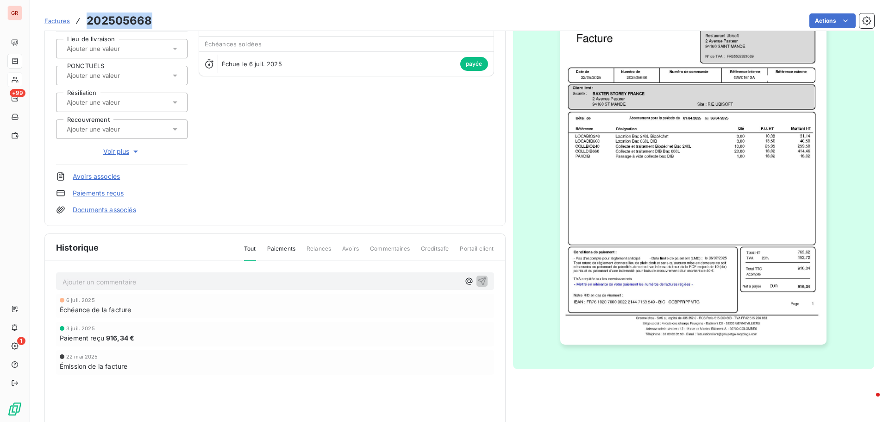
drag, startPoint x: 154, startPoint y: 25, endPoint x: 88, endPoint y: 24, distance: 66.2
click at [88, 24] on div "Factures 202505668 Actions" at bounding box center [459, 20] width 830 height 19
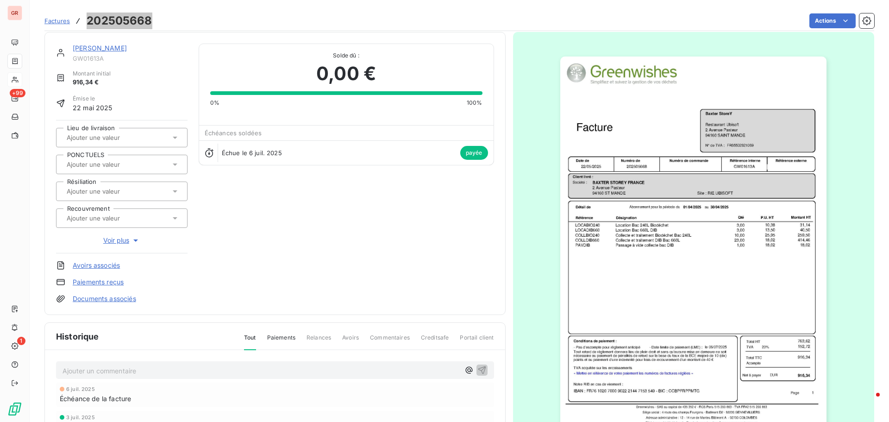
scroll to position [0, 0]
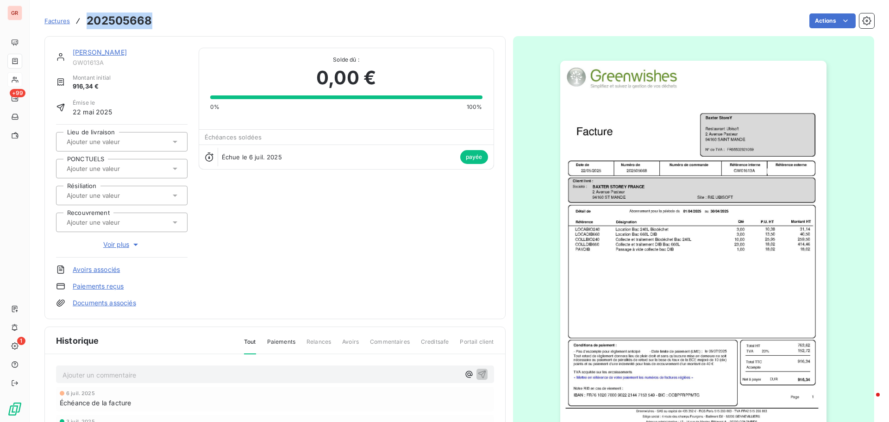
click at [104, 53] on link "[PERSON_NAME]" at bounding box center [100, 52] width 54 height 8
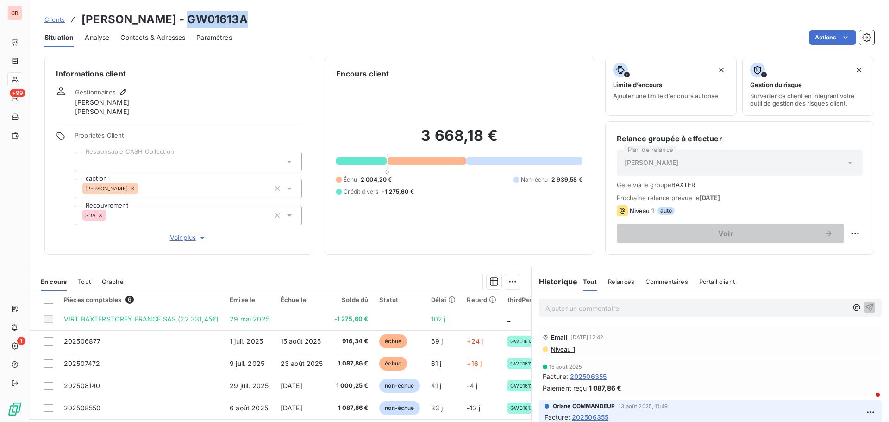
drag, startPoint x: 230, startPoint y: 22, endPoint x: 167, endPoint y: 22, distance: 62.5
click at [167, 22] on div "Clients [PERSON_NAME] - GW01613A" at bounding box center [459, 19] width 859 height 17
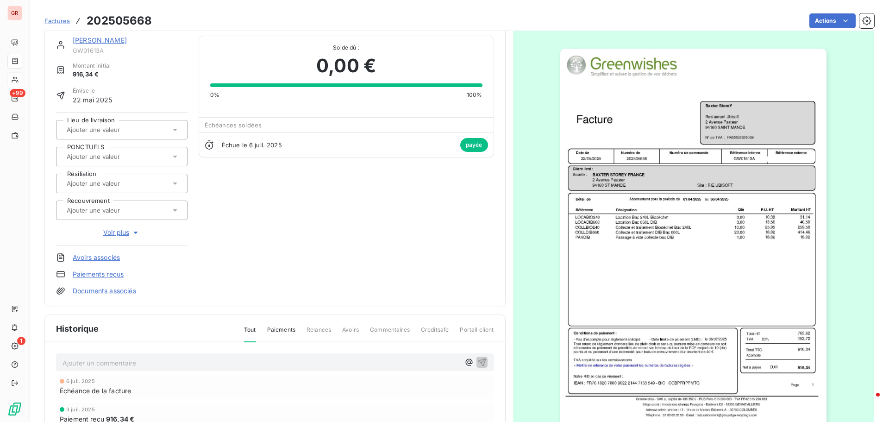
scroll to position [94, 0]
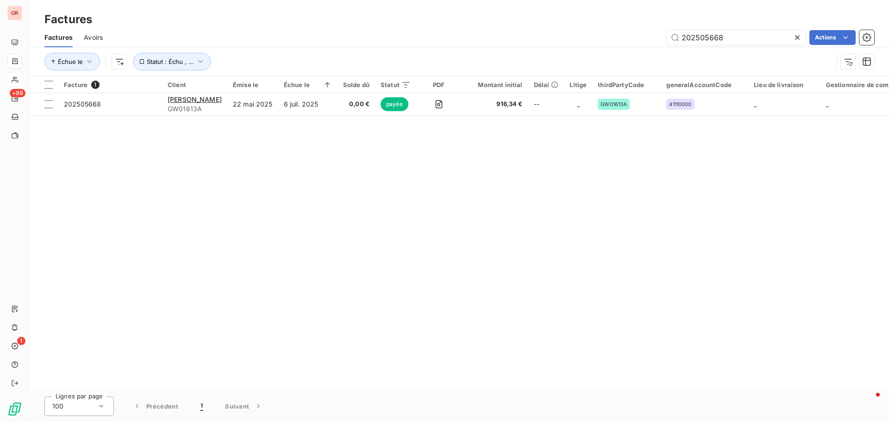
drag, startPoint x: 709, startPoint y: 38, endPoint x: 412, endPoint y: 71, distance: 299.1
click at [426, 67] on div "Factures Avoirs 202505668 Actions Échue le Statut : Échu , ..." at bounding box center [459, 52] width 859 height 48
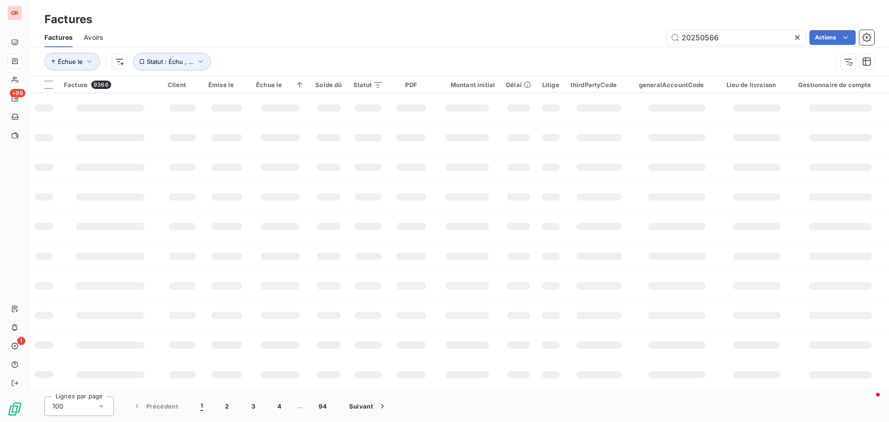
type input "202505668"
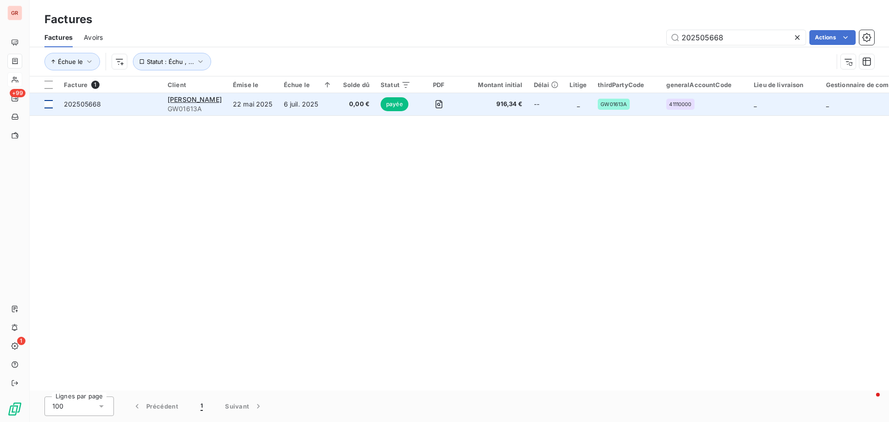
click at [51, 106] on div at bounding box center [48, 104] width 8 height 8
click at [83, 102] on span "202505668" at bounding box center [82, 104] width 37 height 8
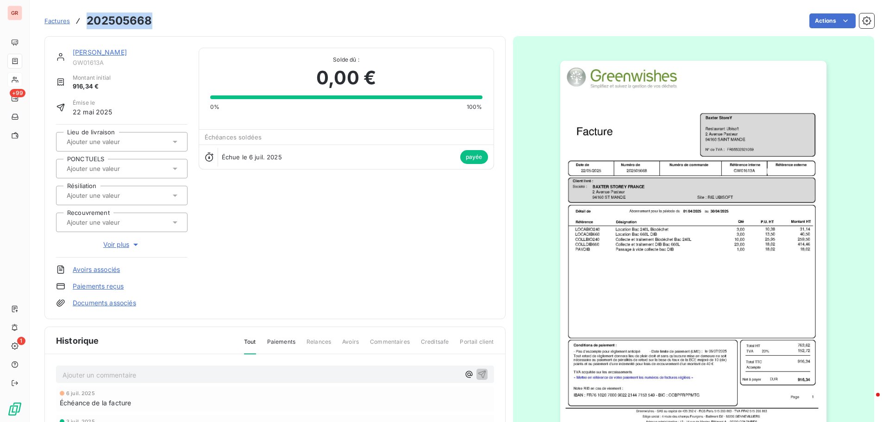
drag, startPoint x: 153, startPoint y: 21, endPoint x: 83, endPoint y: 24, distance: 69.5
click at [83, 24] on div "Factures 202505668 Actions" at bounding box center [459, 20] width 830 height 19
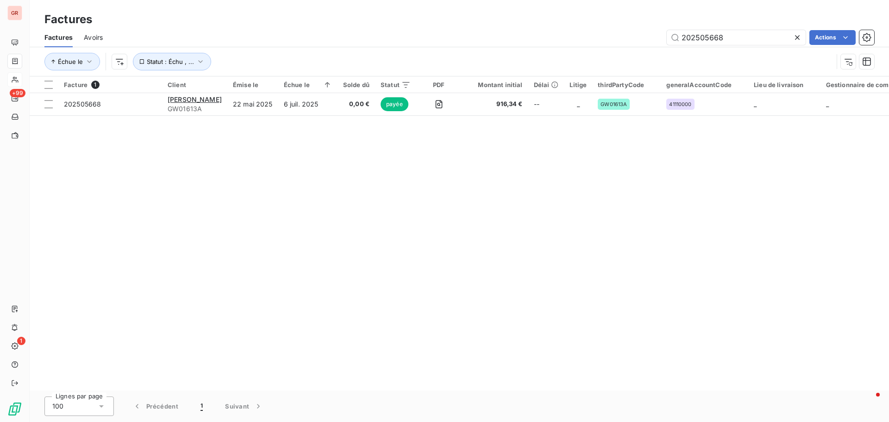
drag, startPoint x: 740, startPoint y: 40, endPoint x: 418, endPoint y: 75, distance: 324.2
click at [439, 70] on div "Factures Avoirs 202505668 Actions Échue le Statut : Échu , ..." at bounding box center [459, 52] width 859 height 48
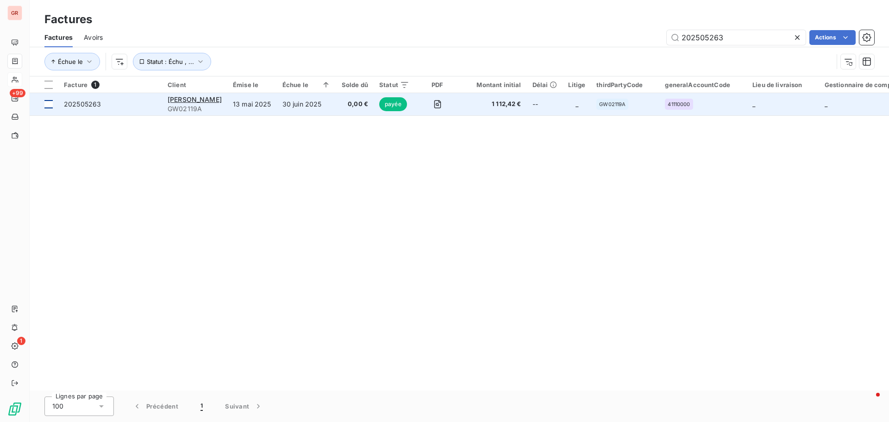
type input "202505263"
drag, startPoint x: 48, startPoint y: 104, endPoint x: 69, endPoint y: 106, distance: 20.9
click at [47, 104] on div at bounding box center [48, 104] width 8 height 8
click at [73, 107] on span "202505263" at bounding box center [82, 104] width 37 height 8
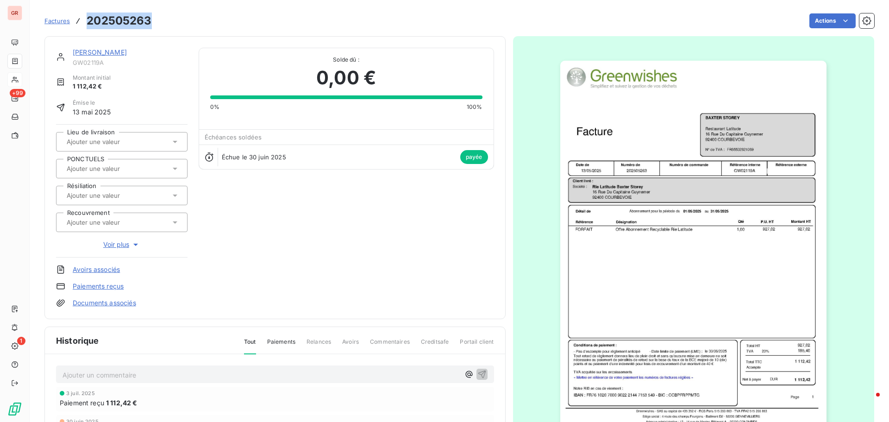
drag, startPoint x: 152, startPoint y: 23, endPoint x: 75, endPoint y: 18, distance: 77.0
click at [75, 18] on div "Factures 202505263 Actions" at bounding box center [459, 20] width 830 height 19
drag, startPoint x: 119, startPoint y: 50, endPoint x: 130, endPoint y: 49, distance: 10.7
click at [119, 50] on link "[PERSON_NAME]" at bounding box center [100, 52] width 54 height 8
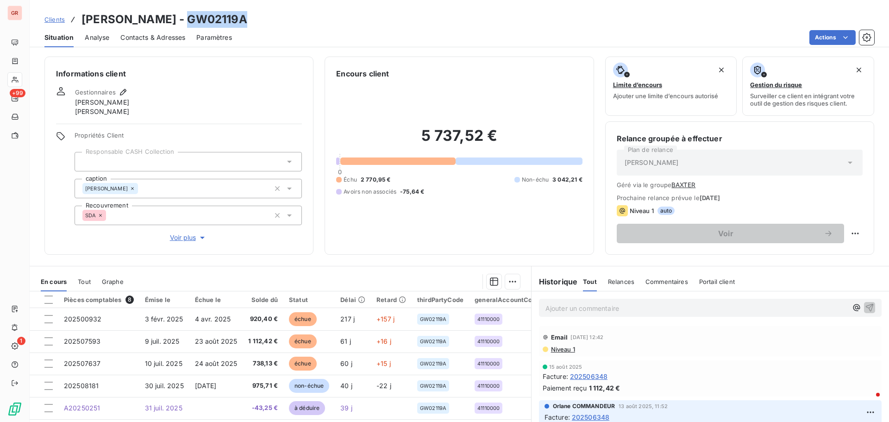
drag, startPoint x: 246, startPoint y: 21, endPoint x: 187, endPoint y: 21, distance: 58.8
click at [187, 21] on div "Clients [PERSON_NAME] - GW02119A" at bounding box center [459, 19] width 859 height 17
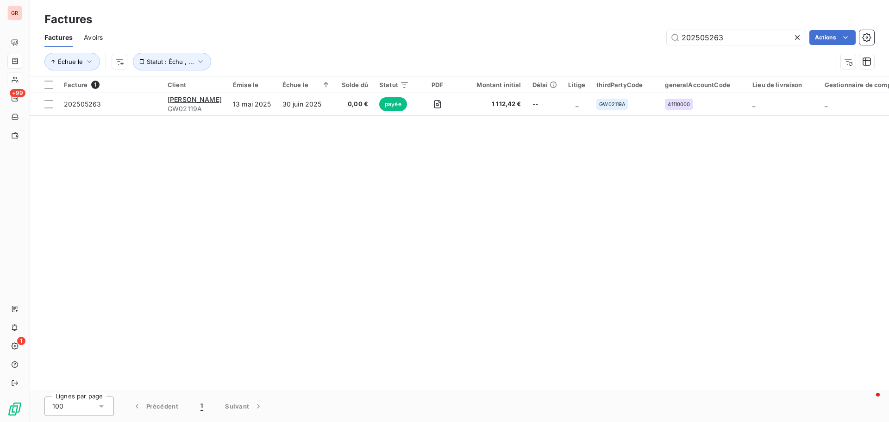
drag, startPoint x: 742, startPoint y: 37, endPoint x: 481, endPoint y: 62, distance: 262.8
click at [481, 62] on div "Factures Avoirs 202505263 Actions Échue le Statut : Échu , ..." at bounding box center [459, 52] width 859 height 48
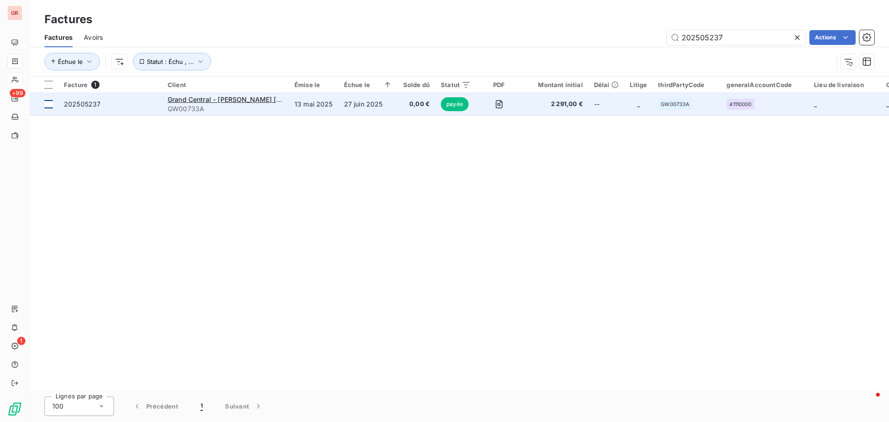
type input "202505237"
click at [47, 102] on div at bounding box center [48, 104] width 8 height 8
click at [78, 104] on span "202505237" at bounding box center [82, 104] width 37 height 8
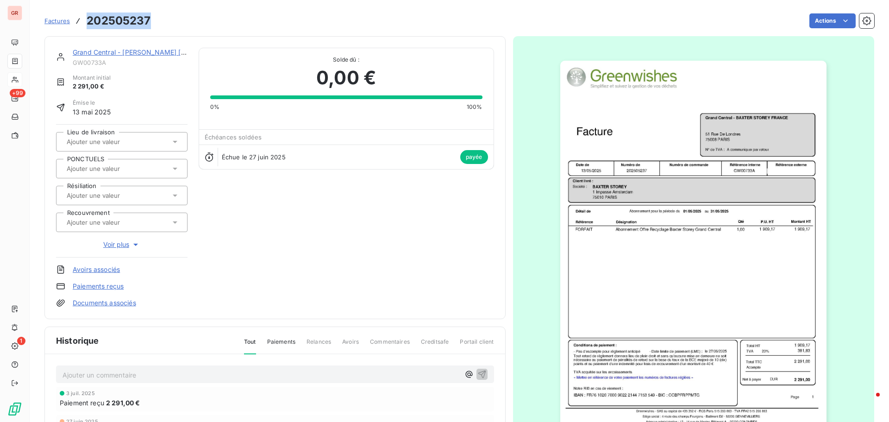
drag, startPoint x: 155, startPoint y: 22, endPoint x: 86, endPoint y: 23, distance: 68.5
click at [86, 23] on div "Factures 202505237 Actions" at bounding box center [459, 20] width 830 height 19
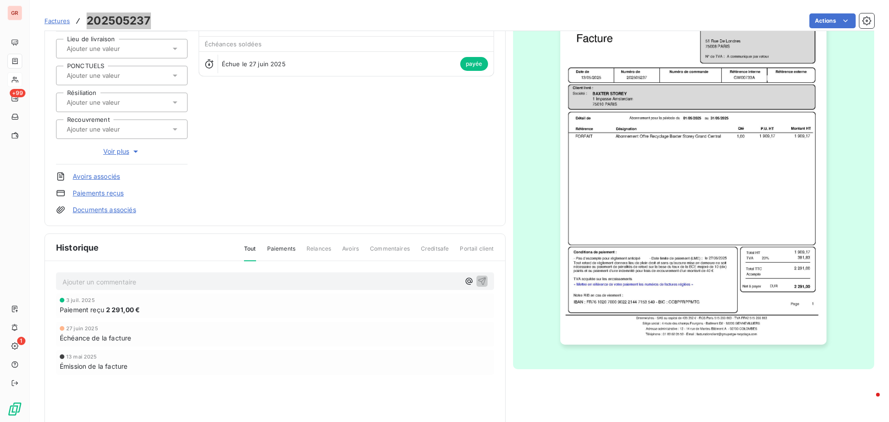
scroll to position [1, 0]
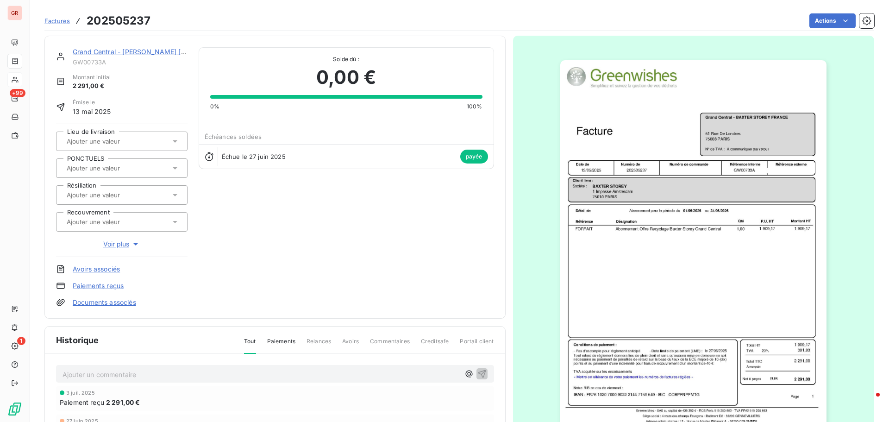
drag, startPoint x: 128, startPoint y: 53, endPoint x: 135, endPoint y: 51, distance: 7.8
click at [128, 53] on link "Grand Central - [PERSON_NAME] [GEOGRAPHIC_DATA]" at bounding box center [159, 52] width 173 height 8
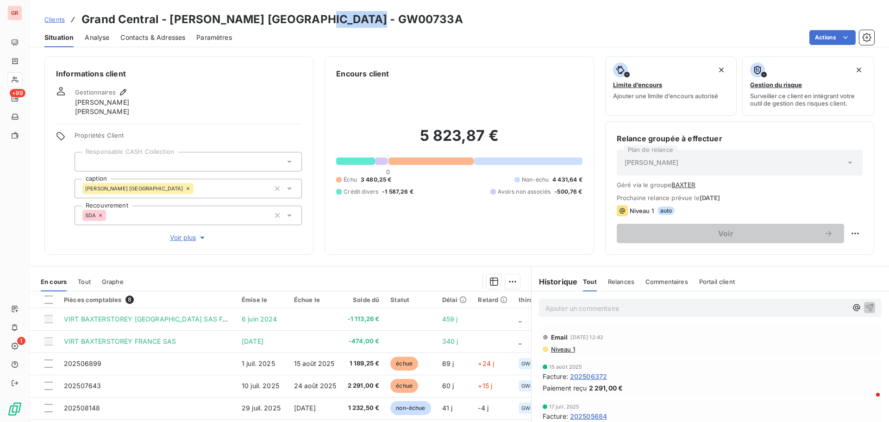
drag, startPoint x: 387, startPoint y: 20, endPoint x: 323, endPoint y: 20, distance: 64.4
click at [323, 20] on div "Clients Grand Central - [PERSON_NAME] [GEOGRAPHIC_DATA] - GW00733A" at bounding box center [459, 19] width 859 height 17
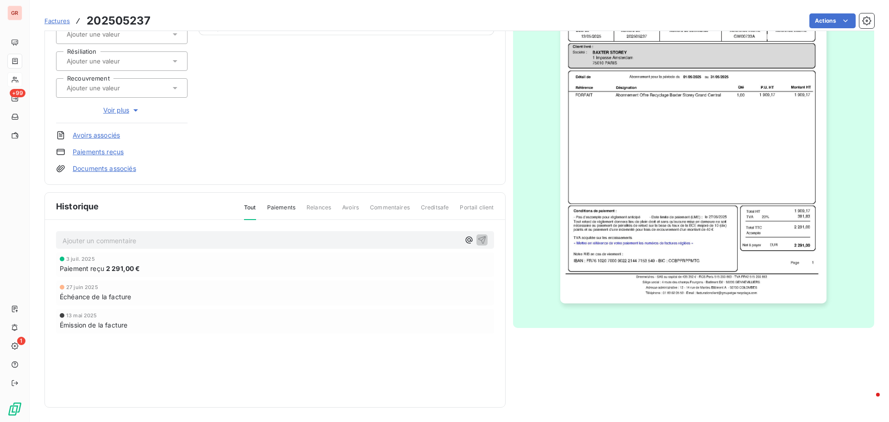
scroll to position [135, 0]
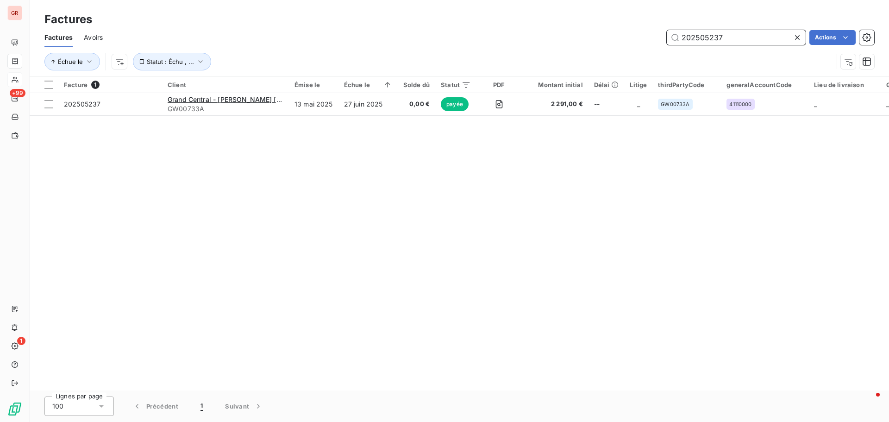
drag, startPoint x: 724, startPoint y: 38, endPoint x: 470, endPoint y: 51, distance: 253.6
click at [470, 52] on div "Factures Avoirs 202505237 Actions Échue le Statut : Échu , ..." at bounding box center [459, 52] width 859 height 48
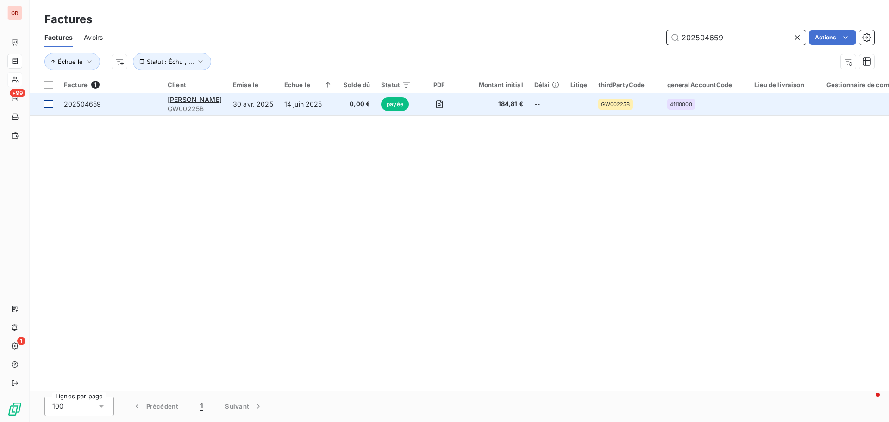
type input "202504659"
click at [48, 102] on div at bounding box center [48, 104] width 8 height 8
click at [74, 105] on span "202504659" at bounding box center [82, 104] width 37 height 8
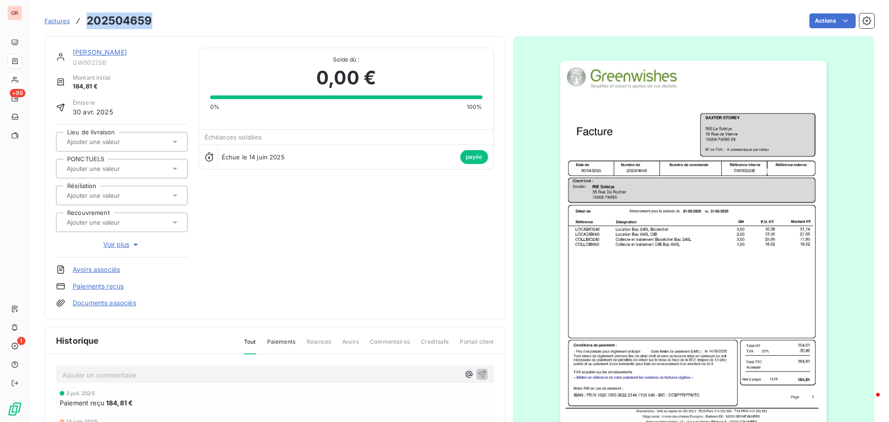
drag, startPoint x: 153, startPoint y: 25, endPoint x: 83, endPoint y: 26, distance: 70.4
click at [79, 25] on div "Factures 202504659 Actions" at bounding box center [459, 20] width 830 height 19
click at [116, 52] on link "[PERSON_NAME]" at bounding box center [100, 52] width 54 height 8
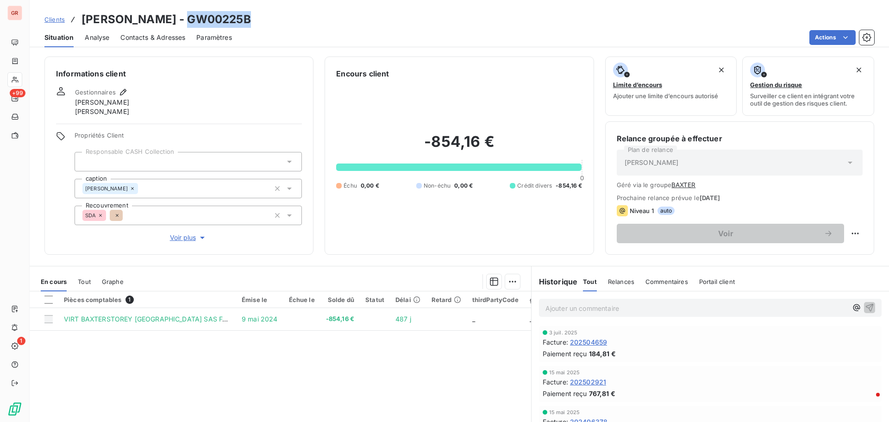
drag, startPoint x: 249, startPoint y: 19, endPoint x: 186, endPoint y: 19, distance: 62.5
click at [186, 19] on h3 "[PERSON_NAME] - GW00225B" at bounding box center [165, 19] width 169 height 17
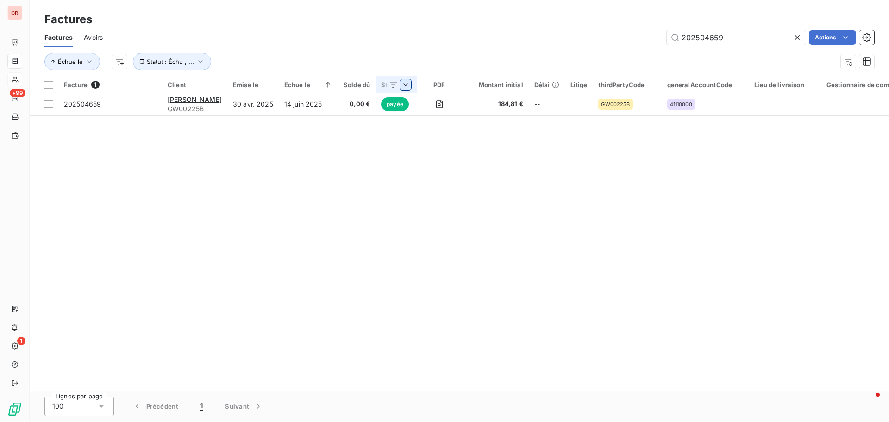
drag, startPoint x: 733, startPoint y: 42, endPoint x: 403, endPoint y: 85, distance: 332.4
click at [428, 78] on div "Factures Factures Avoirs 202504659 Actions Échue le Statut : Échu , ... Facture…" at bounding box center [459, 211] width 859 height 422
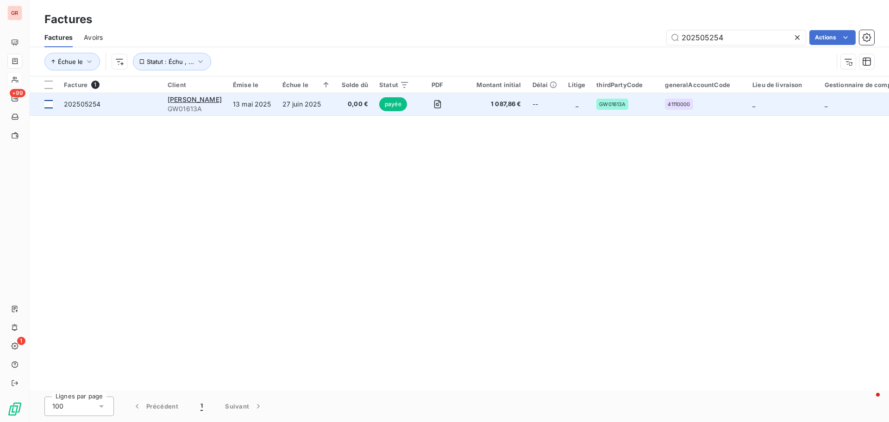
type input "202505254"
click at [48, 105] on div at bounding box center [48, 104] width 8 height 8
click at [91, 106] on span "202505254" at bounding box center [82, 104] width 37 height 8
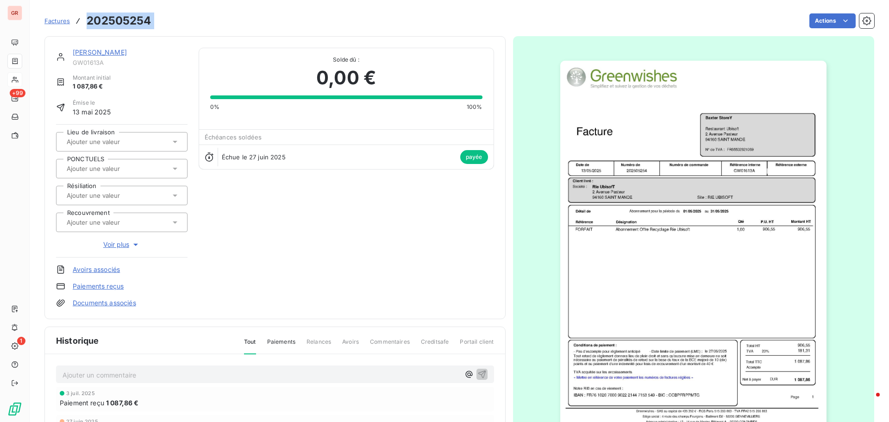
drag, startPoint x: 139, startPoint y: 23, endPoint x: 88, endPoint y: 20, distance: 51.5
click at [88, 20] on div "Factures 202505254 Actions" at bounding box center [459, 20] width 830 height 19
click at [105, 52] on link "[PERSON_NAME]" at bounding box center [100, 52] width 54 height 8
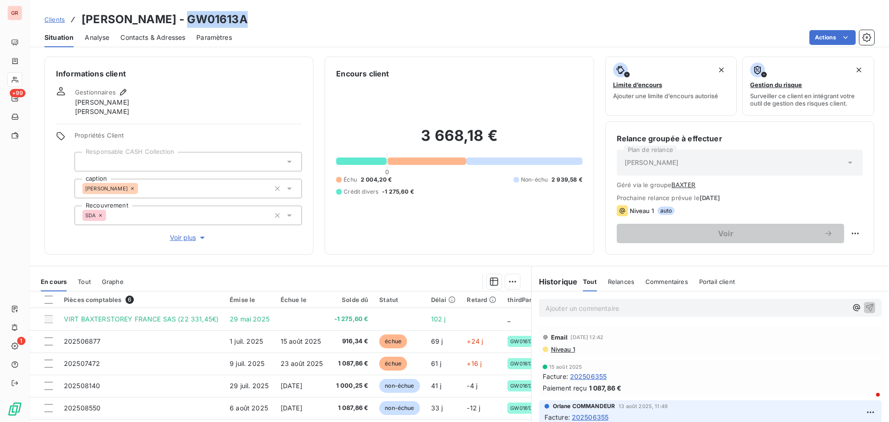
drag, startPoint x: 228, startPoint y: 22, endPoint x: 167, endPoint y: 22, distance: 61.6
click at [167, 22] on div "Clients [PERSON_NAME] - GW01613A" at bounding box center [459, 19] width 859 height 17
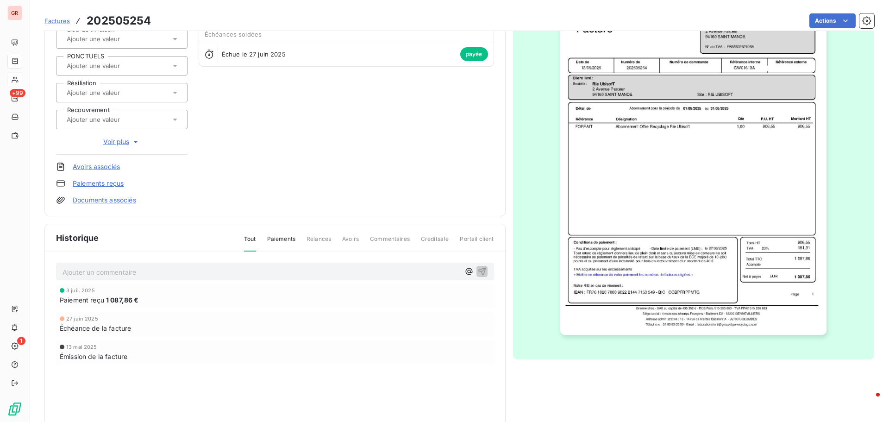
scroll to position [135, 0]
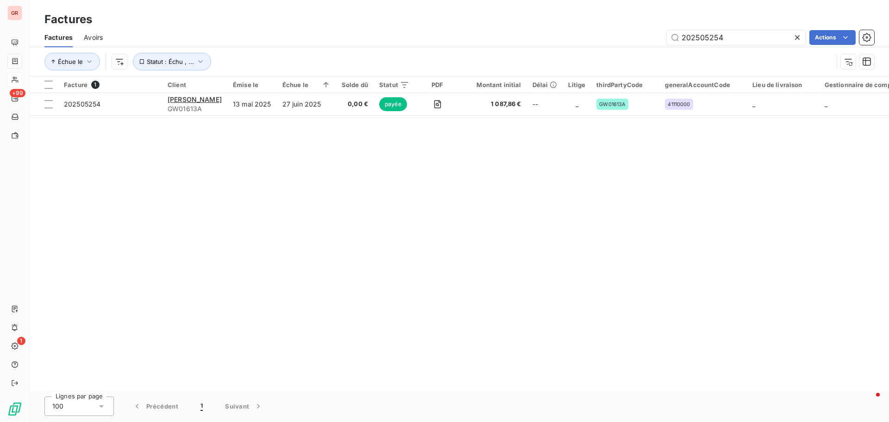
drag, startPoint x: 749, startPoint y: 36, endPoint x: 585, endPoint y: 50, distance: 164.5
click at [586, 50] on div "Factures Avoirs 202505254 Actions Échue le Statut : Échu , ..." at bounding box center [459, 52] width 859 height 48
click at [729, 38] on input "202505254" at bounding box center [736, 37] width 139 height 15
drag, startPoint x: 681, startPoint y: 41, endPoint x: 612, endPoint y: 43, distance: 69.0
click at [621, 42] on div "202505254 Actions" at bounding box center [494, 37] width 760 height 15
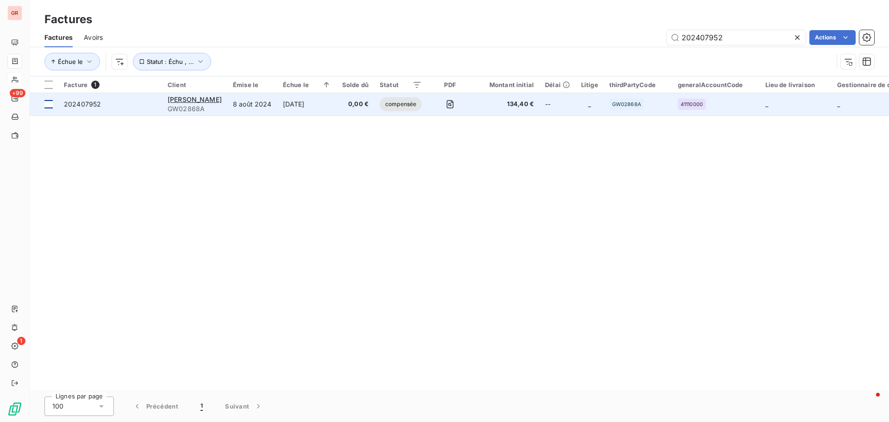
type input "202407952"
click at [51, 103] on div at bounding box center [48, 104] width 8 height 8
click at [91, 101] on span "202407952" at bounding box center [82, 104] width 37 height 8
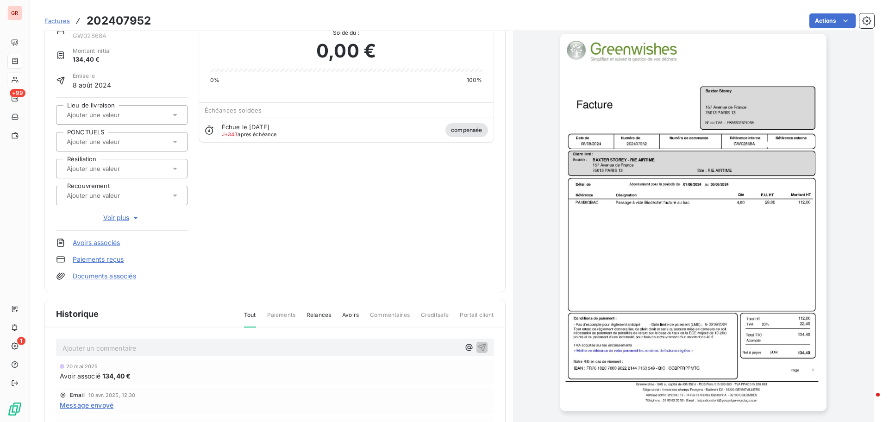
scroll to position [0, 0]
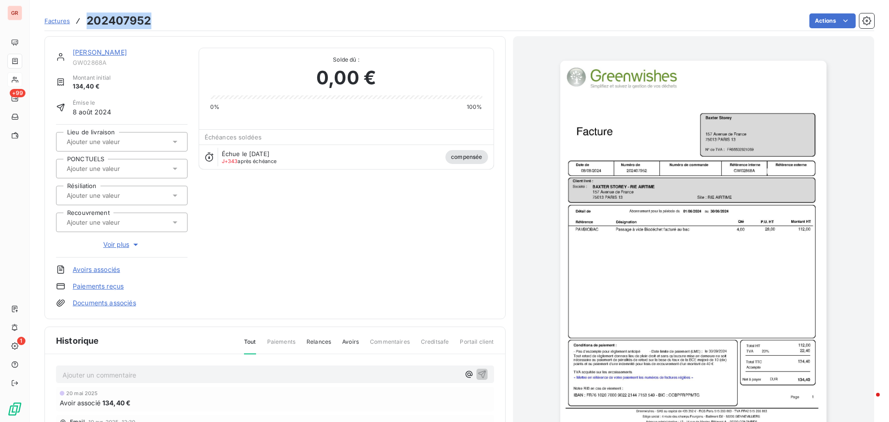
drag, startPoint x: 153, startPoint y: 21, endPoint x: 87, endPoint y: 24, distance: 66.7
click at [87, 24] on div "Factures 202407952 Actions" at bounding box center [459, 20] width 830 height 19
click at [99, 55] on link "[PERSON_NAME]" at bounding box center [100, 52] width 54 height 8
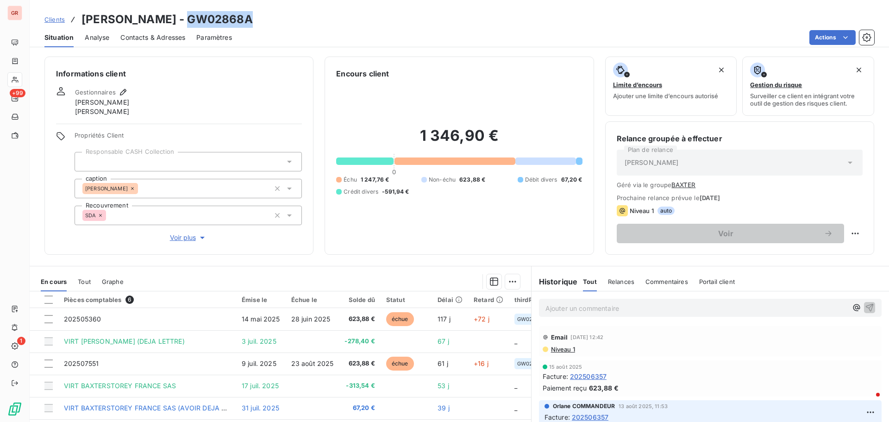
drag, startPoint x: 222, startPoint y: 22, endPoint x: 169, endPoint y: 22, distance: 53.3
click at [169, 22] on div "Clients [PERSON_NAME] - GW02868A" at bounding box center [459, 19] width 859 height 17
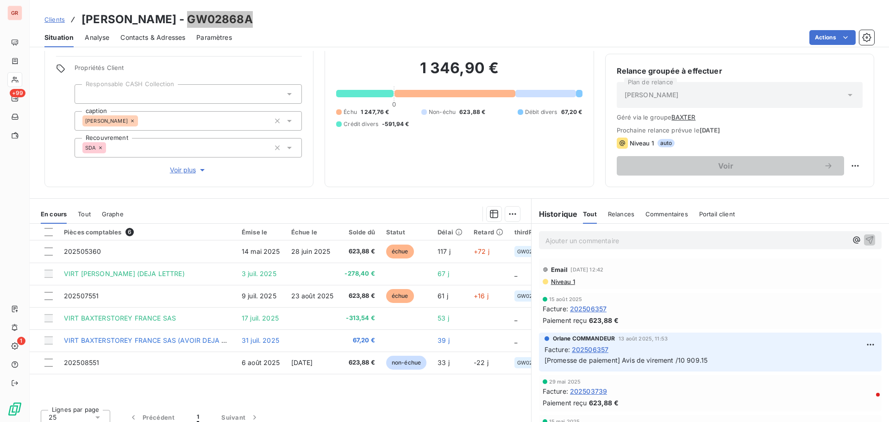
scroll to position [75, 0]
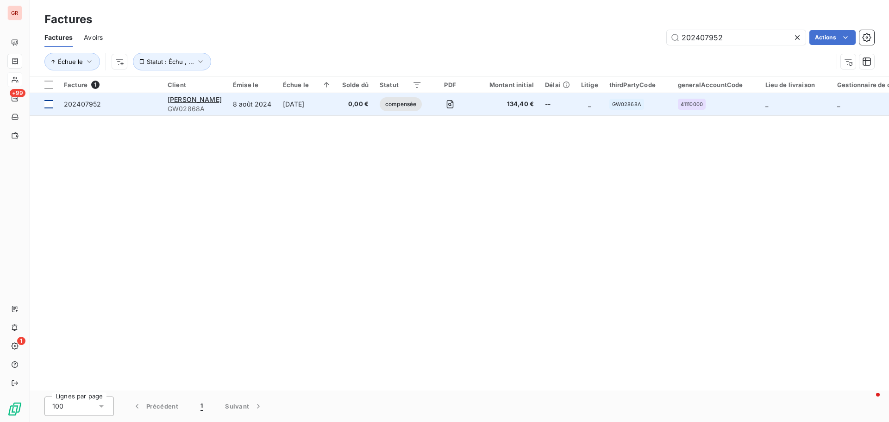
click at [49, 105] on div at bounding box center [48, 104] width 8 height 8
click at [85, 101] on span "202407952" at bounding box center [82, 104] width 37 height 8
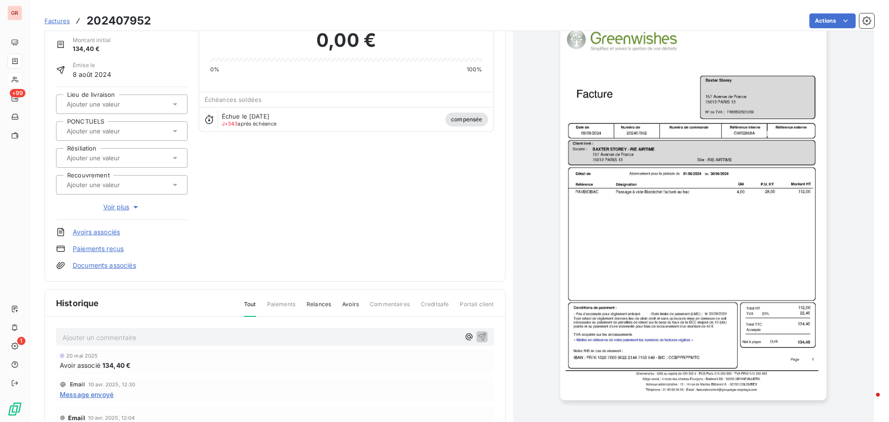
scroll to position [93, 0]
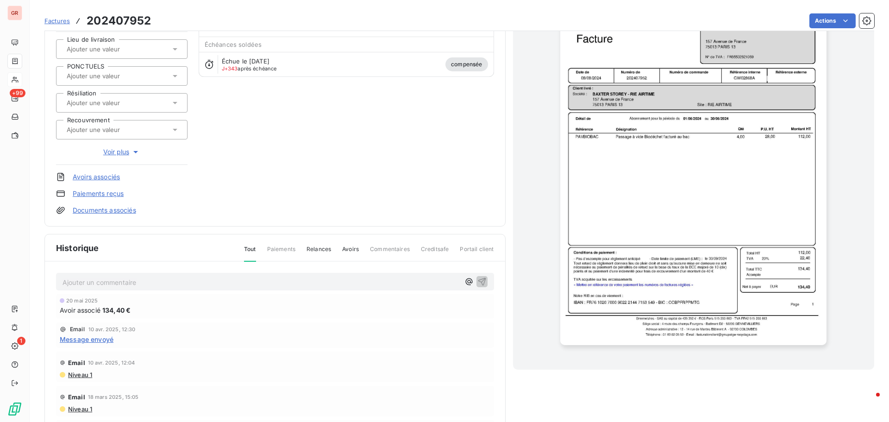
click at [111, 312] on span "134,40 €" at bounding box center [116, 310] width 28 height 10
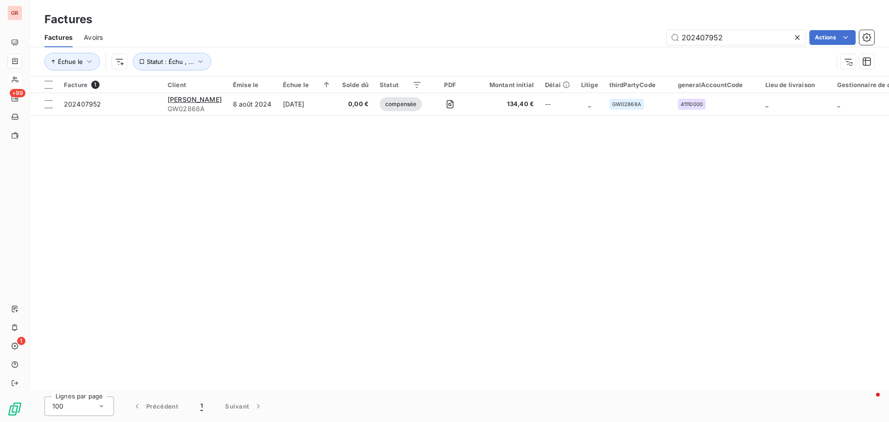
click at [96, 36] on span "Avoirs" at bounding box center [93, 37] width 19 height 9
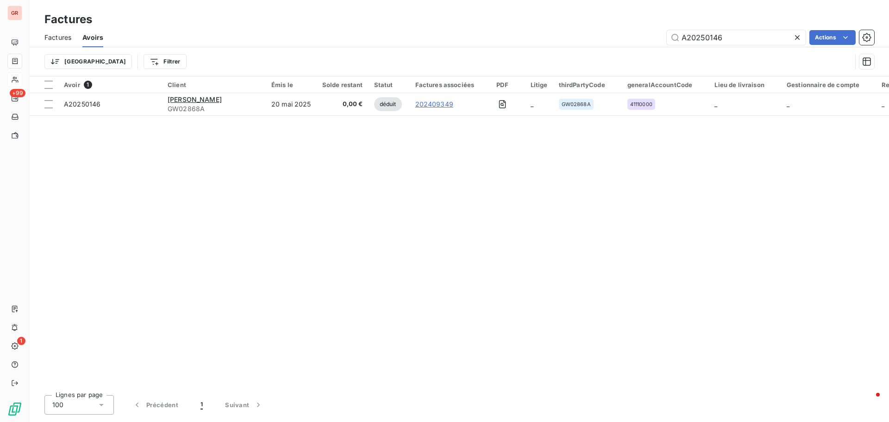
drag, startPoint x: 734, startPoint y: 40, endPoint x: 562, endPoint y: 46, distance: 171.9
click at [566, 46] on div "Factures Avoirs A20250146 Actions" at bounding box center [459, 37] width 859 height 19
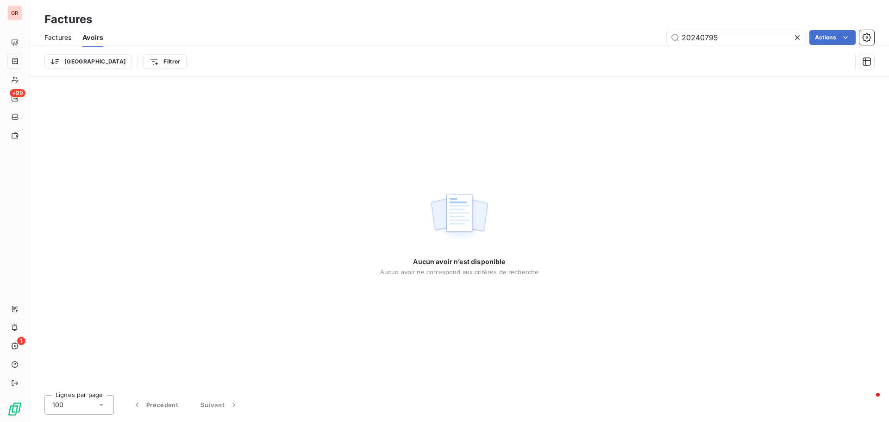
type input "202407952"
click at [52, 34] on span "Factures" at bounding box center [57, 37] width 27 height 9
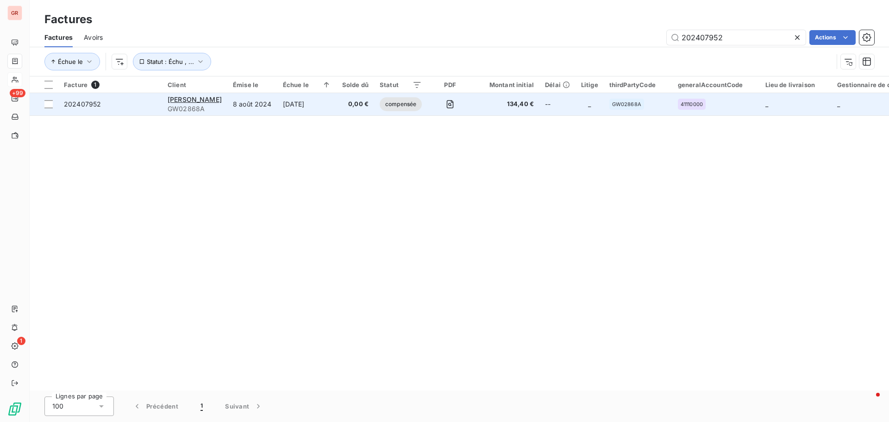
click at [396, 106] on span "compensée" at bounding box center [401, 104] width 42 height 14
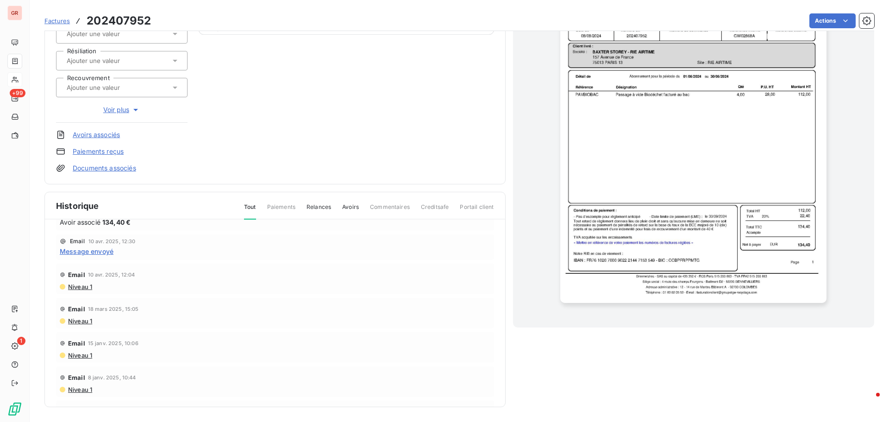
scroll to position [46, 0]
click at [99, 253] on span "Message envoyé" at bounding box center [87, 251] width 54 height 10
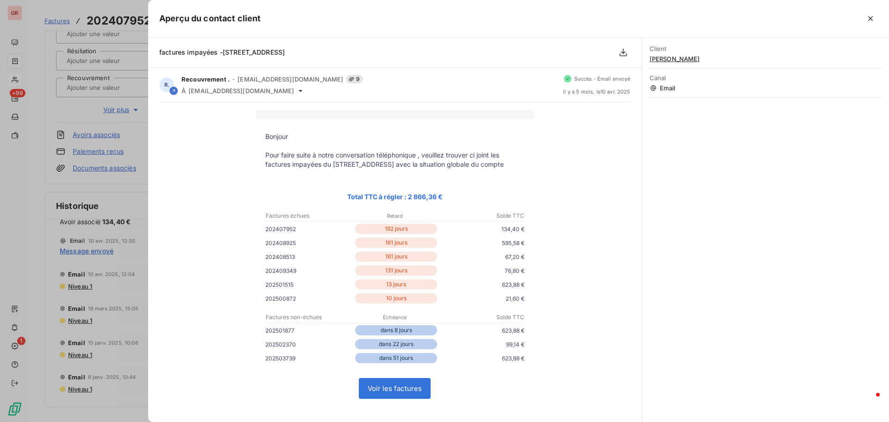
click at [103, 172] on div at bounding box center [444, 211] width 889 height 422
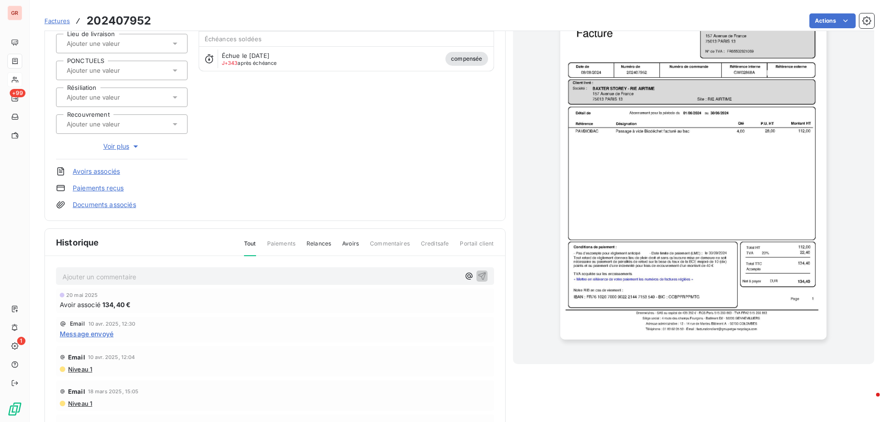
scroll to position [43, 0]
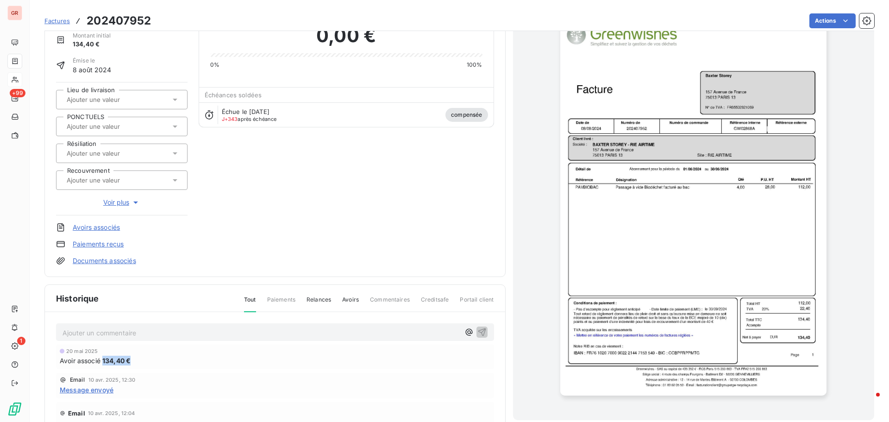
drag, startPoint x: 135, startPoint y: 362, endPoint x: 101, endPoint y: 363, distance: 33.8
click at [101, 363] on div "Avoir associé 134,40 €" at bounding box center [275, 361] width 431 height 10
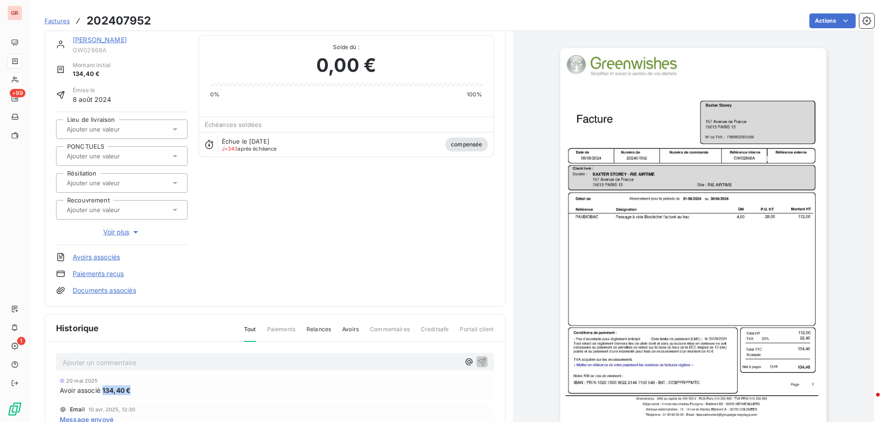
scroll to position [0, 0]
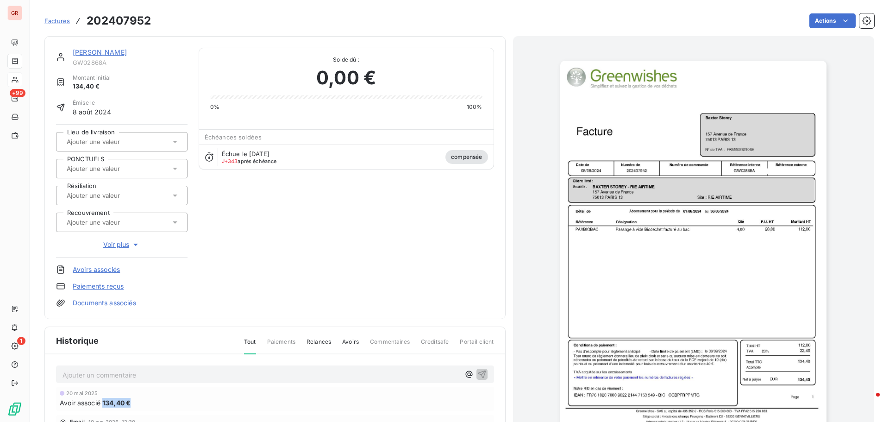
click at [601, 173] on img "button" at bounding box center [693, 249] width 266 height 377
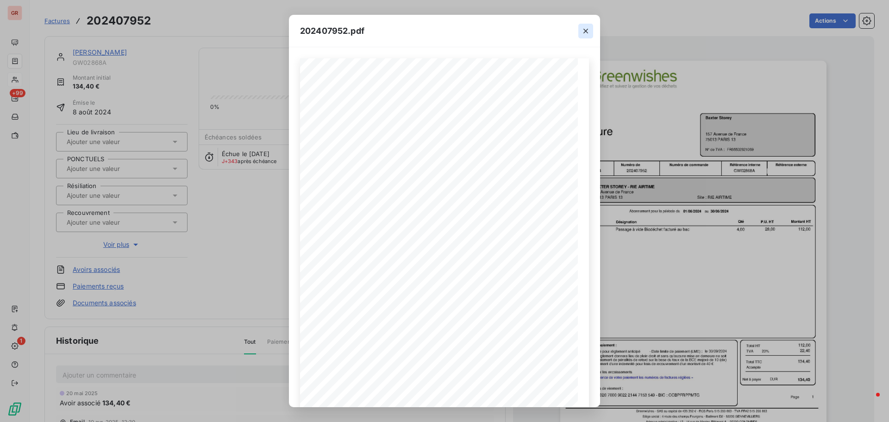
click at [586, 27] on icon "button" at bounding box center [585, 30] width 9 height 9
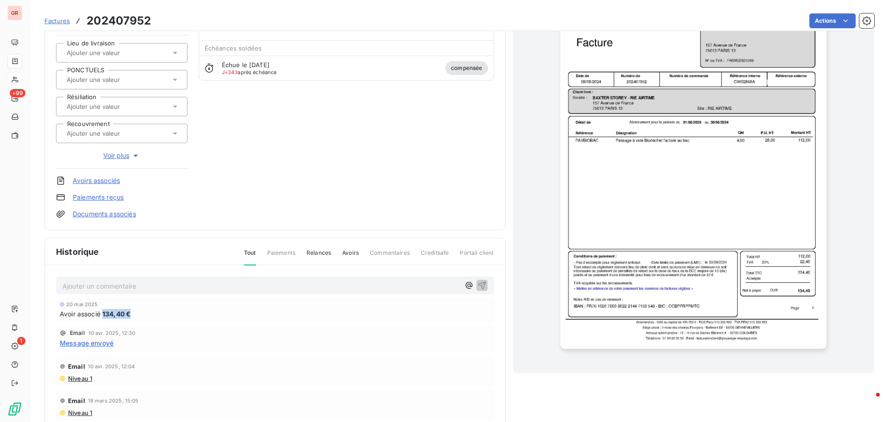
scroll to position [93, 0]
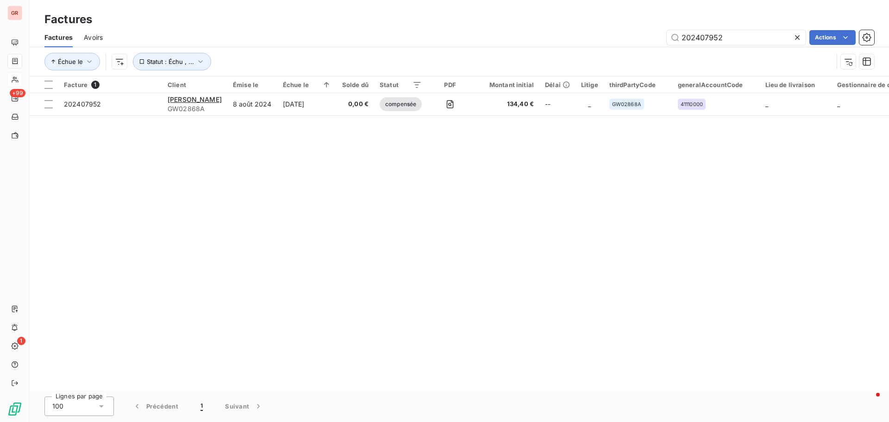
drag, startPoint x: 731, startPoint y: 42, endPoint x: 610, endPoint y: 47, distance: 121.0
click at [610, 47] on div "Factures Avoirs 202407952 Actions Échue le Statut : Échu , ..." at bounding box center [459, 52] width 859 height 48
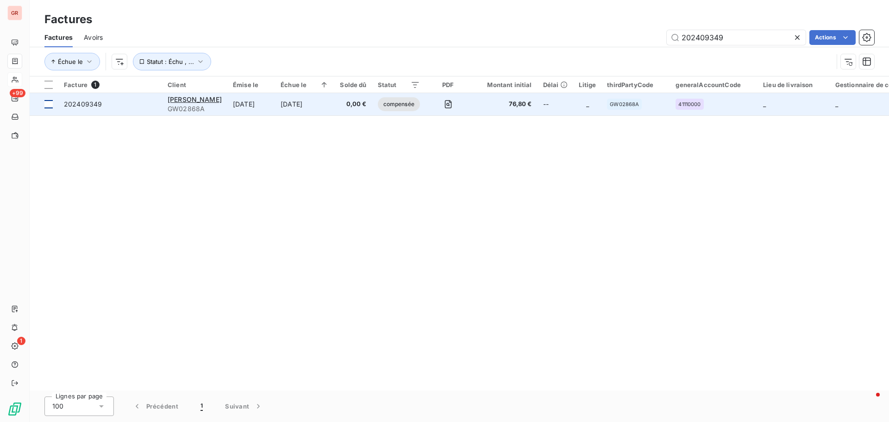
type input "202409349"
click at [49, 106] on div at bounding box center [48, 104] width 8 height 8
click at [75, 105] on span "202409349" at bounding box center [83, 104] width 38 height 8
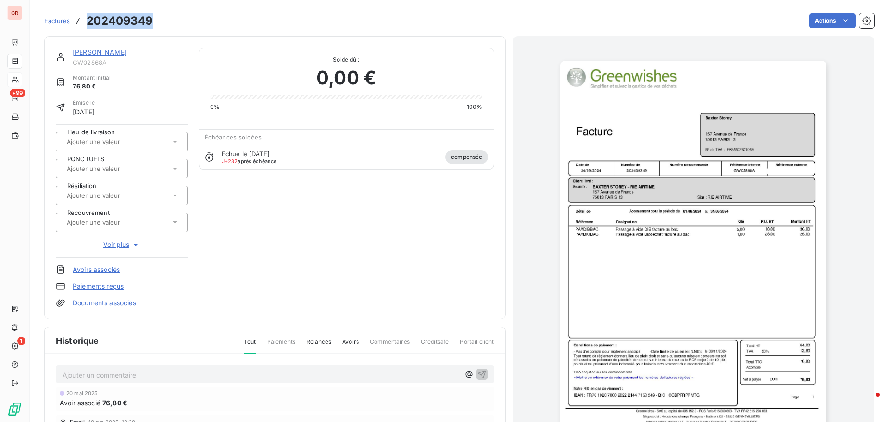
drag, startPoint x: 155, startPoint y: 19, endPoint x: 88, endPoint y: 20, distance: 66.7
click at [87, 20] on div "Factures 202409349 Actions" at bounding box center [459, 20] width 830 height 19
click at [99, 54] on link "[PERSON_NAME]" at bounding box center [100, 52] width 54 height 8
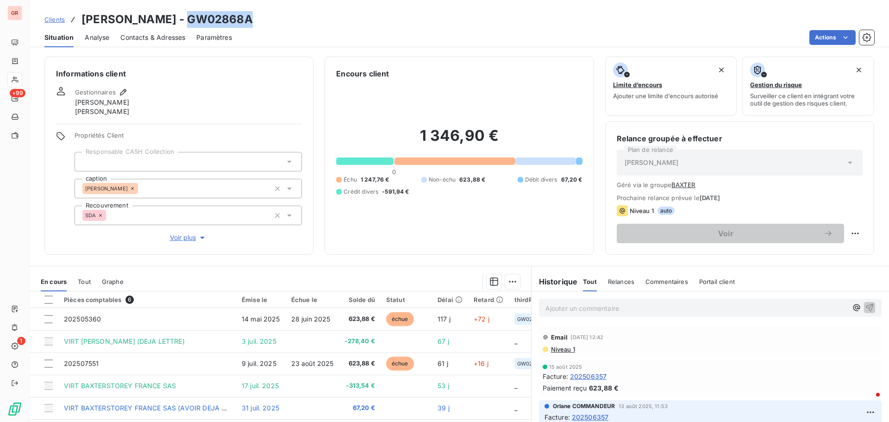
drag, startPoint x: 226, startPoint y: 22, endPoint x: 169, endPoint y: 22, distance: 57.0
click at [169, 22] on div "Clients [PERSON_NAME] - GW02868A" at bounding box center [459, 19] width 859 height 17
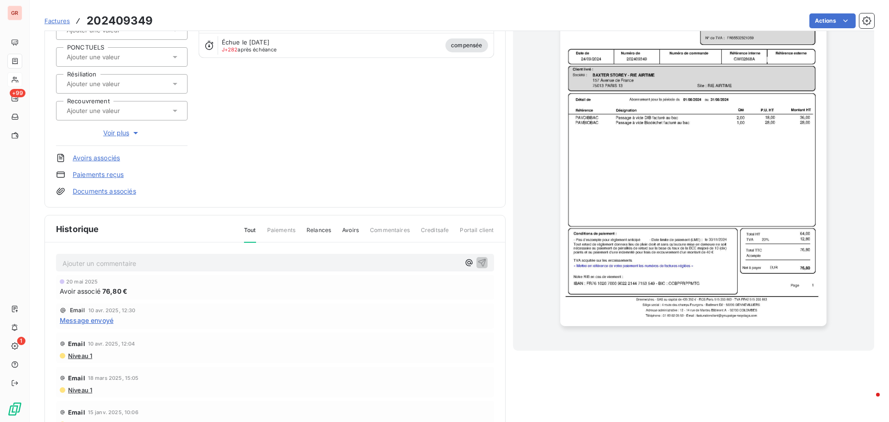
scroll to position [135, 0]
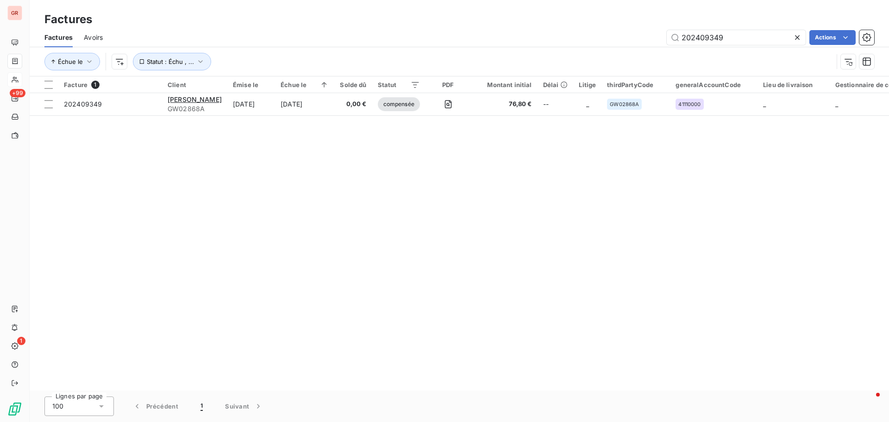
drag, startPoint x: 735, startPoint y: 36, endPoint x: 589, endPoint y: 46, distance: 146.2
click at [596, 44] on div "202409349 Actions" at bounding box center [494, 37] width 760 height 15
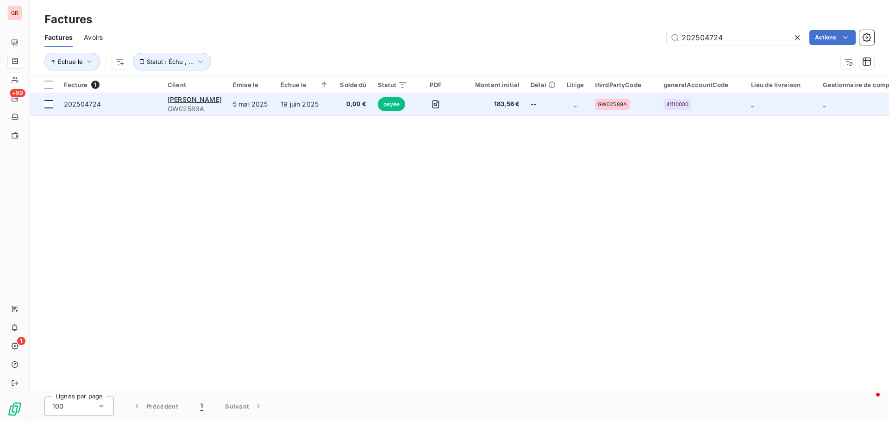
type input "202504724"
click at [46, 106] on div at bounding box center [48, 104] width 8 height 8
click at [82, 101] on span "202504724" at bounding box center [82, 104] width 37 height 8
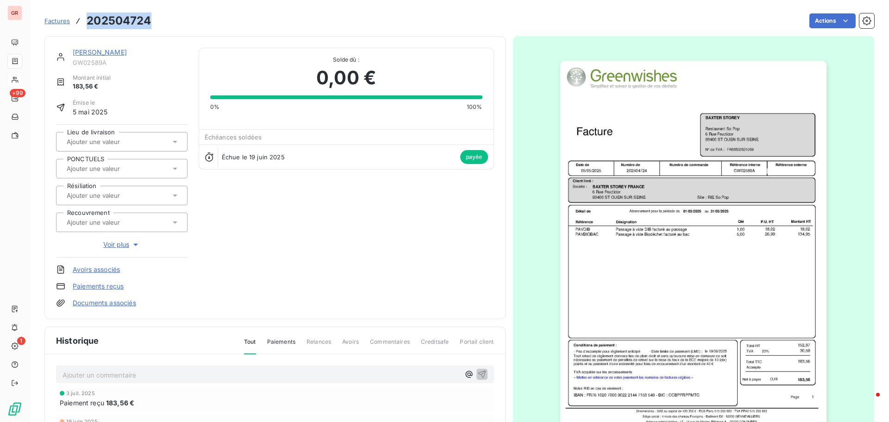
drag, startPoint x: 150, startPoint y: 22, endPoint x: 88, endPoint y: 22, distance: 63.0
click at [88, 22] on h3 "202504724" at bounding box center [119, 21] width 64 height 17
click at [111, 53] on link "[PERSON_NAME]" at bounding box center [100, 52] width 54 height 8
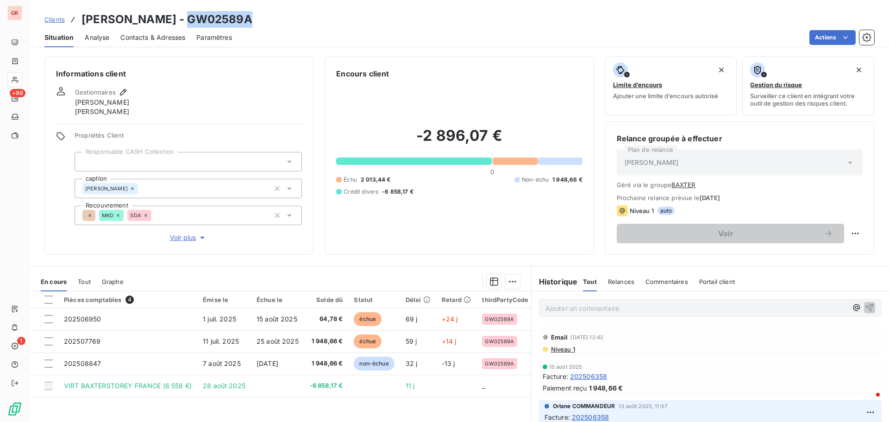
drag, startPoint x: 252, startPoint y: 24, endPoint x: 188, endPoint y: 17, distance: 64.7
click at [188, 17] on div "Clients [PERSON_NAME] - GW02589A" at bounding box center [459, 19] width 859 height 17
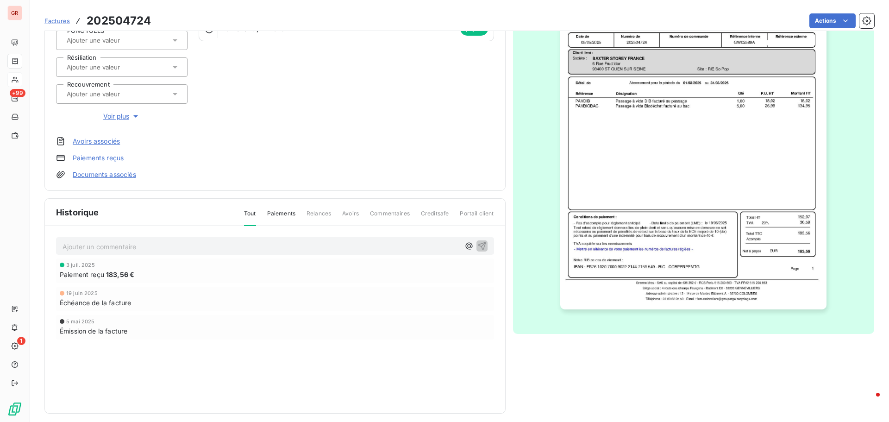
scroll to position [135, 0]
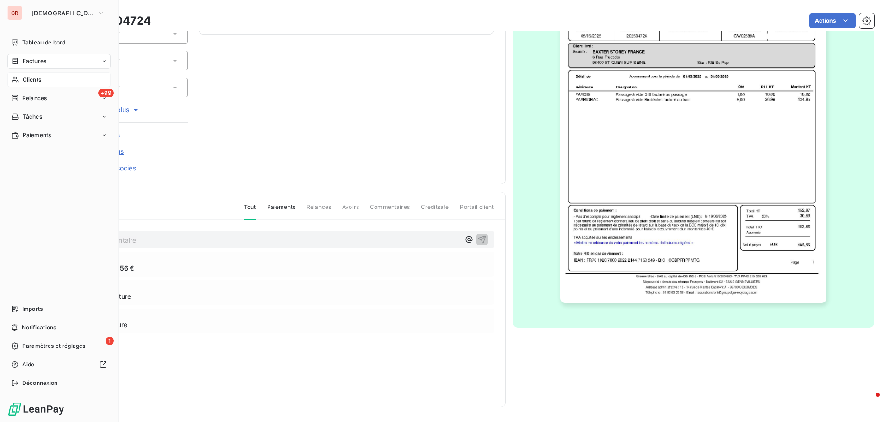
drag, startPoint x: 44, startPoint y: 62, endPoint x: 78, endPoint y: 62, distance: 33.8
click at [44, 62] on span "Factures" at bounding box center [35, 61] width 24 height 8
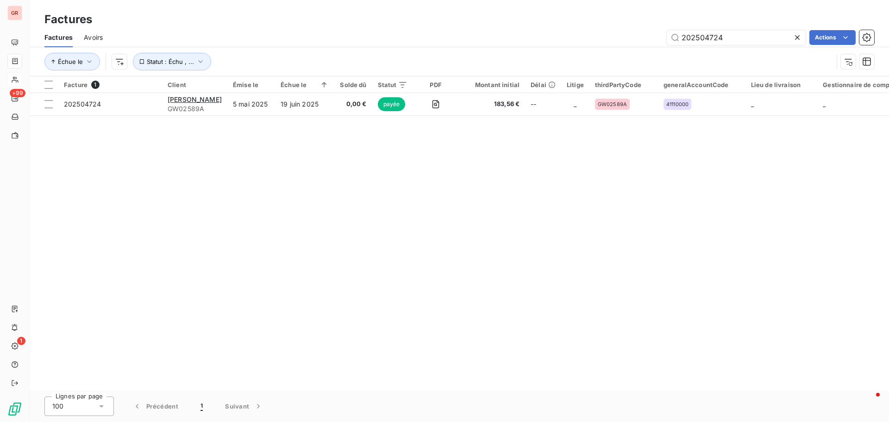
drag, startPoint x: 735, startPoint y: 33, endPoint x: 527, endPoint y: 71, distance: 210.9
click at [528, 71] on div "Factures Avoirs 202504724 Actions Échue le Statut : Échu , ..." at bounding box center [459, 52] width 859 height 48
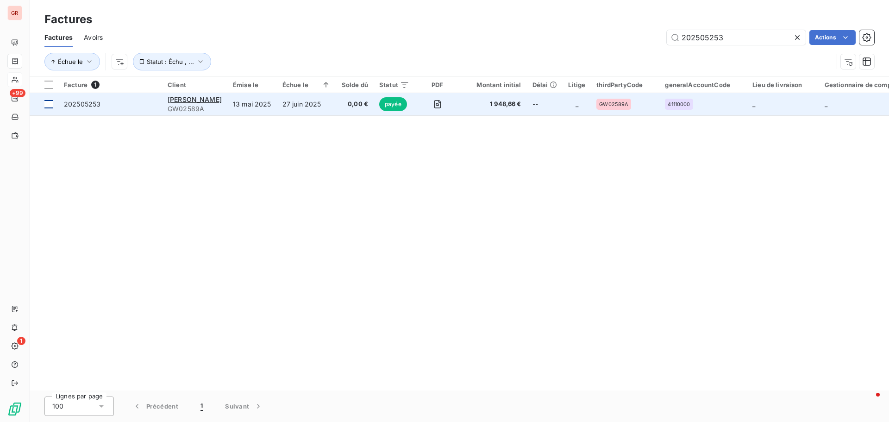
type input "202505253"
click at [49, 103] on div at bounding box center [48, 104] width 8 height 8
click at [79, 105] on span "202505253" at bounding box center [82, 104] width 37 height 8
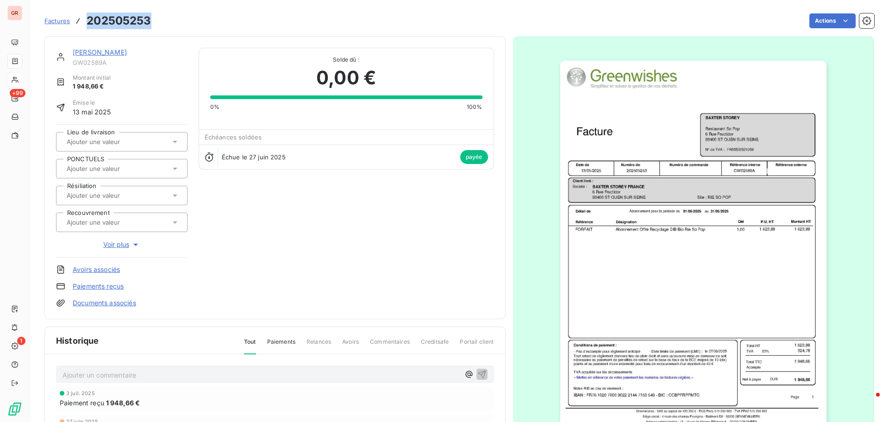
drag, startPoint x: 155, startPoint y: 23, endPoint x: 100, endPoint y: 22, distance: 54.6
click at [82, 26] on div "Factures 202505253 Actions" at bounding box center [459, 20] width 830 height 19
click at [97, 53] on link "[PERSON_NAME]" at bounding box center [100, 52] width 54 height 8
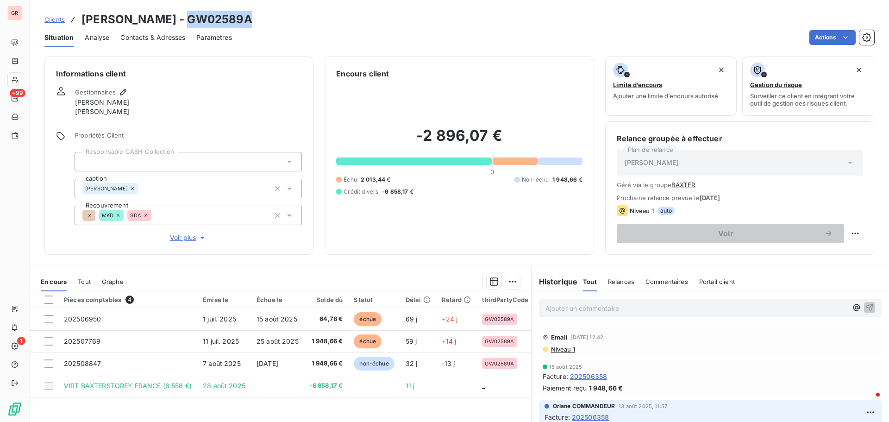
drag, startPoint x: 252, startPoint y: 21, endPoint x: 184, endPoint y: 18, distance: 68.2
click at [184, 18] on div "Clients [PERSON_NAME] - GW02589A" at bounding box center [459, 19] width 859 height 17
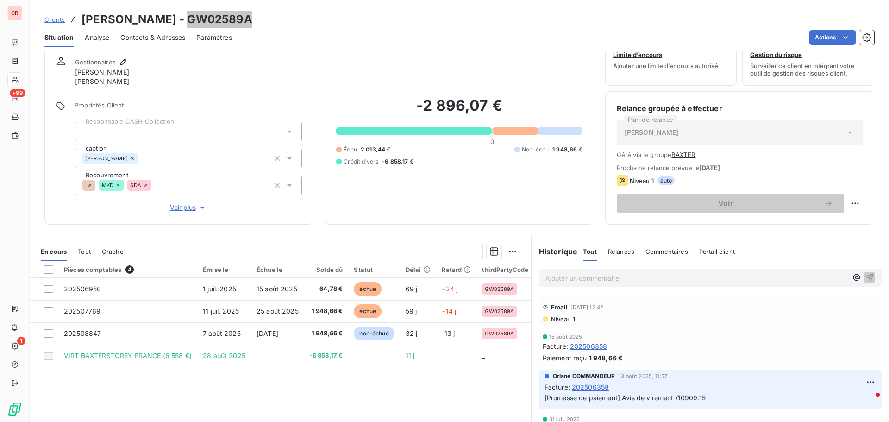
scroll to position [46, 0]
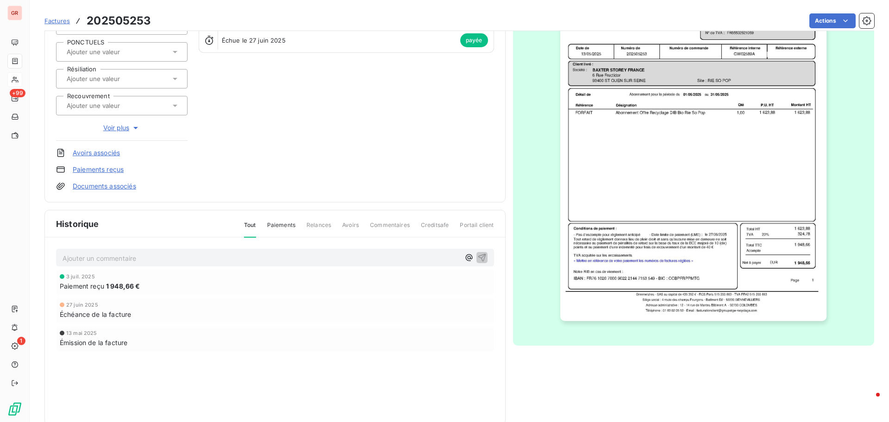
scroll to position [135, 0]
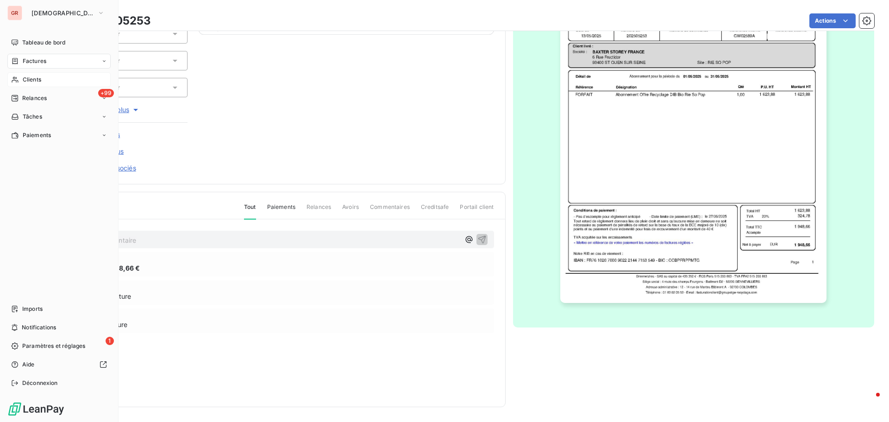
click at [44, 60] on span "Factures" at bounding box center [35, 61] width 24 height 8
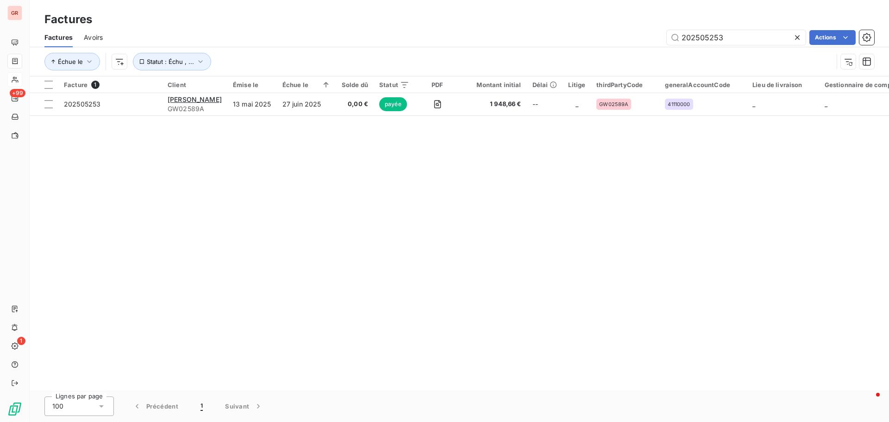
drag, startPoint x: 728, startPoint y: 38, endPoint x: 408, endPoint y: 74, distance: 321.9
click at [411, 73] on div "Factures Avoirs 202505253 Actions Échue le Statut : Échu , ..." at bounding box center [459, 52] width 859 height 48
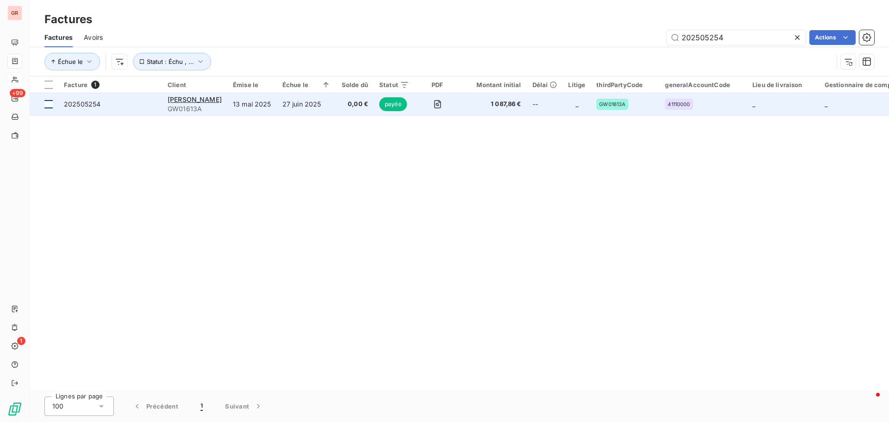
type input "202505254"
click at [47, 103] on div at bounding box center [48, 104] width 8 height 8
click at [84, 107] on span "202505254" at bounding box center [82, 104] width 37 height 8
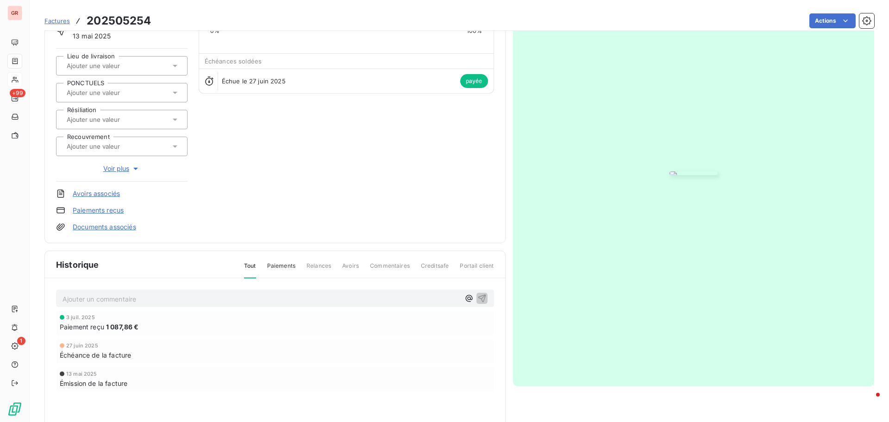
scroll to position [93, 0]
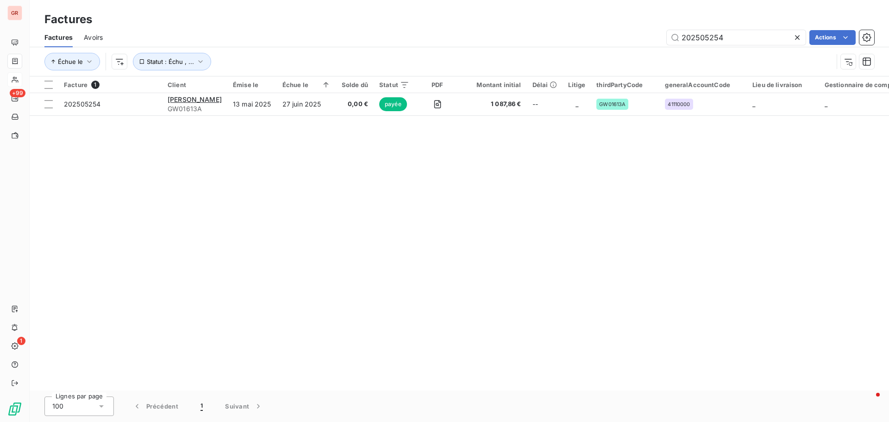
click at [103, 37] on div "Factures Avoirs 202505254 Actions" at bounding box center [459, 37] width 859 height 19
click at [89, 36] on span "Avoirs" at bounding box center [93, 37] width 19 height 9
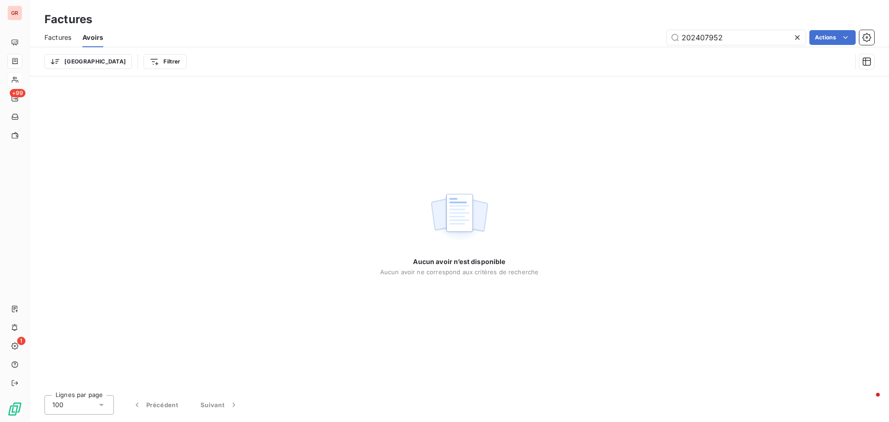
drag, startPoint x: 717, startPoint y: 39, endPoint x: 622, endPoint y: 40, distance: 94.9
click at [640, 39] on div "202407952 Actions" at bounding box center [494, 37] width 760 height 15
type input "a20250381"
drag, startPoint x: 727, startPoint y: 41, endPoint x: 599, endPoint y: 55, distance: 128.5
click at [602, 55] on div "Factures Avoirs a20250381 Actions Trier Filtrer" at bounding box center [459, 52] width 859 height 48
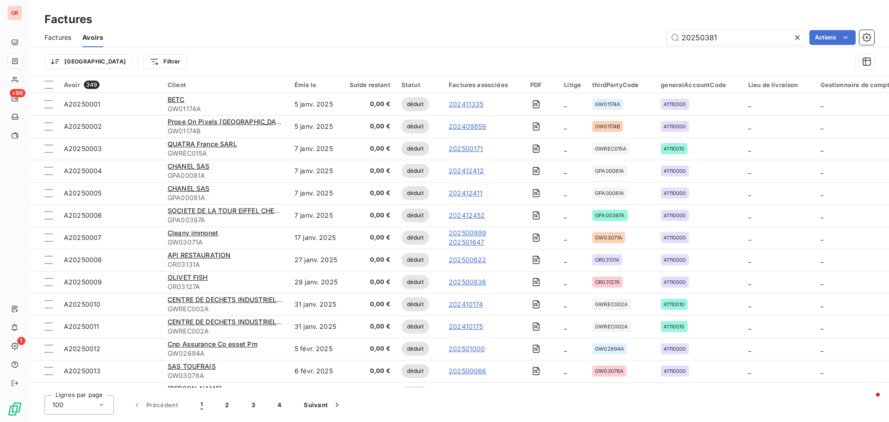
type input "202503811"
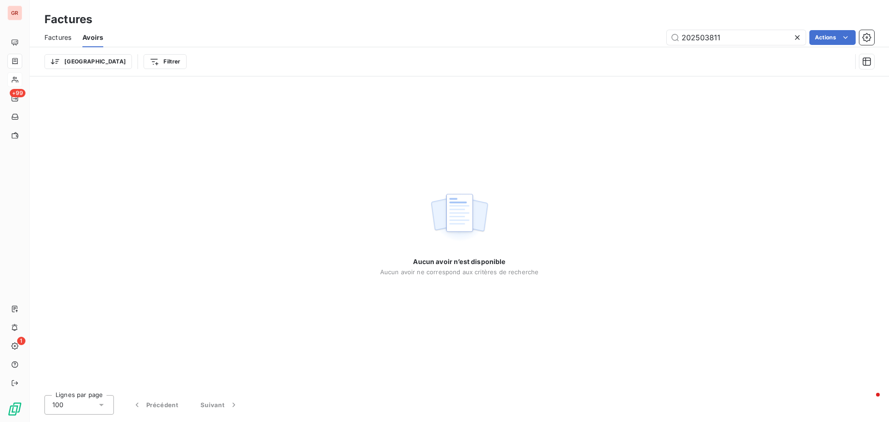
click at [64, 36] on span "Factures" at bounding box center [57, 37] width 27 height 9
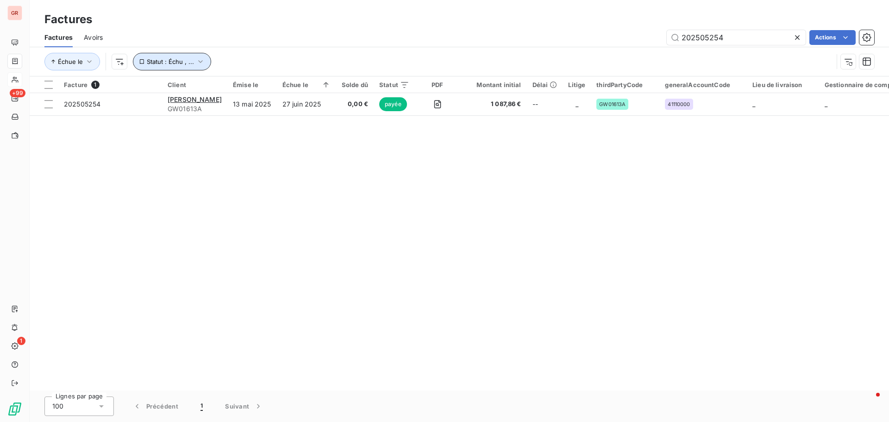
click at [200, 59] on icon "button" at bounding box center [200, 61] width 9 height 9
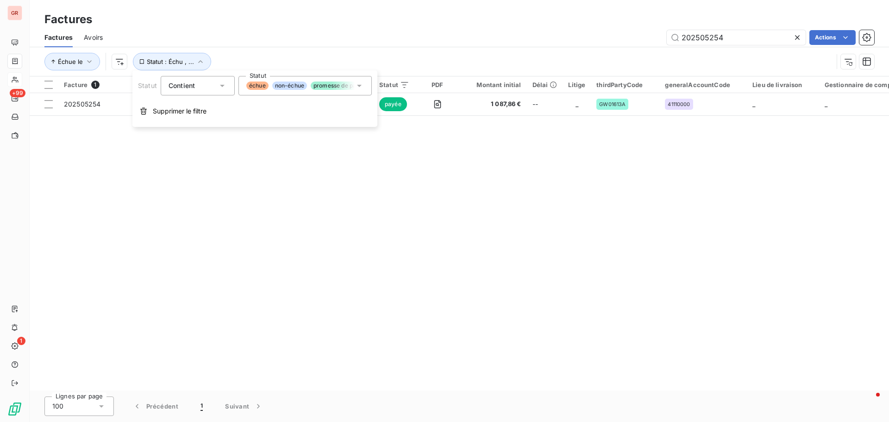
click at [361, 82] on icon at bounding box center [359, 85] width 9 height 9
click at [353, 8] on div "Factures Factures Avoirs 202505254 Actions Échue le Statut : Échu , ..." at bounding box center [459, 38] width 859 height 76
click at [96, 38] on span "Avoirs" at bounding box center [93, 37] width 19 height 9
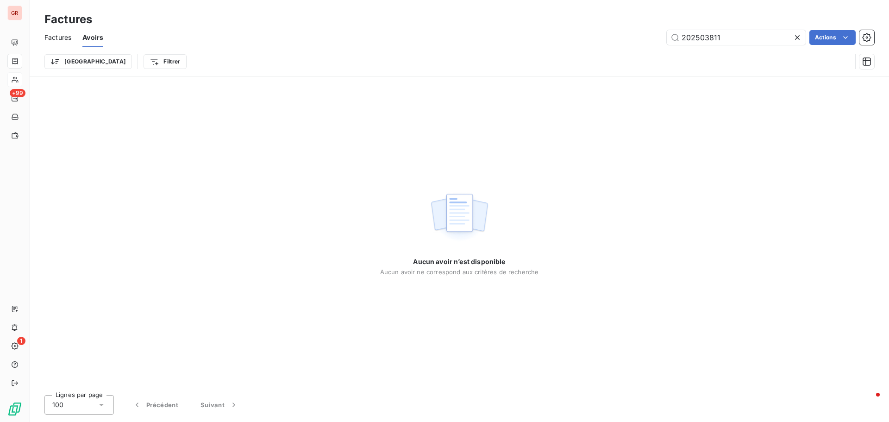
drag, startPoint x: 731, startPoint y: 37, endPoint x: 436, endPoint y: 54, distance: 295.9
click at [457, 50] on div "Factures Avoirs 202503811 Actions Trier Filtrer" at bounding box center [459, 52] width 859 height 48
click at [682, 37] on input "2025038" at bounding box center [736, 37] width 139 height 15
click at [740, 39] on input "A2025038" at bounding box center [736, 37] width 139 height 15
type input "A202503811"
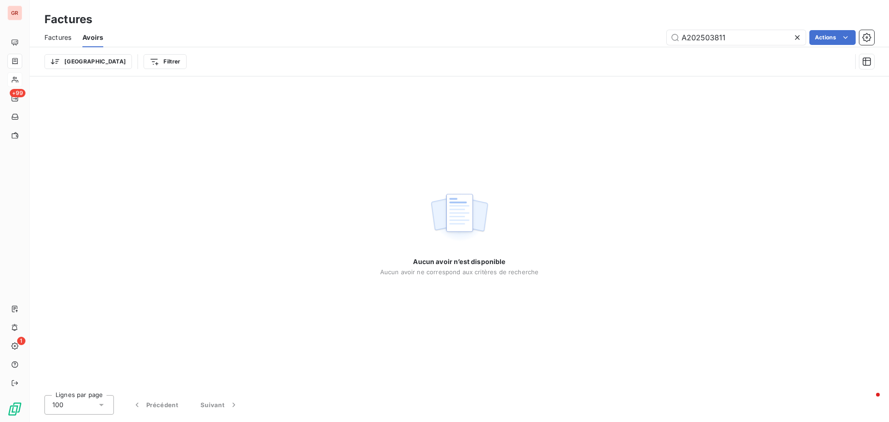
click at [65, 38] on span "Factures" at bounding box center [57, 37] width 27 height 9
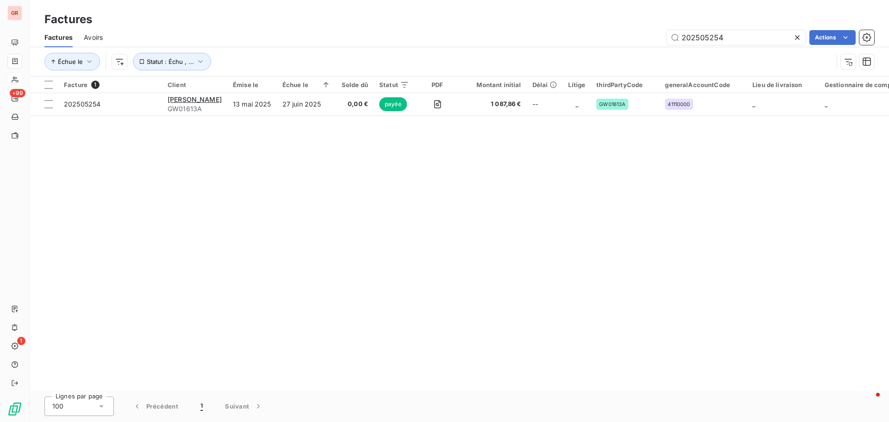
drag, startPoint x: 734, startPoint y: 36, endPoint x: 658, endPoint y: 42, distance: 76.6
click at [658, 42] on div "202505254 Actions" at bounding box center [494, 37] width 760 height 15
click at [626, 45] on div "Factures Avoirs 202505254 Actions" at bounding box center [459, 37] width 859 height 19
drag, startPoint x: 735, startPoint y: 37, endPoint x: 597, endPoint y: 44, distance: 137.7
click at [604, 44] on div "202505254 Actions" at bounding box center [494, 37] width 760 height 15
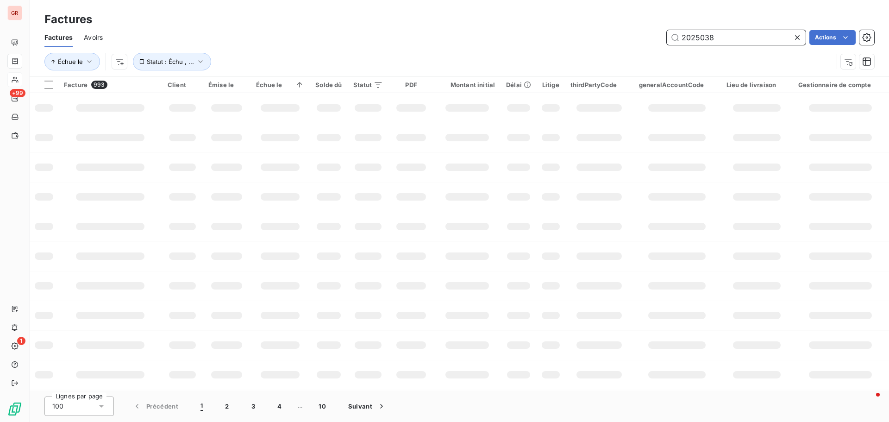
type input "20250381"
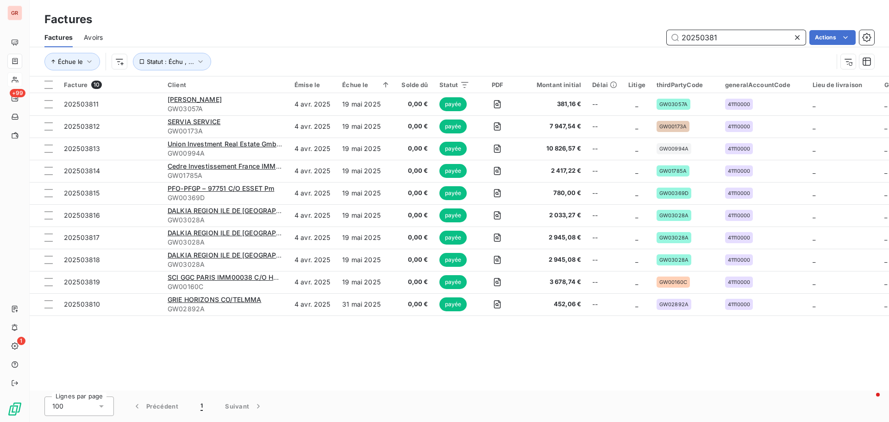
click at [100, 33] on span "Avoirs" at bounding box center [93, 37] width 19 height 9
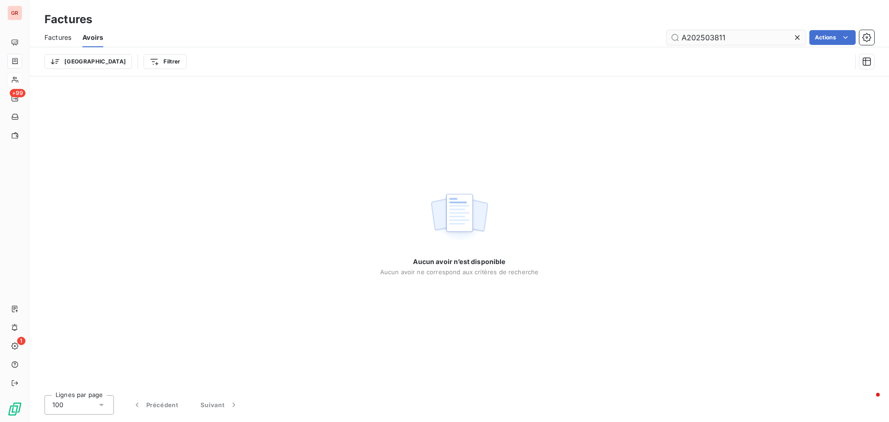
click at [737, 35] on input "A202503811" at bounding box center [736, 37] width 139 height 15
type input "A20250381"
drag, startPoint x: 732, startPoint y: 37, endPoint x: 608, endPoint y: 43, distance: 124.3
click at [616, 42] on div "A20250381 Actions" at bounding box center [494, 37] width 760 height 15
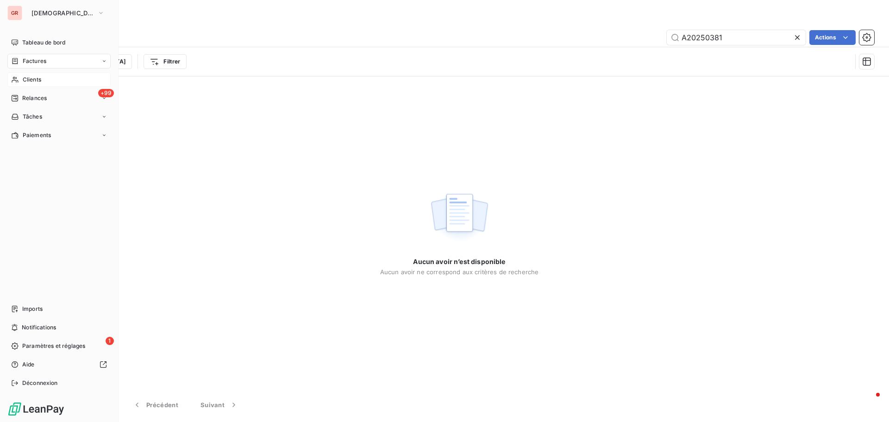
type input "A20250381"
click at [38, 79] on span "Clients" at bounding box center [32, 79] width 19 height 8
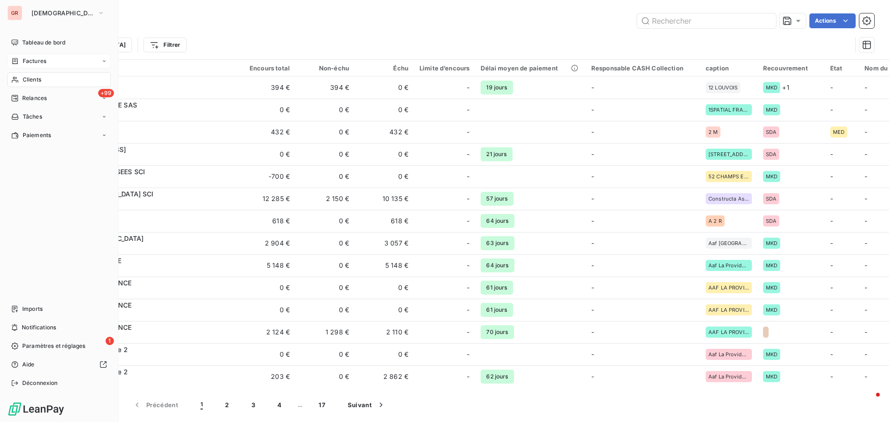
click at [41, 60] on span "Factures" at bounding box center [35, 61] width 24 height 8
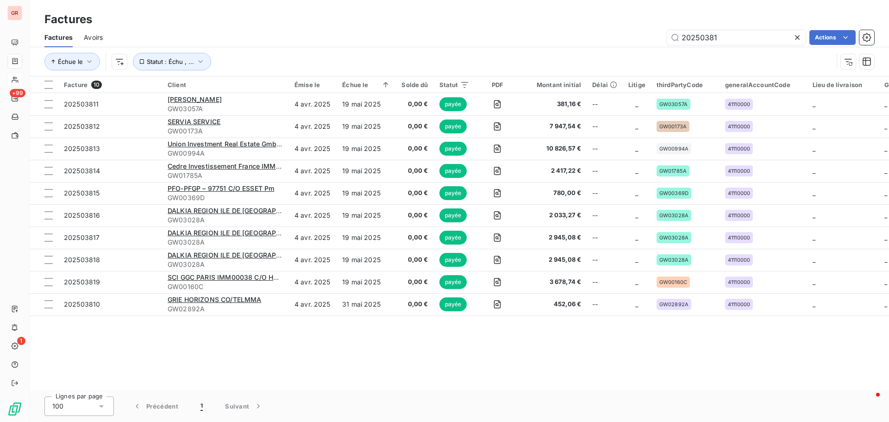
click at [101, 35] on span "Avoirs" at bounding box center [93, 37] width 19 height 9
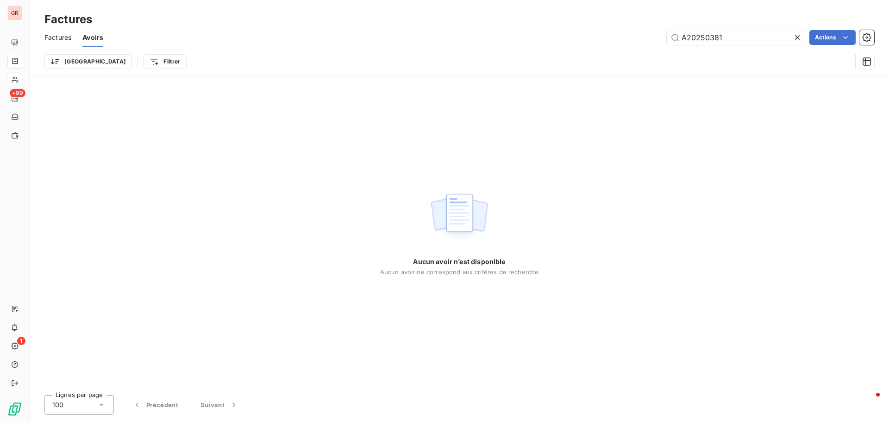
drag, startPoint x: 746, startPoint y: 40, endPoint x: 502, endPoint y: 55, distance: 244.4
click at [514, 52] on div "Factures Avoirs A20250381 Actions Trier Filtrer" at bounding box center [459, 52] width 859 height 48
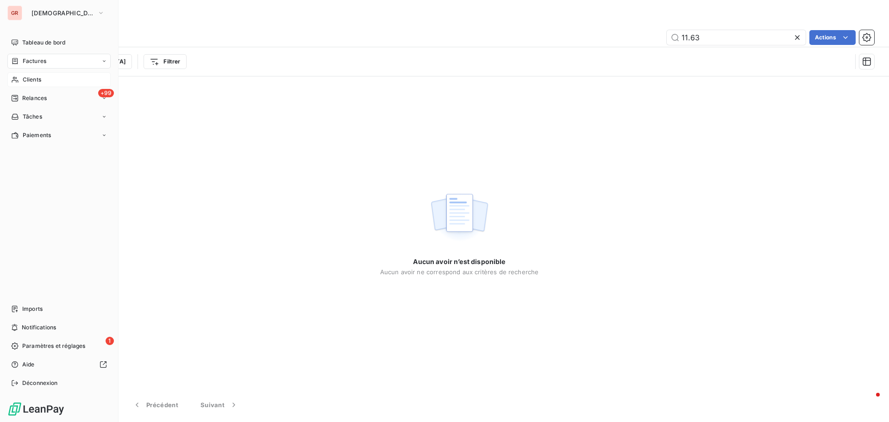
type input "11.63"
click at [38, 60] on span "Factures" at bounding box center [35, 61] width 24 height 8
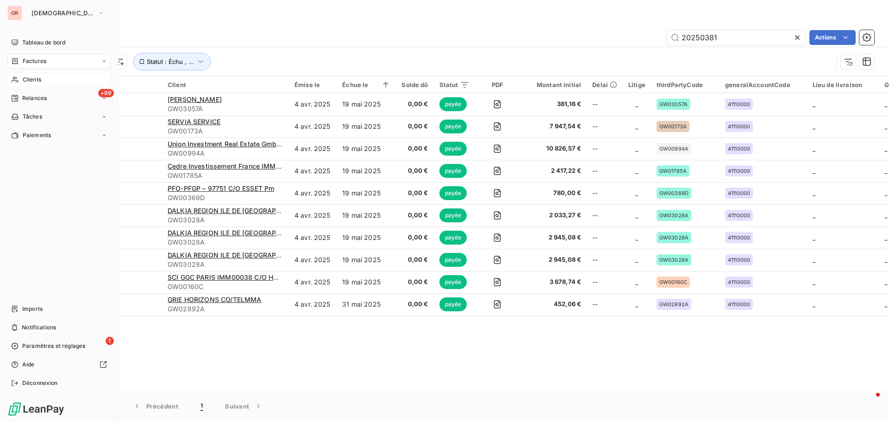
click at [37, 77] on span "Clients" at bounding box center [32, 79] width 19 height 8
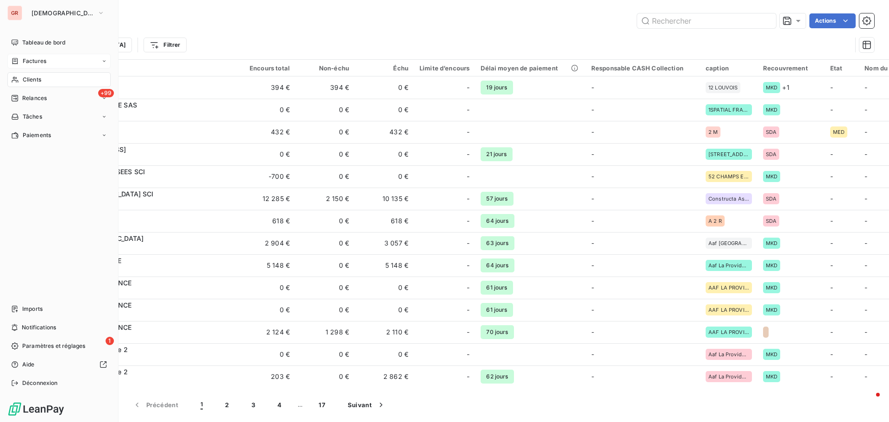
click at [33, 82] on span "Clients" at bounding box center [32, 79] width 19 height 8
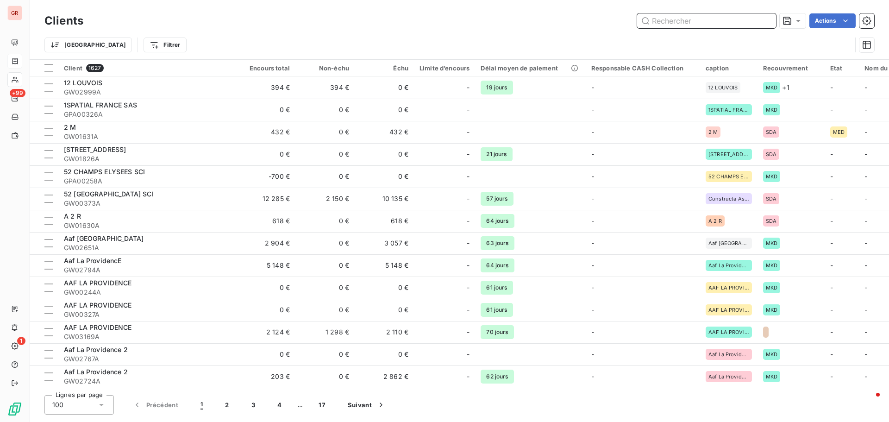
click at [693, 20] on input "text" at bounding box center [706, 20] width 139 height 15
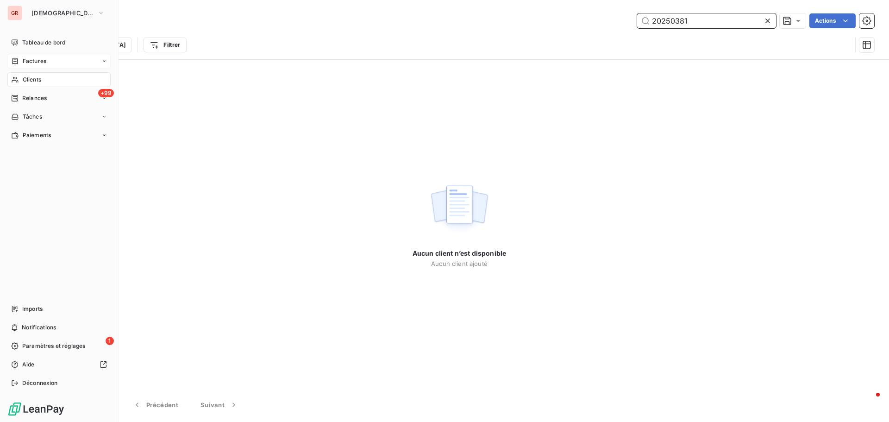
type input "20250381"
click at [39, 60] on span "Factures" at bounding box center [35, 61] width 24 height 8
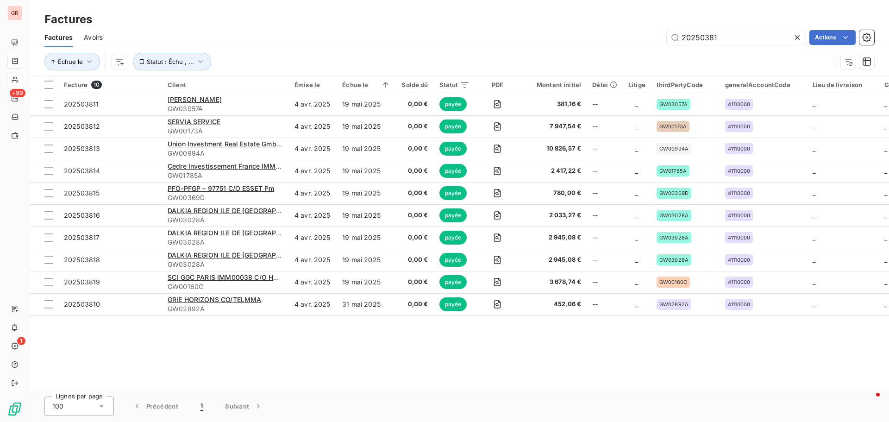
drag, startPoint x: 725, startPoint y: 38, endPoint x: 576, endPoint y: 50, distance: 148.7
click at [583, 49] on div "Factures Avoirs 20250381 Actions Échue le Statut : Échu , ..." at bounding box center [459, 52] width 859 height 48
type input "11.63"
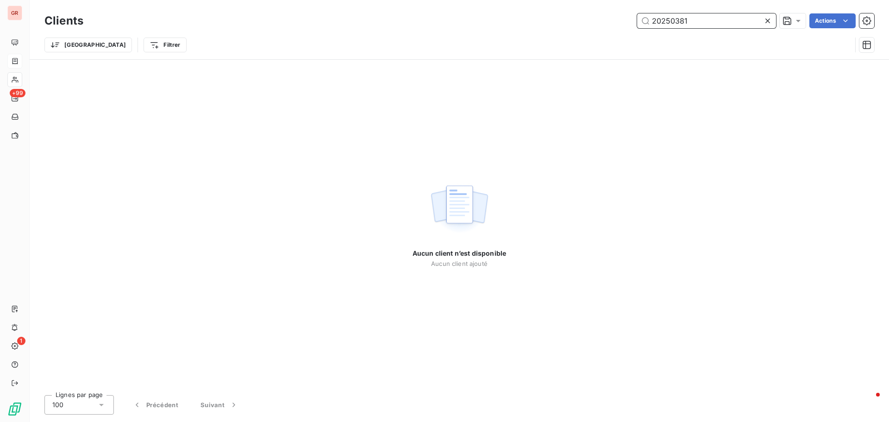
drag, startPoint x: 710, startPoint y: 24, endPoint x: 449, endPoint y: 24, distance: 260.7
click at [449, 24] on div "20250381 Actions" at bounding box center [484, 20] width 780 height 15
type input "20250381"
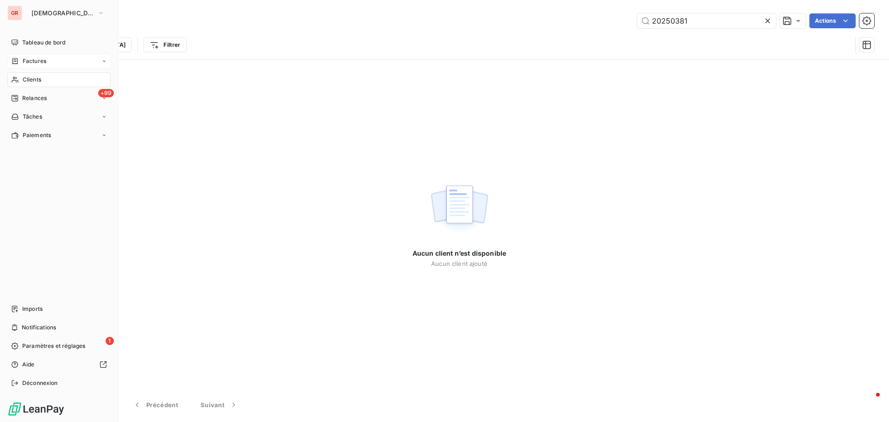
click at [37, 57] on span "Factures" at bounding box center [35, 61] width 24 height 8
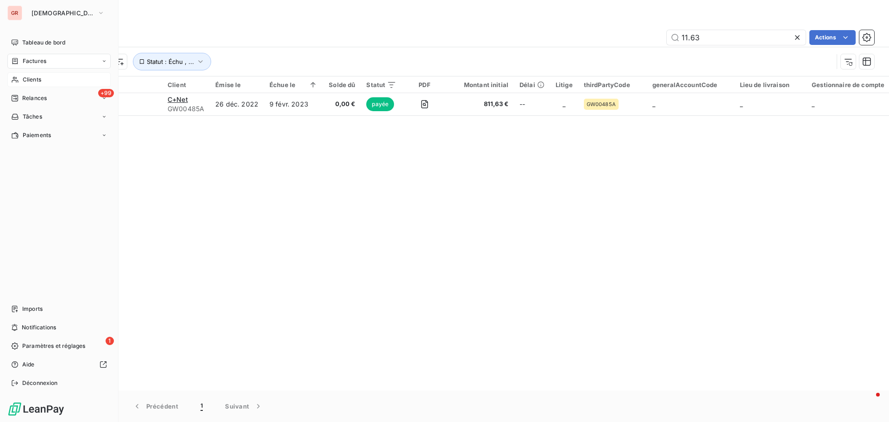
click at [38, 78] on span "Clients" at bounding box center [32, 79] width 19 height 8
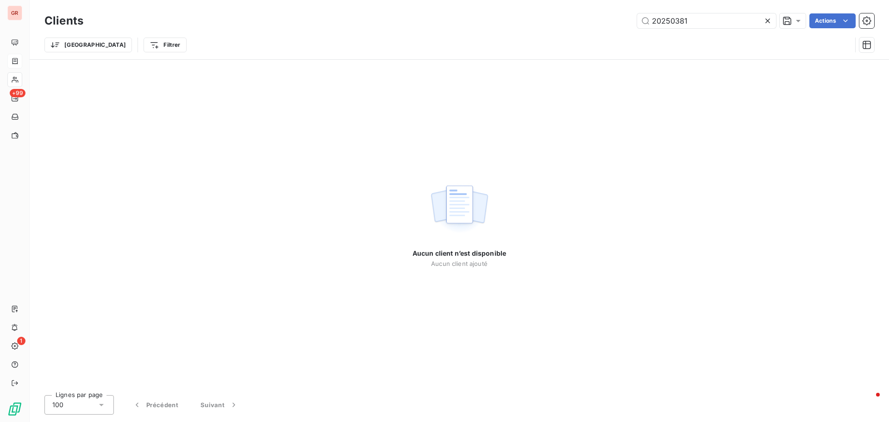
drag, startPoint x: 702, startPoint y: 18, endPoint x: 477, endPoint y: 44, distance: 226.1
click at [562, 28] on div "Clients 20250381 Actions" at bounding box center [459, 20] width 830 height 19
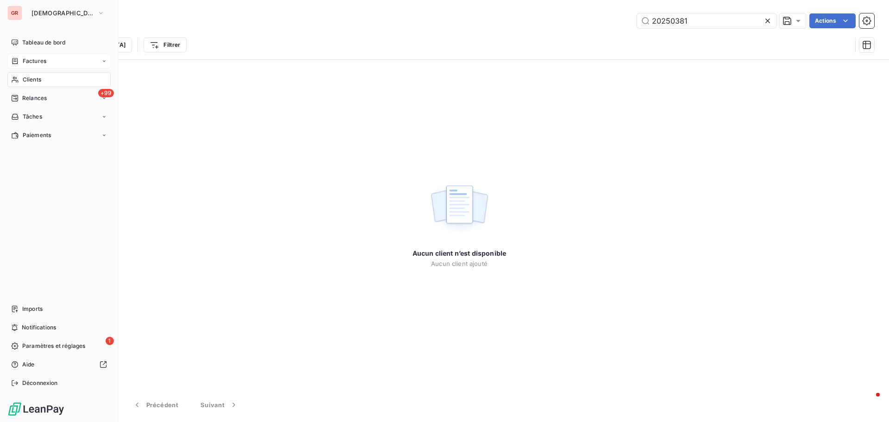
drag, startPoint x: 40, startPoint y: 63, endPoint x: 51, endPoint y: 63, distance: 10.7
click at [40, 63] on span "Factures" at bounding box center [35, 61] width 24 height 8
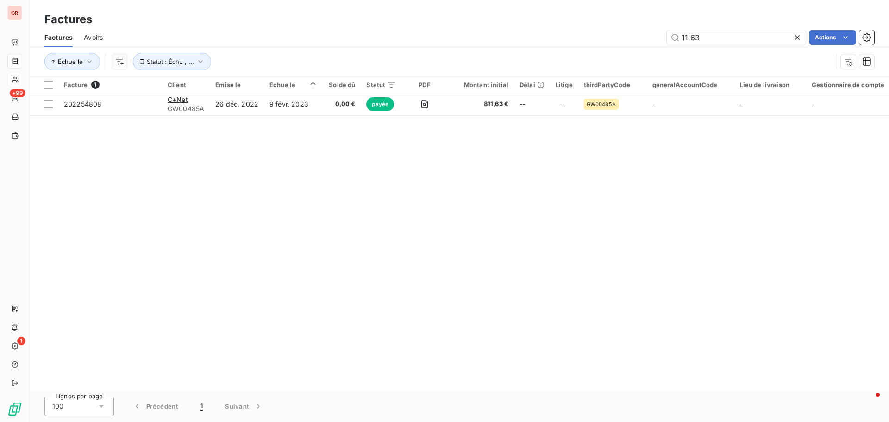
drag, startPoint x: 712, startPoint y: 40, endPoint x: 623, endPoint y: 44, distance: 88.5
click at [626, 43] on div "11.63 Actions" at bounding box center [494, 37] width 760 height 15
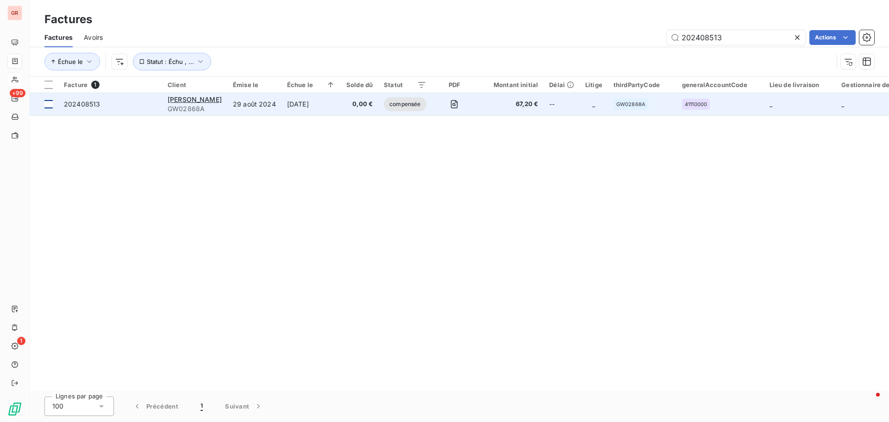
type input "202408513"
click at [47, 104] on div at bounding box center [48, 104] width 8 height 8
click at [84, 103] on span "202408513" at bounding box center [82, 104] width 36 height 8
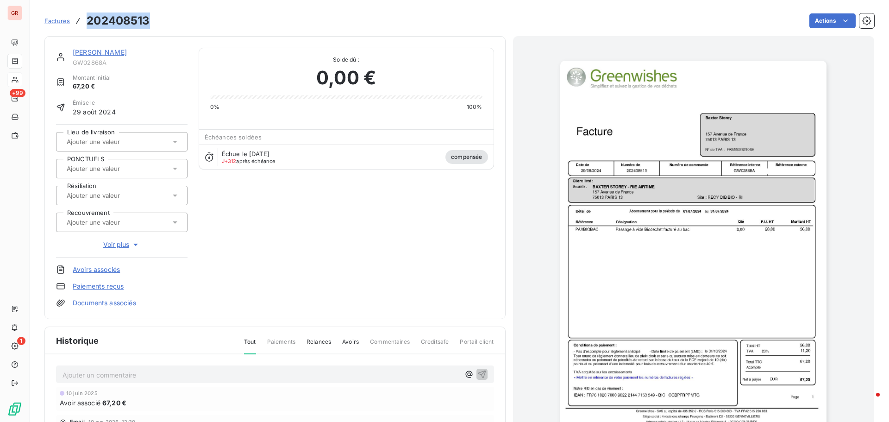
drag, startPoint x: 151, startPoint y: 23, endPoint x: 85, endPoint y: 22, distance: 66.2
click at [85, 22] on div "Factures 202408513 Actions" at bounding box center [459, 20] width 830 height 19
click at [101, 51] on link "[PERSON_NAME]" at bounding box center [100, 52] width 54 height 8
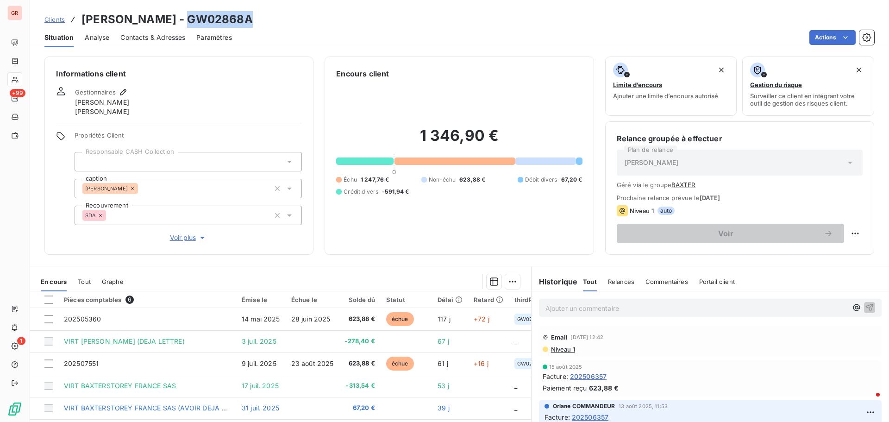
drag, startPoint x: 227, startPoint y: 20, endPoint x: 169, endPoint y: 20, distance: 58.8
click at [169, 20] on div "Clients [PERSON_NAME] - GW02868A" at bounding box center [459, 19] width 859 height 17
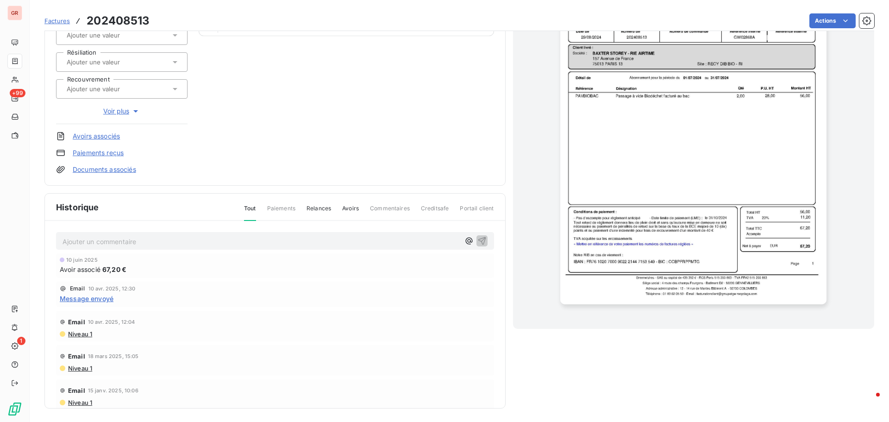
scroll to position [135, 0]
click at [94, 259] on span "10 juin 2025" at bounding box center [81, 259] width 31 height 6
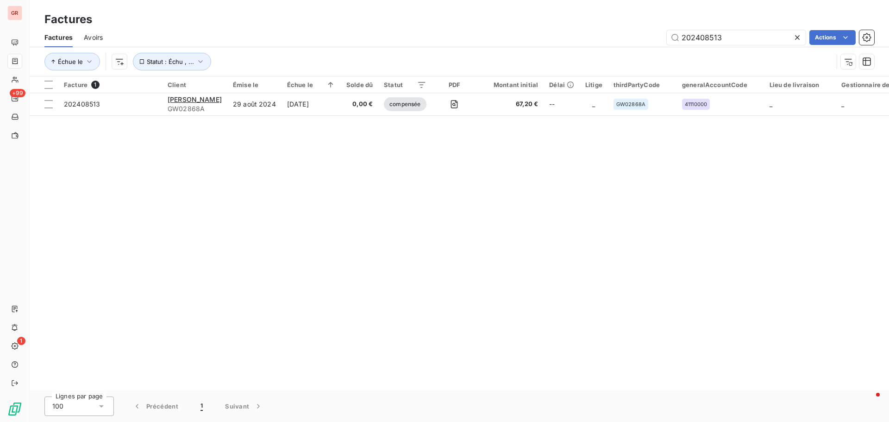
drag, startPoint x: 725, startPoint y: 37, endPoint x: 597, endPoint y: 50, distance: 127.9
click at [599, 50] on div "Factures Avoirs 202408513 Actions Échue le Statut : Échu , ..." at bounding box center [459, 52] width 859 height 48
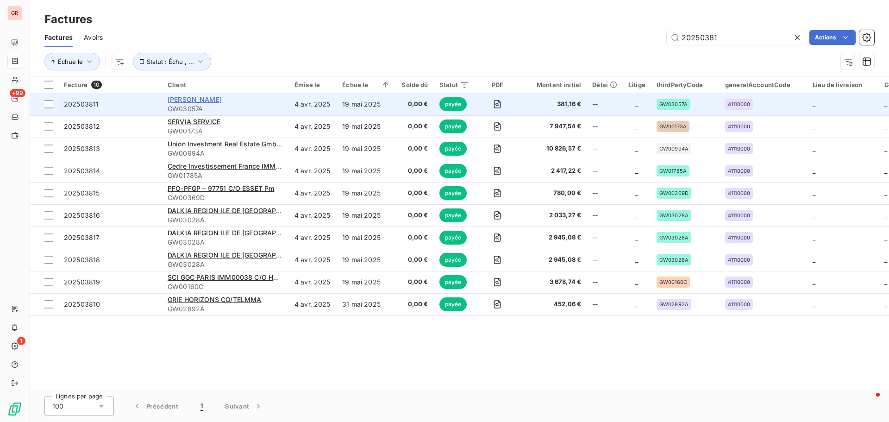
type input "20250381"
click at [192, 100] on span "[PERSON_NAME]" at bounding box center [195, 99] width 54 height 8
drag, startPoint x: 51, startPoint y: 101, endPoint x: 69, endPoint y: 104, distance: 18.2
click at [51, 101] on div at bounding box center [48, 104] width 8 height 8
click at [81, 104] on span "202503811" at bounding box center [81, 104] width 35 height 8
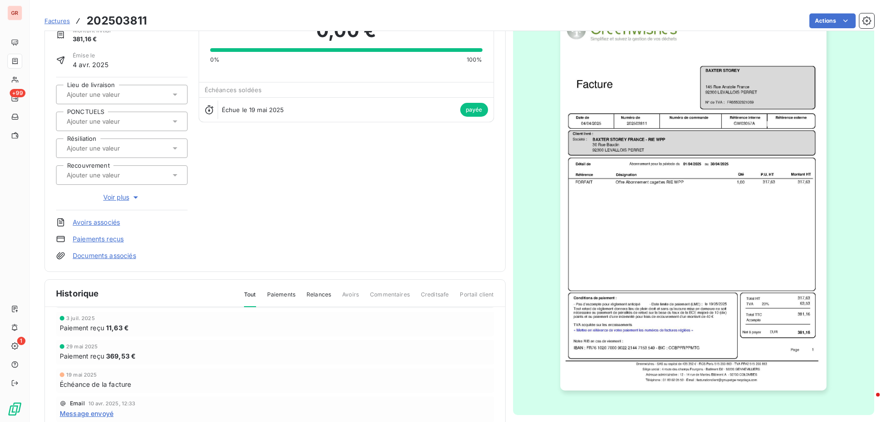
scroll to position [94, 0]
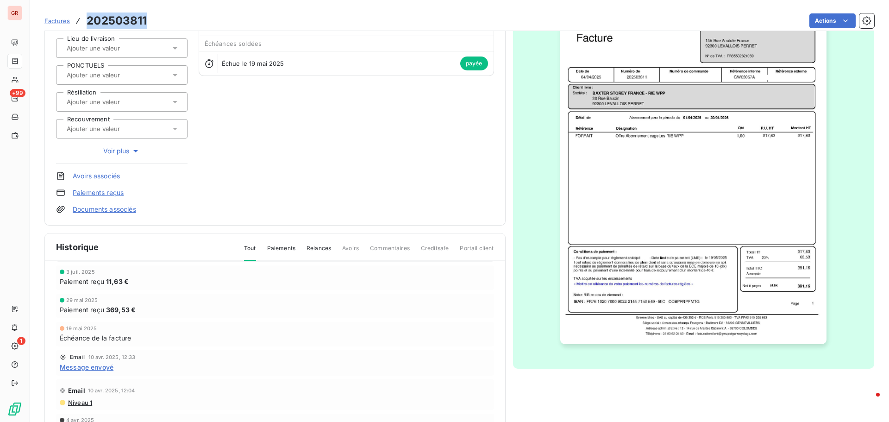
drag, startPoint x: 149, startPoint y: 23, endPoint x: 78, endPoint y: 23, distance: 70.8
click at [78, 23] on div "Factures 202503811 Actions" at bounding box center [459, 20] width 830 height 19
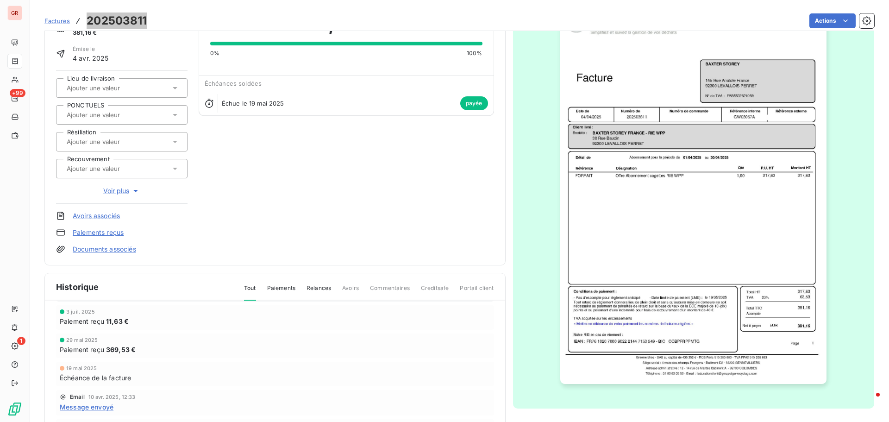
scroll to position [1, 0]
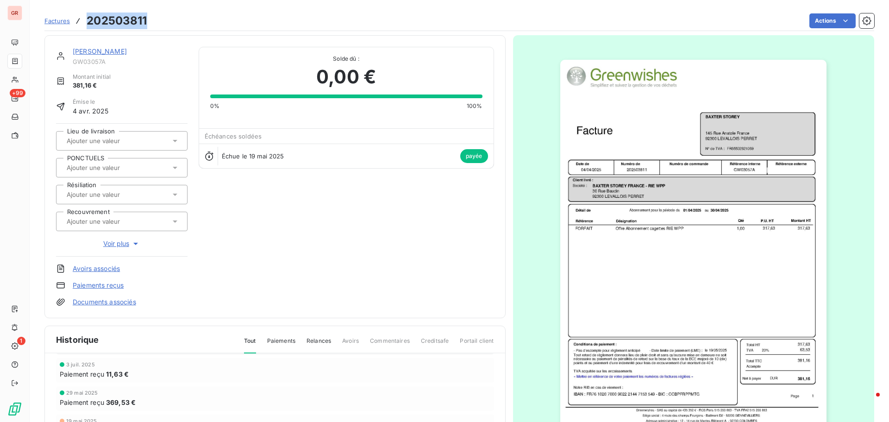
click at [108, 50] on link "[PERSON_NAME]" at bounding box center [100, 51] width 54 height 8
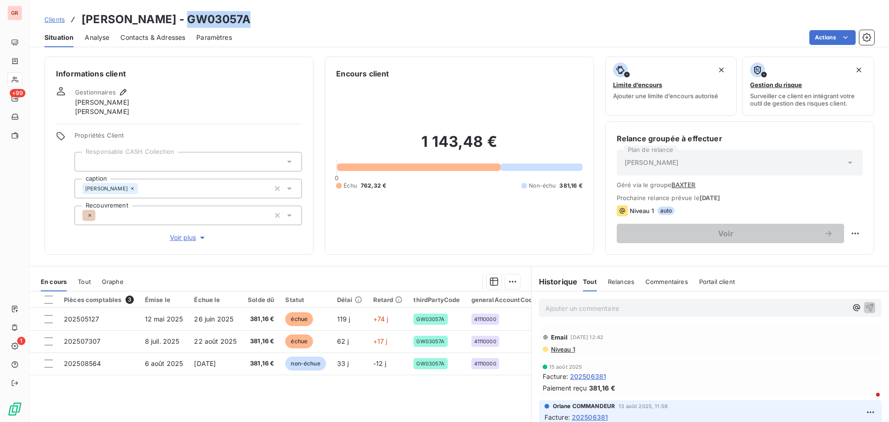
drag, startPoint x: 247, startPoint y: 19, endPoint x: 186, endPoint y: 20, distance: 61.1
click at [186, 20] on h3 "[PERSON_NAME] - GW03057A" at bounding box center [165, 19] width 169 height 17
click at [274, 20] on div "Clients [PERSON_NAME] - GW03057A" at bounding box center [459, 19] width 859 height 17
click at [256, 17] on div "Clients [PERSON_NAME] - GW03057A" at bounding box center [459, 19] width 859 height 17
click at [251, 19] on div "Clients [PERSON_NAME] - GW03057A" at bounding box center [459, 19] width 859 height 17
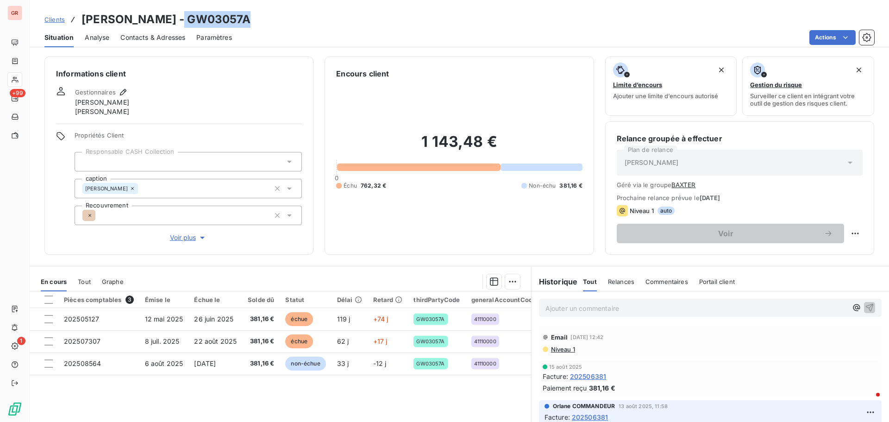
drag, startPoint x: 243, startPoint y: 20, endPoint x: 182, endPoint y: 20, distance: 60.7
click at [182, 20] on h3 "[PERSON_NAME] - GW03057A" at bounding box center [165, 19] width 169 height 17
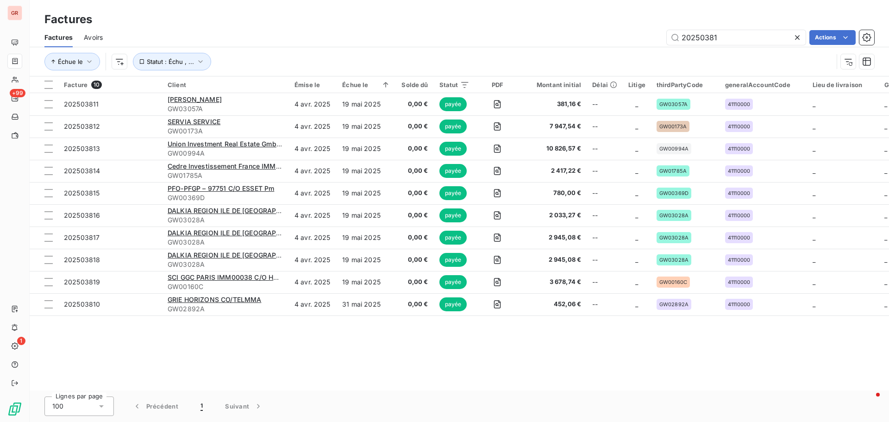
drag, startPoint x: 724, startPoint y: 38, endPoint x: 607, endPoint y: 54, distance: 118.2
click at [609, 54] on div "Factures Avoirs 20250381 Actions Échue le Statut : Échu , ..." at bounding box center [459, 52] width 859 height 48
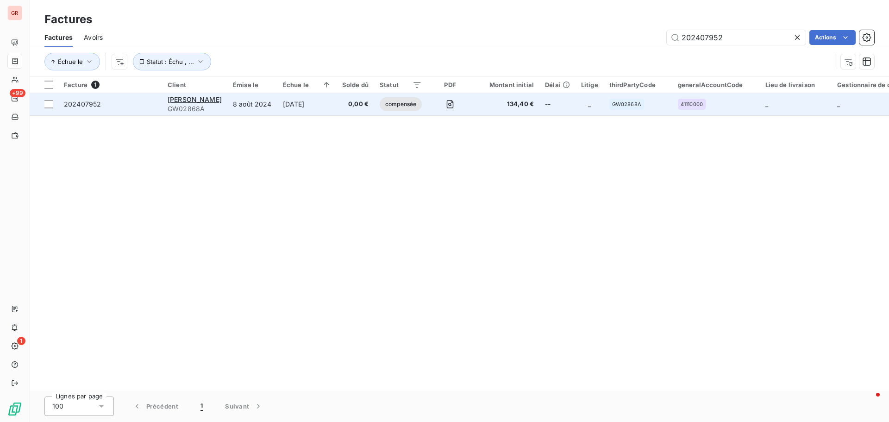
type input "202407952"
click at [388, 104] on span "compensée" at bounding box center [401, 104] width 42 height 14
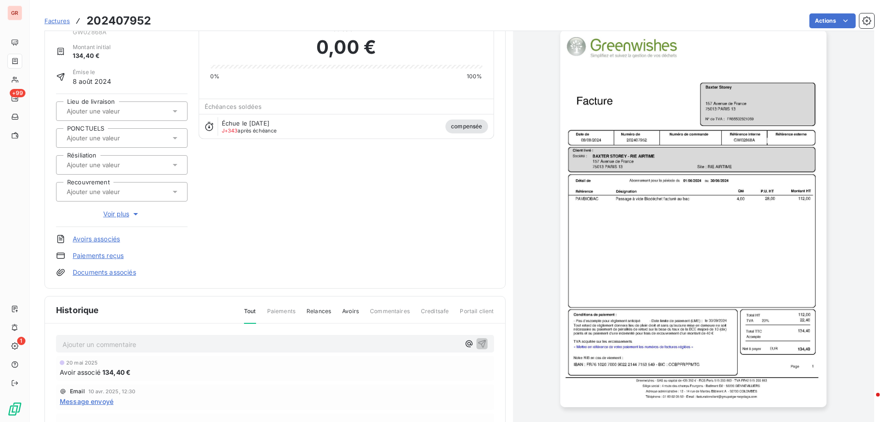
scroll to position [48, 0]
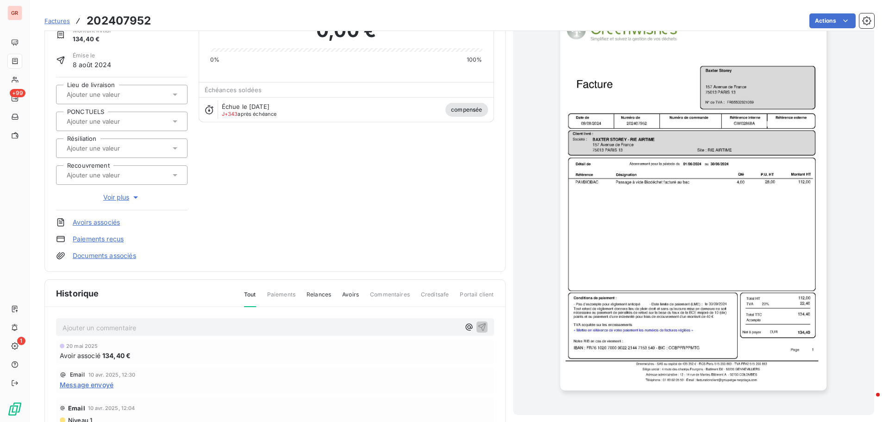
click at [107, 220] on link "Avoirs associés" at bounding box center [96, 222] width 47 height 9
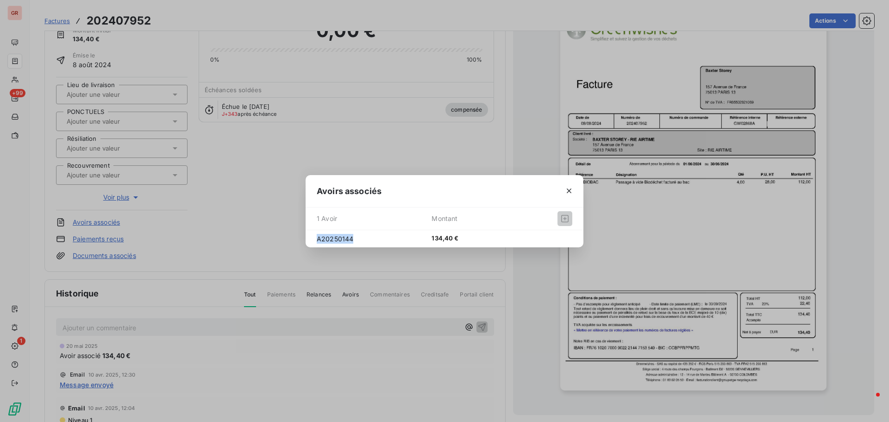
drag, startPoint x: 339, startPoint y: 238, endPoint x: 288, endPoint y: 237, distance: 51.4
click at [292, 237] on div "Avoirs associés 1 Avoir Montant A20250144 134,40 €" at bounding box center [444, 211] width 889 height 422
click at [571, 192] on icon "button" at bounding box center [568, 190] width 9 height 9
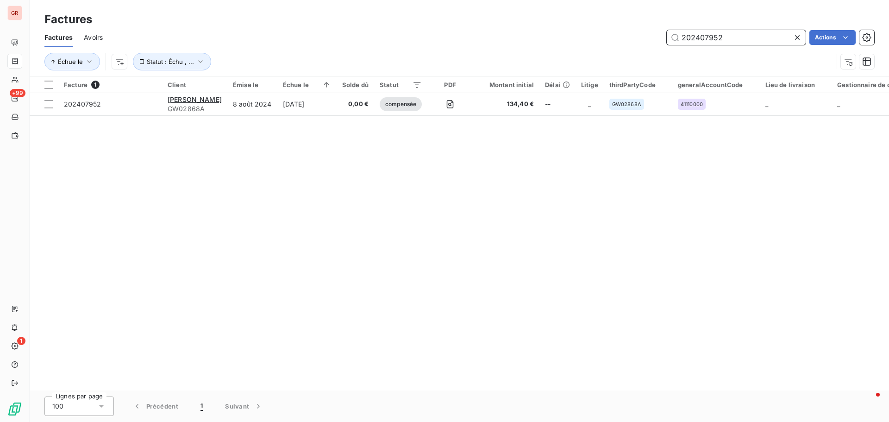
drag, startPoint x: 727, startPoint y: 38, endPoint x: 490, endPoint y: 51, distance: 237.4
click at [496, 50] on div "Factures Avoirs 202407952 Actions Échue le Statut : Échu , ..." at bounding box center [459, 52] width 859 height 48
paste input "9349"
type input "202409349"
click at [403, 106] on span "Aperçu du PDF" at bounding box center [402, 104] width 47 height 8
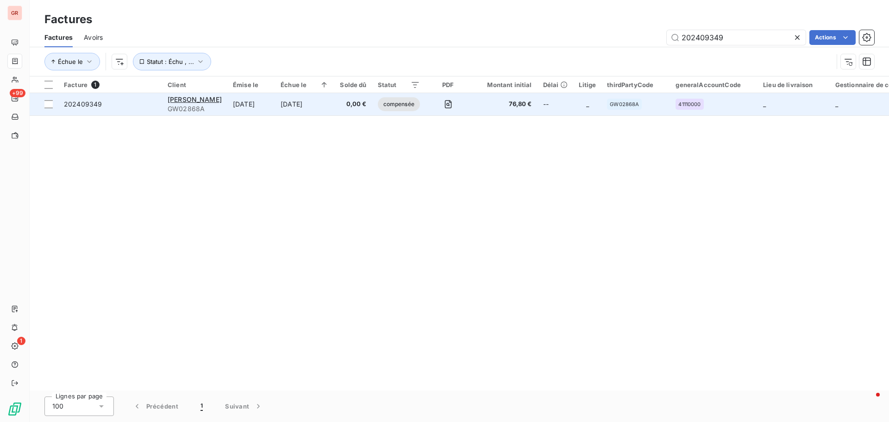
click at [389, 102] on span "compensée" at bounding box center [399, 104] width 42 height 14
click at [446, 105] on icon "button" at bounding box center [447, 104] width 3 height 3
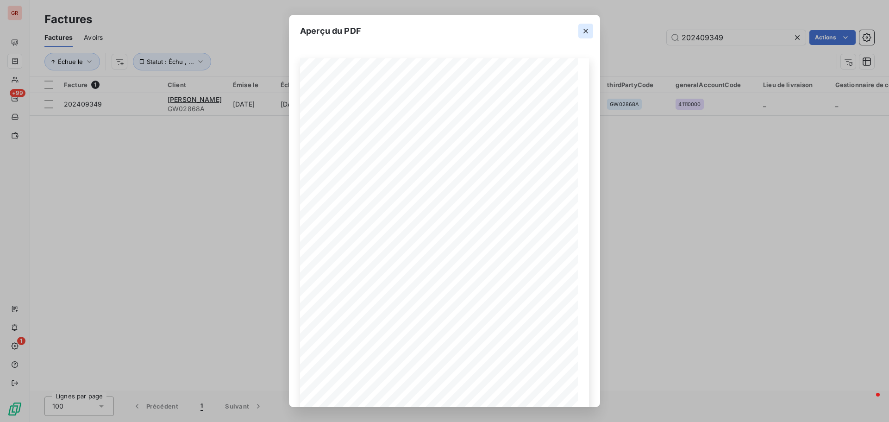
click at [589, 29] on icon "button" at bounding box center [585, 30] width 9 height 9
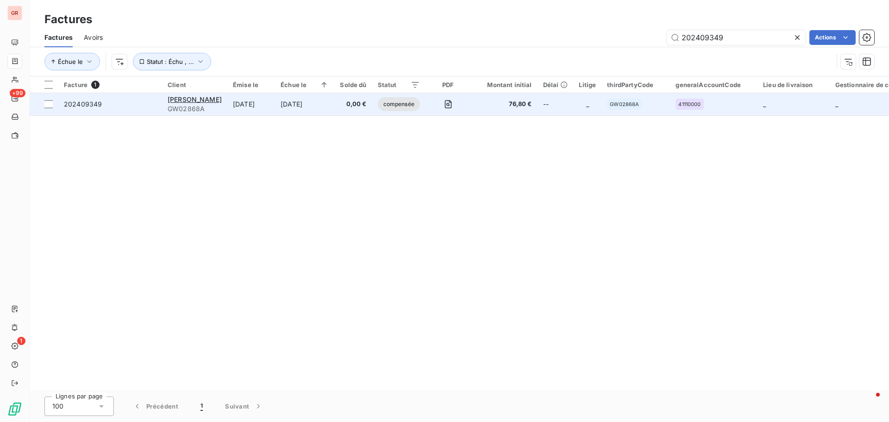
click at [360, 103] on span "0,00 €" at bounding box center [353, 104] width 26 height 9
click at [518, 104] on span "76,80 €" at bounding box center [504, 104] width 56 height 9
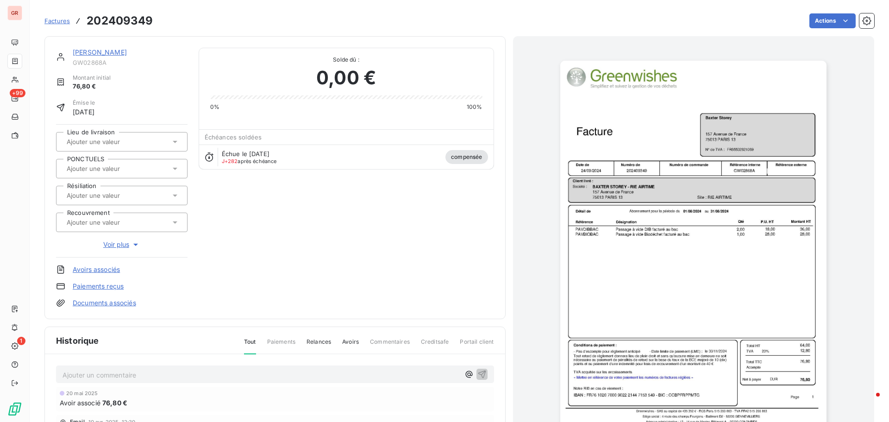
scroll to position [93, 0]
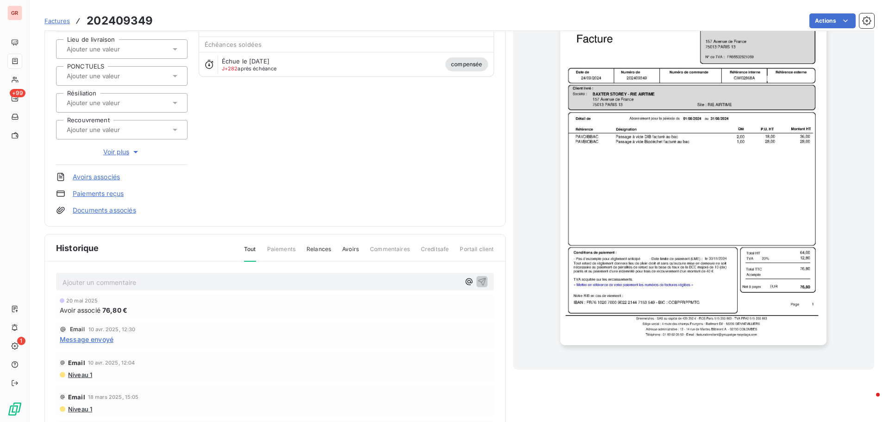
click at [92, 307] on span "Avoir associé" at bounding box center [80, 310] width 41 height 10
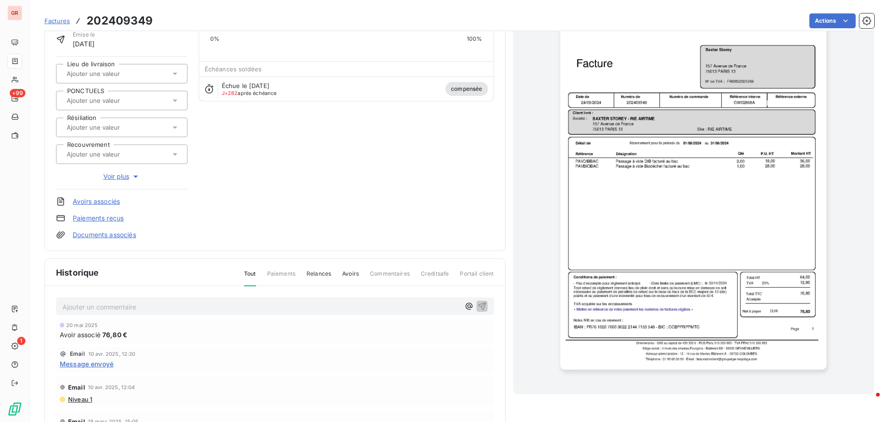
scroll to position [47, 0]
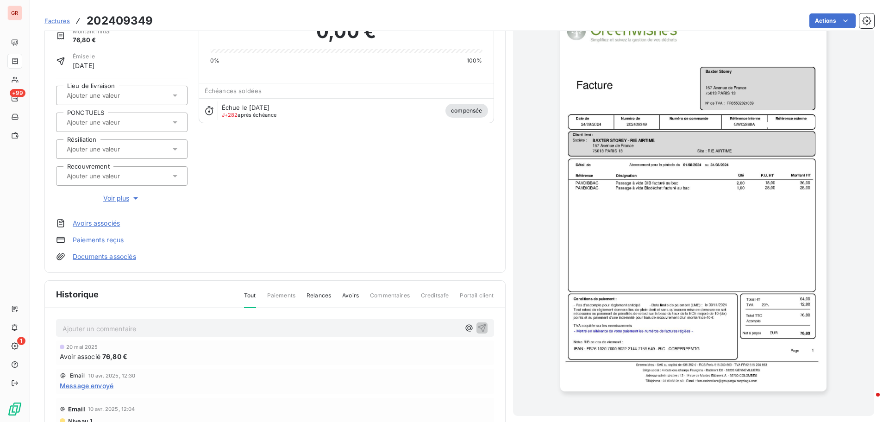
click at [466, 109] on span "compensée" at bounding box center [466, 111] width 42 height 14
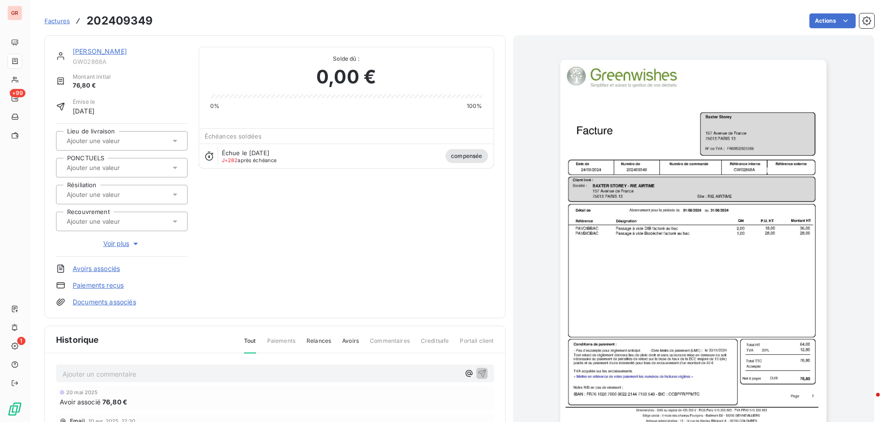
scroll to position [0, 0]
click at [112, 269] on link "Avoirs associés" at bounding box center [96, 269] width 47 height 9
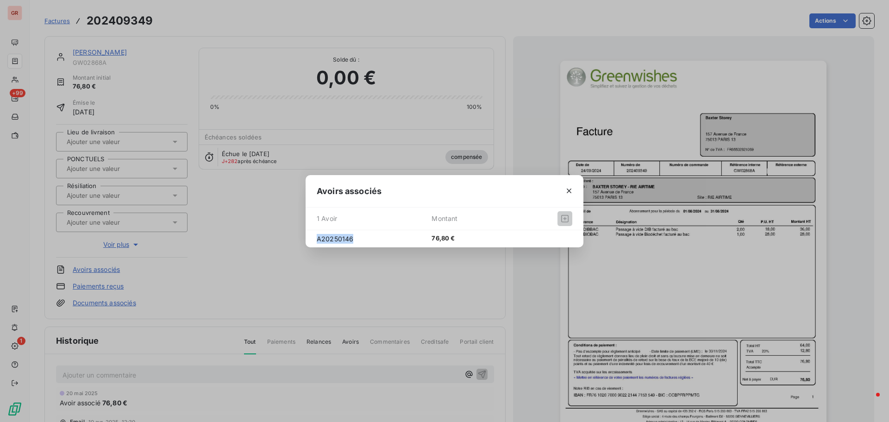
drag, startPoint x: 362, startPoint y: 238, endPoint x: 304, endPoint y: 241, distance: 58.5
click at [304, 241] on div "Avoirs associés 1 Avoir Montant A20250146 76,80 €" at bounding box center [444, 211] width 889 height 422
click at [573, 188] on icon "button" at bounding box center [568, 190] width 9 height 9
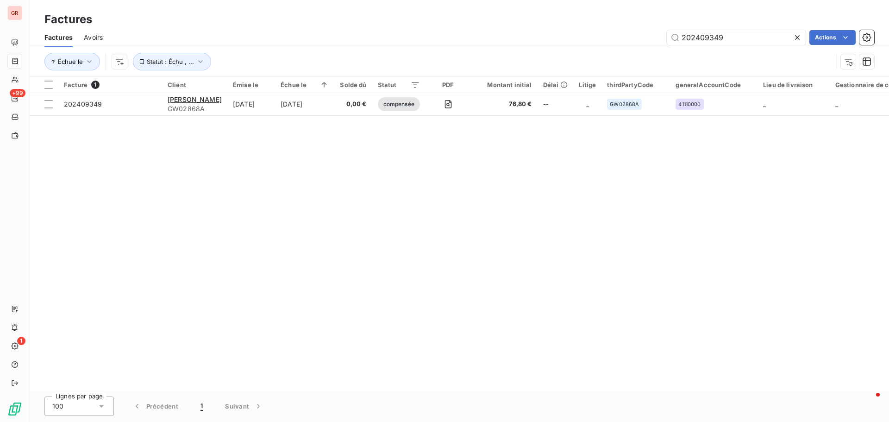
click at [100, 35] on span "Avoirs" at bounding box center [93, 37] width 19 height 9
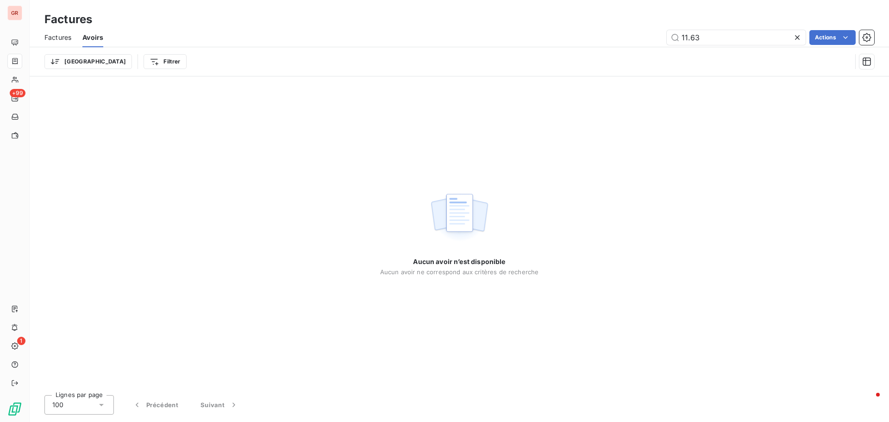
drag, startPoint x: 721, startPoint y: 38, endPoint x: 480, endPoint y: 55, distance: 242.3
click at [495, 55] on div "Factures Avoirs 11.63 Actions Trier Filtrer" at bounding box center [459, 52] width 859 height 48
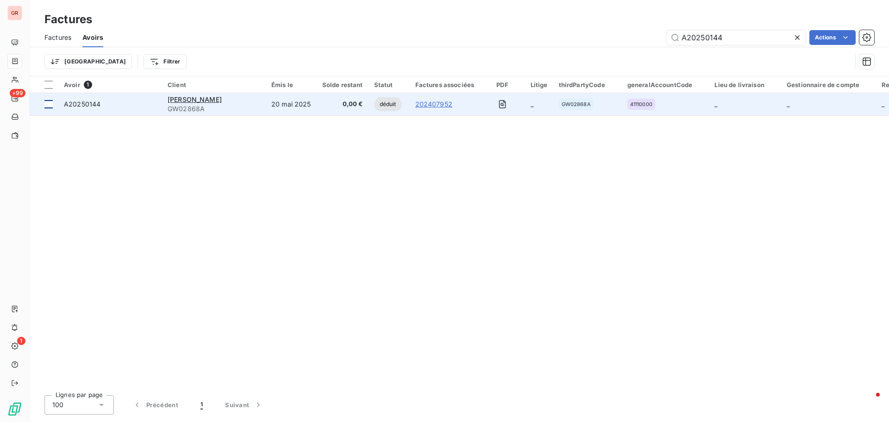
type input "A20250144"
click at [49, 103] on div at bounding box center [48, 104] width 8 height 8
click at [86, 102] on span "A20250144" at bounding box center [82, 104] width 37 height 8
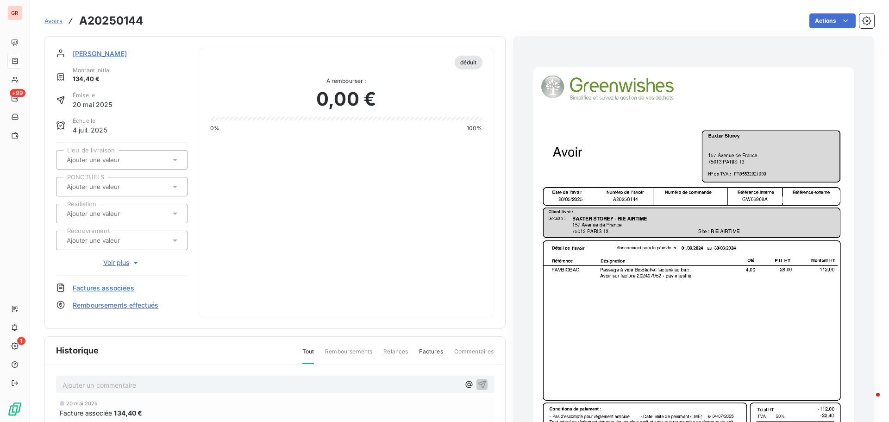
click at [695, 272] on img "button" at bounding box center [693, 293] width 320 height 453
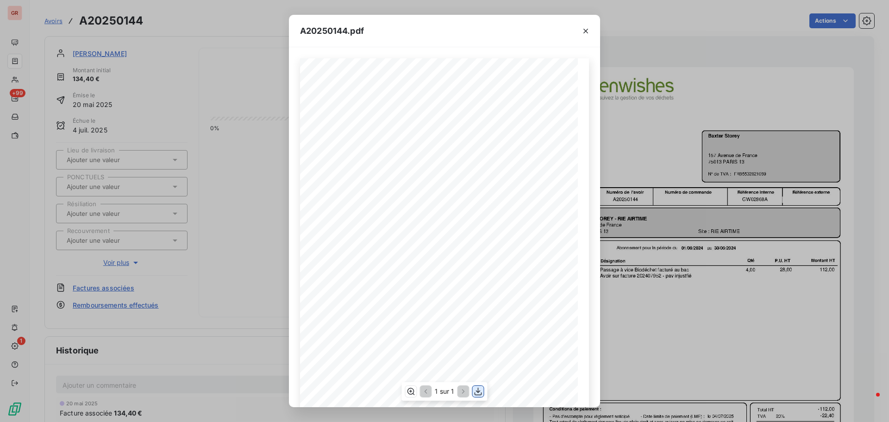
click at [479, 391] on icon "button" at bounding box center [478, 392] width 7 height 8
click at [587, 32] on icon "button" at bounding box center [585, 31] width 5 height 5
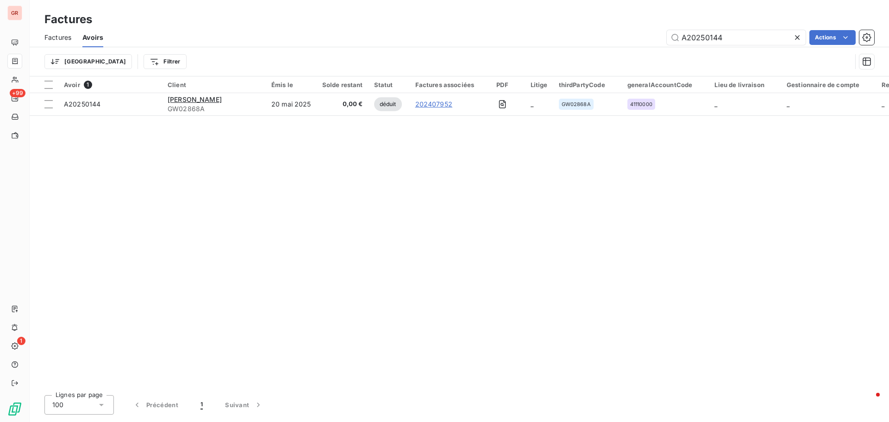
drag, startPoint x: 733, startPoint y: 39, endPoint x: 639, endPoint y: 42, distance: 94.5
click at [648, 40] on div "A20250144 Actions" at bounding box center [494, 37] width 760 height 15
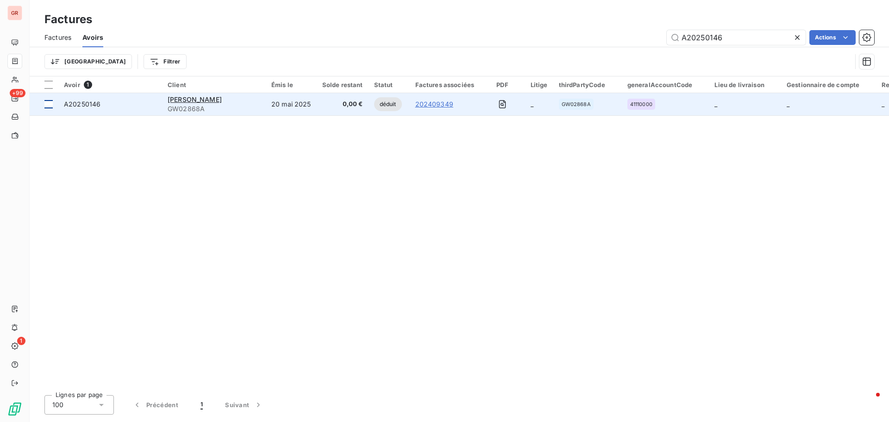
type input "A20250146"
click at [47, 104] on div at bounding box center [48, 104] width 8 height 8
click at [88, 105] on span "A20250146" at bounding box center [82, 104] width 37 height 8
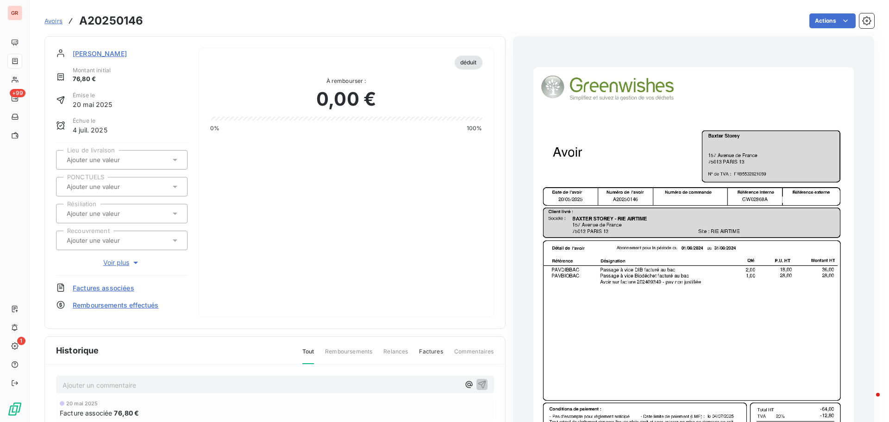
click at [682, 265] on img "button" at bounding box center [693, 293] width 320 height 453
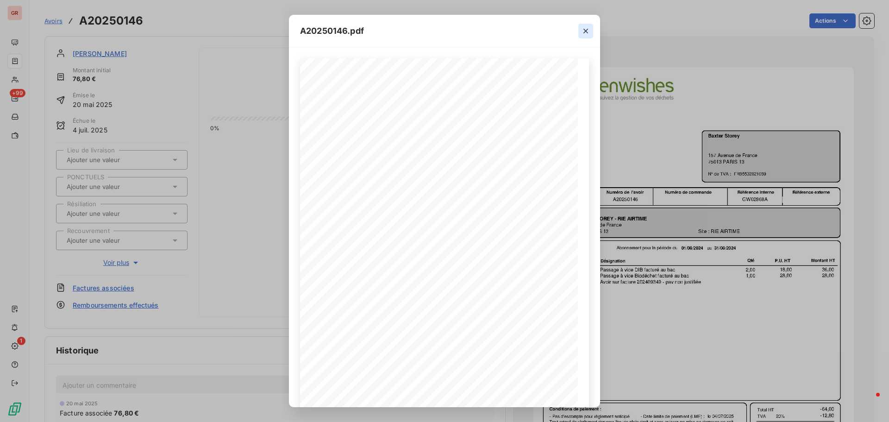
click at [589, 30] on icon "button" at bounding box center [585, 30] width 9 height 9
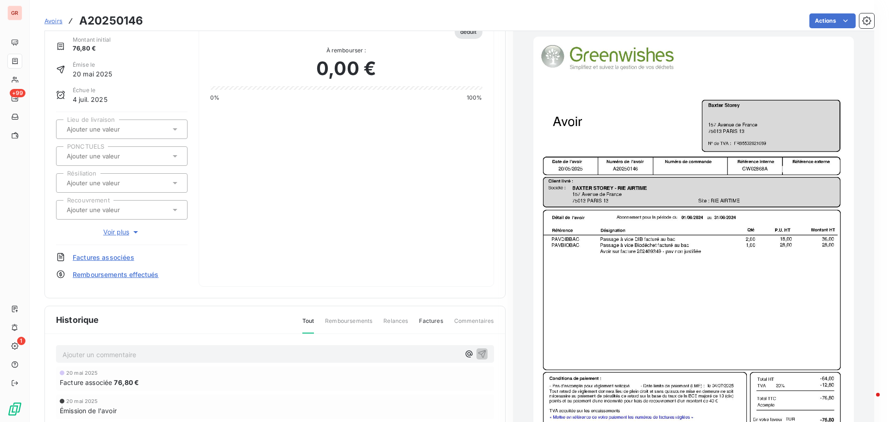
scroll to position [47, 0]
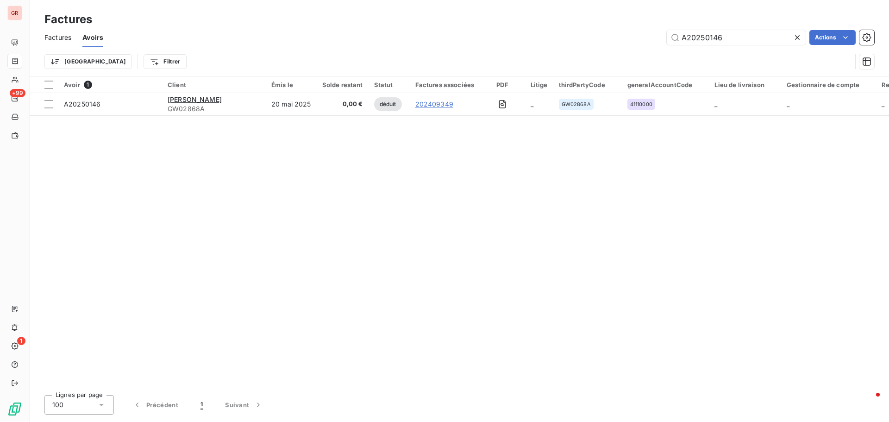
click at [58, 33] on span "Factures" at bounding box center [57, 37] width 27 height 9
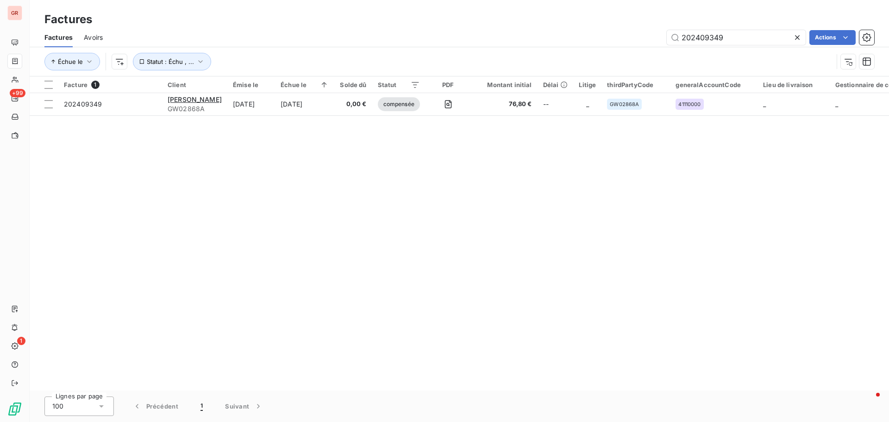
drag, startPoint x: 704, startPoint y: 37, endPoint x: 622, endPoint y: 36, distance: 81.5
click at [644, 36] on div "202409349 Actions" at bounding box center [494, 37] width 760 height 15
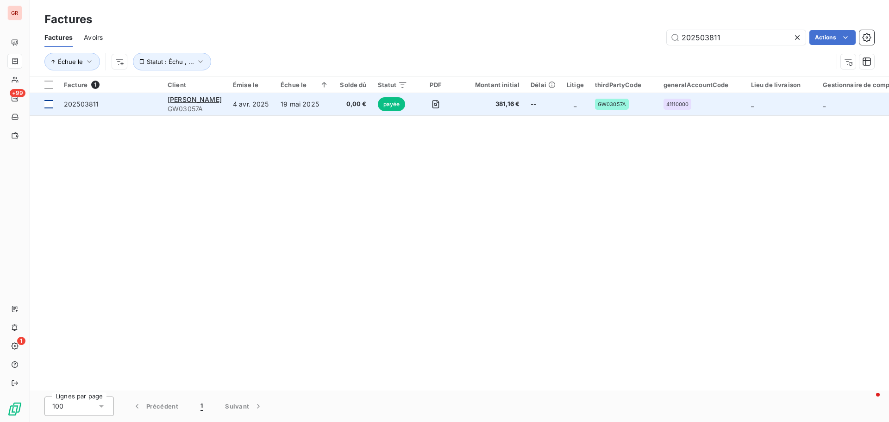
type input "202503811"
click at [47, 105] on div at bounding box center [48, 104] width 8 height 8
click at [88, 104] on span "202503811" at bounding box center [81, 104] width 35 height 8
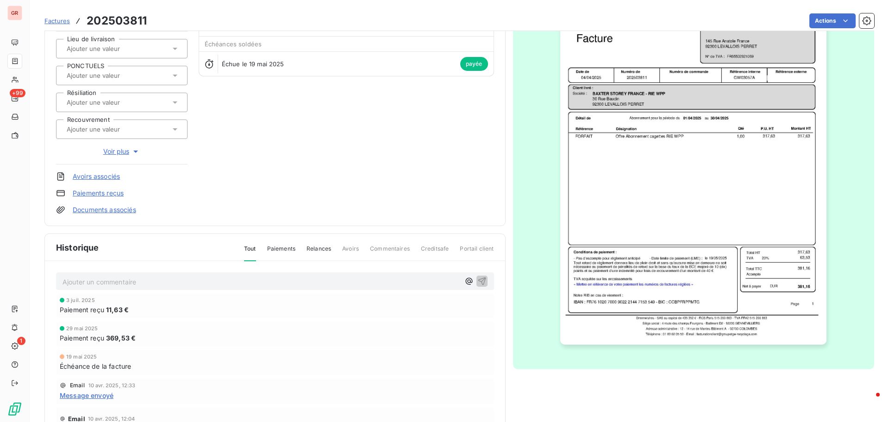
scroll to position [135, 0]
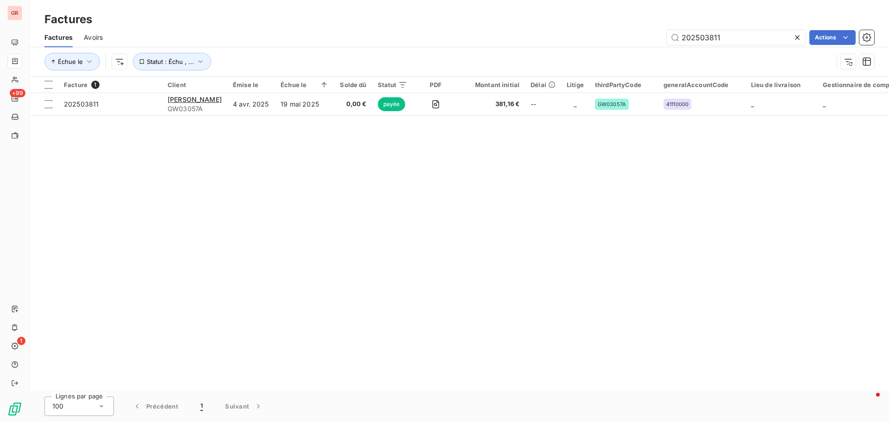
drag, startPoint x: 727, startPoint y: 37, endPoint x: 516, endPoint y: 48, distance: 211.4
click at [524, 47] on div "Factures Avoirs 202503811 Actions" at bounding box center [459, 37] width 859 height 19
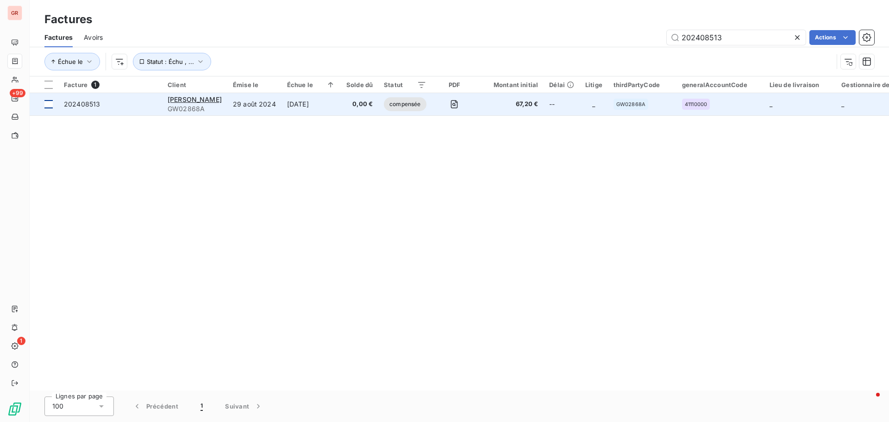
type input "202408513"
click at [50, 104] on div at bounding box center [48, 104] width 8 height 8
click at [89, 105] on span "202408513" at bounding box center [82, 104] width 36 height 8
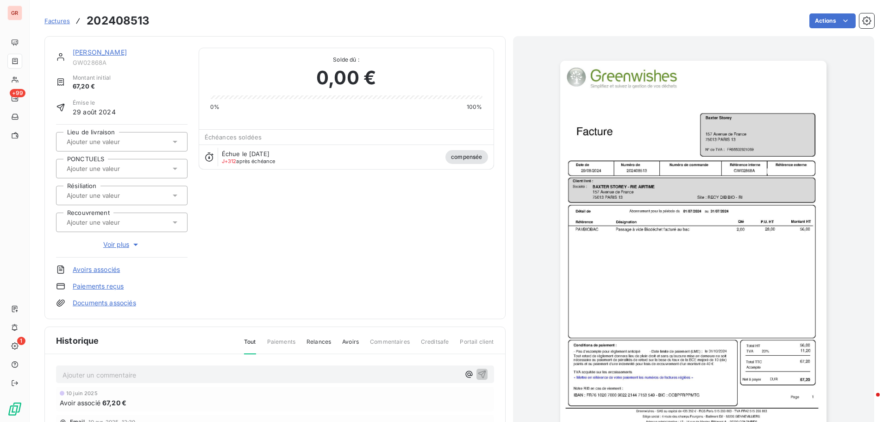
click at [113, 269] on link "Avoirs associés" at bounding box center [96, 269] width 47 height 9
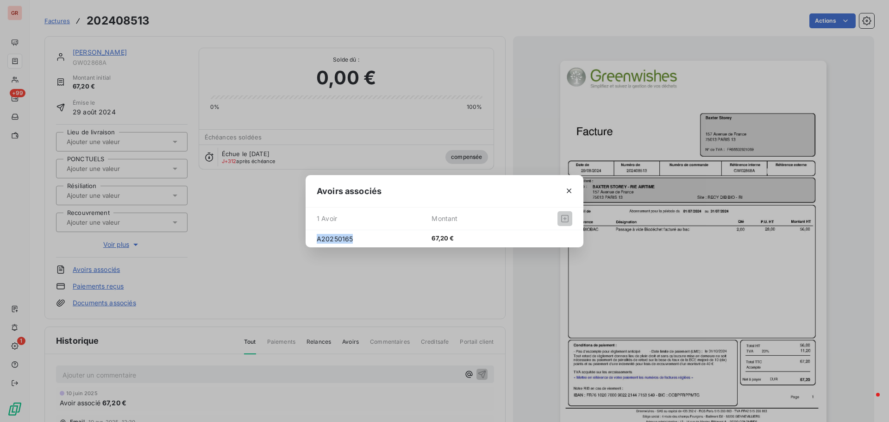
drag, startPoint x: 354, startPoint y: 241, endPoint x: 308, endPoint y: 240, distance: 45.8
click at [308, 240] on div "A20250165 67,20 €" at bounding box center [445, 238] width 278 height 17
click at [353, 236] on span "A20250165" at bounding box center [374, 239] width 115 height 10
click at [348, 238] on span "A20250165" at bounding box center [374, 239] width 115 height 10
click at [337, 239] on span "A20250165" at bounding box center [374, 239] width 115 height 10
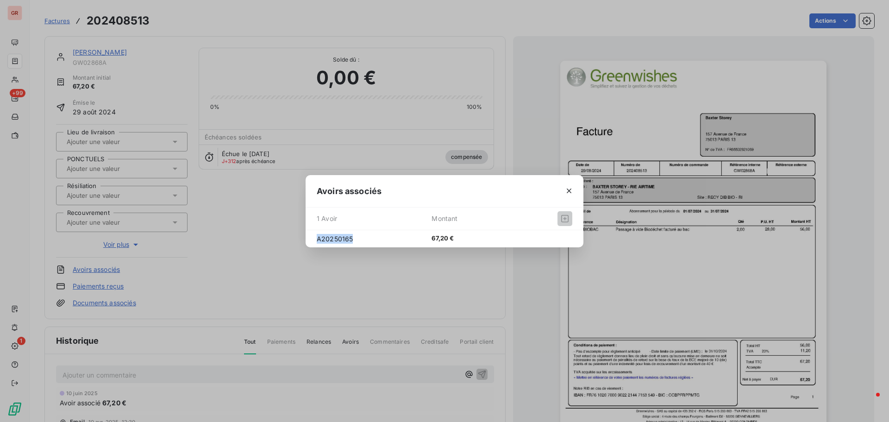
drag, startPoint x: 351, startPoint y: 240, endPoint x: 301, endPoint y: 241, distance: 49.1
click at [301, 241] on div "Avoirs associés 1 Avoir Montant A20250165 67,20 €" at bounding box center [444, 211] width 889 height 422
click at [569, 191] on icon "button" at bounding box center [569, 190] width 5 height 5
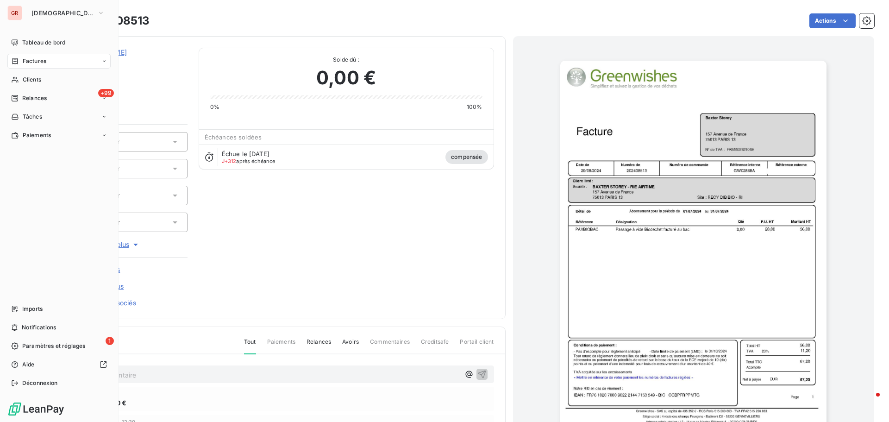
click at [49, 58] on div "Factures" at bounding box center [58, 61] width 103 height 15
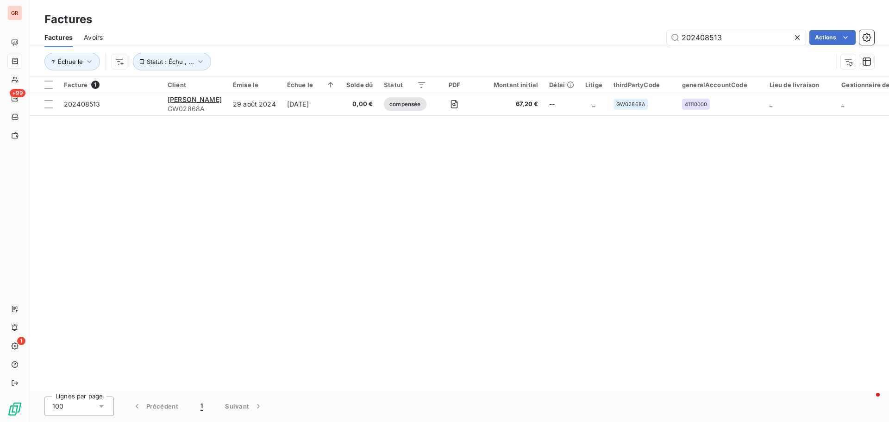
click at [94, 37] on span "Avoirs" at bounding box center [93, 37] width 19 height 9
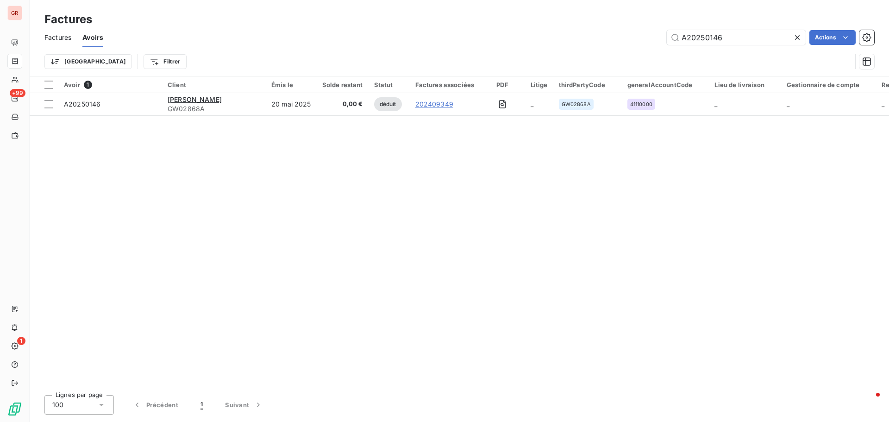
drag, startPoint x: 734, startPoint y: 42, endPoint x: 513, endPoint y: 45, distance: 221.8
click at [513, 45] on div "Factures Avoirs A20250146 Actions" at bounding box center [459, 37] width 859 height 19
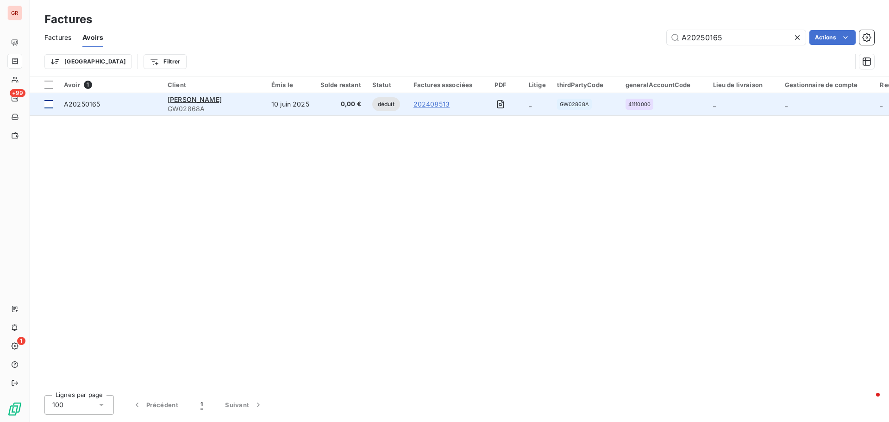
type input "A20250165"
click at [51, 106] on div at bounding box center [48, 104] width 8 height 8
click at [89, 105] on span "A20250165" at bounding box center [82, 104] width 36 height 8
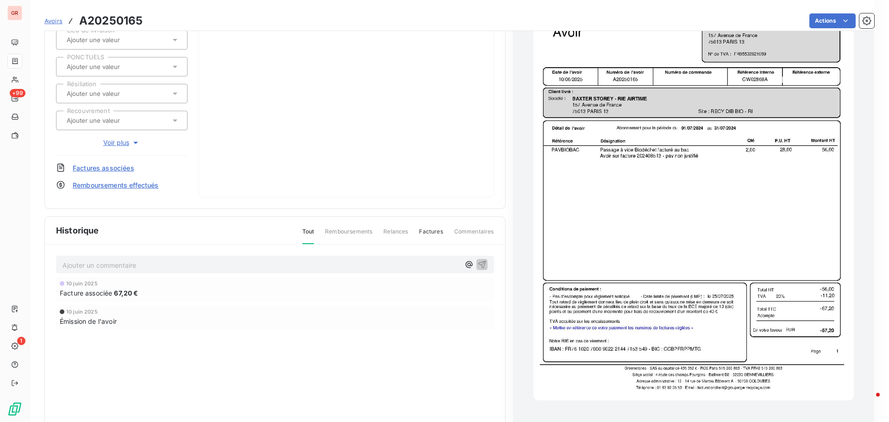
scroll to position [140, 0]
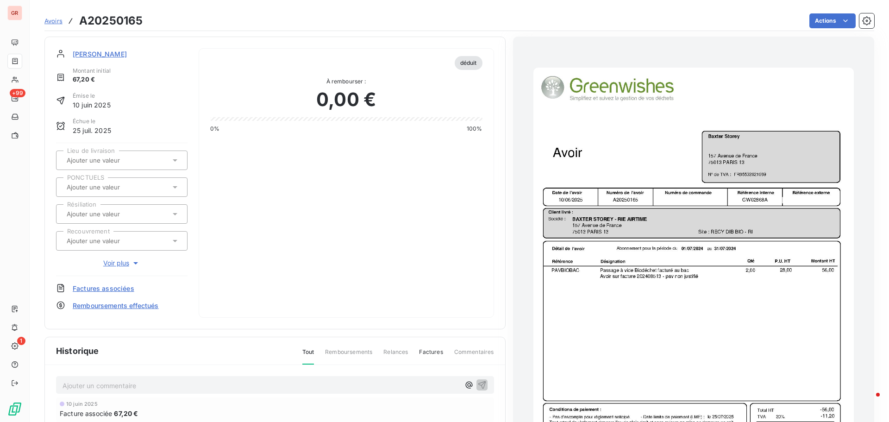
scroll to position [140, 0]
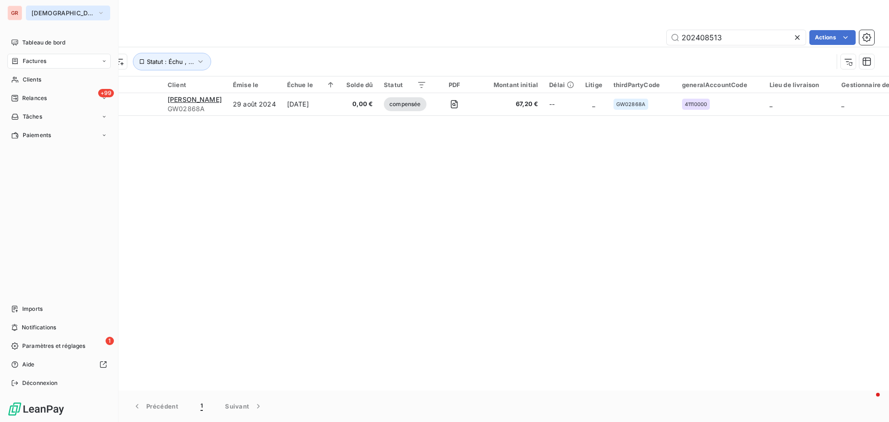
click at [97, 14] on icon "button" at bounding box center [100, 12] width 7 height 9
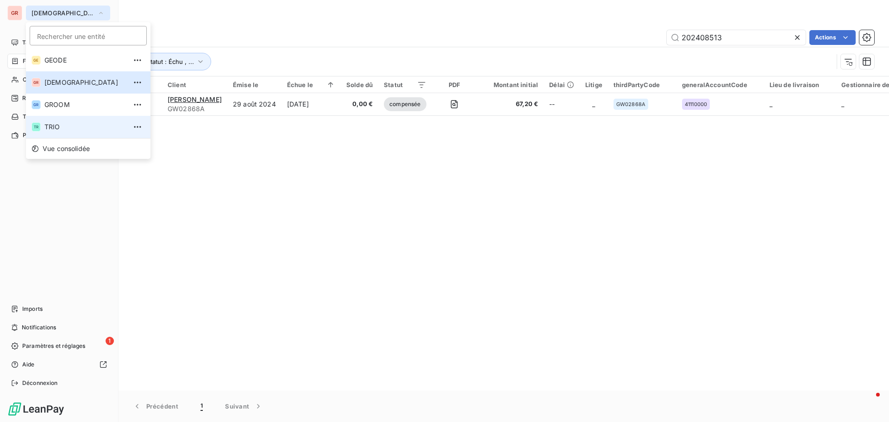
click at [62, 126] on span "TRIO" at bounding box center [85, 126] width 82 height 9
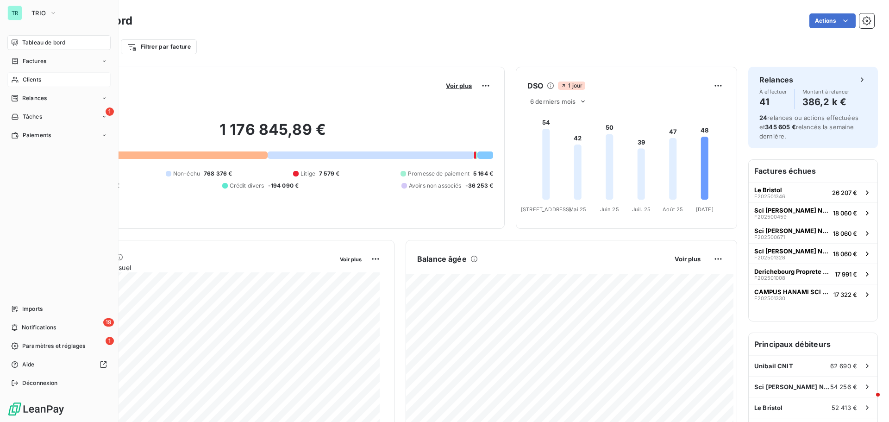
click at [43, 81] on div "Clients" at bounding box center [58, 79] width 103 height 15
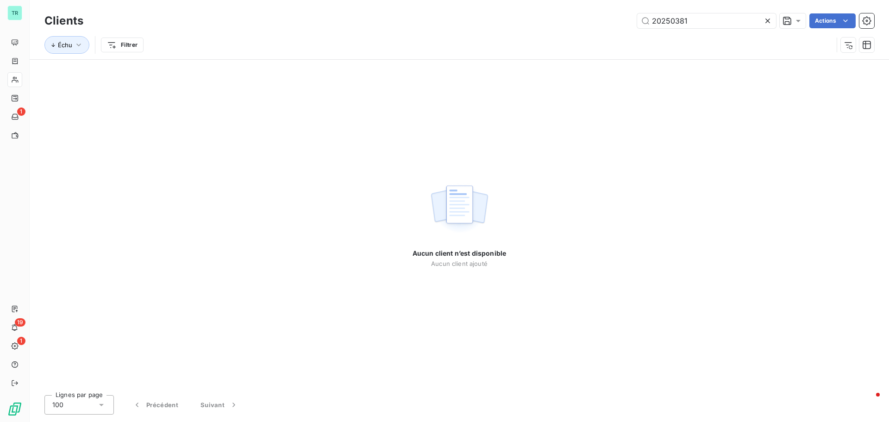
drag, startPoint x: 701, startPoint y: 19, endPoint x: 572, endPoint y: 23, distance: 128.8
click at [577, 23] on div "20250381 Actions" at bounding box center [484, 20] width 780 height 15
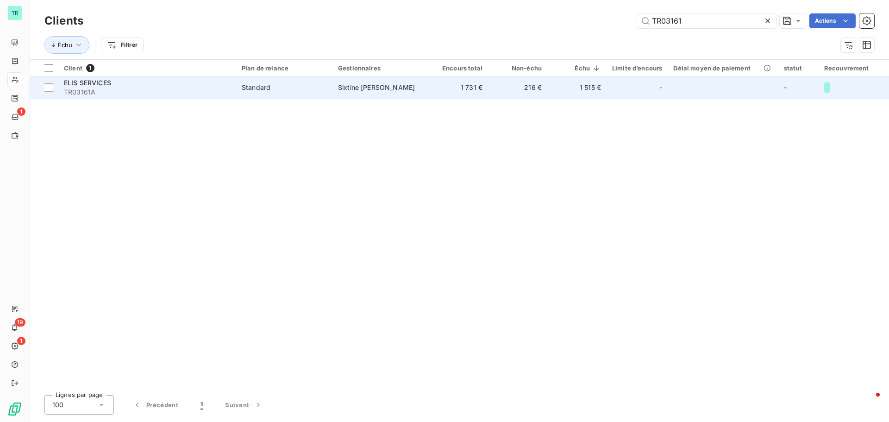
type input "TR03161"
click at [97, 81] on span "ELIS SERVICES" at bounding box center [87, 83] width 47 height 8
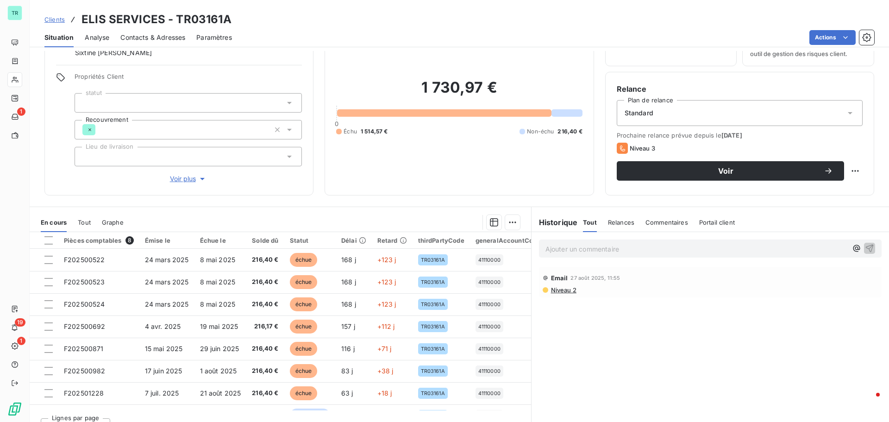
scroll to position [66, 0]
